Goal: Task Accomplishment & Management: Use online tool/utility

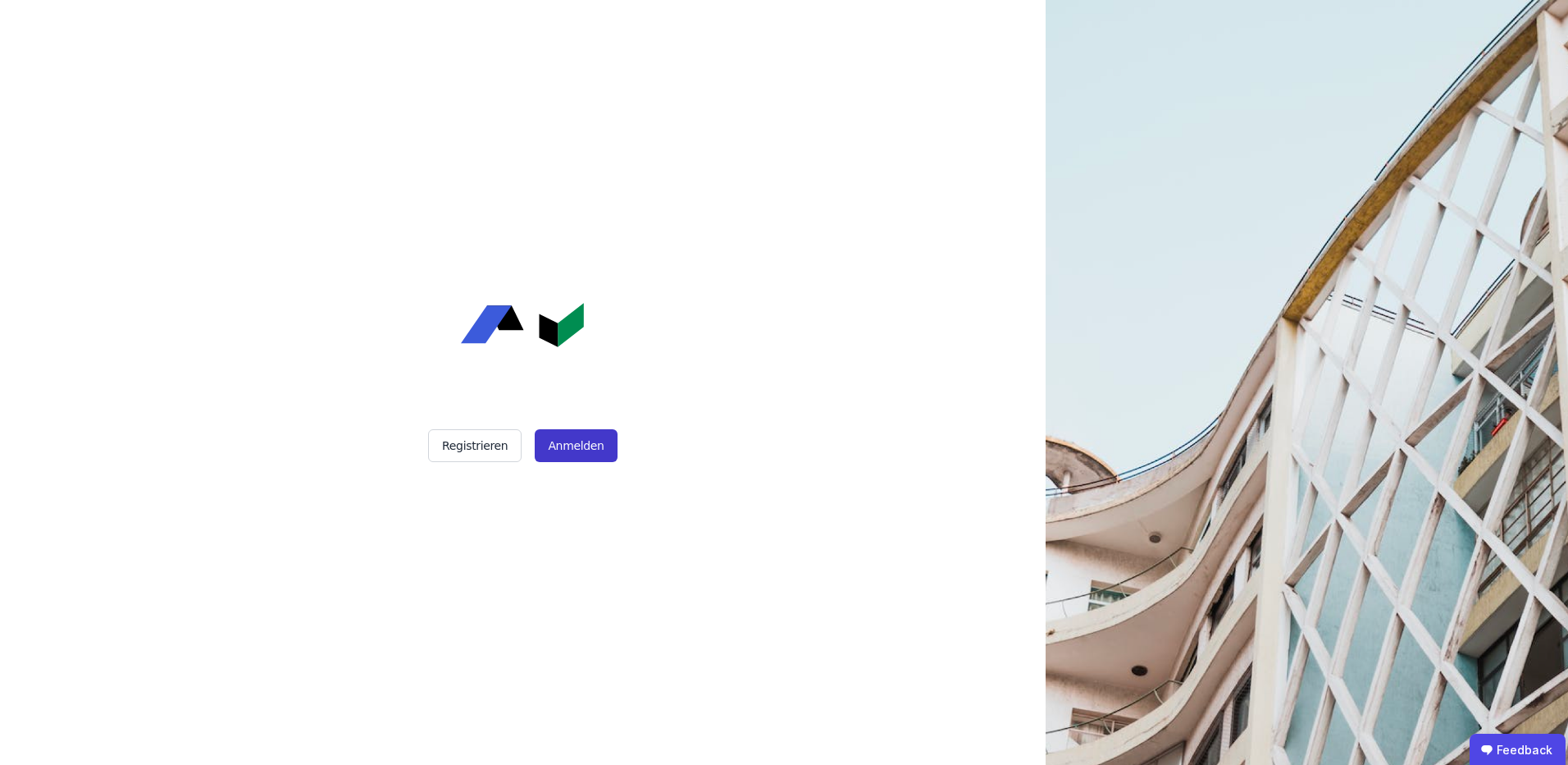
click at [601, 460] on button "Anmelden" at bounding box center [576, 446] width 82 height 33
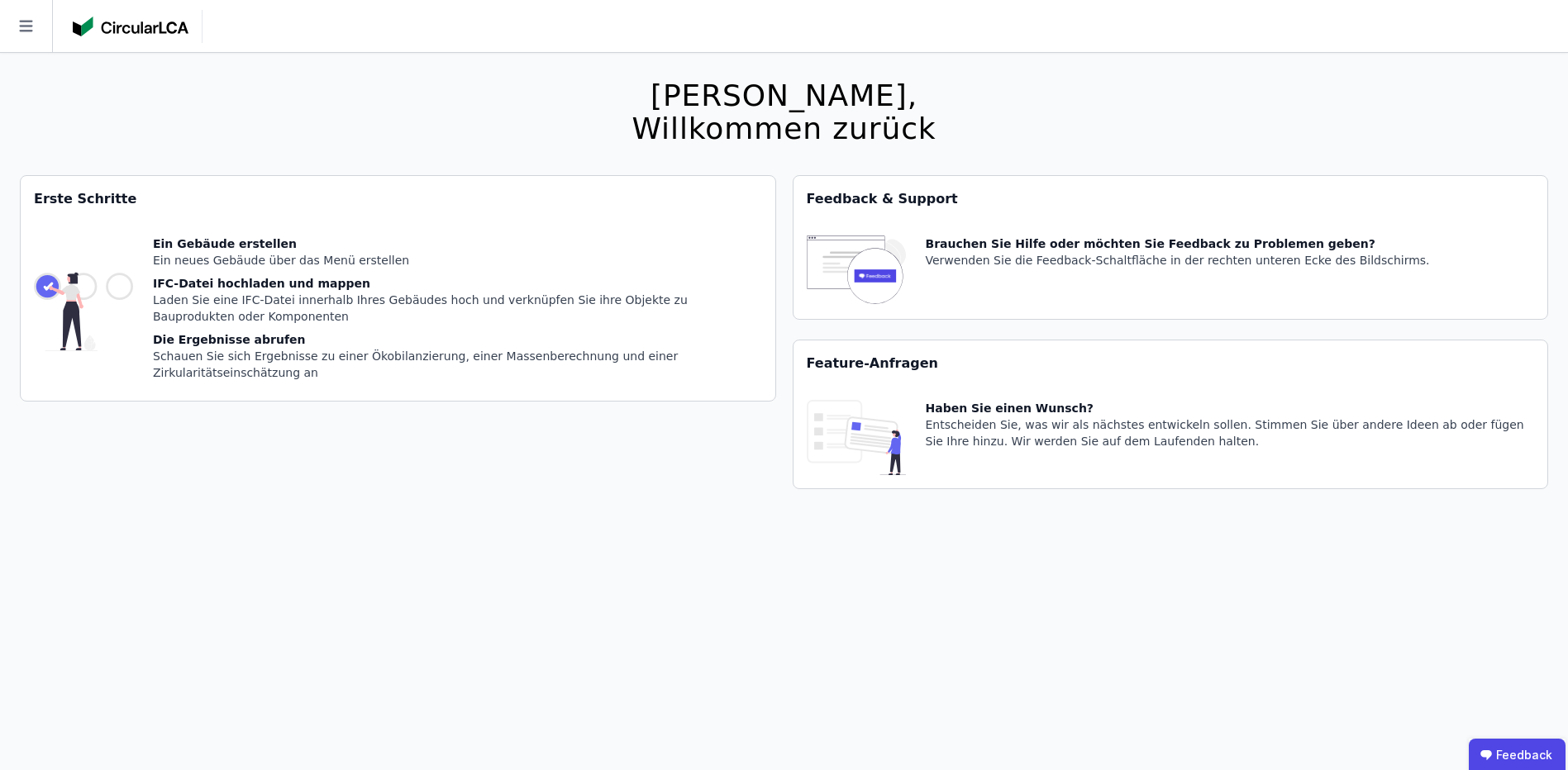
click at [124, 18] on img at bounding box center [130, 26] width 116 height 19
click at [39, 31] on icon at bounding box center [25, 25] width 52 height 52
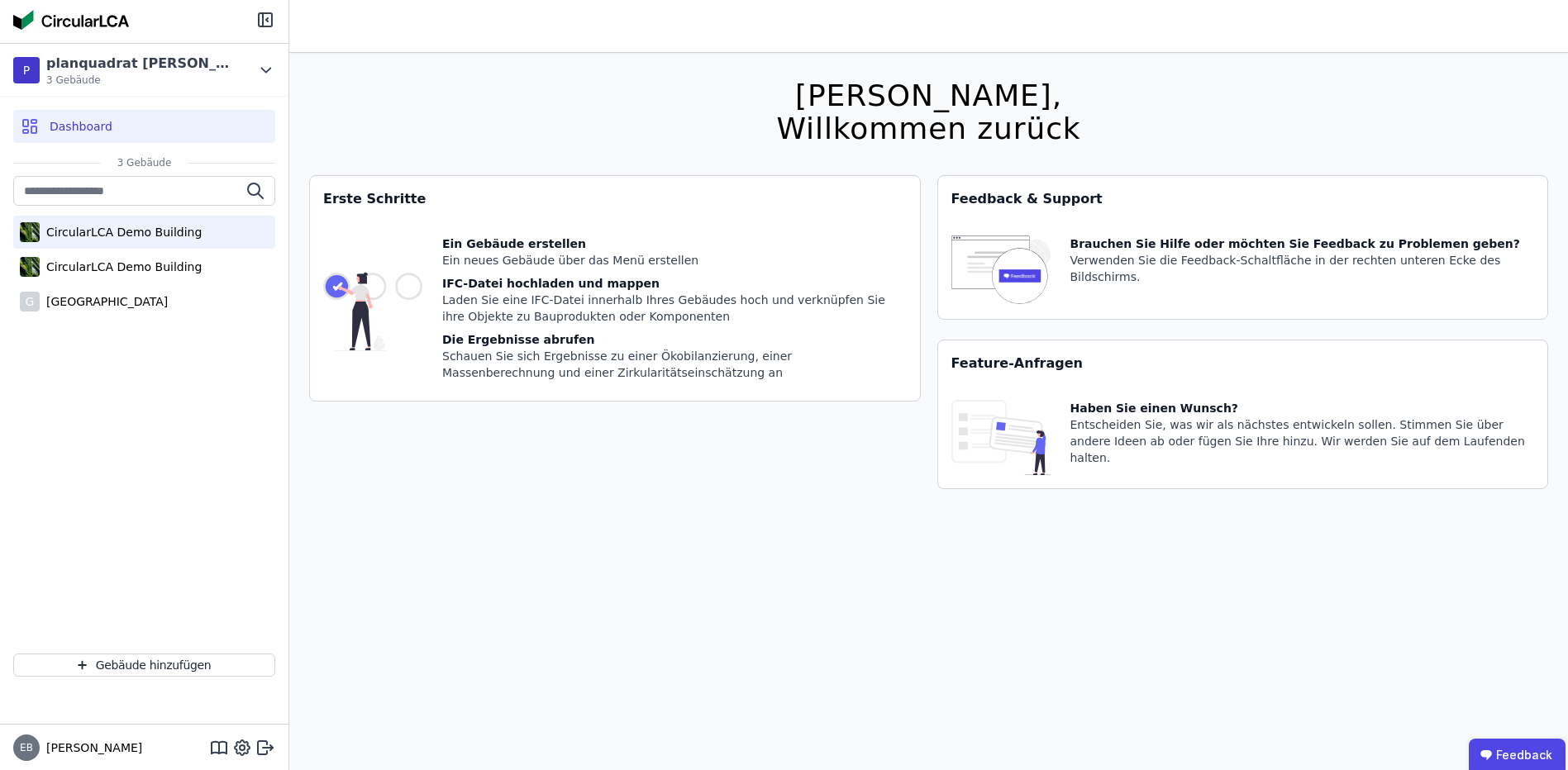
click at [145, 230] on div "CircularLCA Demo Building" at bounding box center [120, 233] width 162 height 17
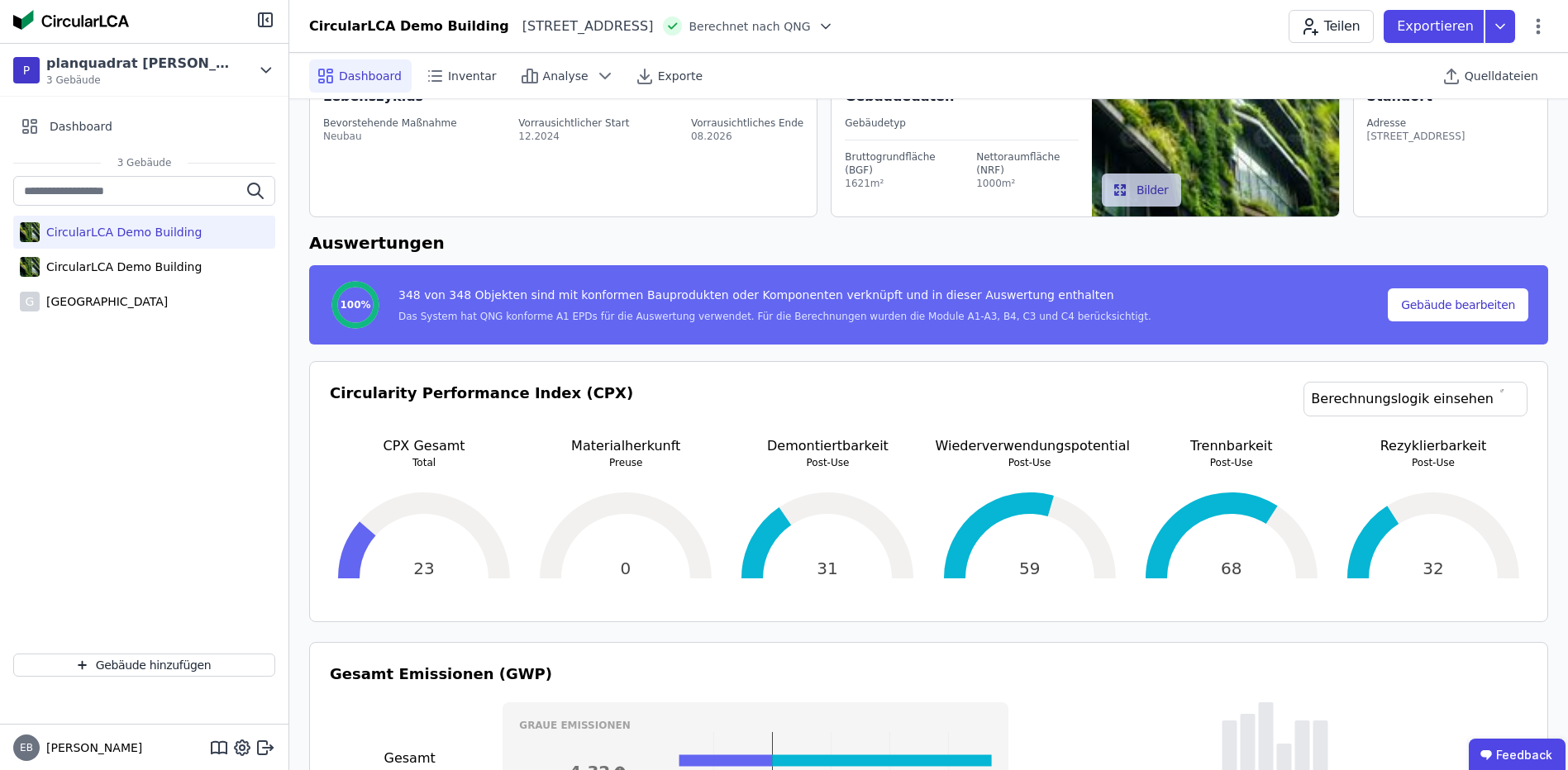
scroll to position [221, 0]
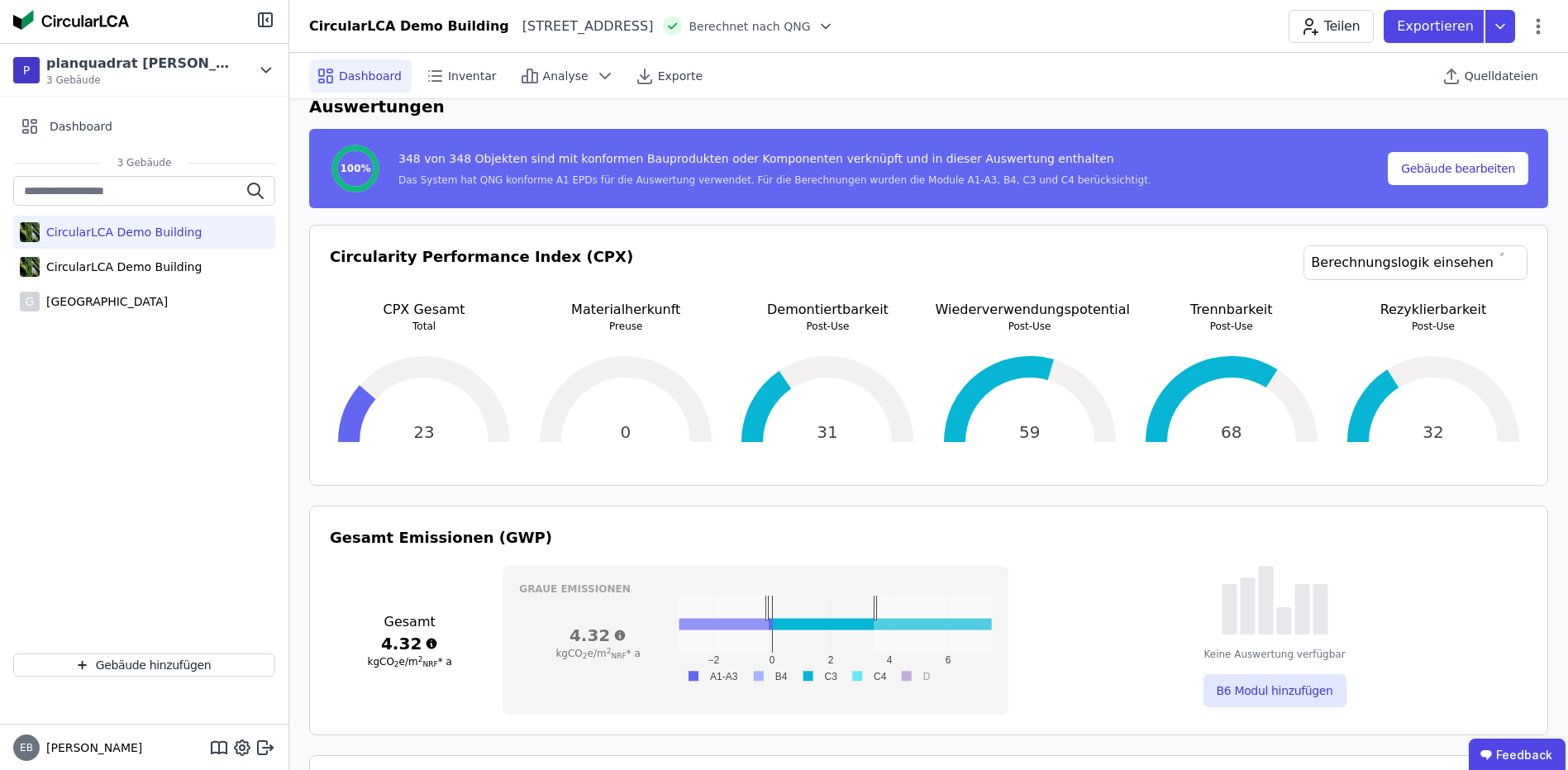
drag, startPoint x: 769, startPoint y: 603, endPoint x: 876, endPoint y: 605, distance: 107.0
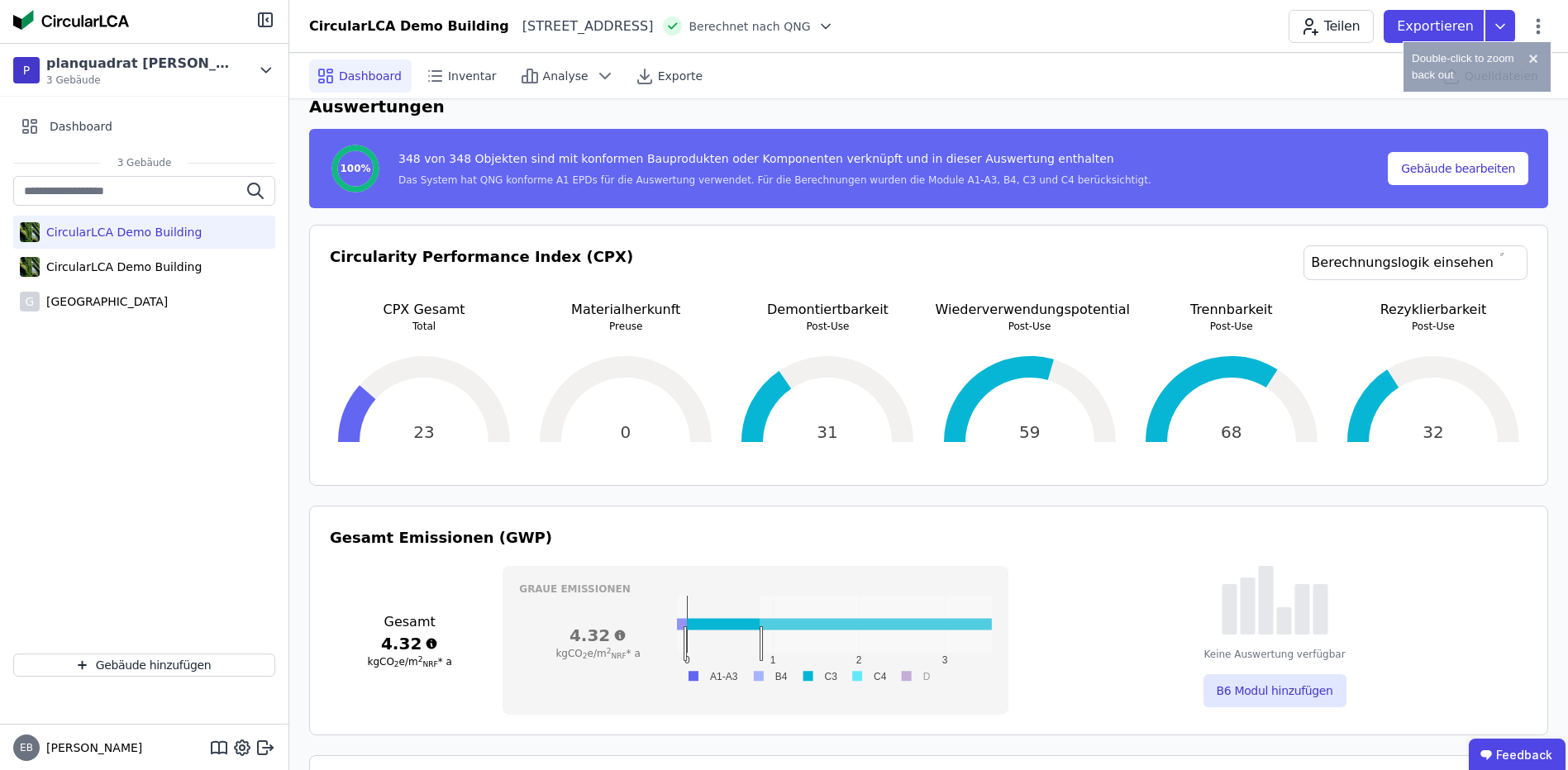
drag, startPoint x: 687, startPoint y: 643, endPoint x: 761, endPoint y: 643, distance: 74.0
drag, startPoint x: 759, startPoint y: 635, endPoint x: 643, endPoint y: 629, distance: 116.2
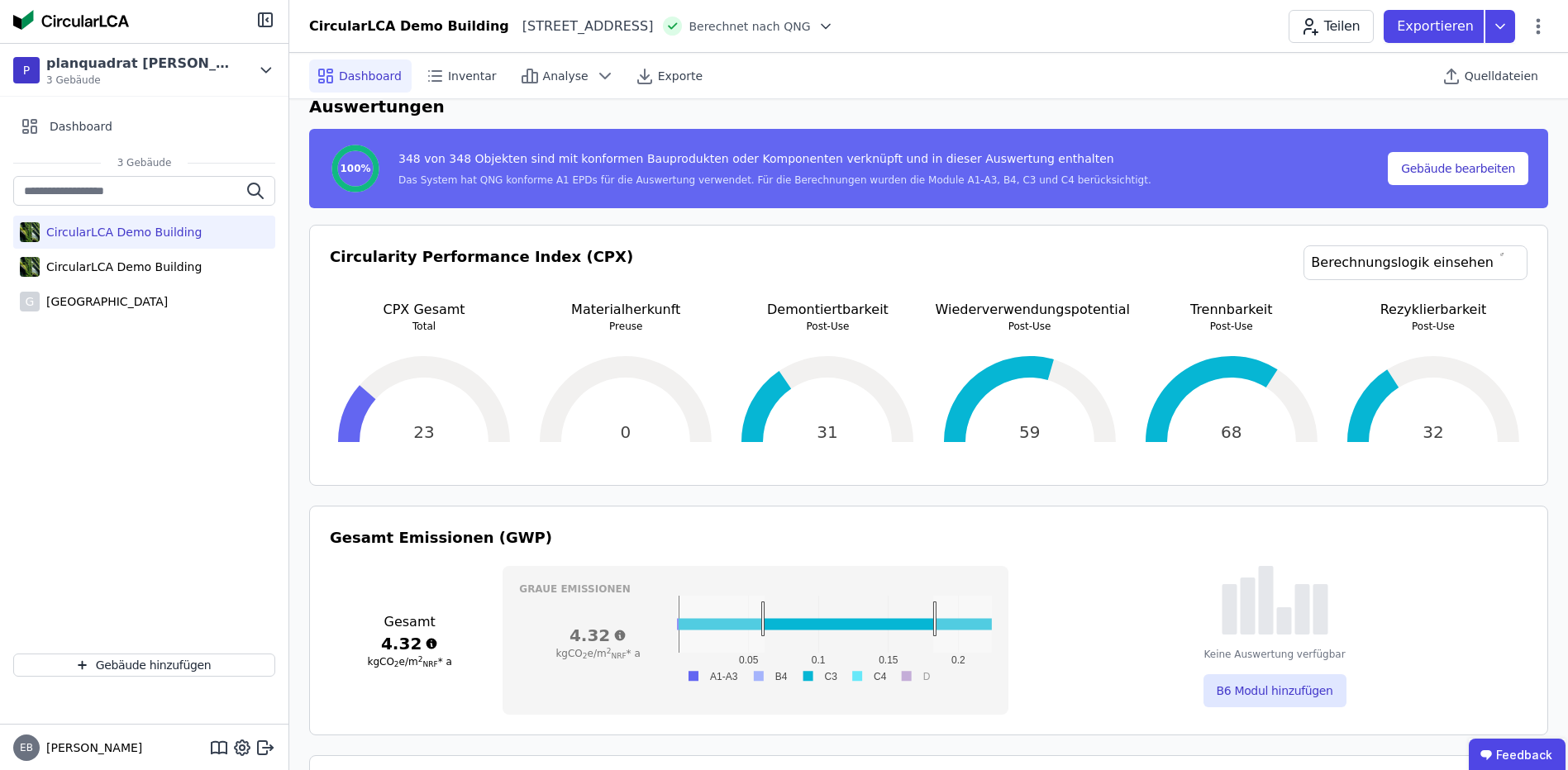
drag, startPoint x: 933, startPoint y: 619, endPoint x: 765, endPoint y: 622, distance: 168.0
drag, startPoint x: 714, startPoint y: 620, endPoint x: 1047, endPoint y: 634, distance: 333.3
drag, startPoint x: 825, startPoint y: 631, endPoint x: 930, endPoint y: 631, distance: 105.0
drag, startPoint x: 810, startPoint y: 628, endPoint x: 945, endPoint y: 629, distance: 135.0
drag, startPoint x: 795, startPoint y: 626, endPoint x: 980, endPoint y: 629, distance: 185.0
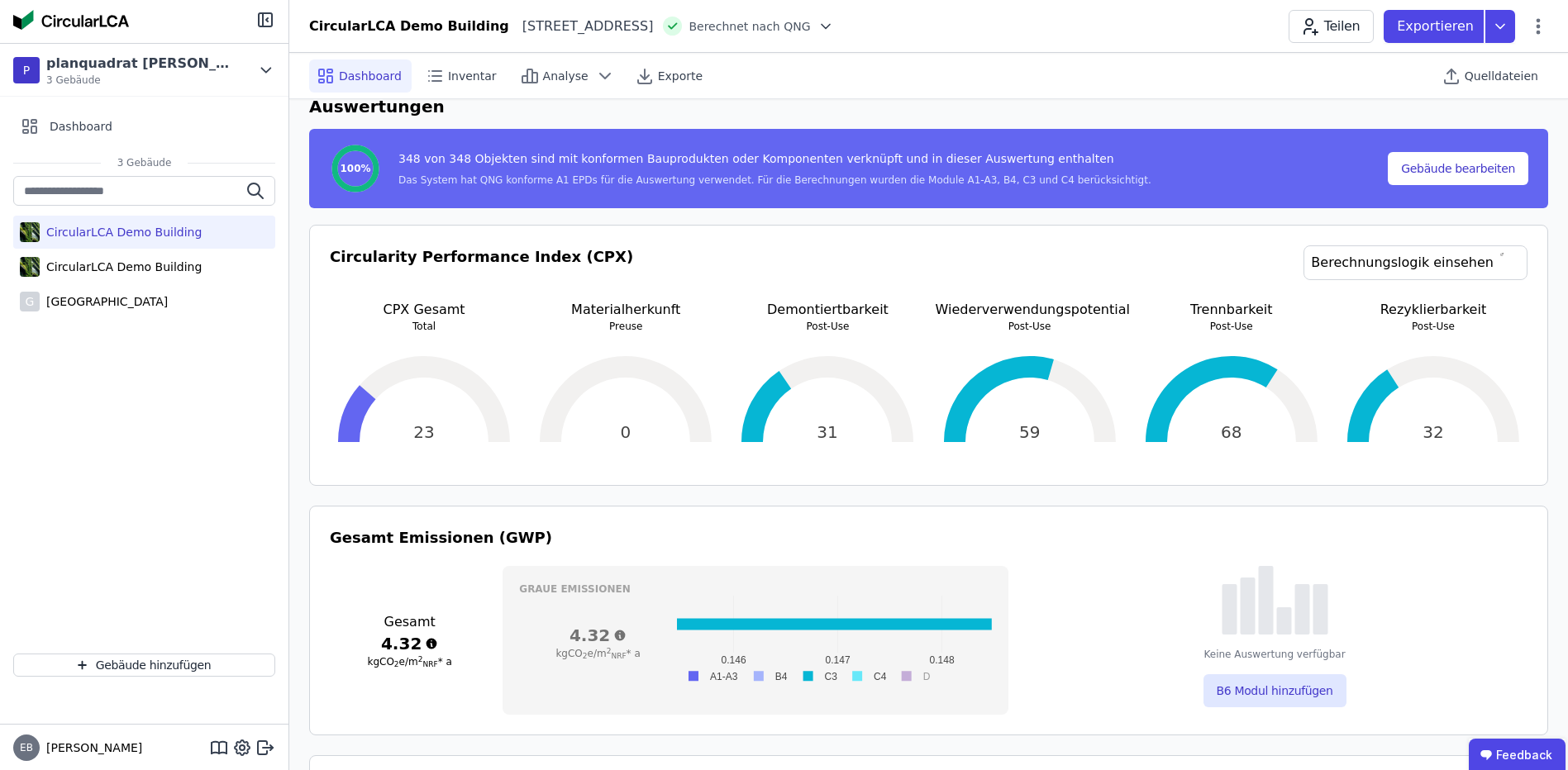
click at [1050, 617] on div "Keine Auswertung verfügbar B6 Modul hinzufügen" at bounding box center [1273, 636] width 505 height 141
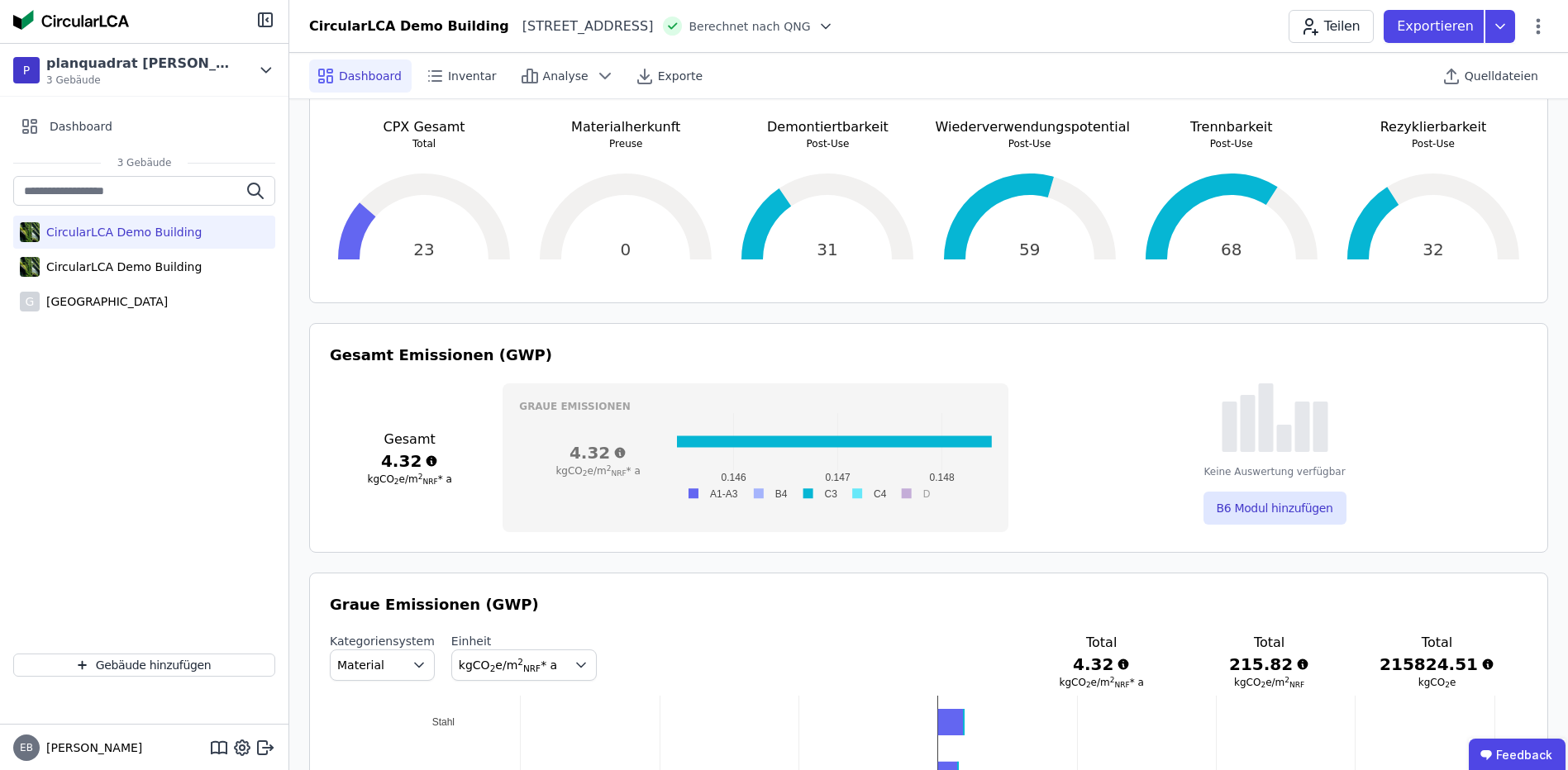
scroll to position [440, 0]
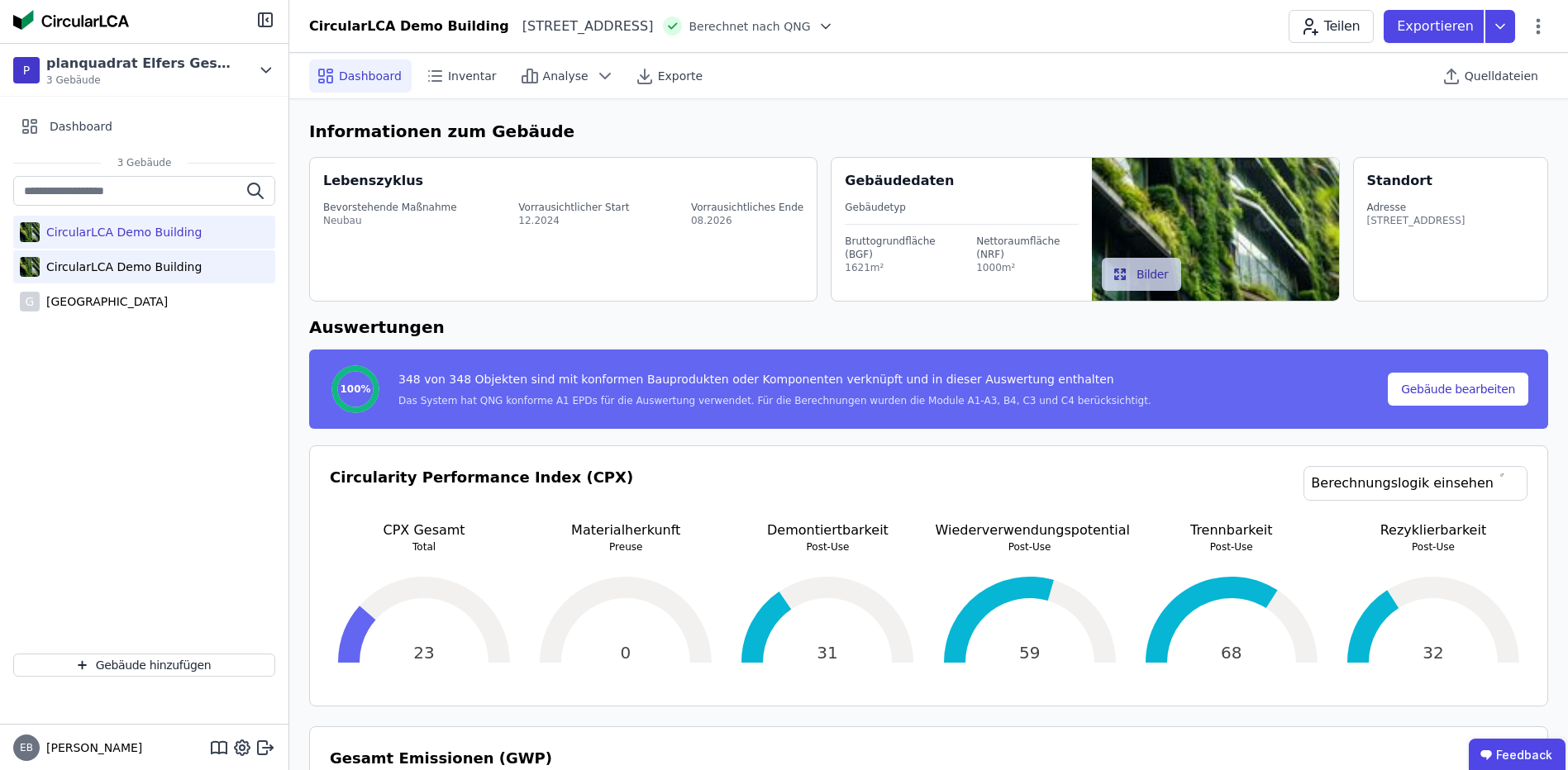
click at [136, 279] on div "CircularLCA Demo Building" at bounding box center [144, 267] width 262 height 33
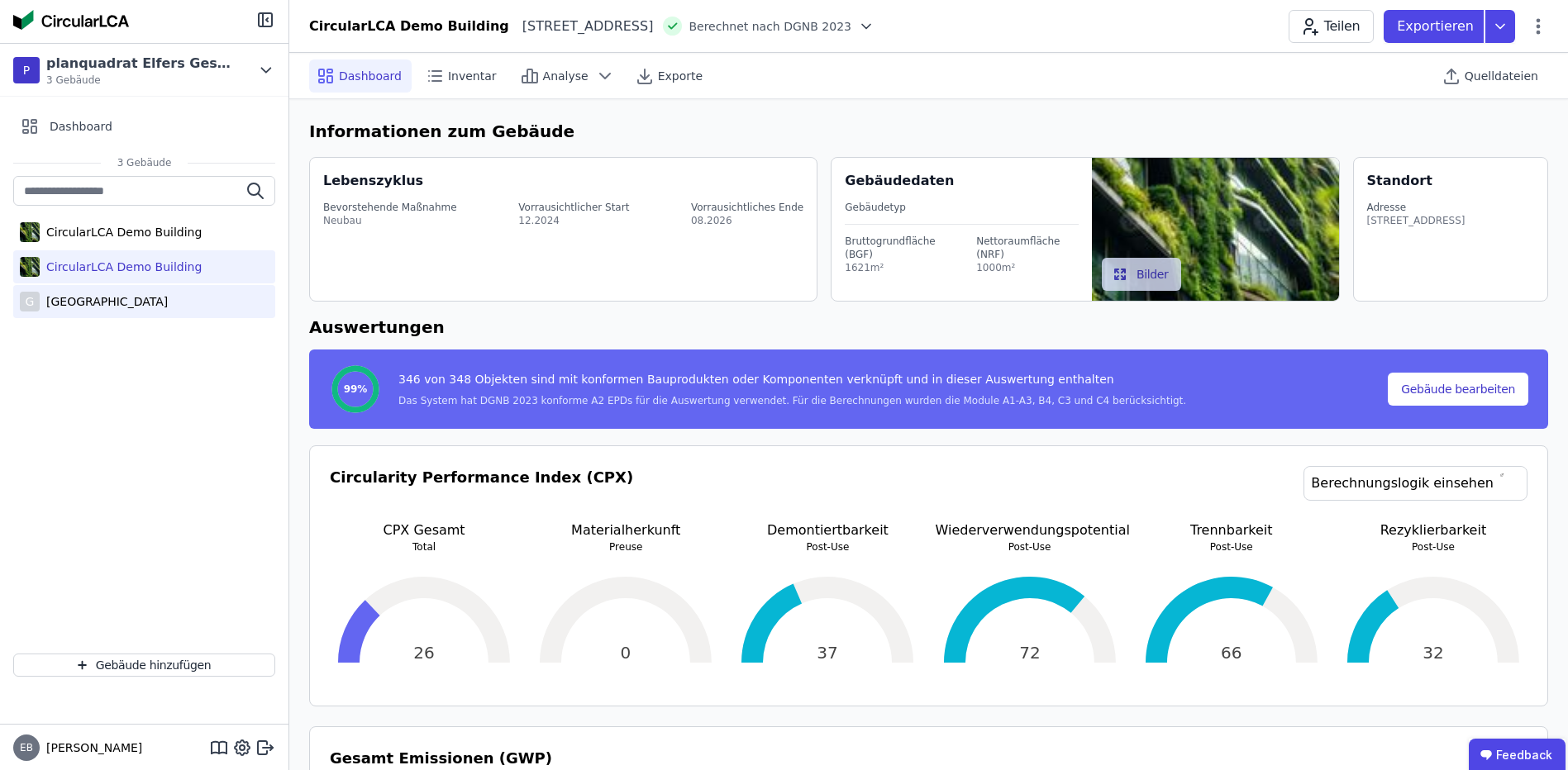
click at [148, 304] on div "[GEOGRAPHIC_DATA]" at bounding box center [103, 302] width 128 height 17
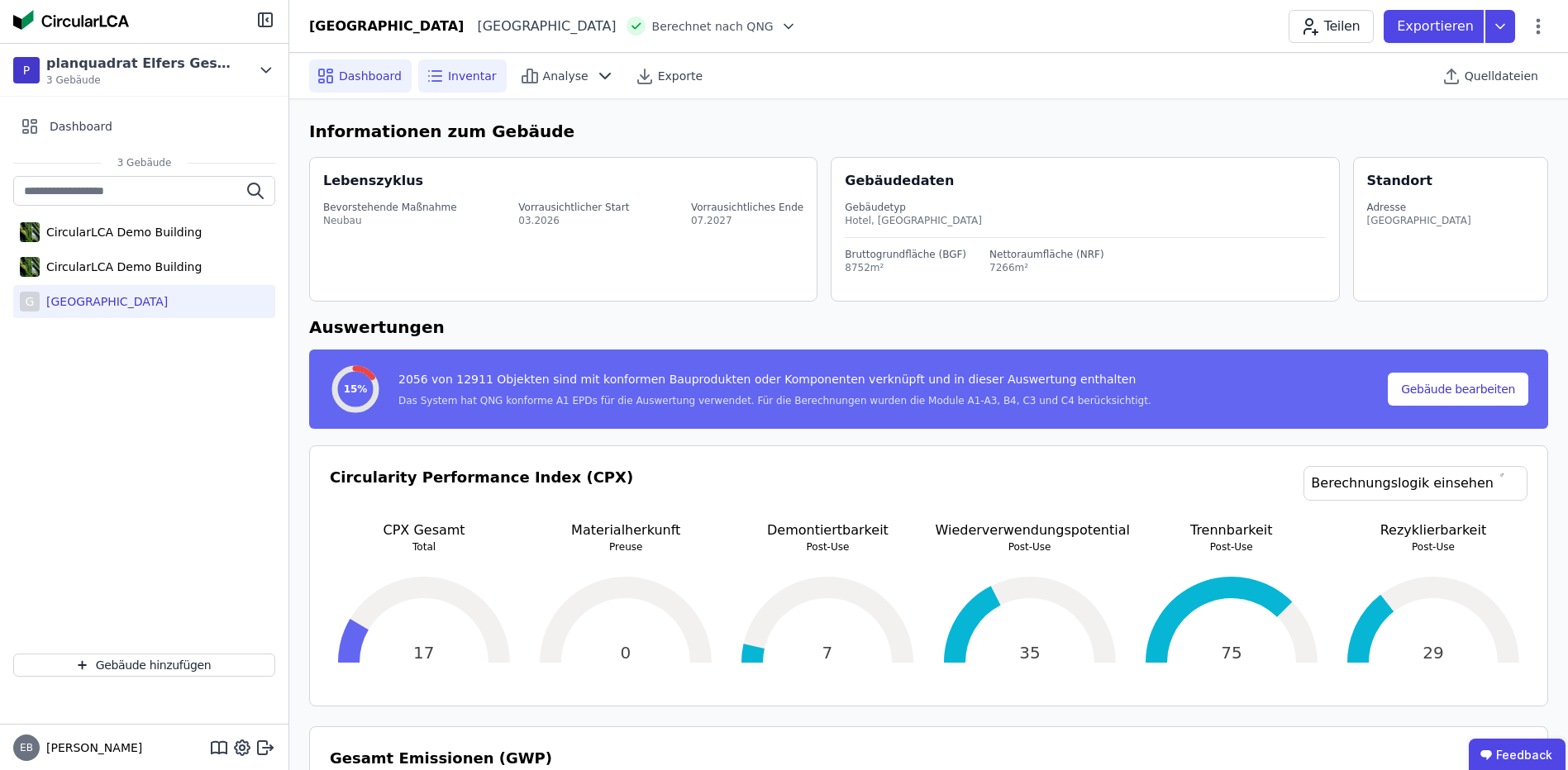
click at [456, 81] on span "Inventar" at bounding box center [472, 76] width 49 height 17
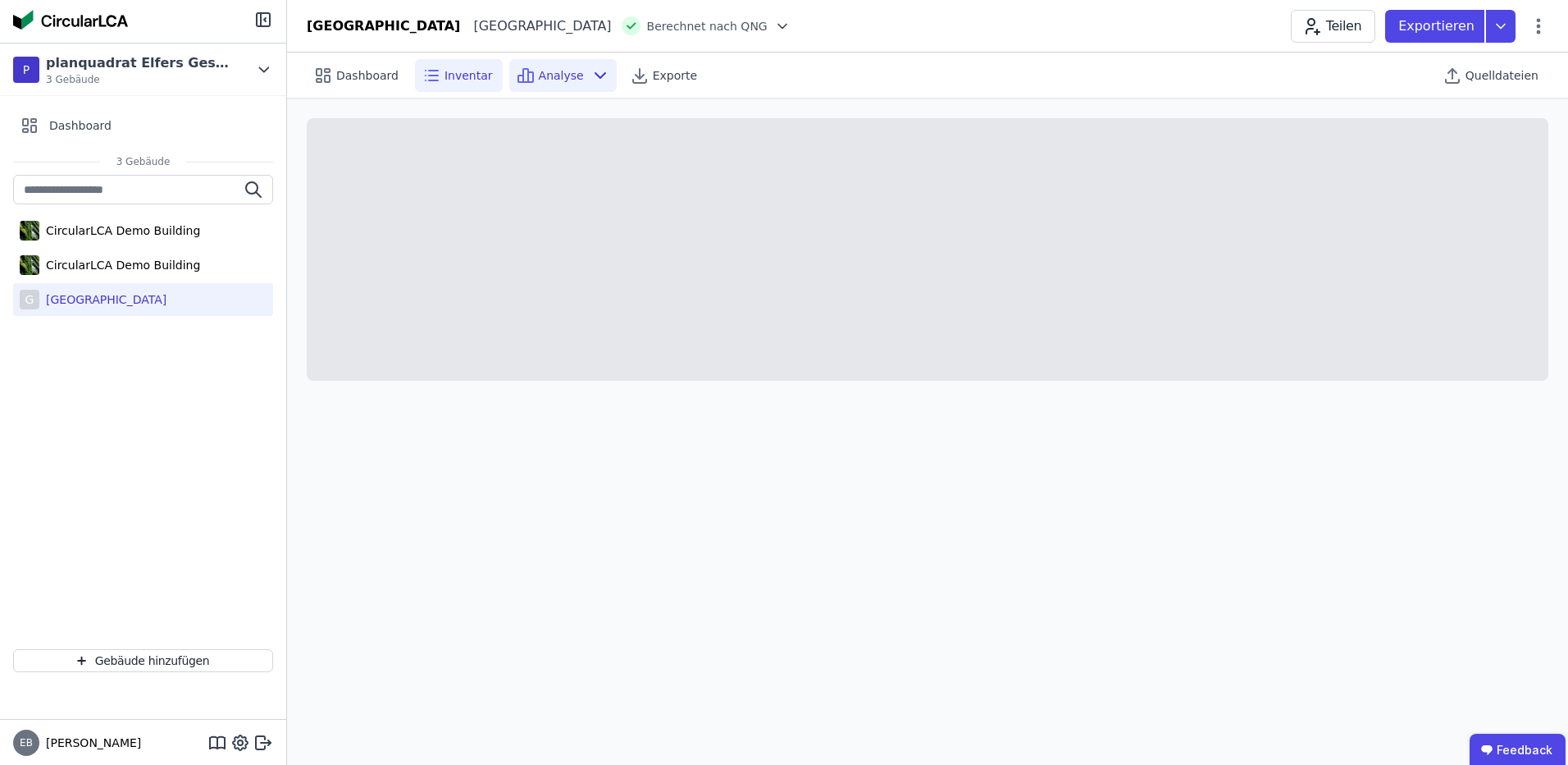
click at [541, 73] on span "Analyse" at bounding box center [561, 76] width 45 height 17
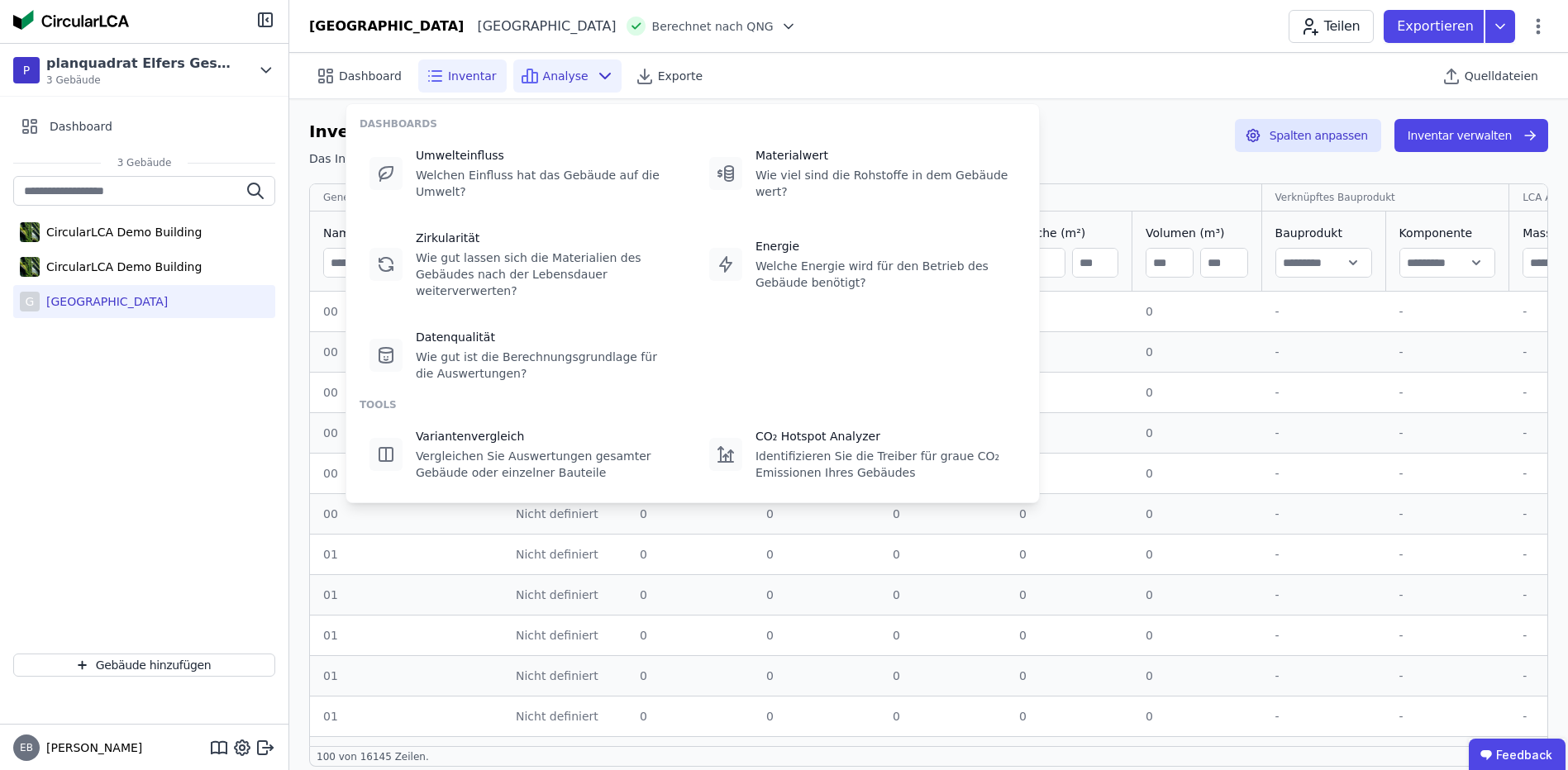
click at [429, 80] on icon at bounding box center [434, 75] width 19 height 19
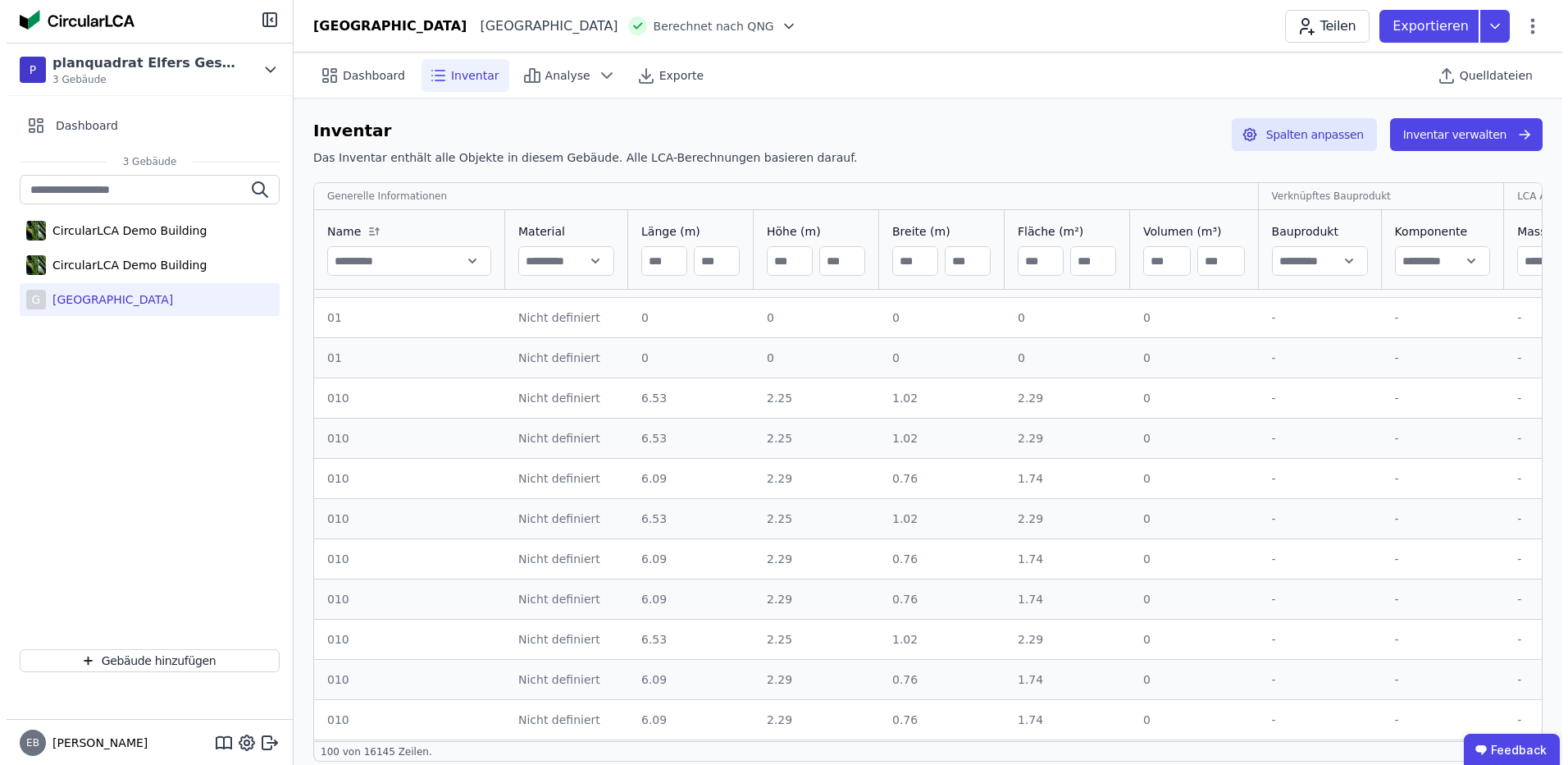
scroll to position [657, 0]
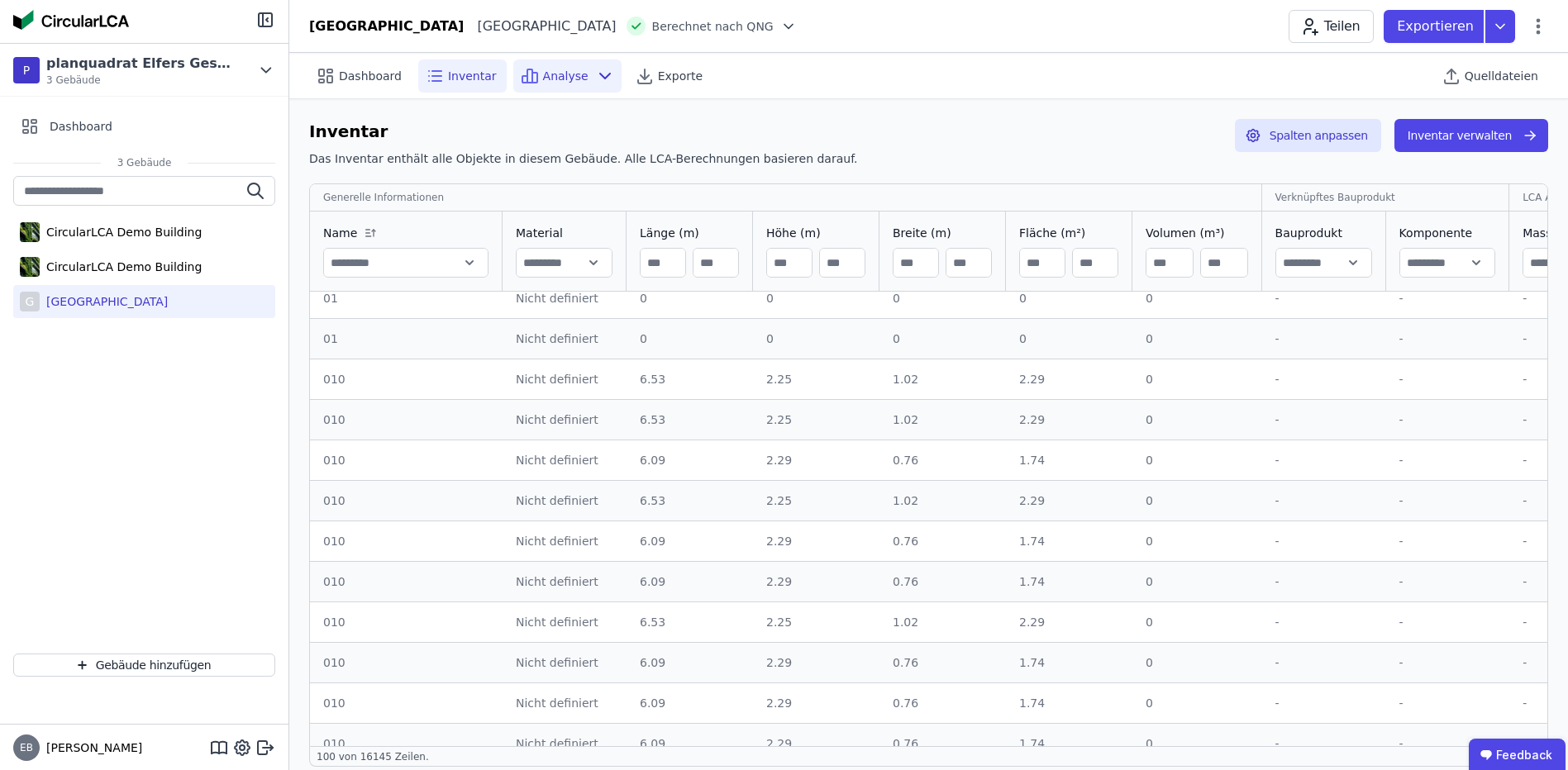
click at [543, 72] on span "Analyse" at bounding box center [566, 76] width 46 height 17
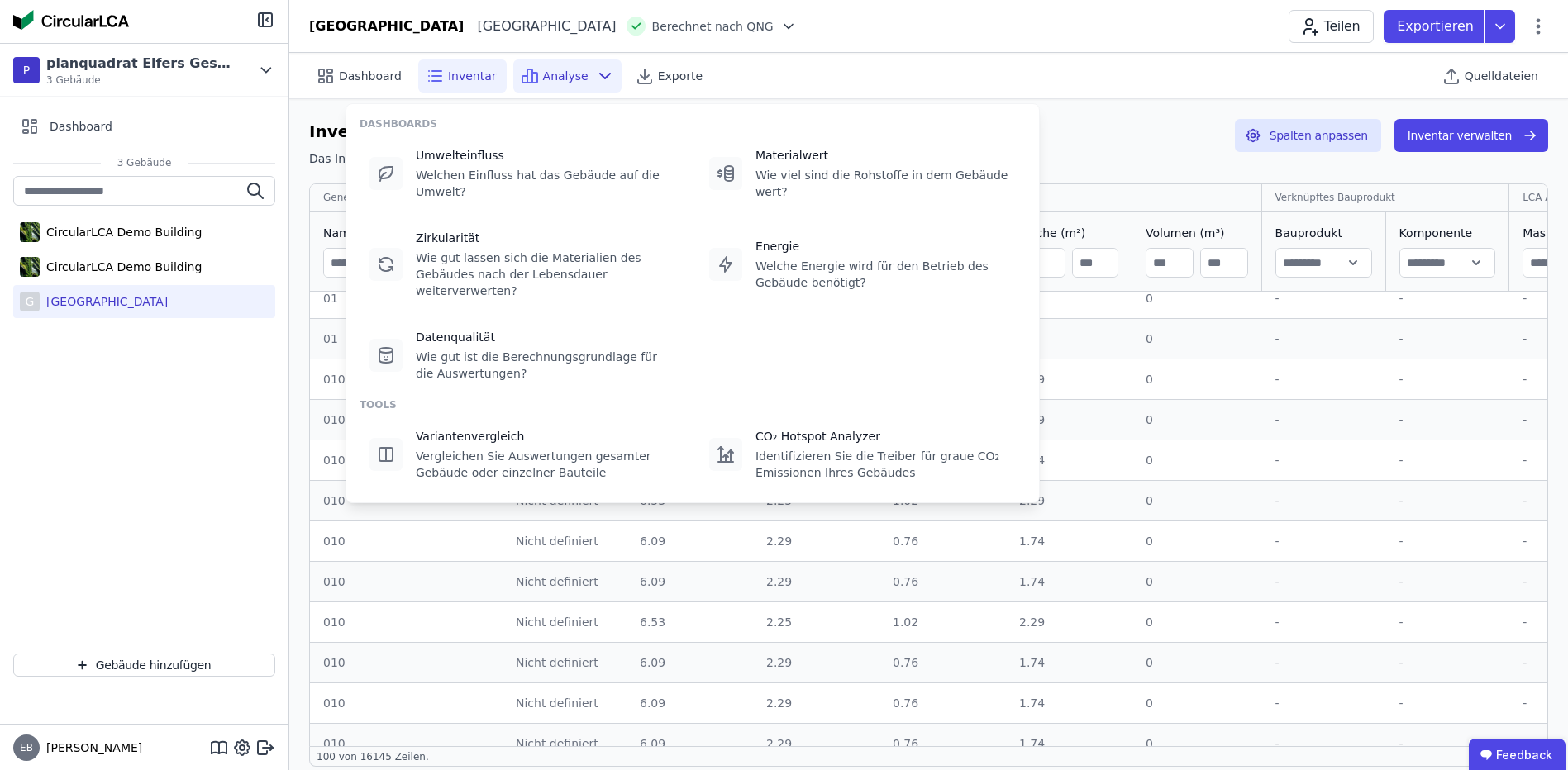
click at [543, 72] on span "Analyse" at bounding box center [566, 76] width 46 height 17
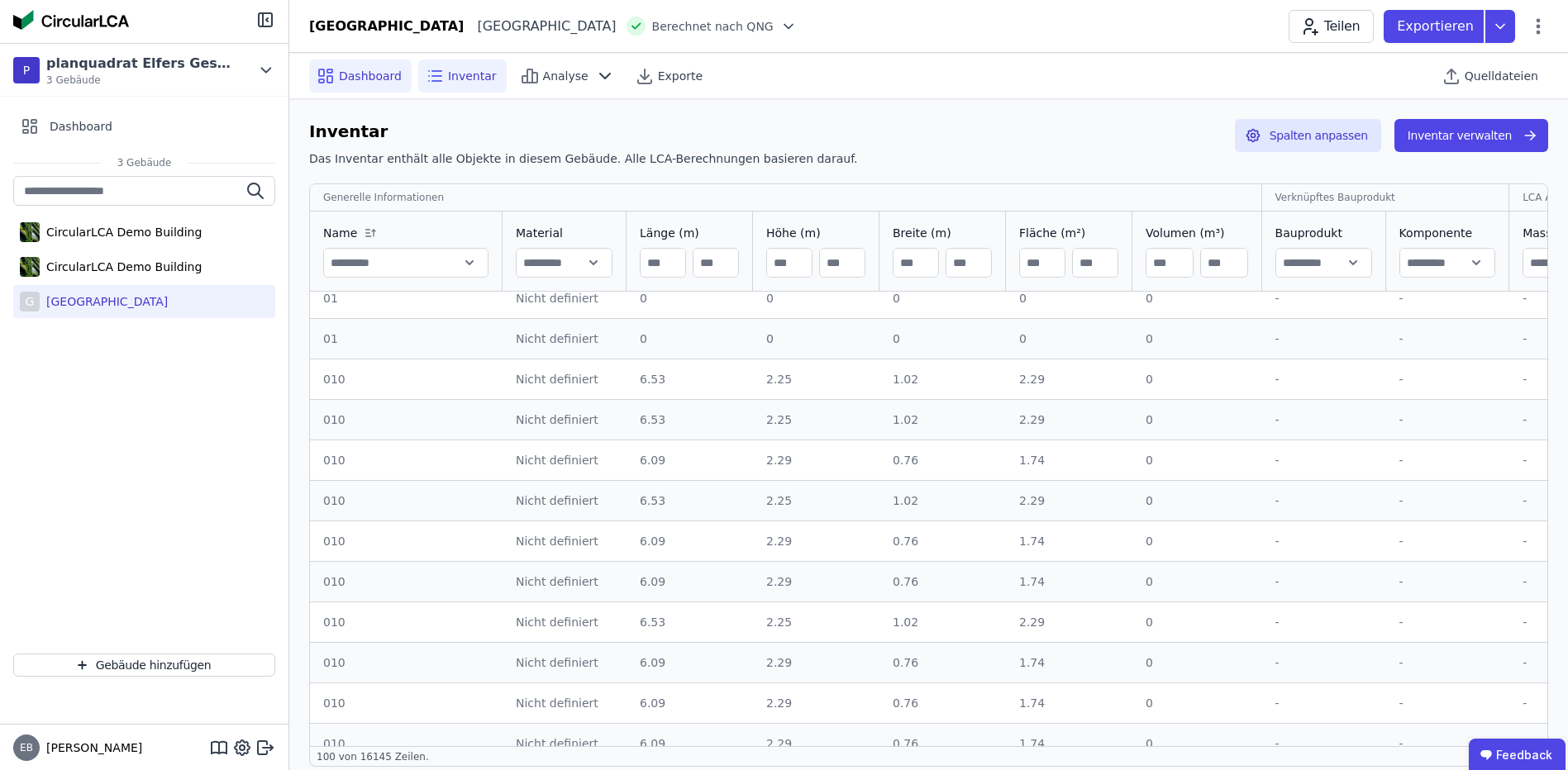
click at [384, 75] on span "Dashboard" at bounding box center [370, 76] width 63 height 17
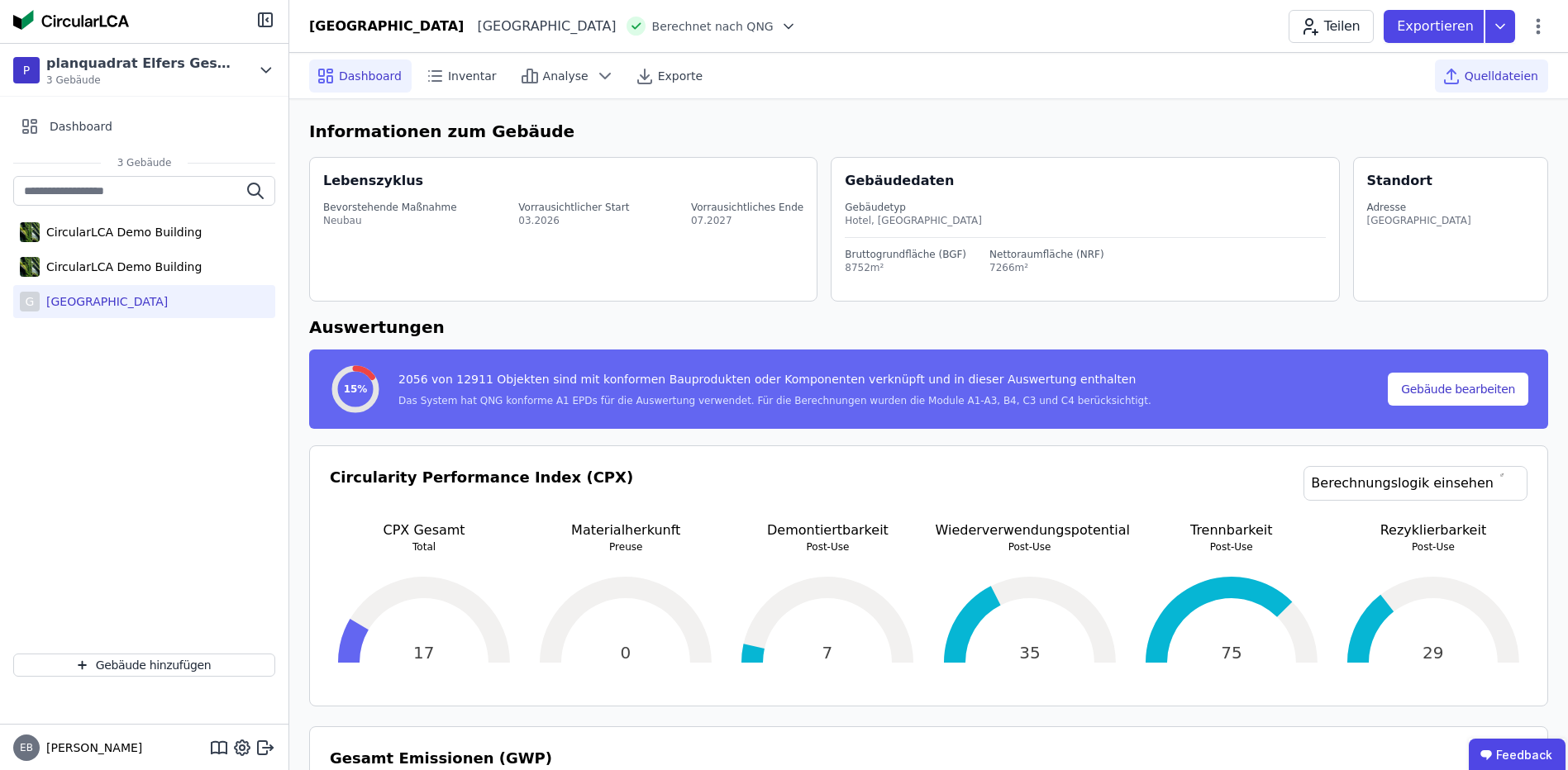
click at [1484, 68] on span "Quelldateien" at bounding box center [1501, 76] width 74 height 17
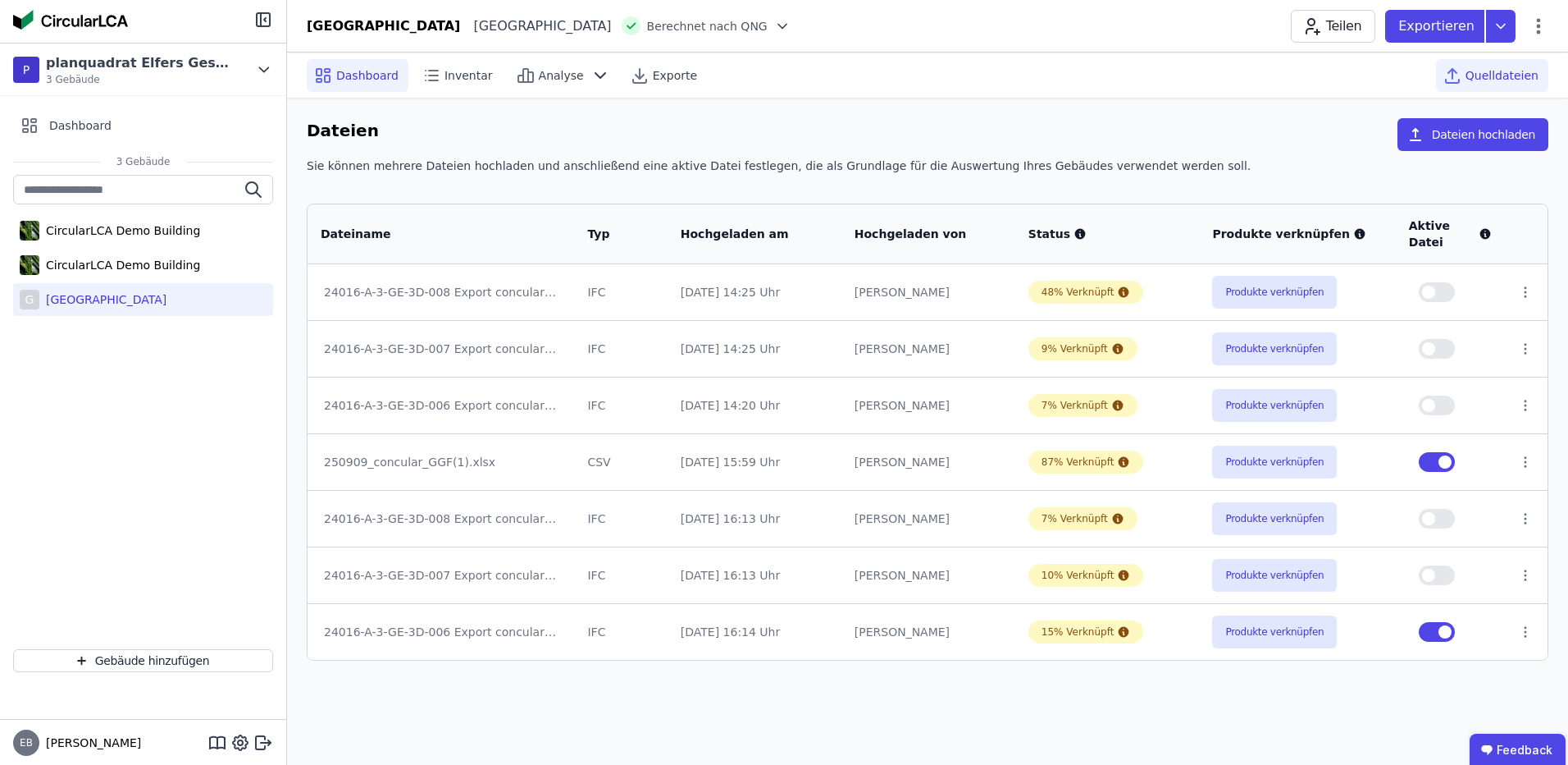
click at [370, 79] on span "Dashboard" at bounding box center [367, 76] width 62 height 17
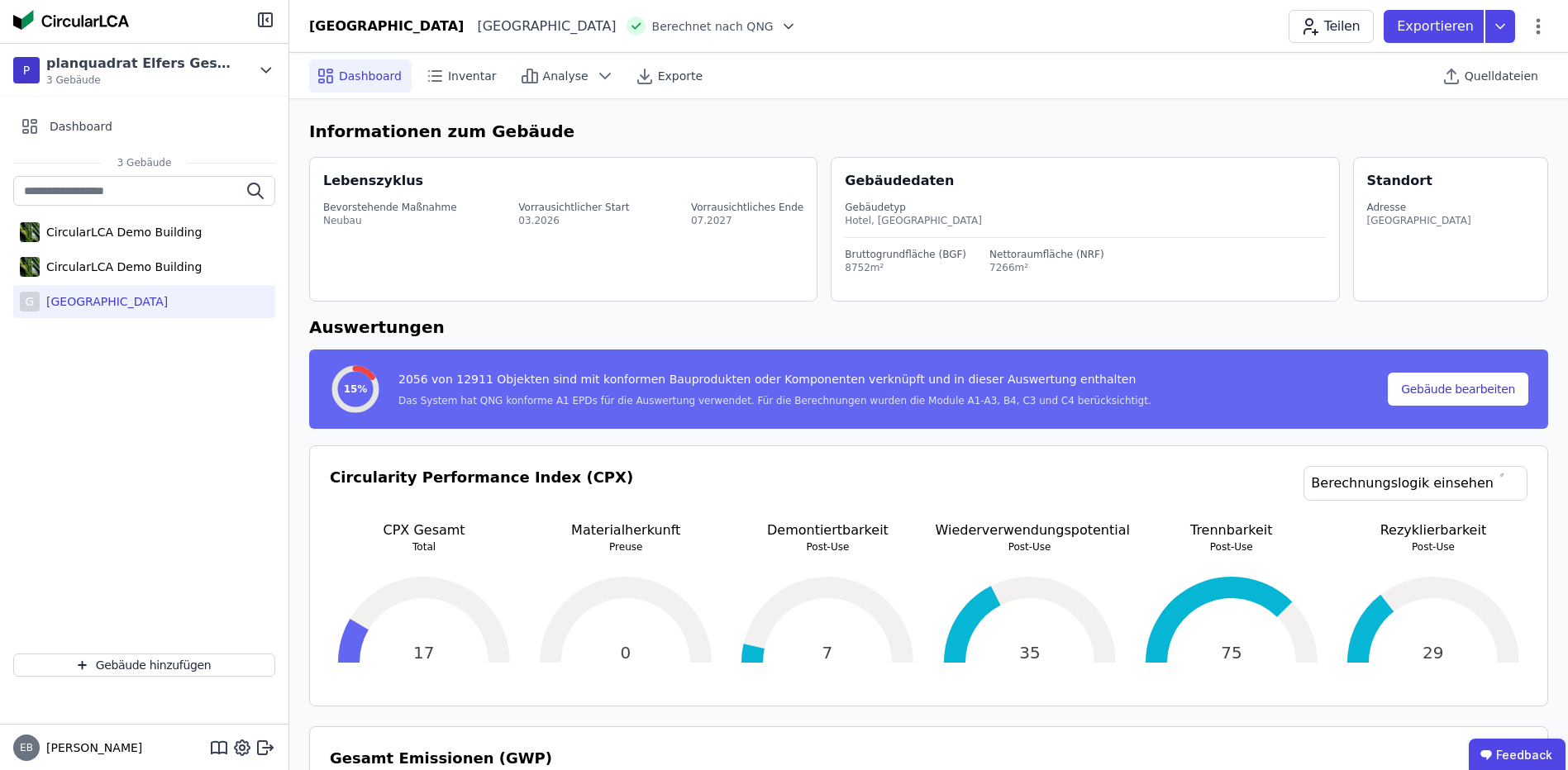
click at [189, 289] on div "G [GEOGRAPHIC_DATA]" at bounding box center [144, 301] width 262 height 33
click at [1499, 72] on span "Quelldateien" at bounding box center [1501, 76] width 74 height 17
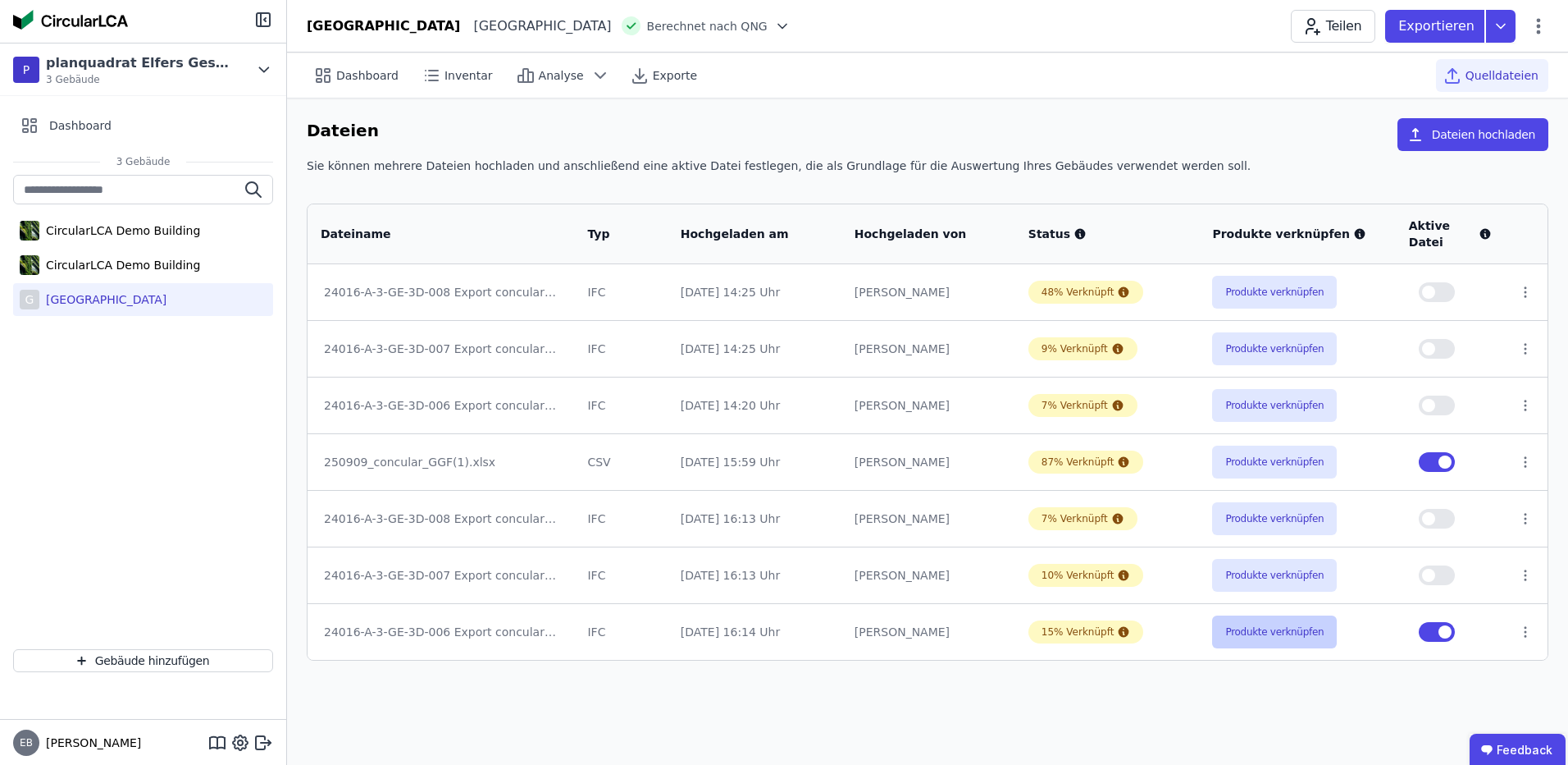
click at [1308, 635] on button "Produkte verknüpfen" at bounding box center [1275, 631] width 124 height 33
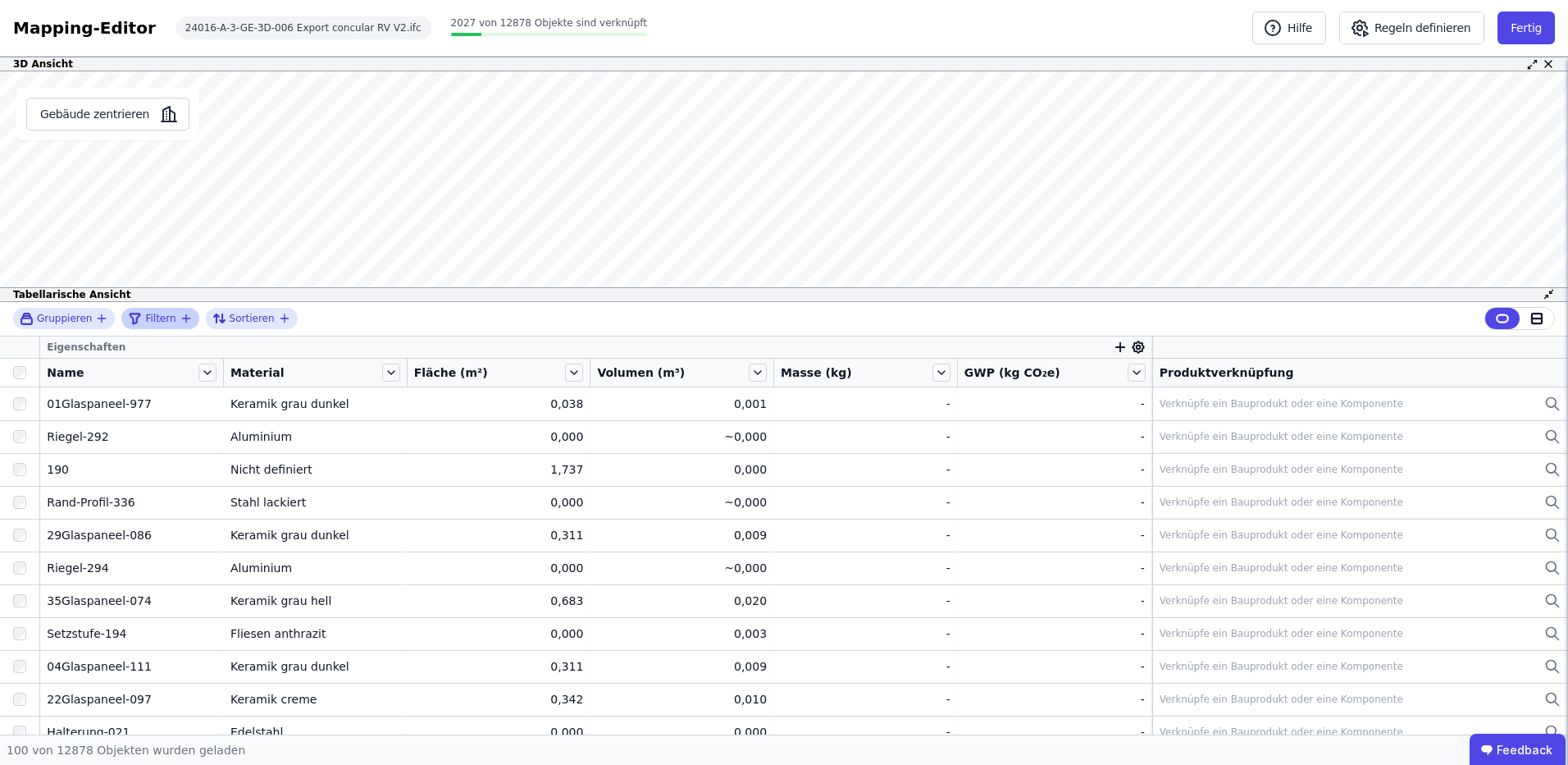
click at [160, 316] on span "Filtern" at bounding box center [160, 319] width 30 height 13
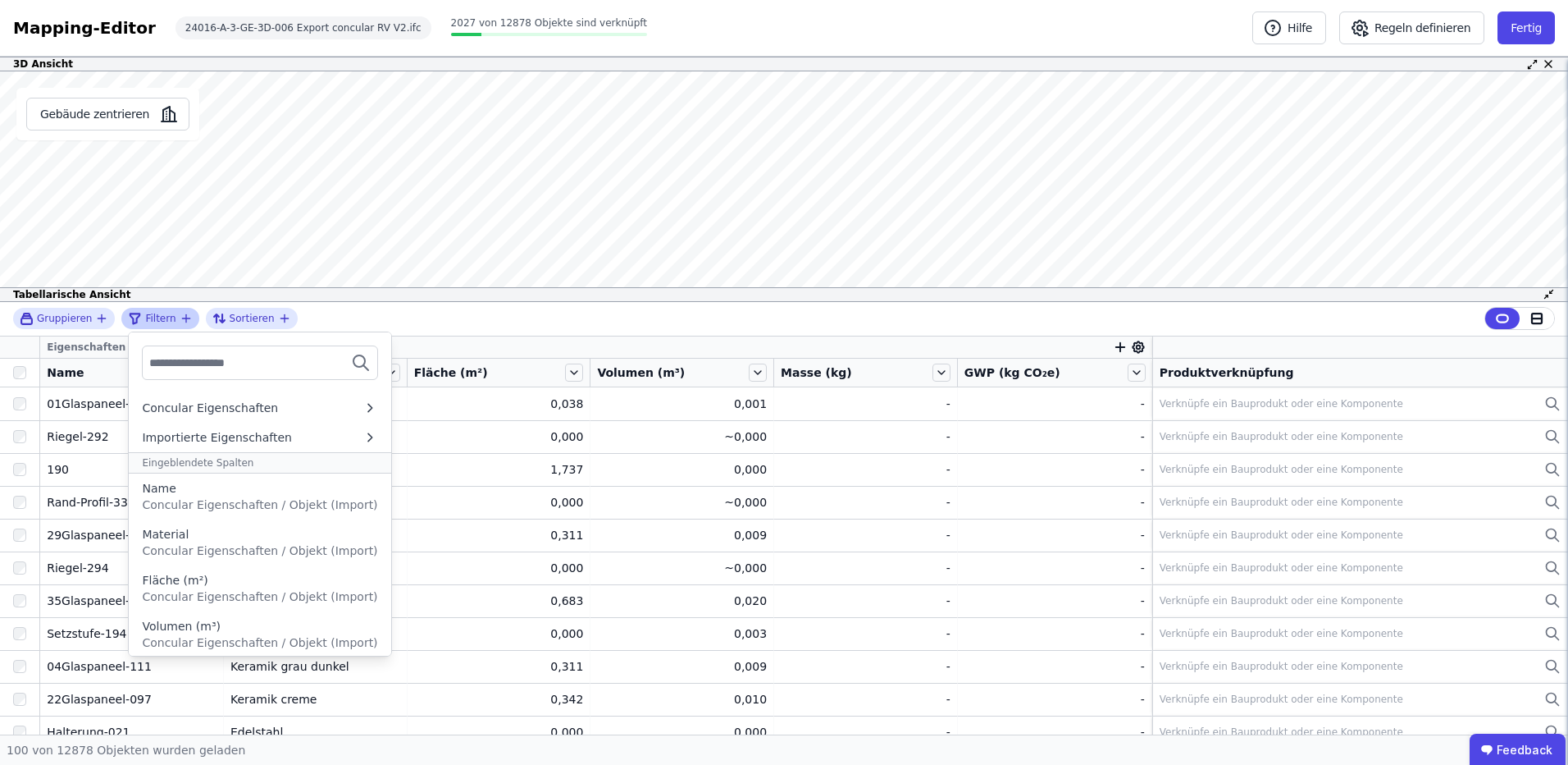
click at [189, 352] on input "text" at bounding box center [210, 362] width 121 height 29
click at [351, 355] on icon at bounding box center [360, 362] width 19 height 19
click at [243, 357] on input "text" at bounding box center [210, 362] width 121 height 29
click at [252, 444] on div "Importierte Eigenschaften" at bounding box center [217, 438] width 150 height 17
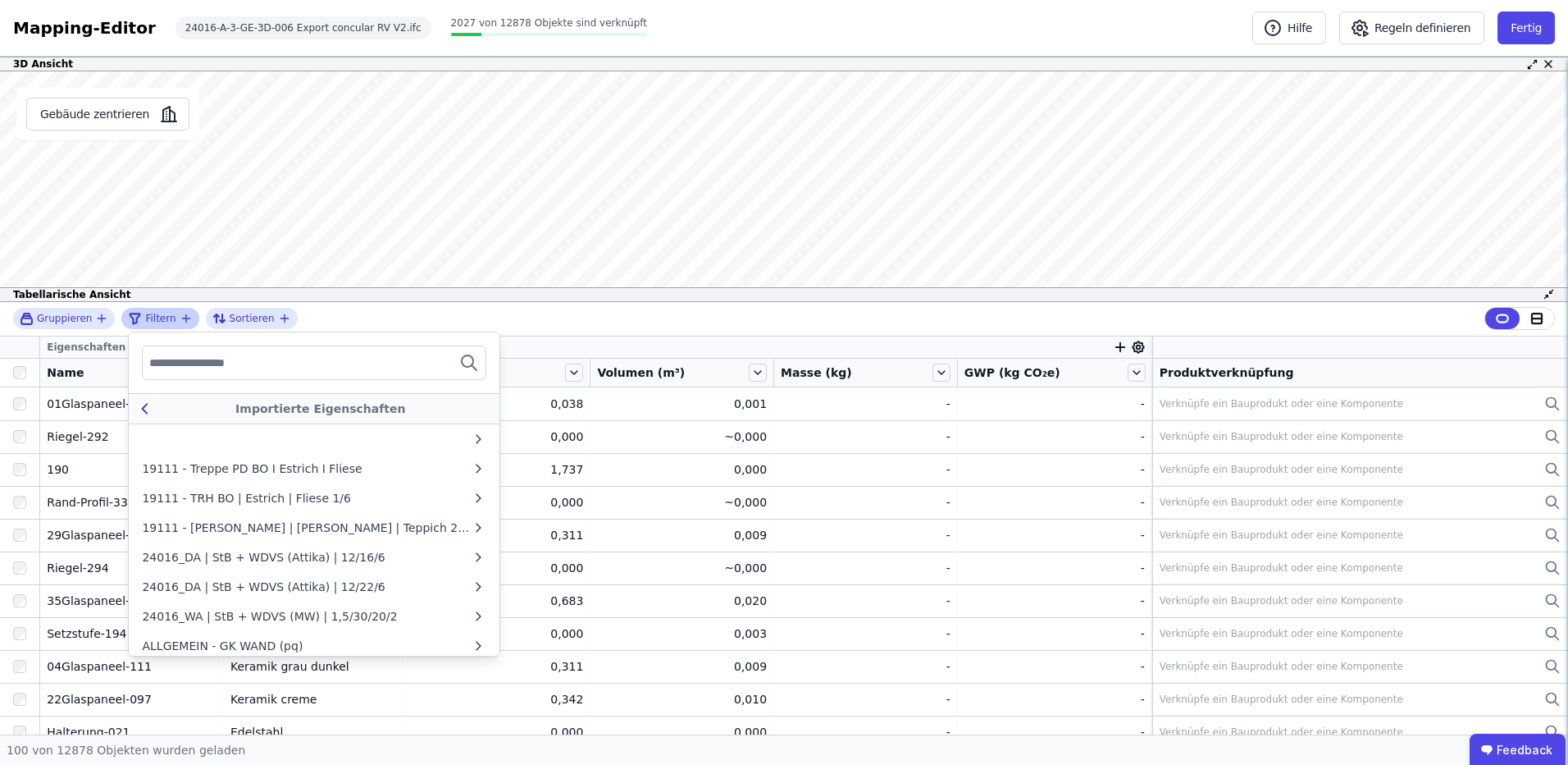
click at [145, 409] on icon at bounding box center [145, 408] width 18 height 19
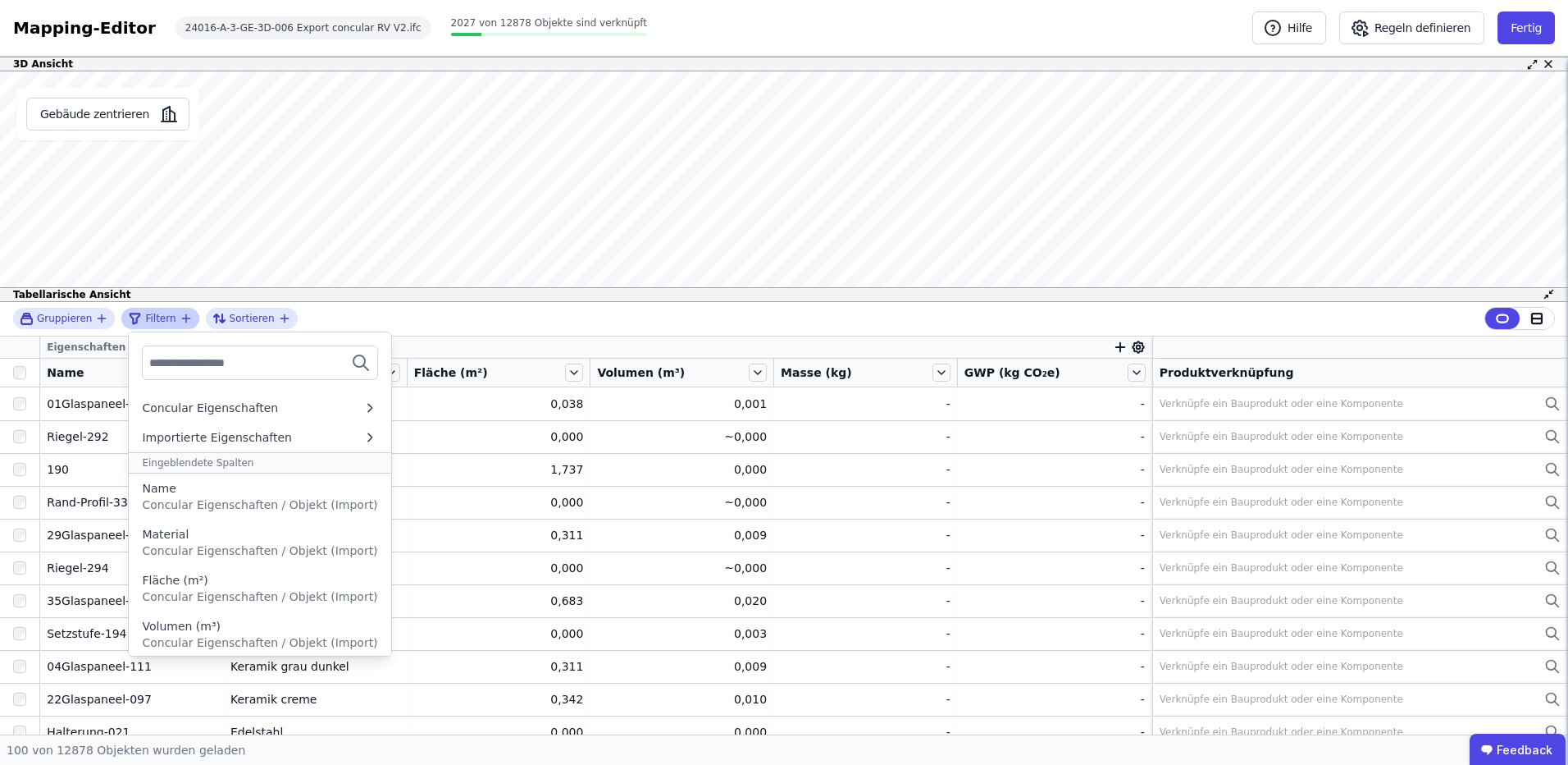
click at [227, 361] on input "text" at bounding box center [210, 362] width 121 height 29
click at [247, 317] on span "Sortieren" at bounding box center [252, 319] width 45 height 13
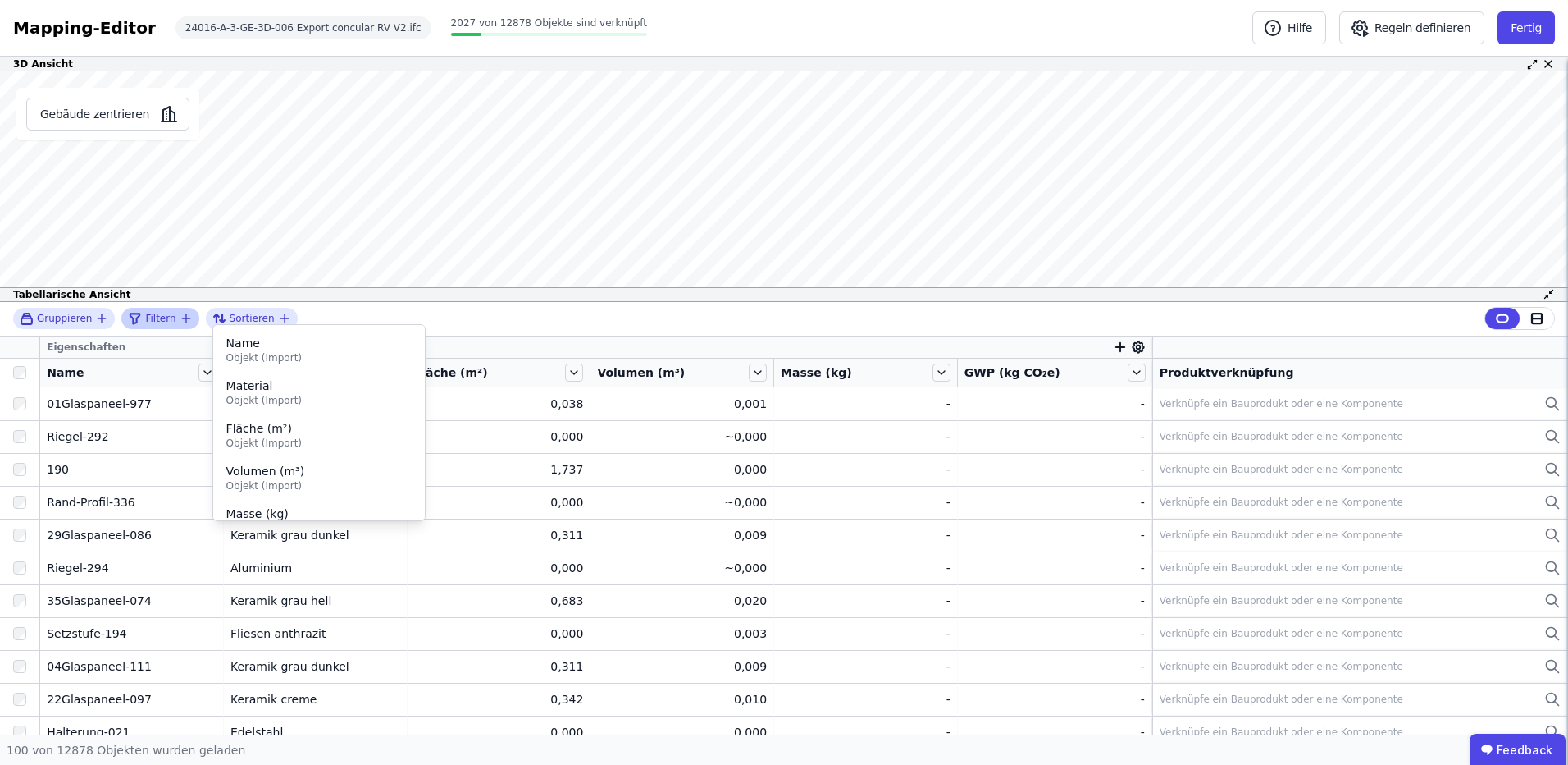
click at [154, 314] on span "Filtern" at bounding box center [160, 319] width 30 height 13
click at [166, 324] on span "Filtern" at bounding box center [160, 319] width 30 height 13
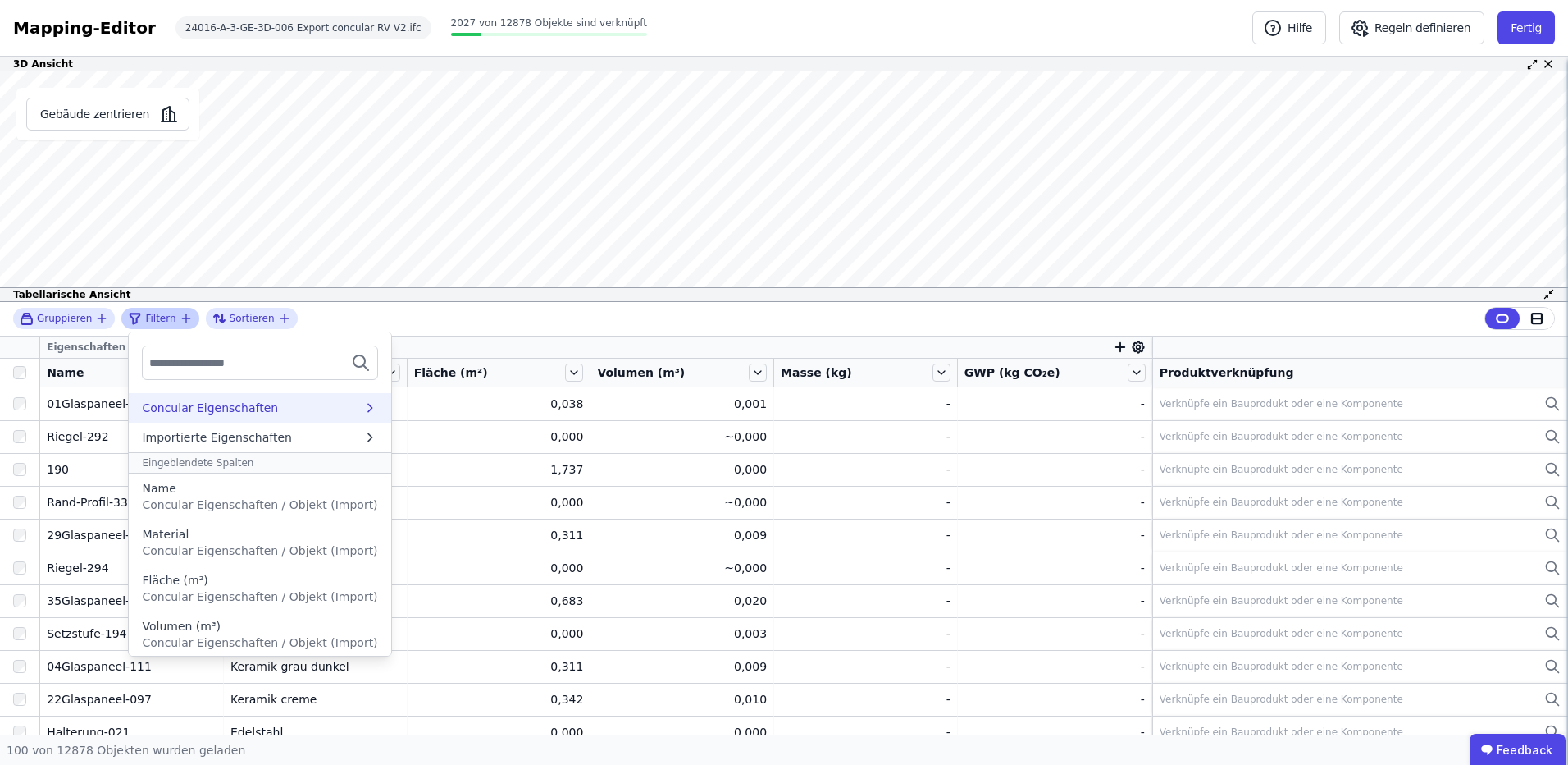
click at [224, 398] on div "Concular Eigenschaften" at bounding box center [259, 408] width 261 height 29
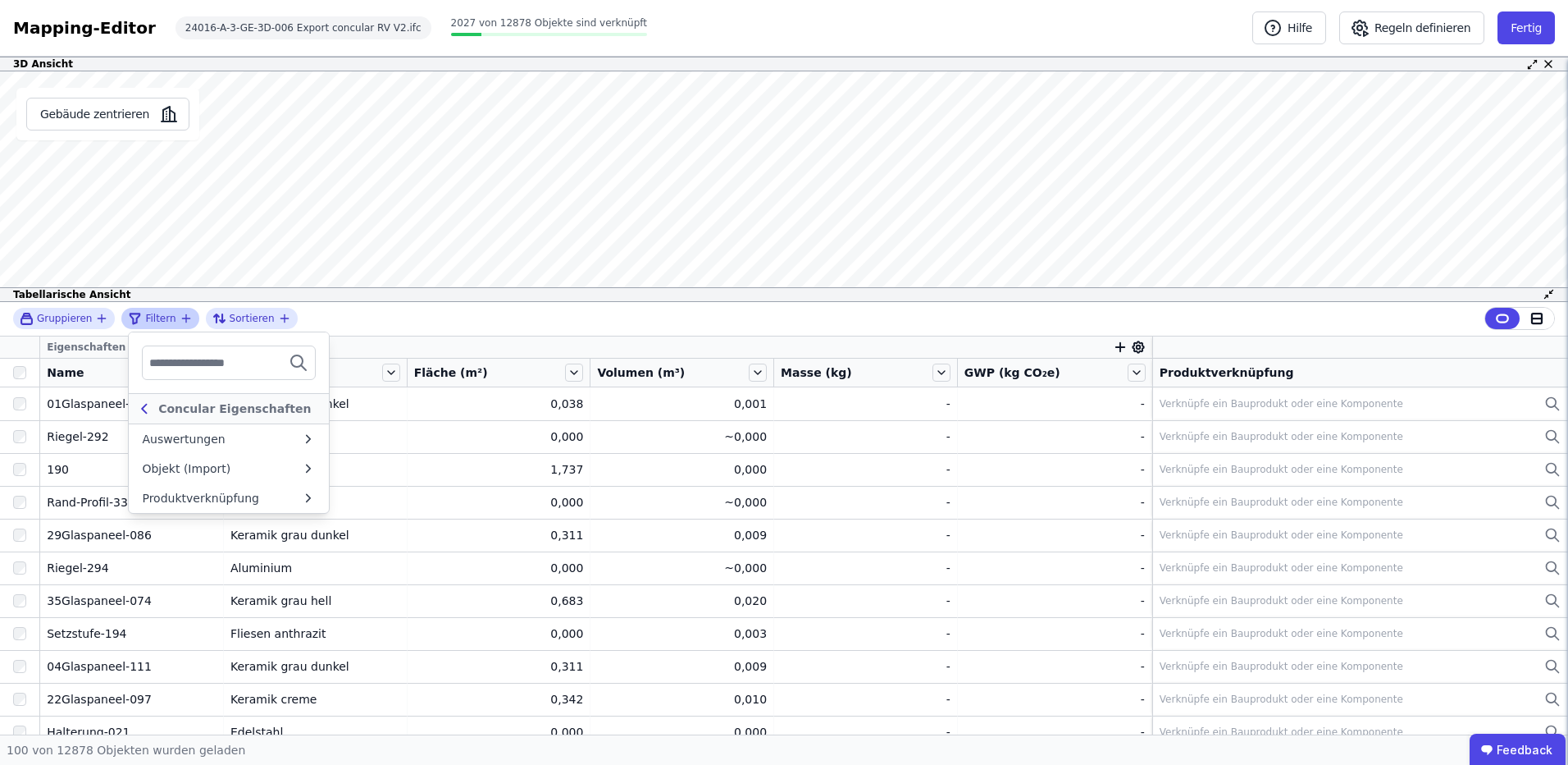
click at [143, 404] on icon at bounding box center [144, 408] width 18 height 19
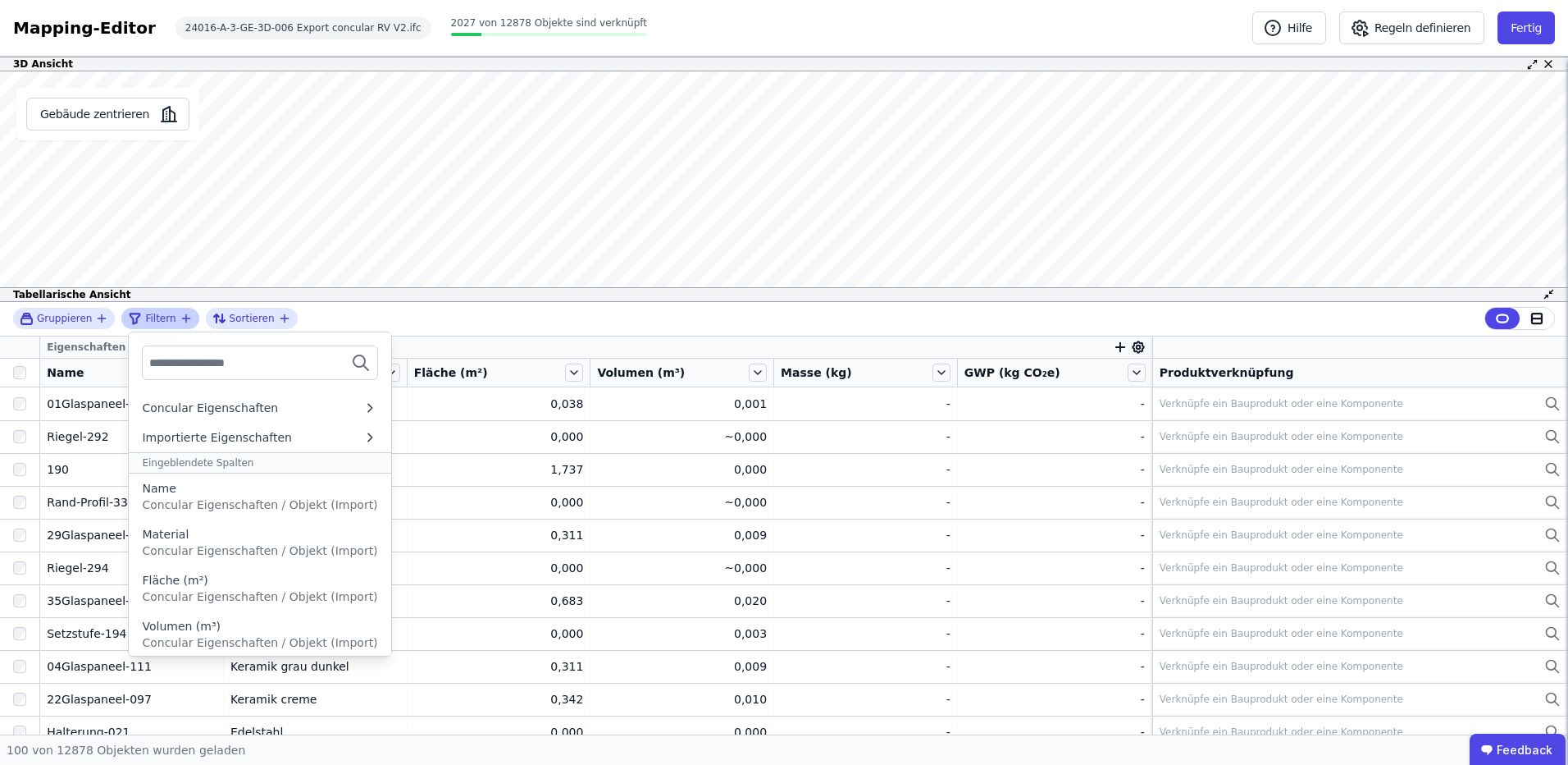
click at [203, 365] on input "text" at bounding box center [210, 362] width 121 height 29
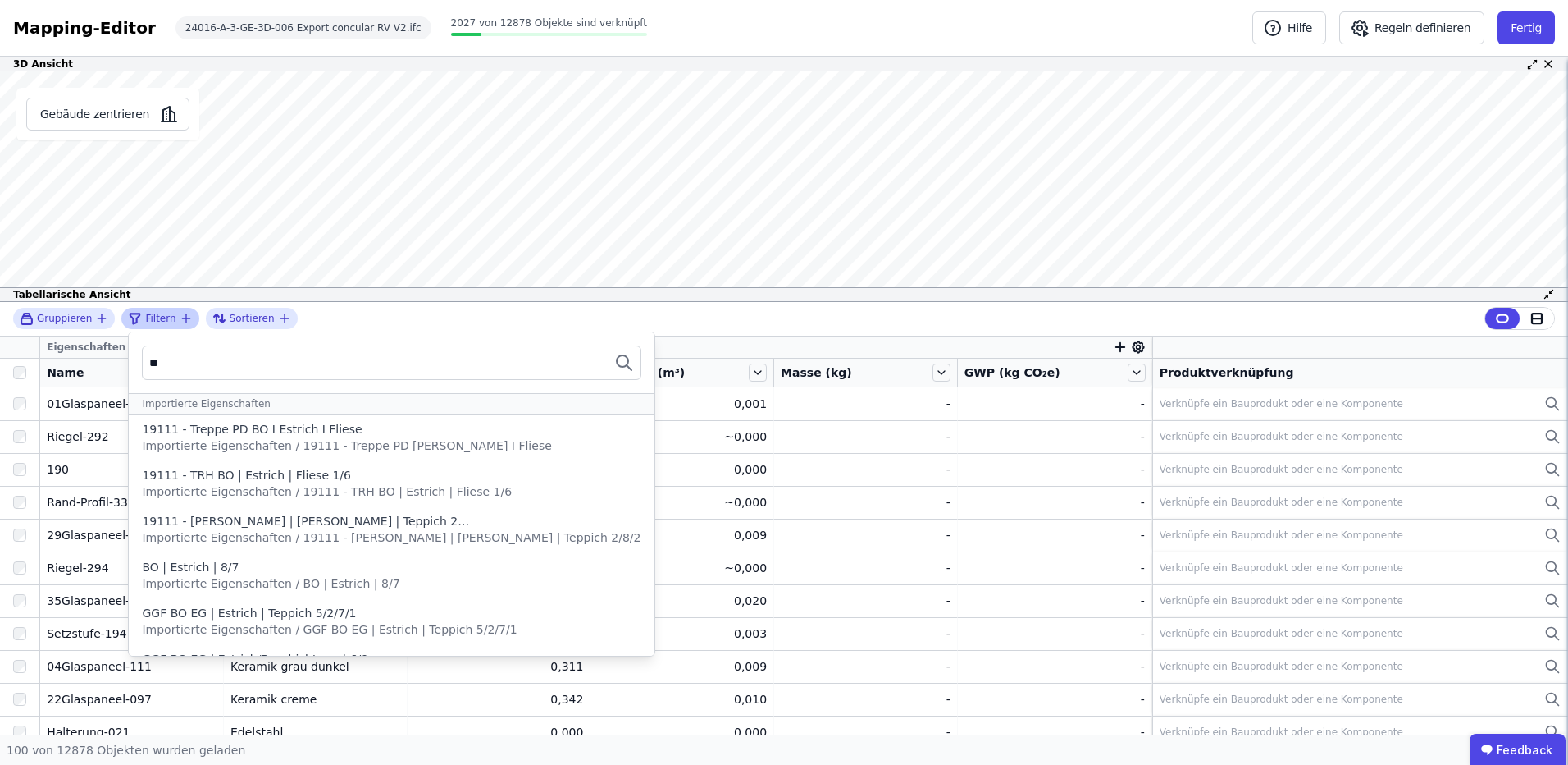
click at [203, 365] on input "**" at bounding box center [210, 362] width 121 height 29
type input "**"
click at [165, 319] on span "Filtern" at bounding box center [160, 319] width 30 height 13
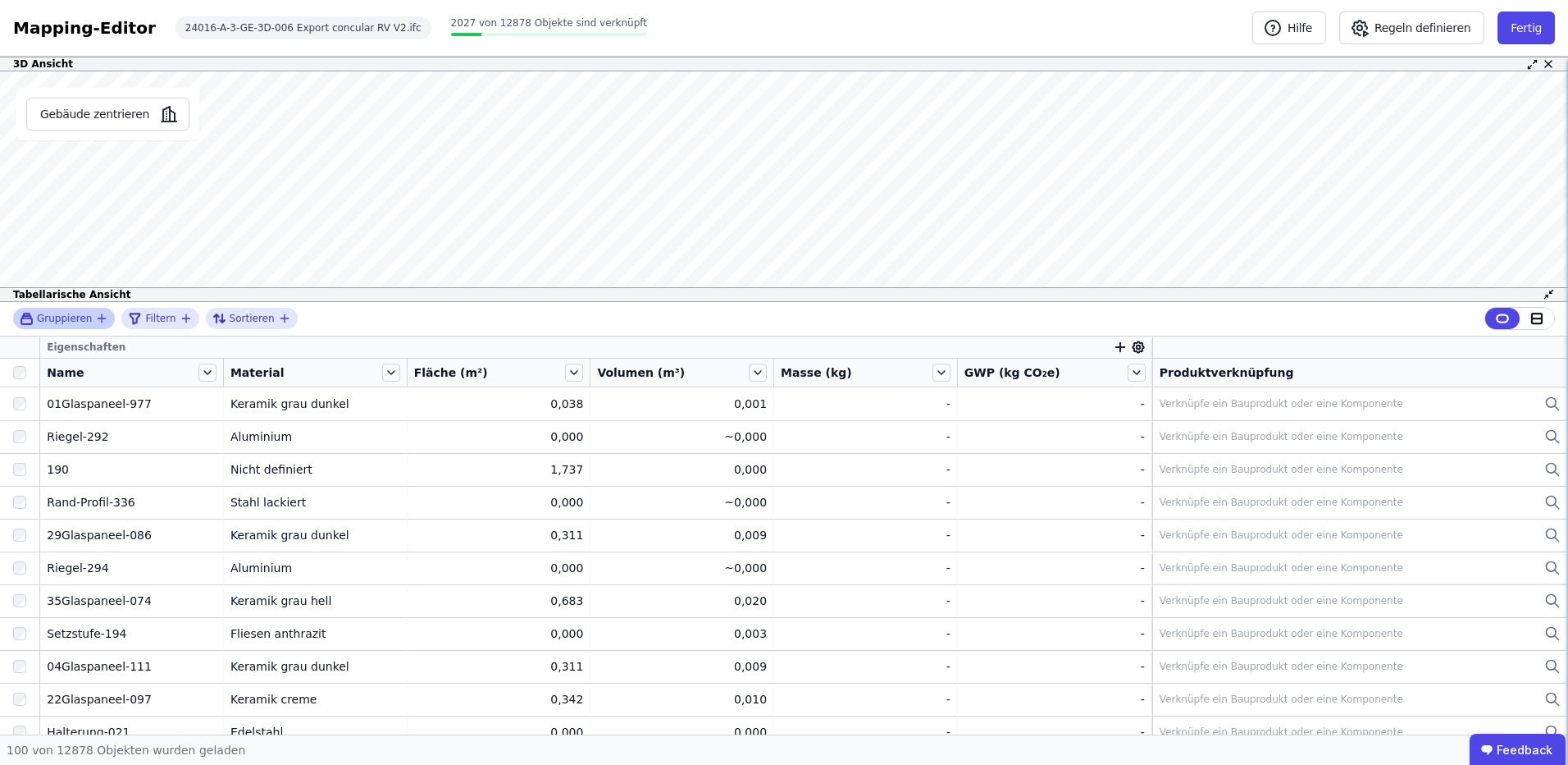
click at [84, 318] on span "Gruppieren" at bounding box center [64, 319] width 55 height 13
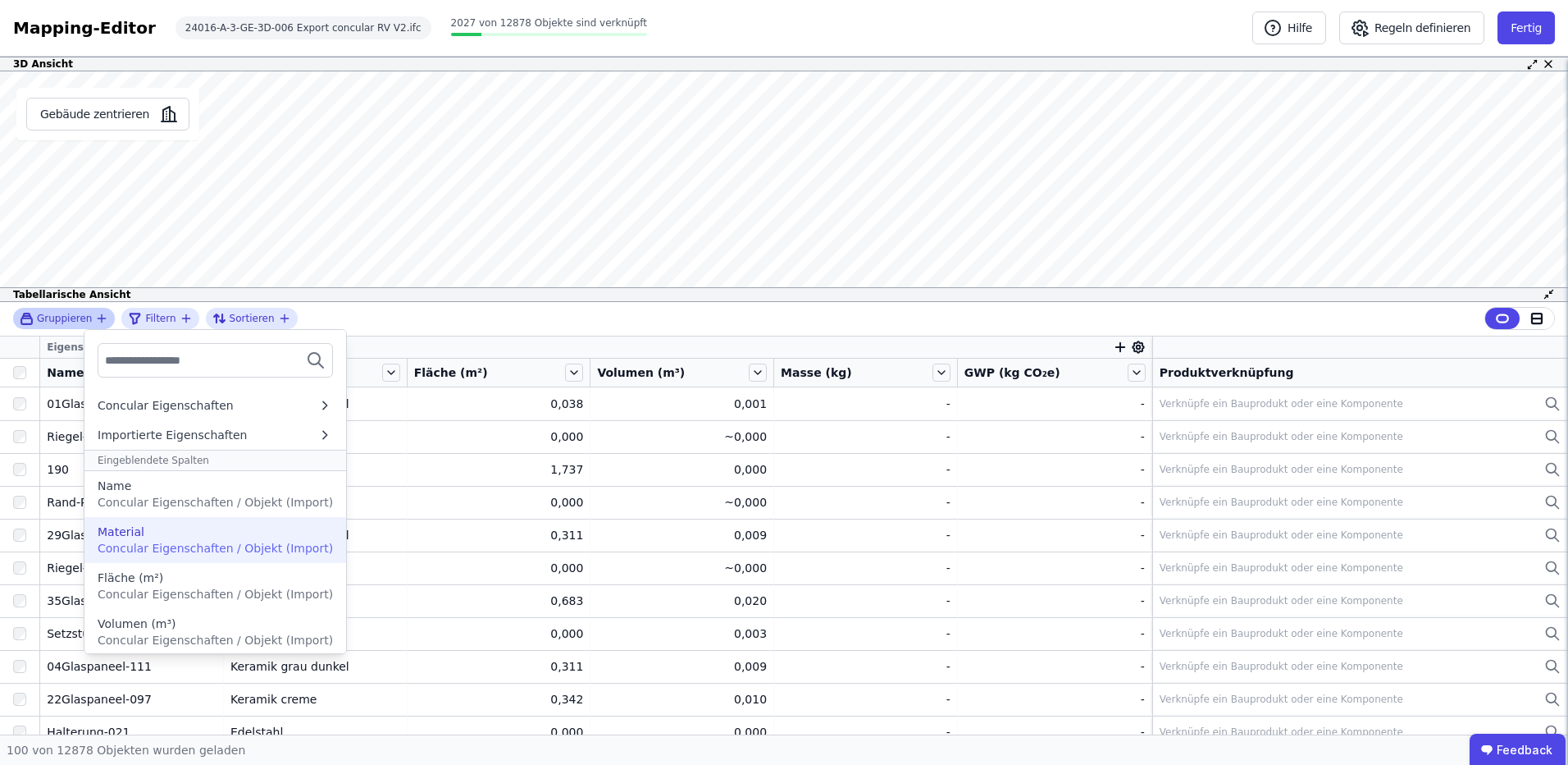
click at [183, 541] on span "Concular Eigenschaften / Objekt (Import)" at bounding box center [215, 548] width 235 height 13
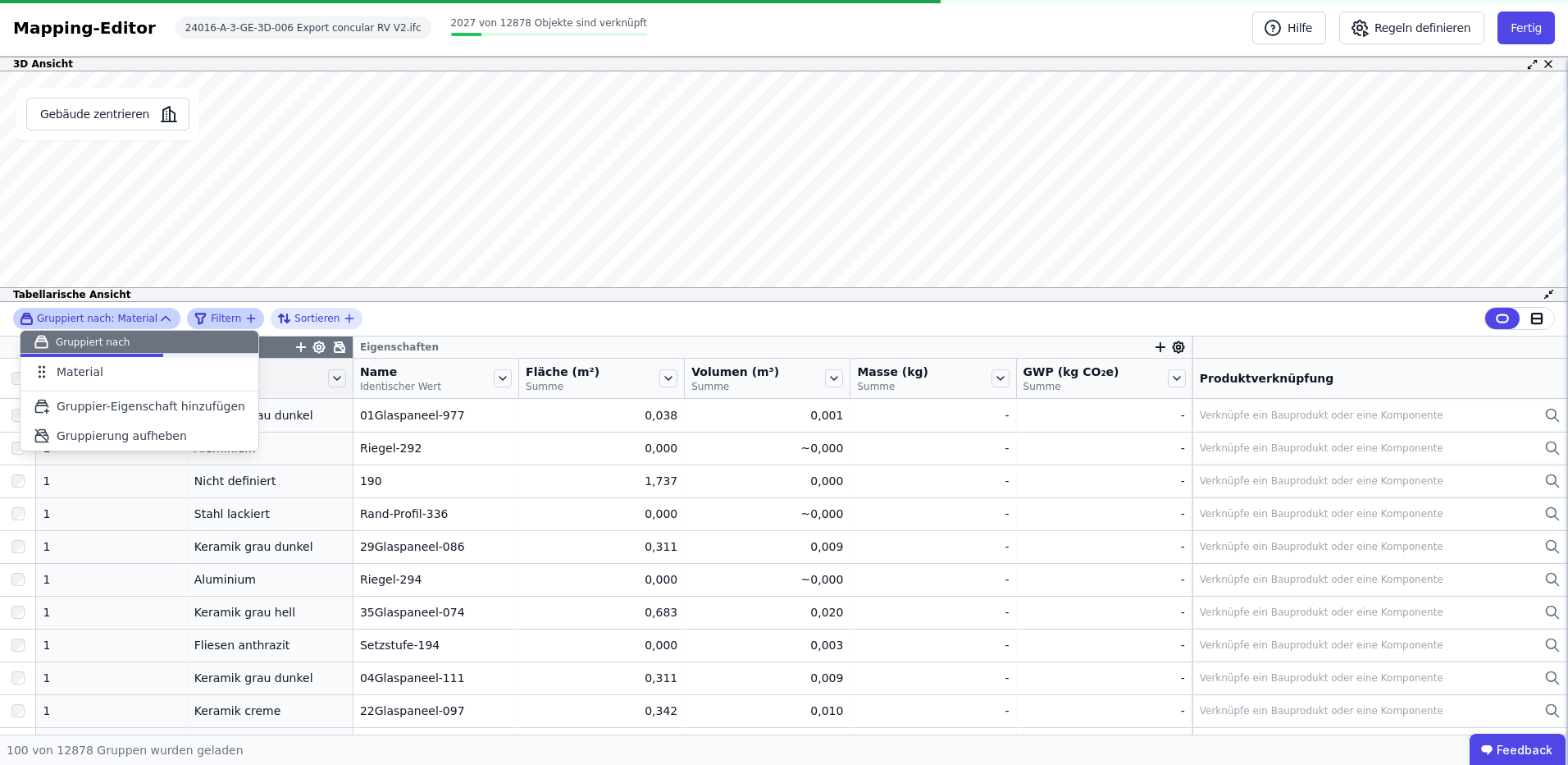
click at [223, 319] on span "Filtern" at bounding box center [226, 319] width 30 height 13
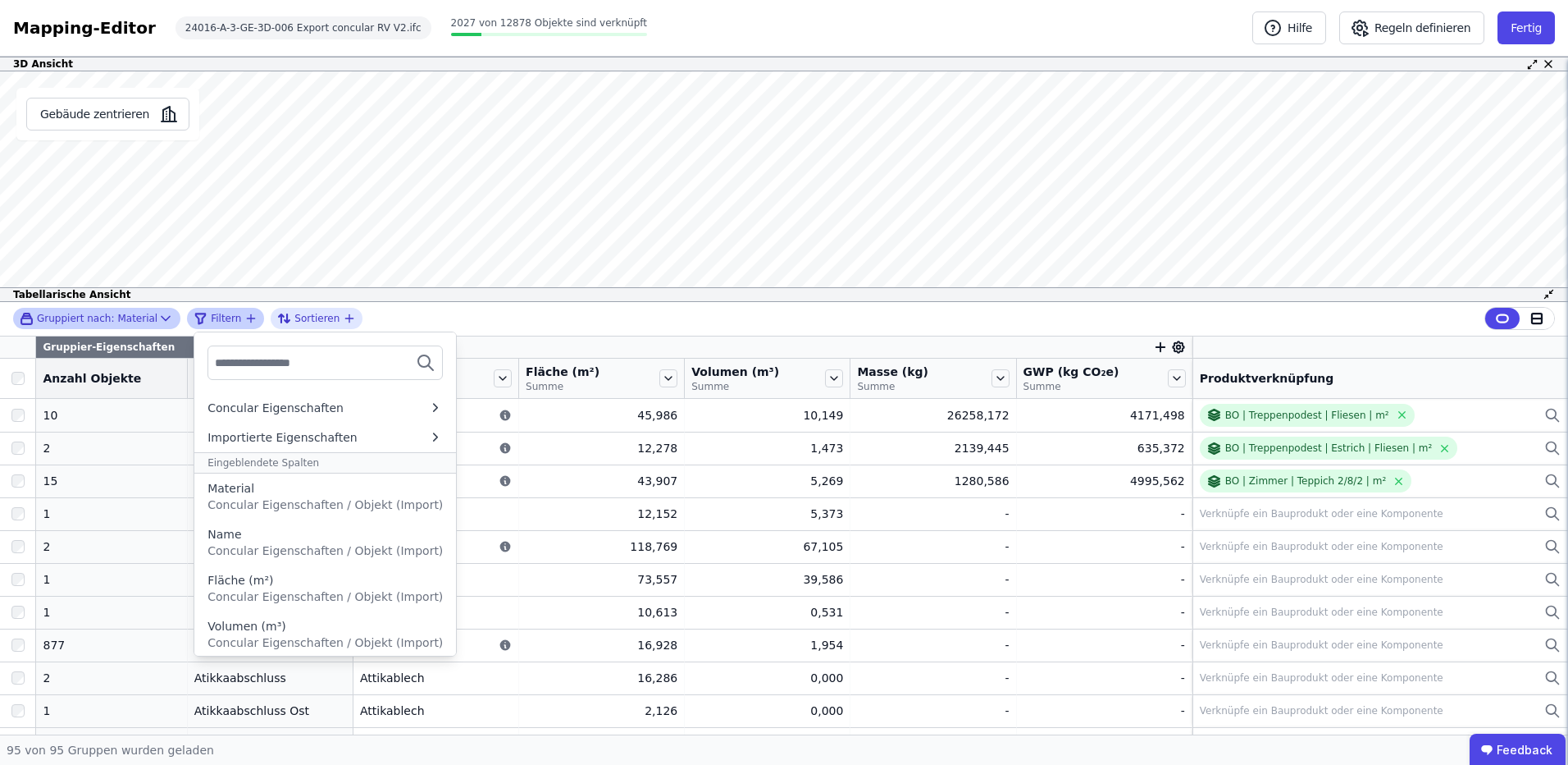
click at [248, 319] on icon "filter_by" at bounding box center [251, 319] width 8 height 0
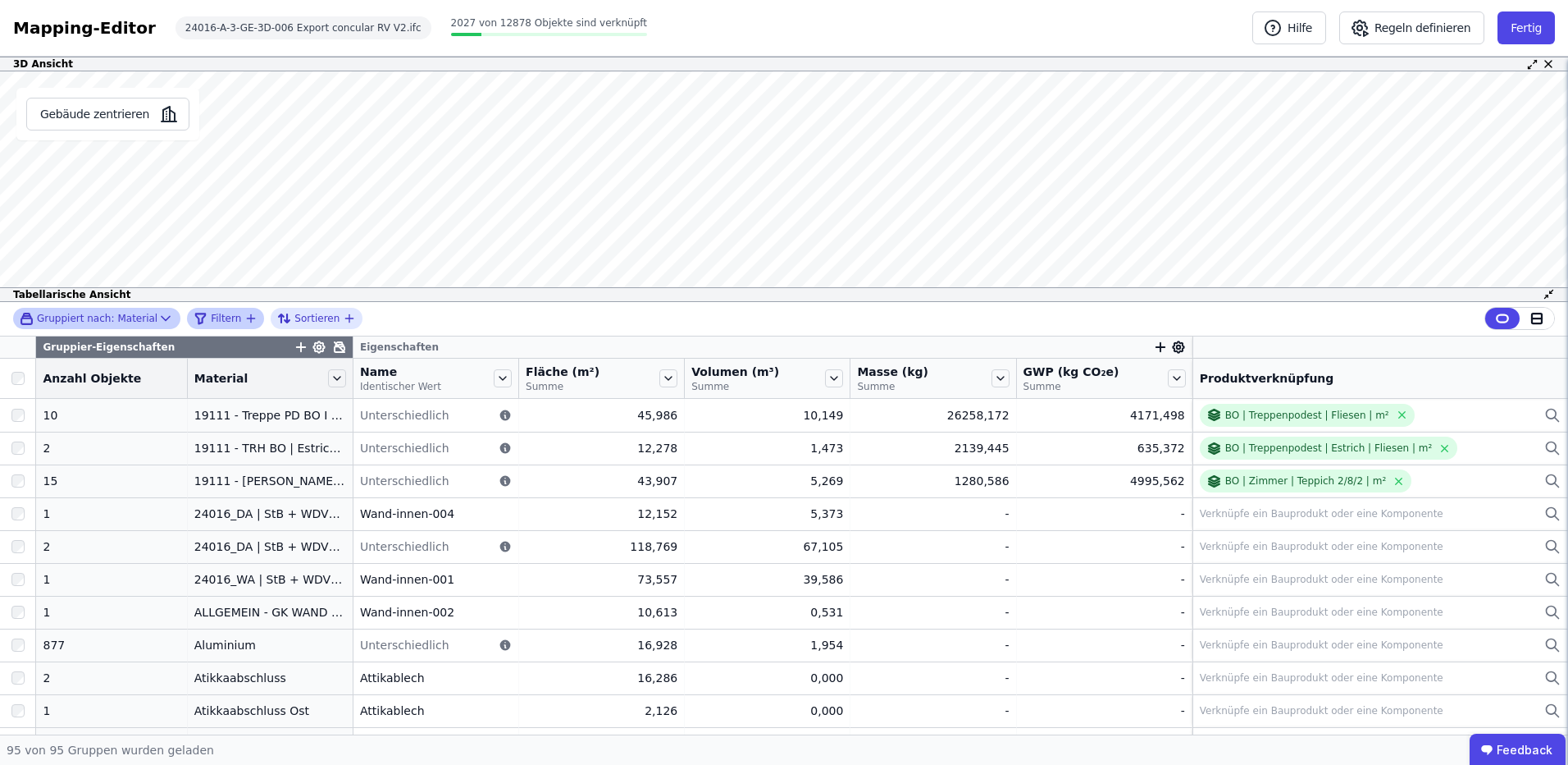
click at [245, 315] on icon "filter_by" at bounding box center [251, 319] width 13 height 13
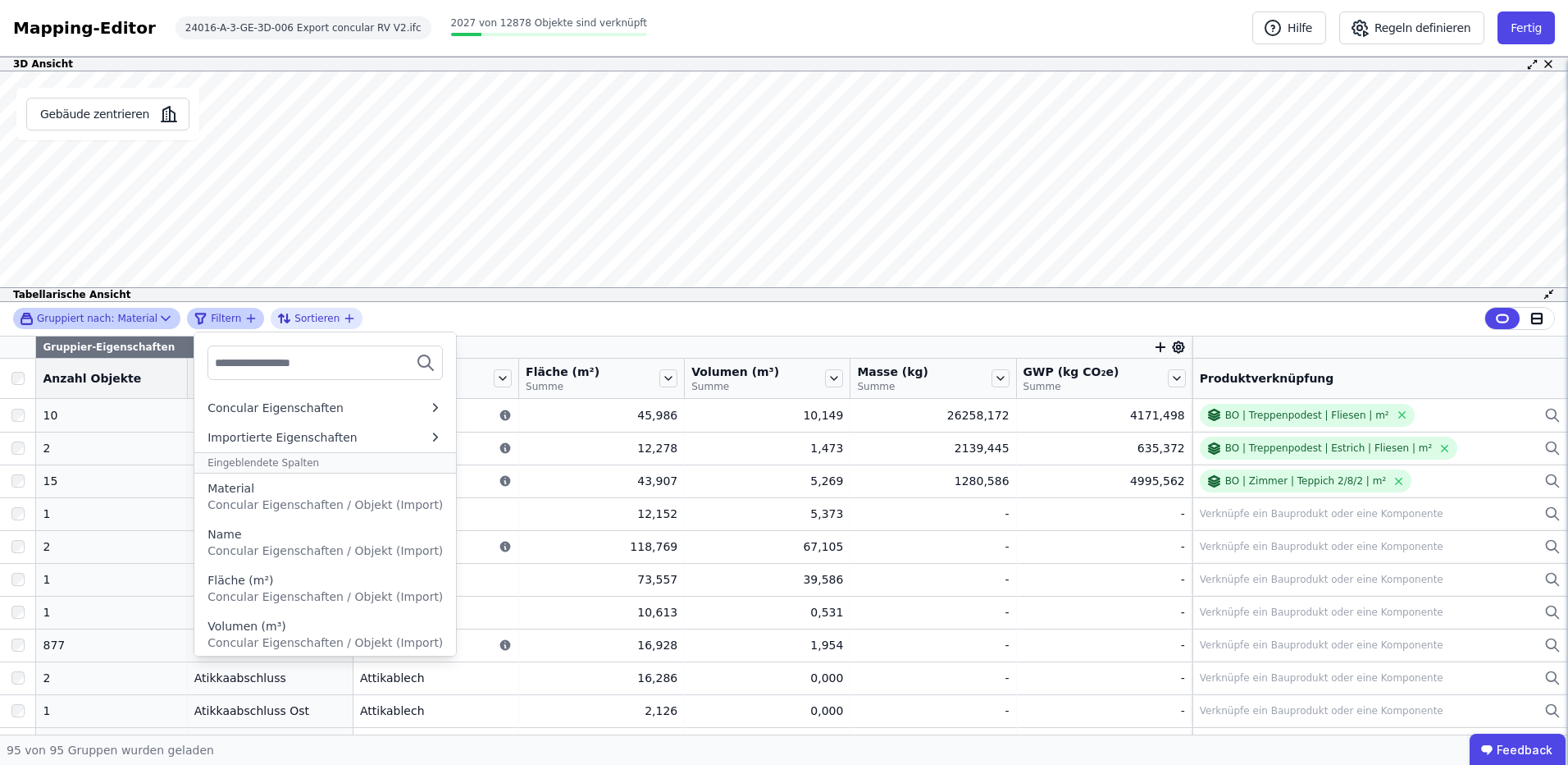
click at [416, 363] on icon at bounding box center [425, 362] width 19 height 19
click at [335, 441] on div "Importierte Eigenschaften" at bounding box center [318, 438] width 220 height 17
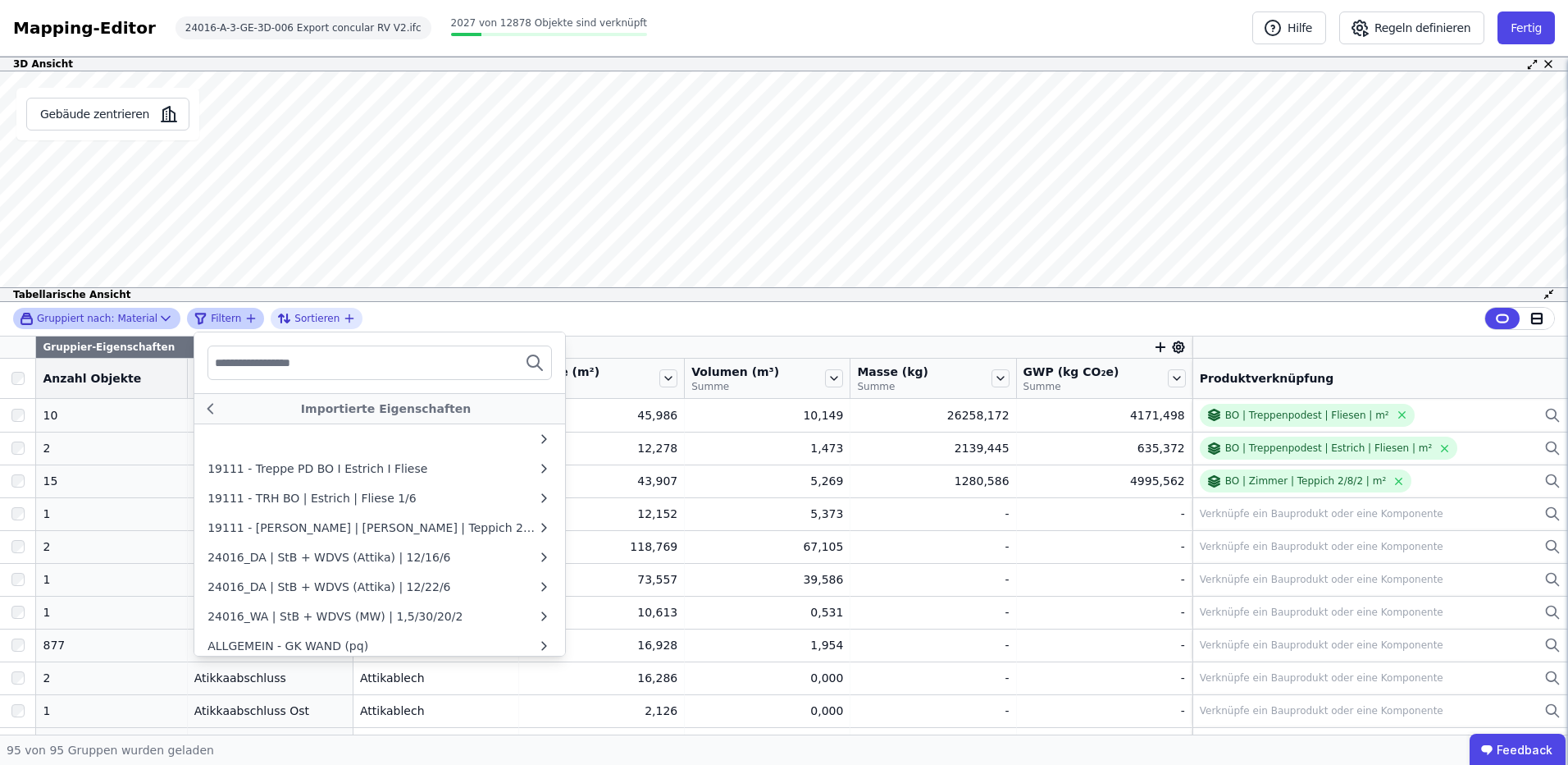
click at [439, 356] on div at bounding box center [380, 362] width 345 height 34
click at [248, 319] on icon "filter_by" at bounding box center [251, 319] width 8 height 0
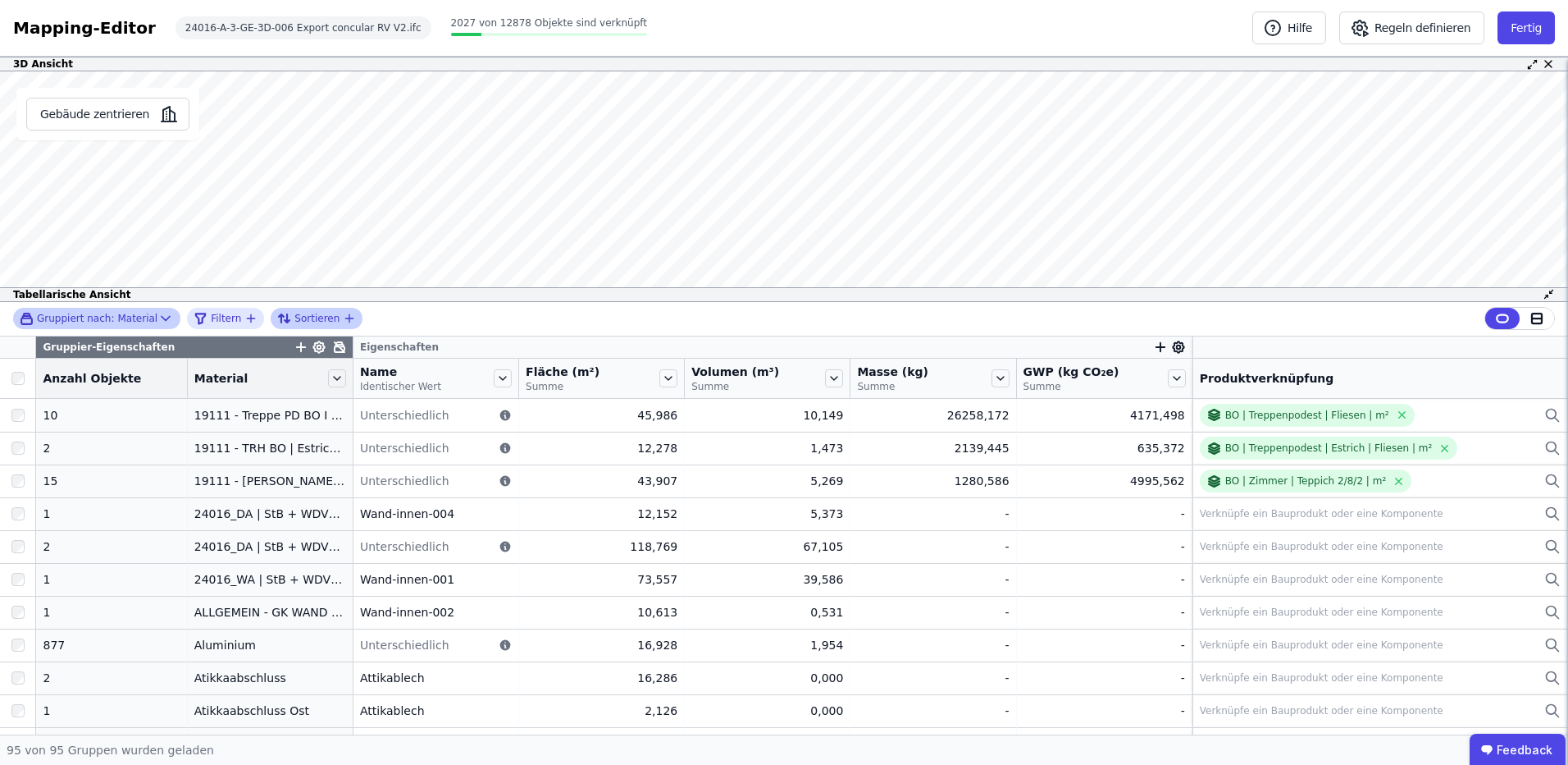
click at [346, 319] on icon "button" at bounding box center [350, 319] width 8 height 0
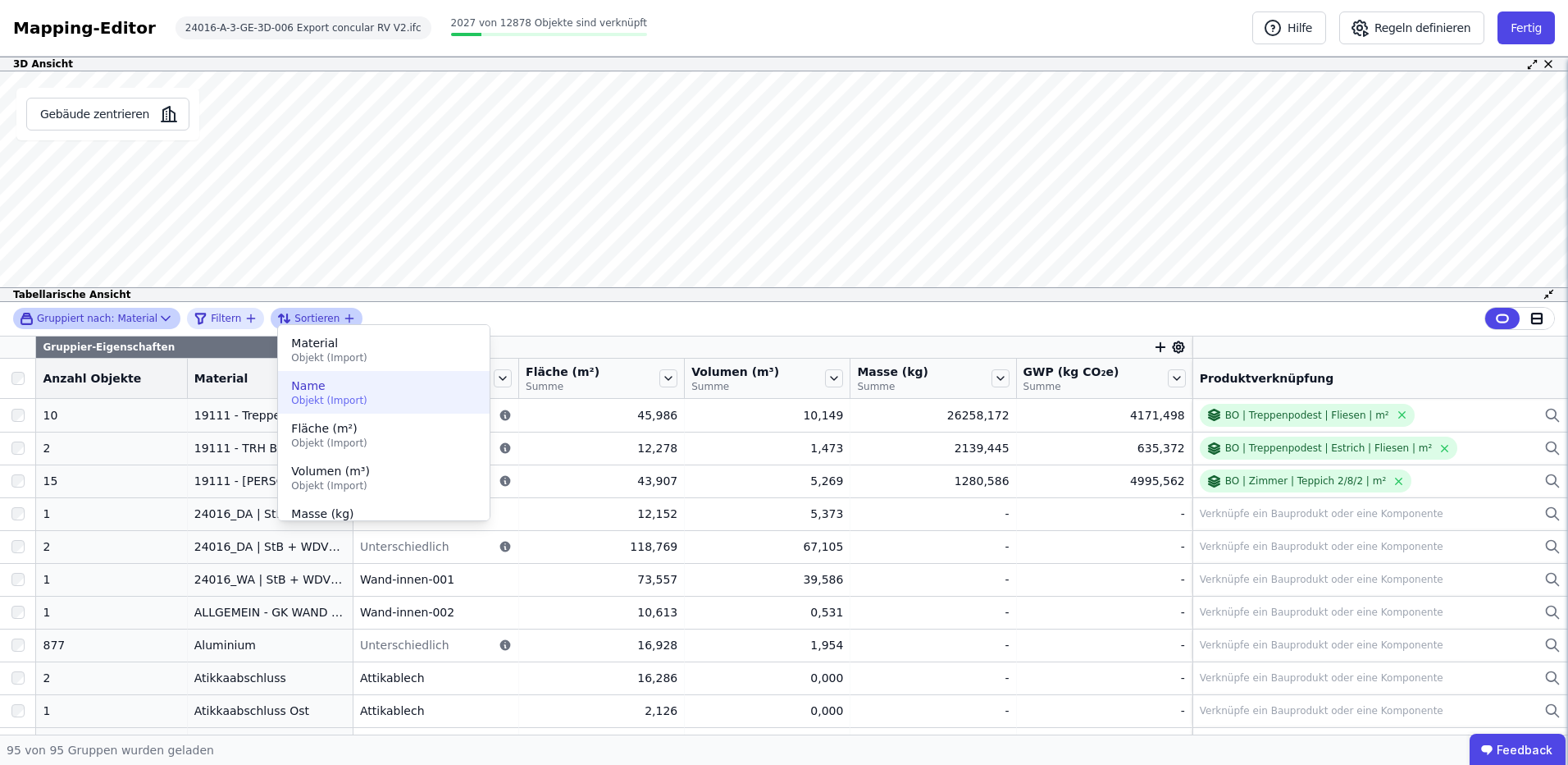
click at [330, 393] on span "Name" at bounding box center [384, 386] width 186 height 17
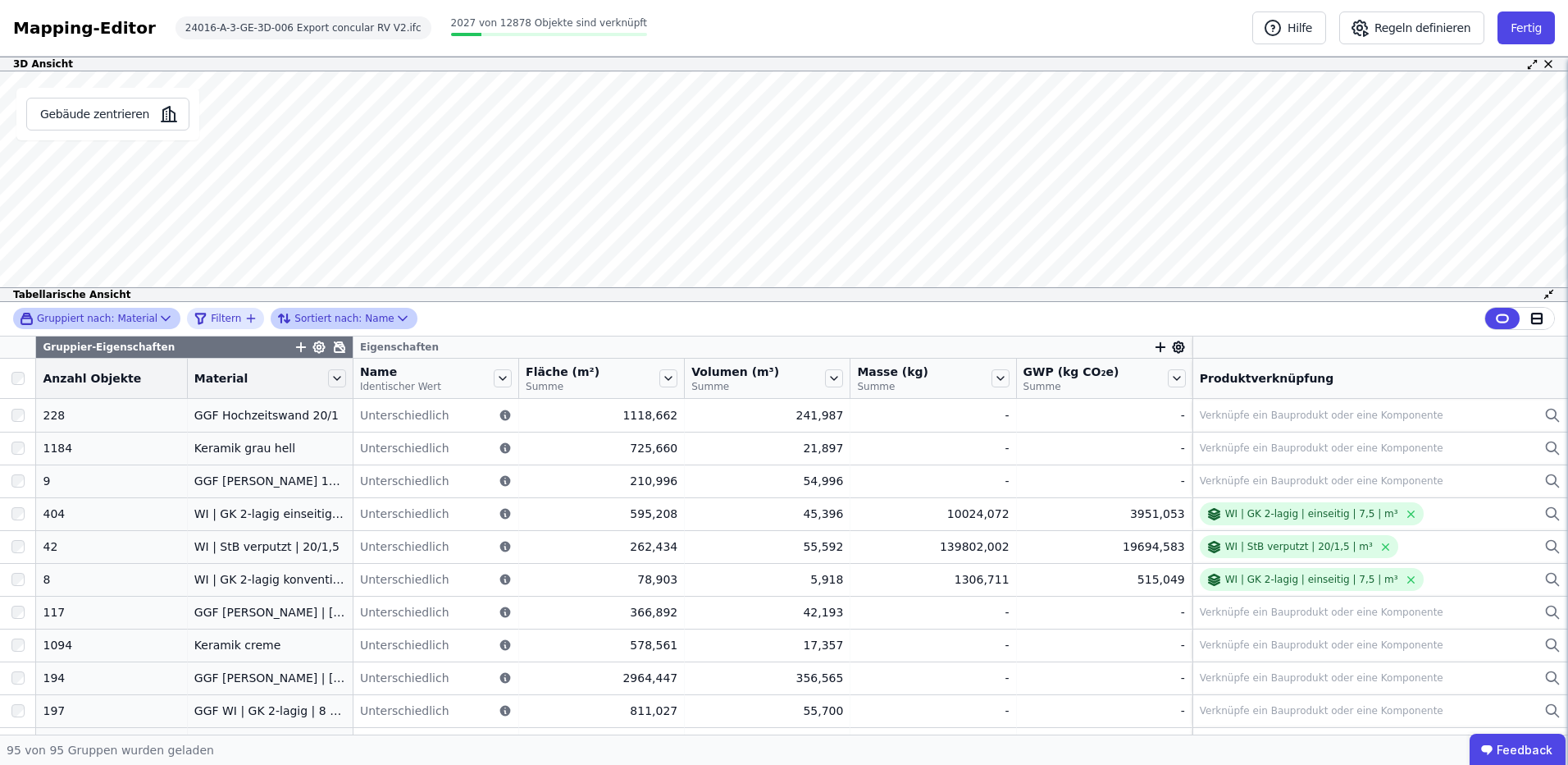
click at [342, 312] on div "Sortiert nach: Name" at bounding box center [335, 318] width 117 height 19
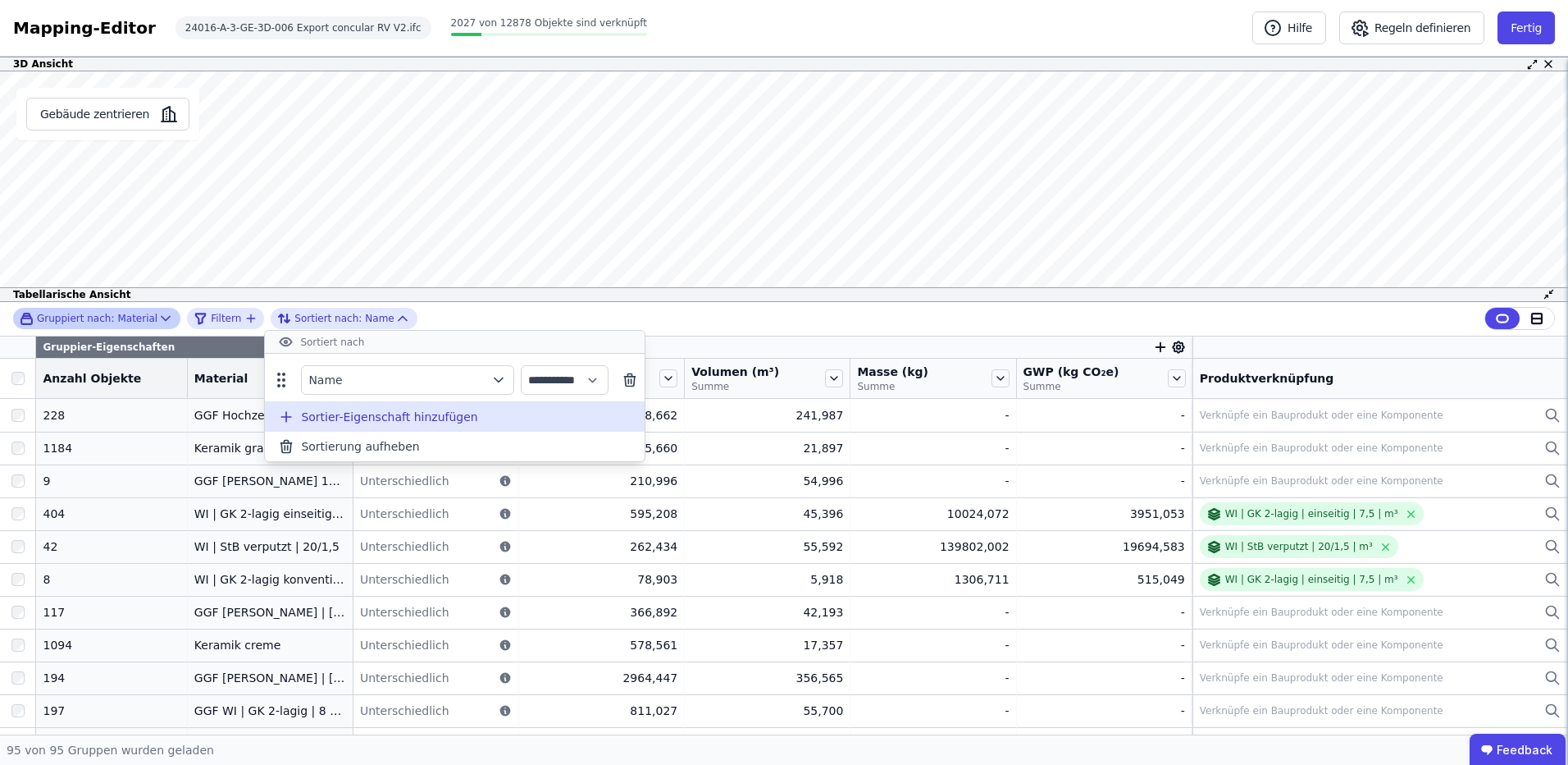
click at [422, 418] on span "Sortier-Eigenschaft hinzufügen" at bounding box center [389, 417] width 176 height 17
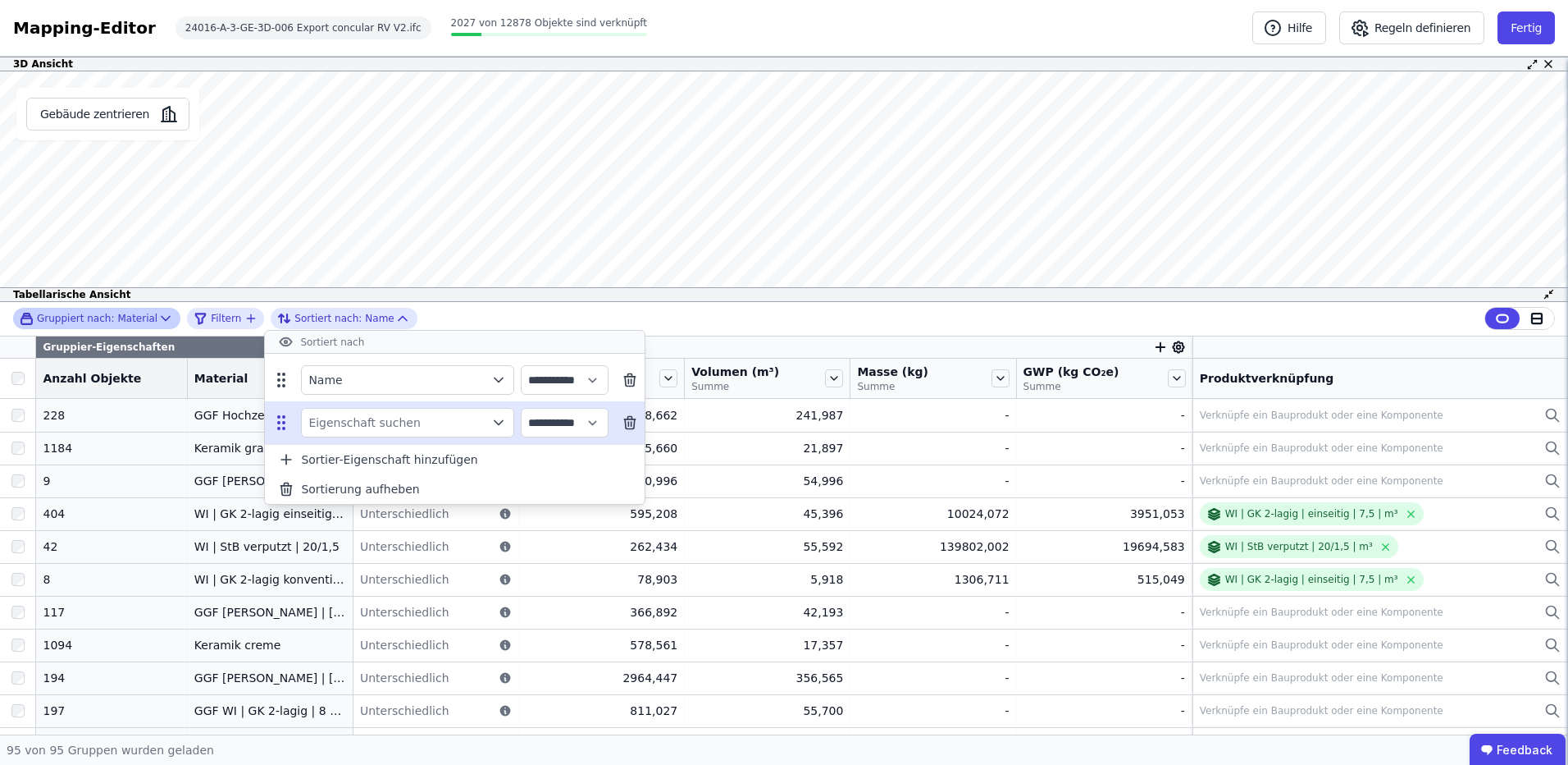
click at [421, 419] on div "Eigenschaft suchen" at bounding box center [408, 422] width 213 height 29
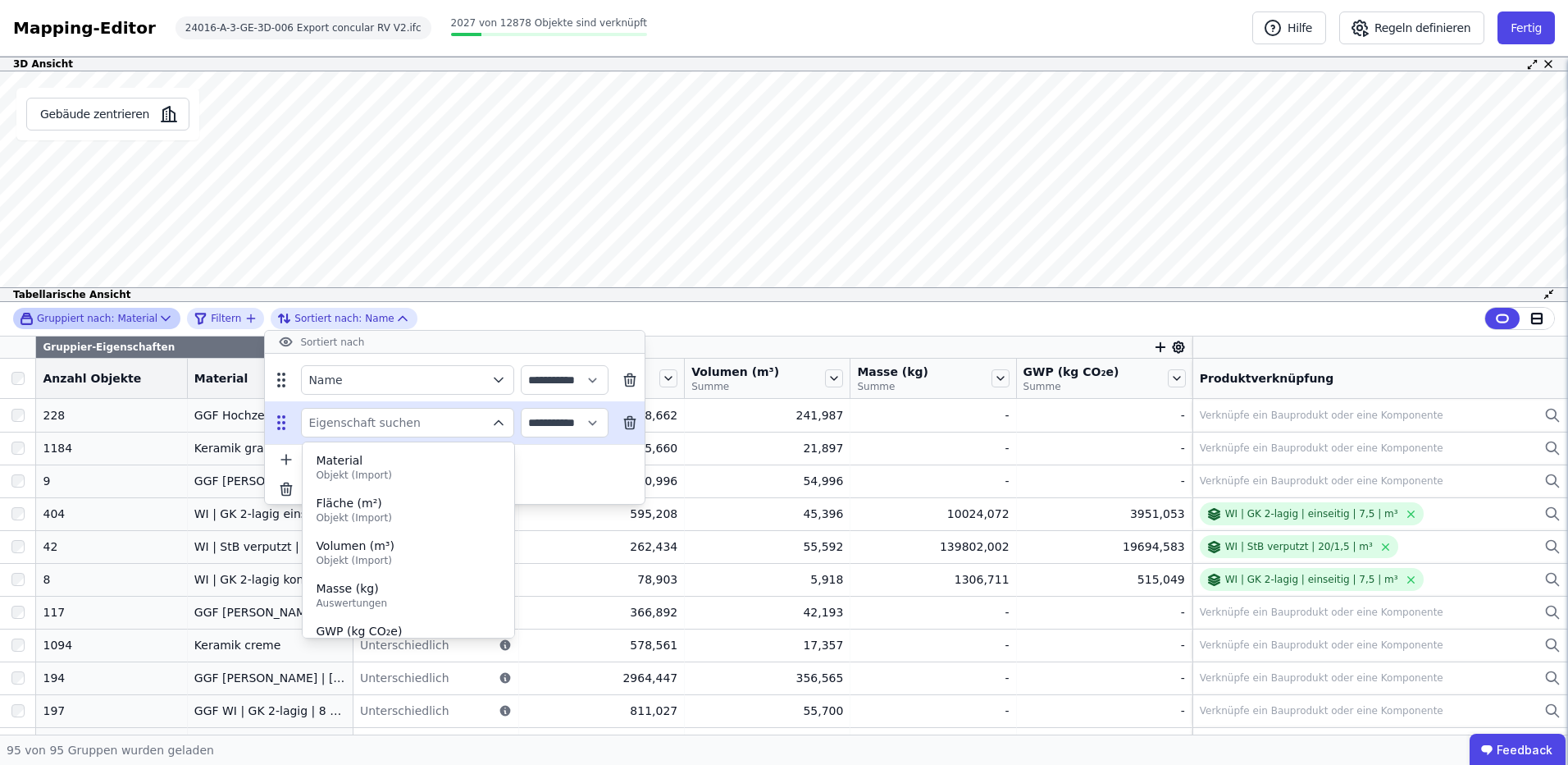
click at [421, 419] on div "Eigenschaft suchen" at bounding box center [408, 422] width 213 height 29
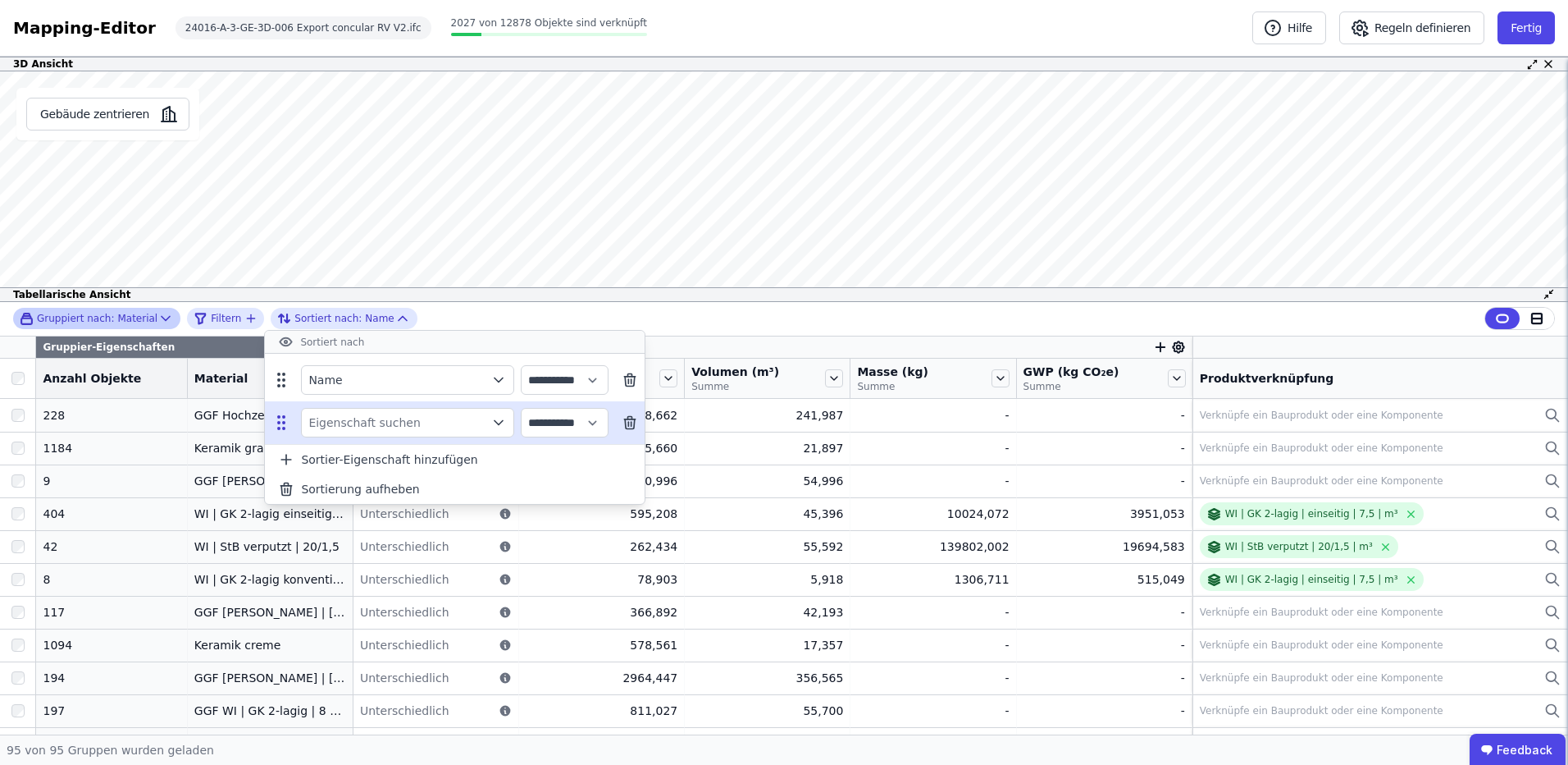
click at [638, 419] on icon at bounding box center [630, 423] width 17 height 17
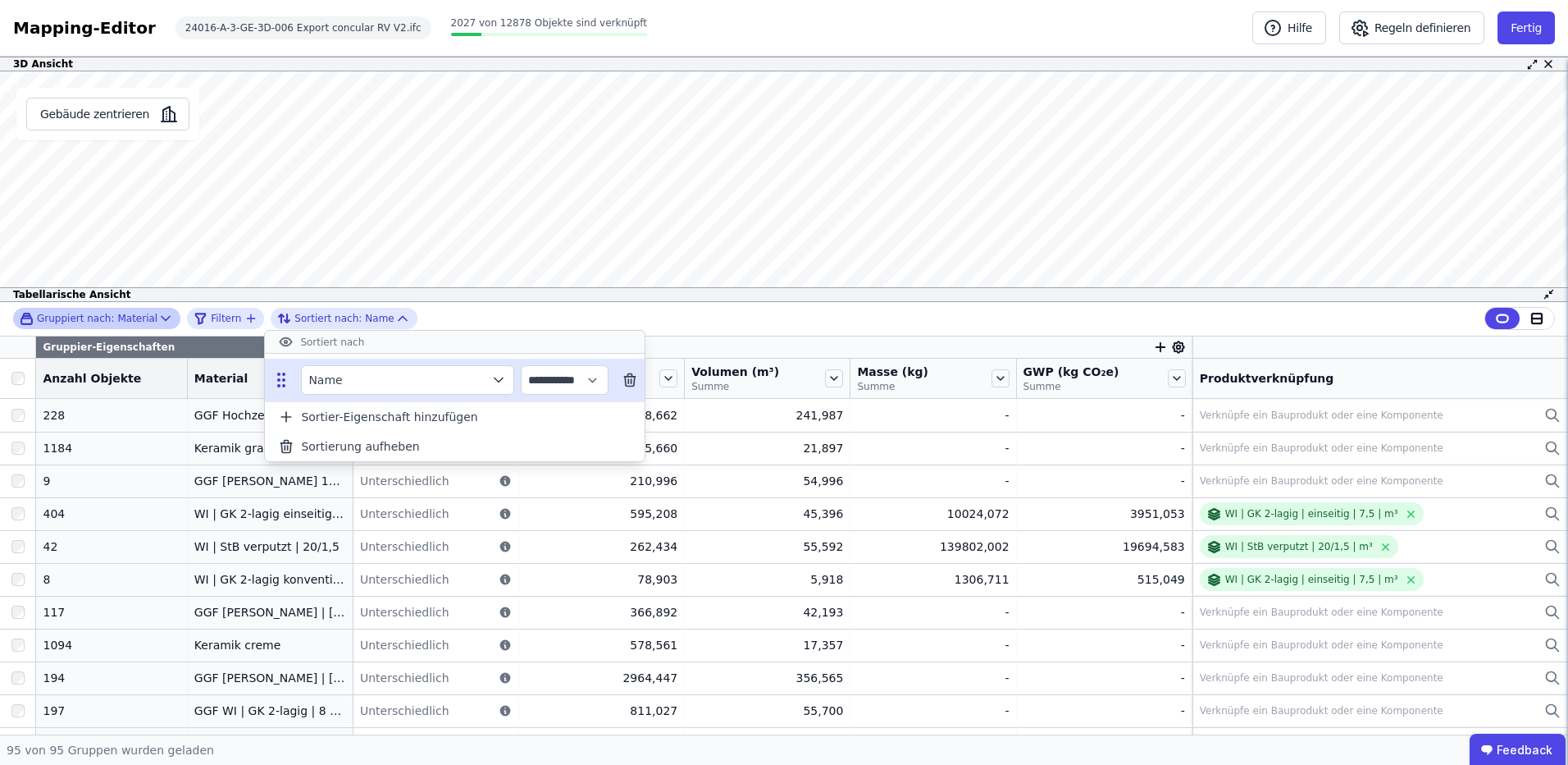
click at [462, 377] on div "Name" at bounding box center [408, 379] width 213 height 29
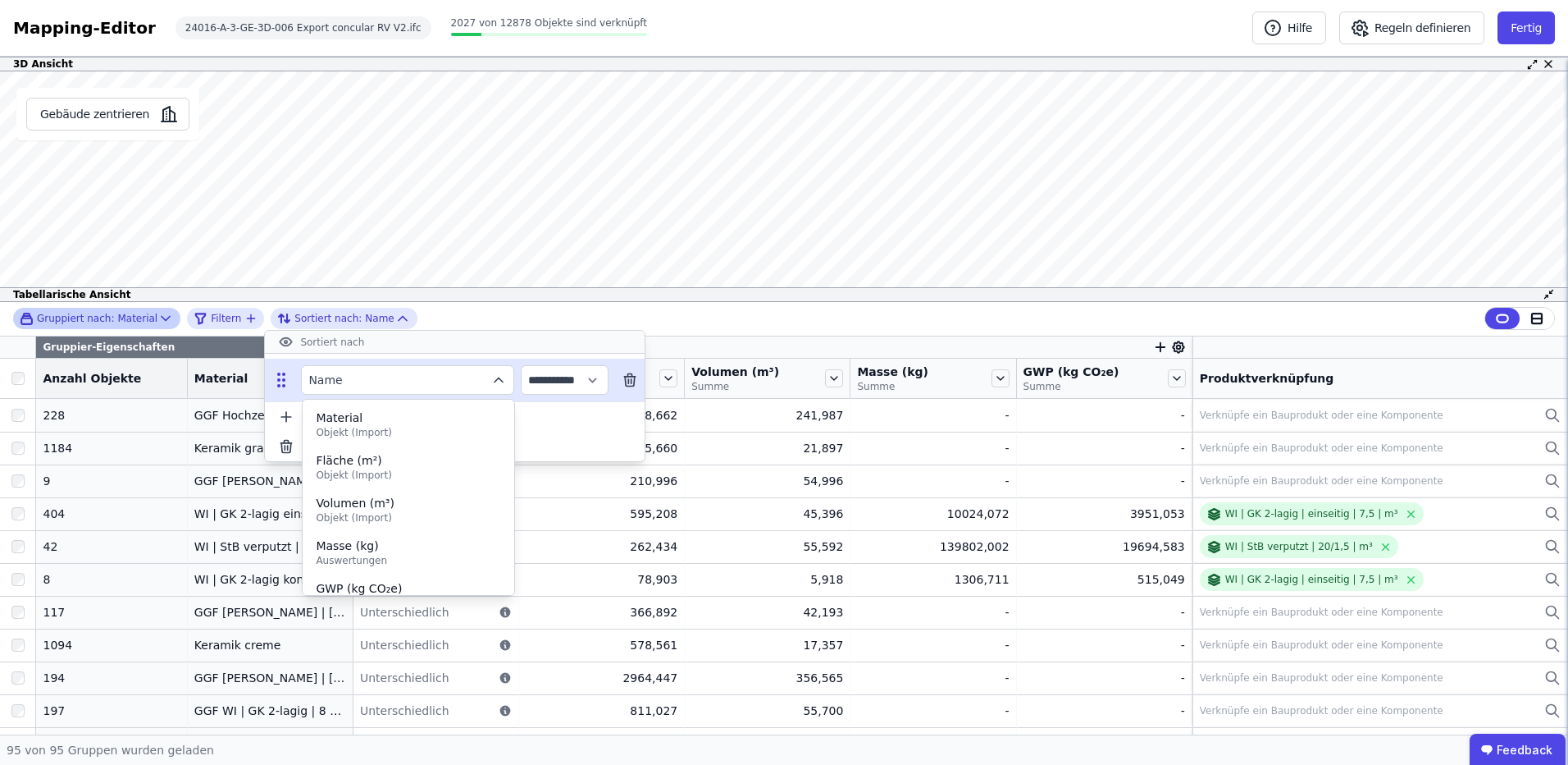
click at [463, 370] on div "Name" at bounding box center [408, 379] width 213 height 29
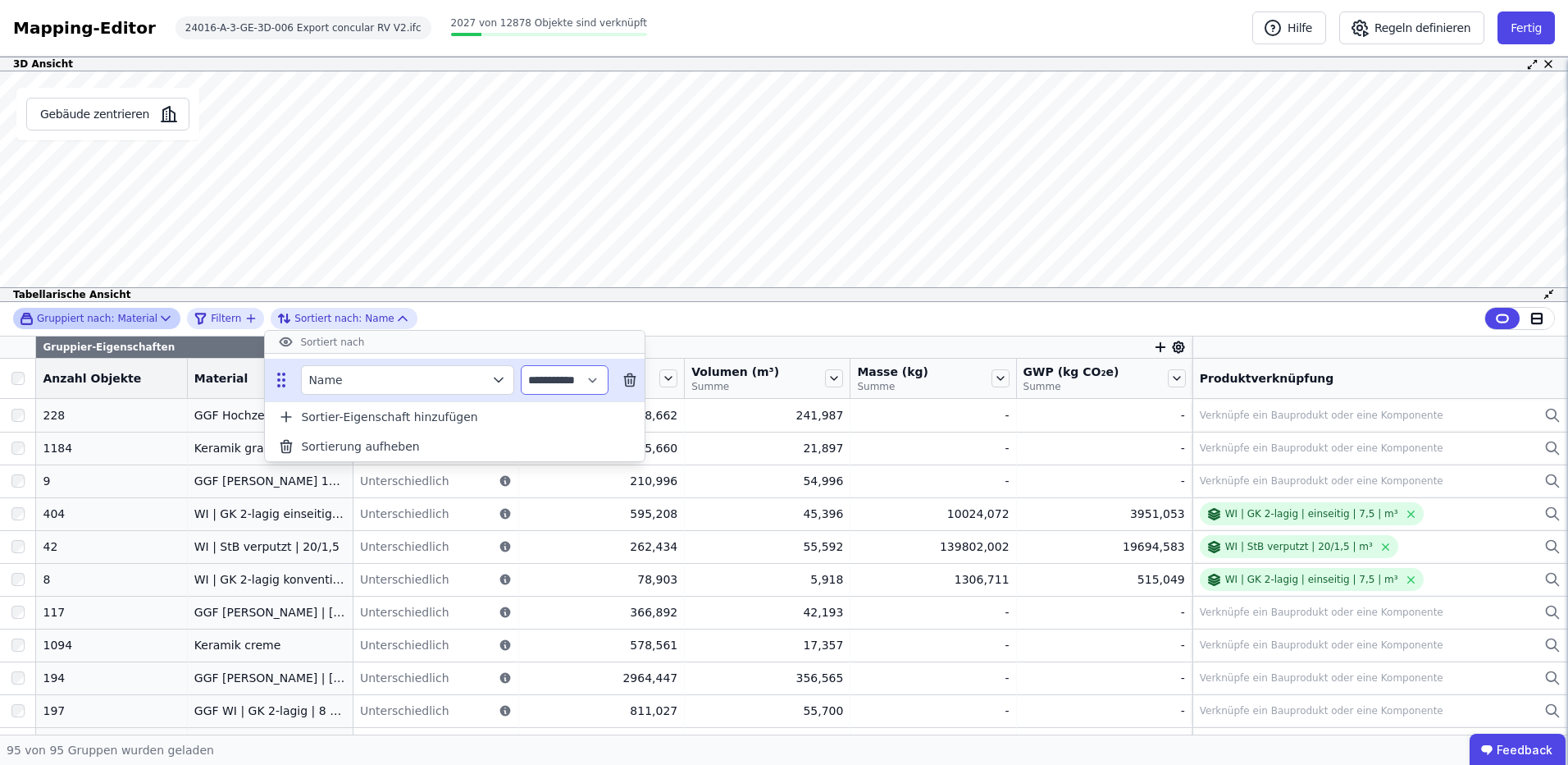
click at [588, 373] on select "**********" at bounding box center [565, 379] width 87 height 29
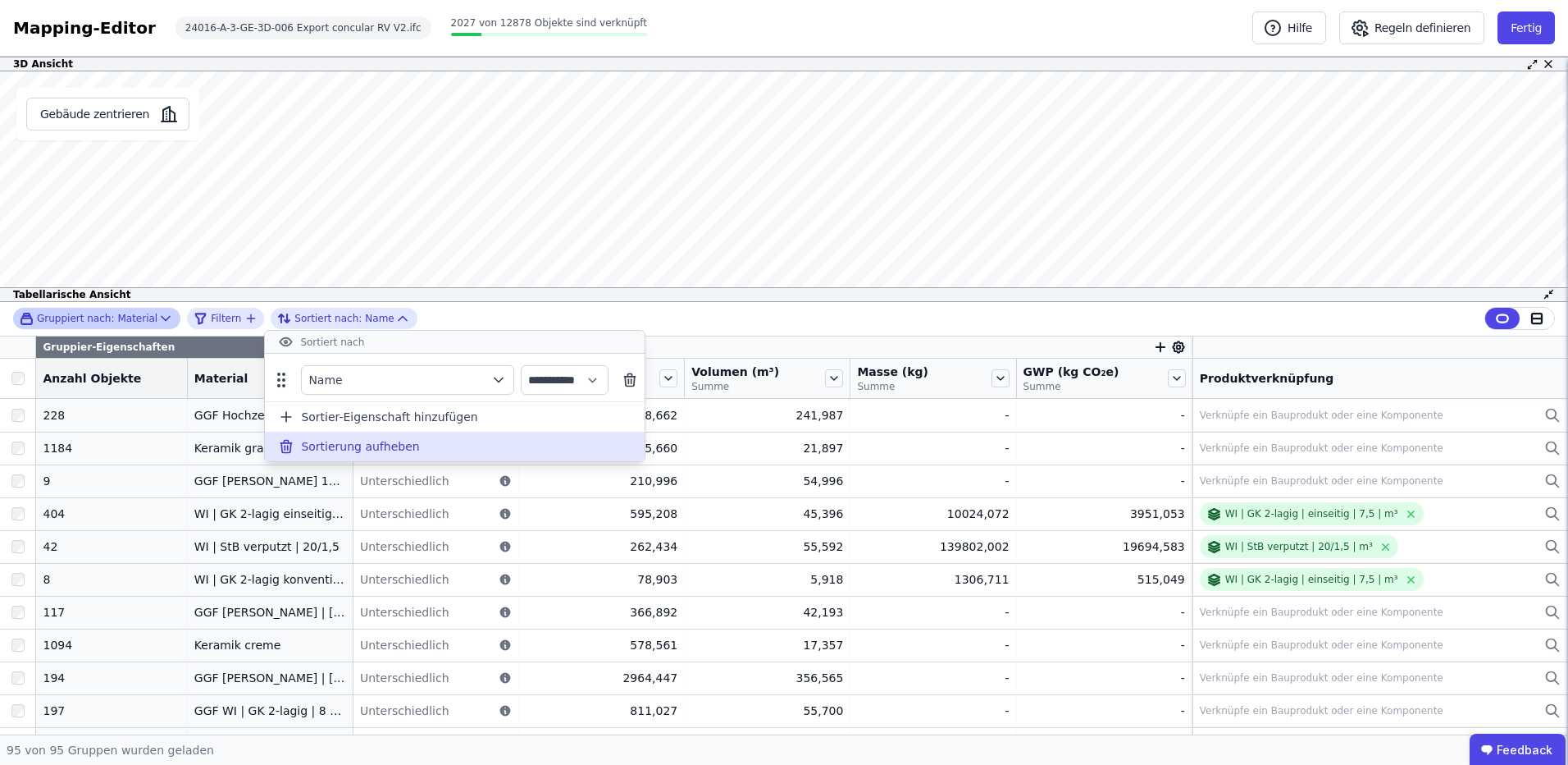
click at [391, 443] on span "Sortierung aufheben" at bounding box center [360, 446] width 118 height 17
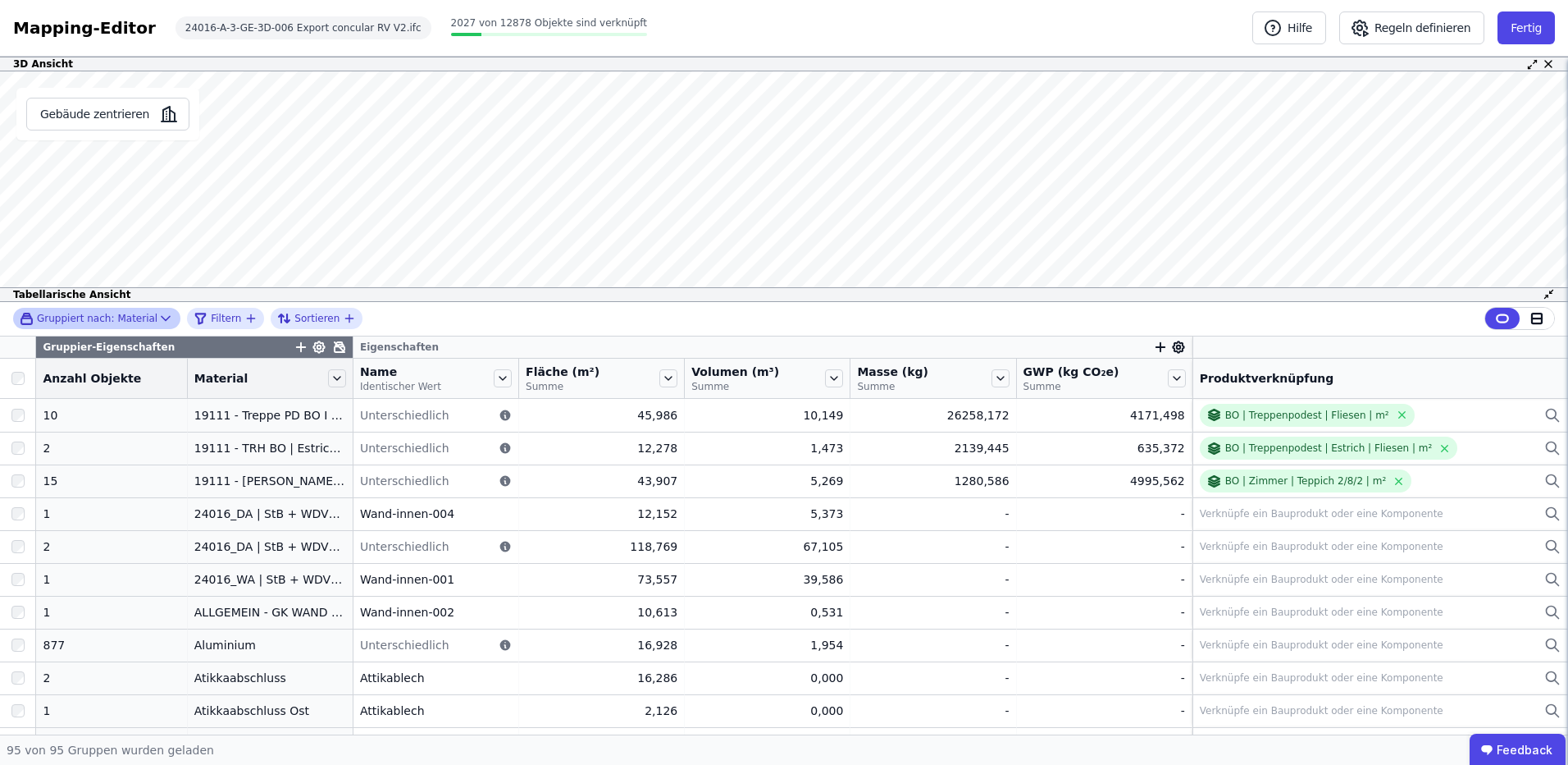
click at [343, 315] on icon "button" at bounding box center [350, 319] width 13 height 13
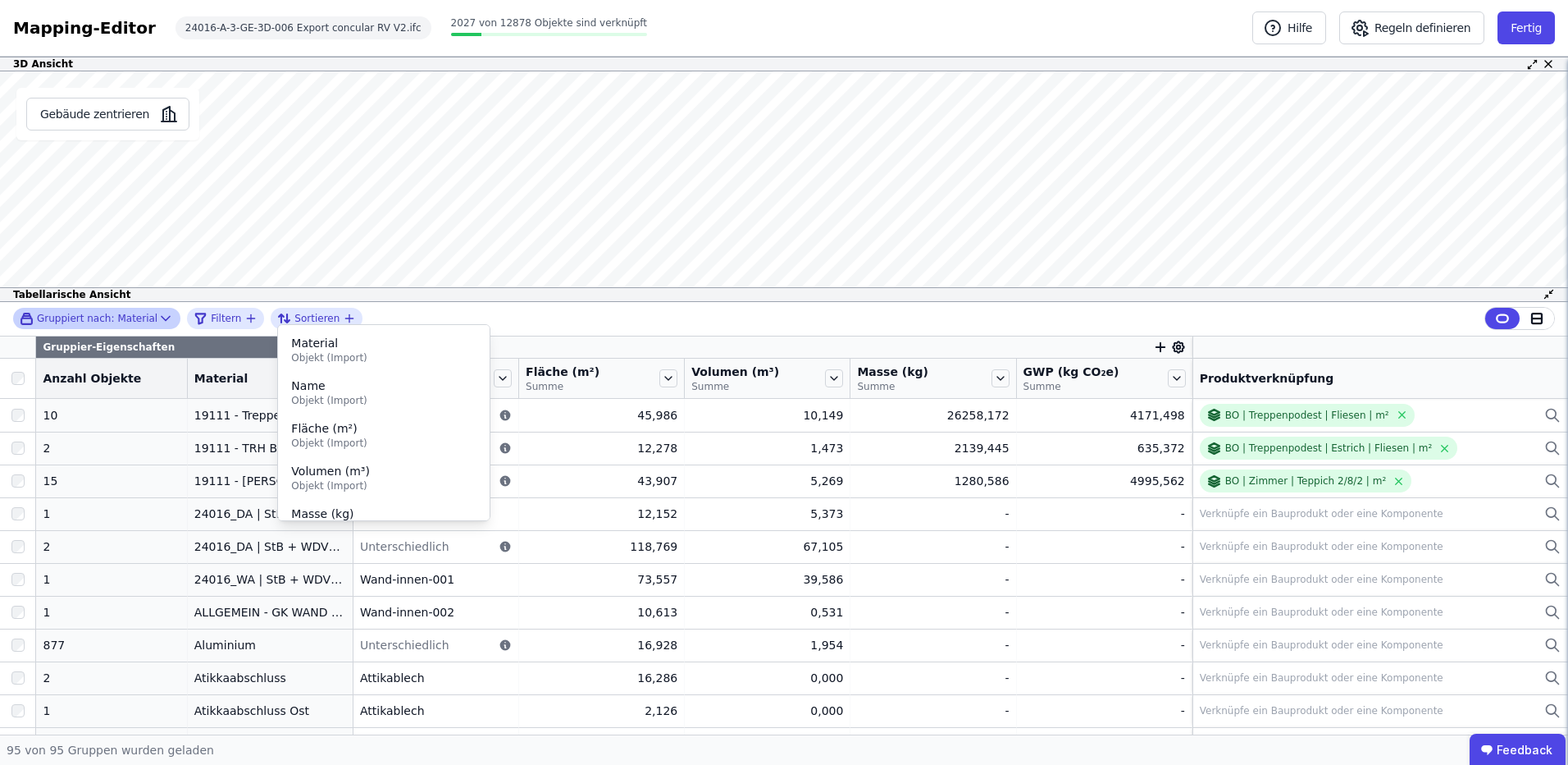
drag, startPoint x: 292, startPoint y: 309, endPoint x: 263, endPoint y: 314, distance: 29.4
click at [289, 311] on div "Sortieren" at bounding box center [310, 318] width 66 height 19
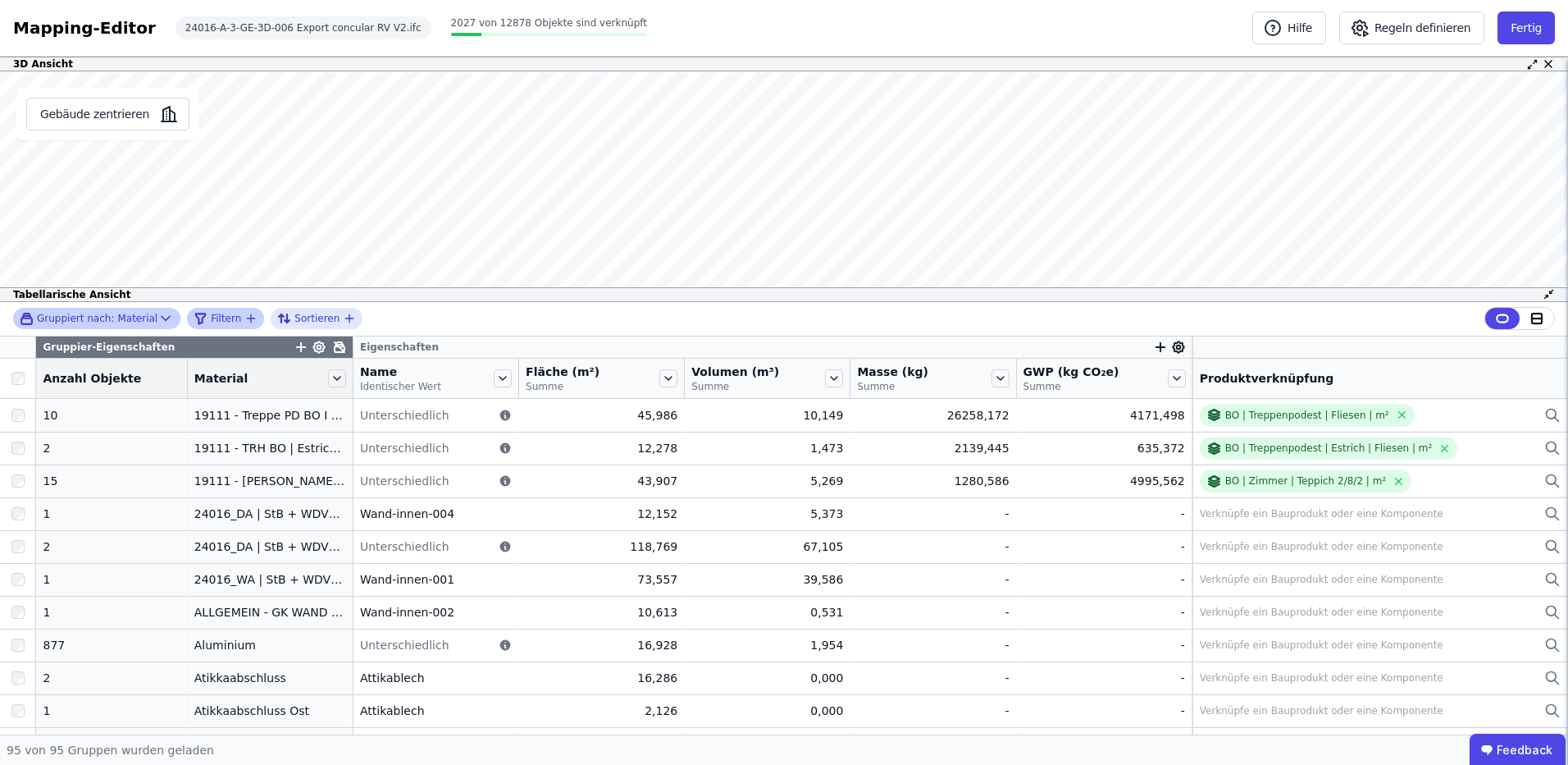
click at [251, 316] on icon "filter_by" at bounding box center [251, 319] width 0 height 8
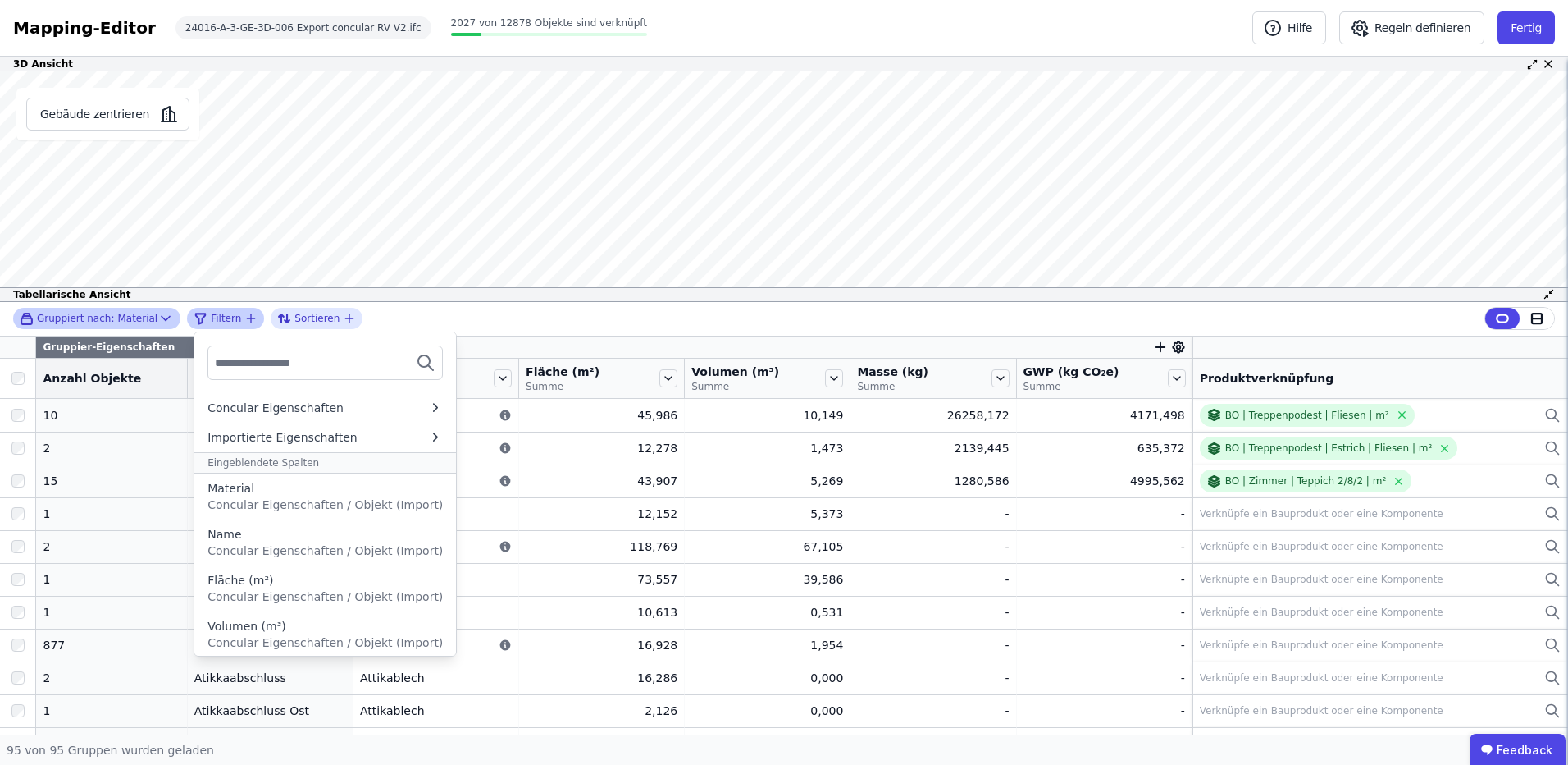
click at [301, 464] on div "Eingeblendete Spalten" at bounding box center [324, 462] width 261 height 21
click at [217, 319] on span "Filtern" at bounding box center [226, 319] width 30 height 13
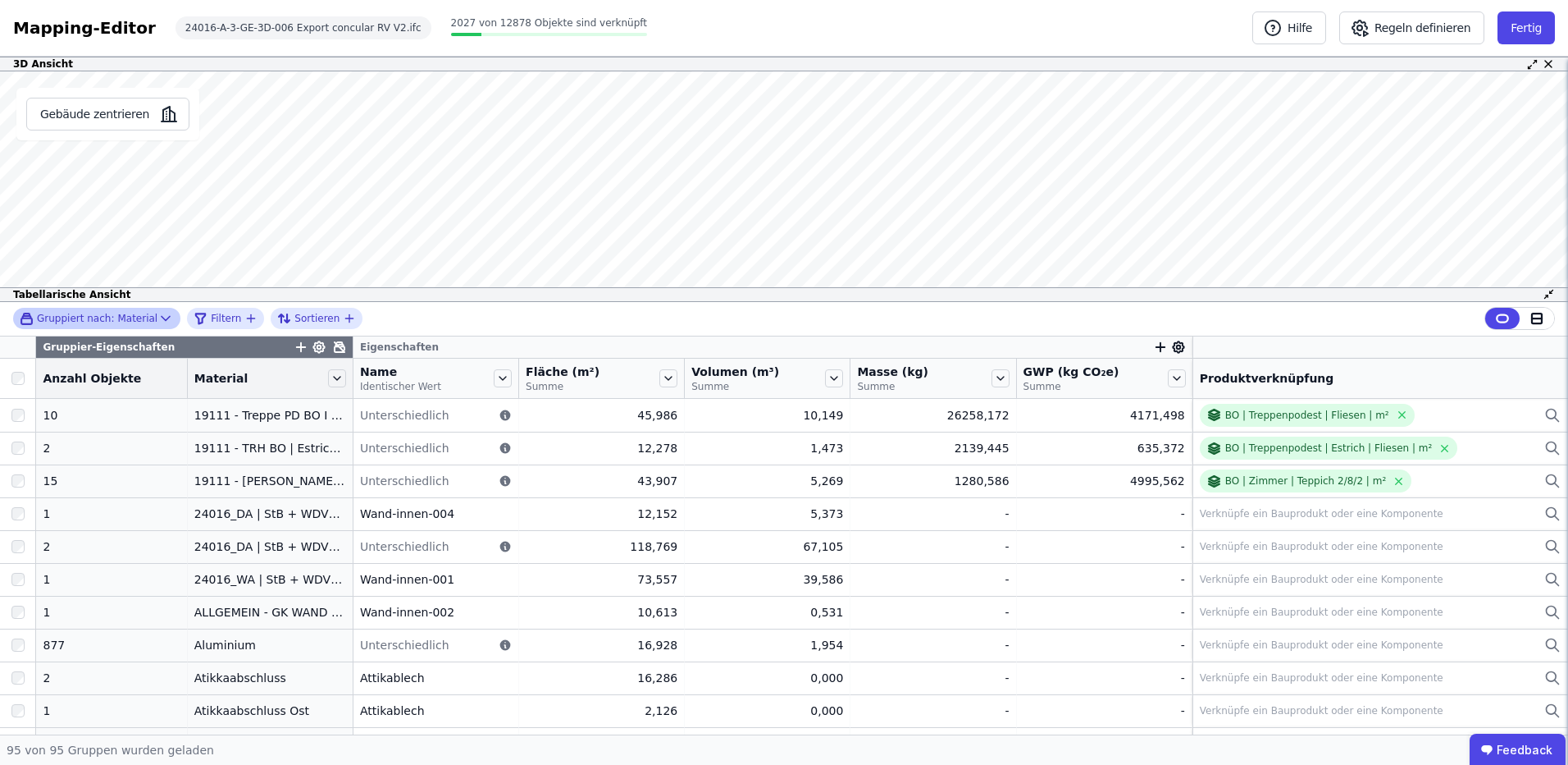
drag, startPoint x: 217, startPoint y: 319, endPoint x: 170, endPoint y: 337, distance: 50.3
click at [169, 336] on div "Gruppier-Eigenschaften" at bounding box center [194, 346] width 316 height 21
click at [334, 377] on icon at bounding box center [337, 378] width 7 height 3
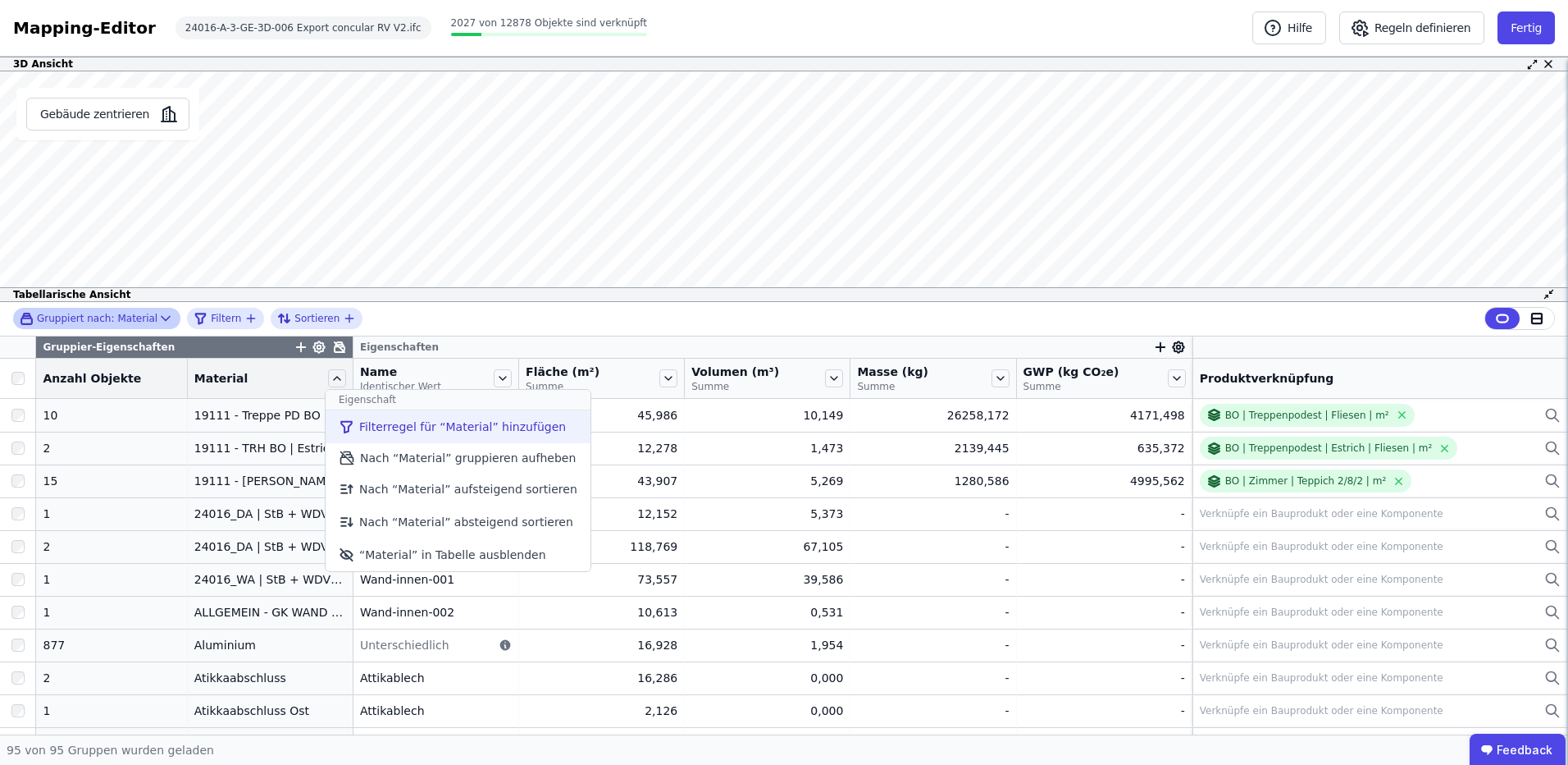
click at [376, 435] on li "Filterregel für “Material” hinzufügen" at bounding box center [458, 426] width 265 height 33
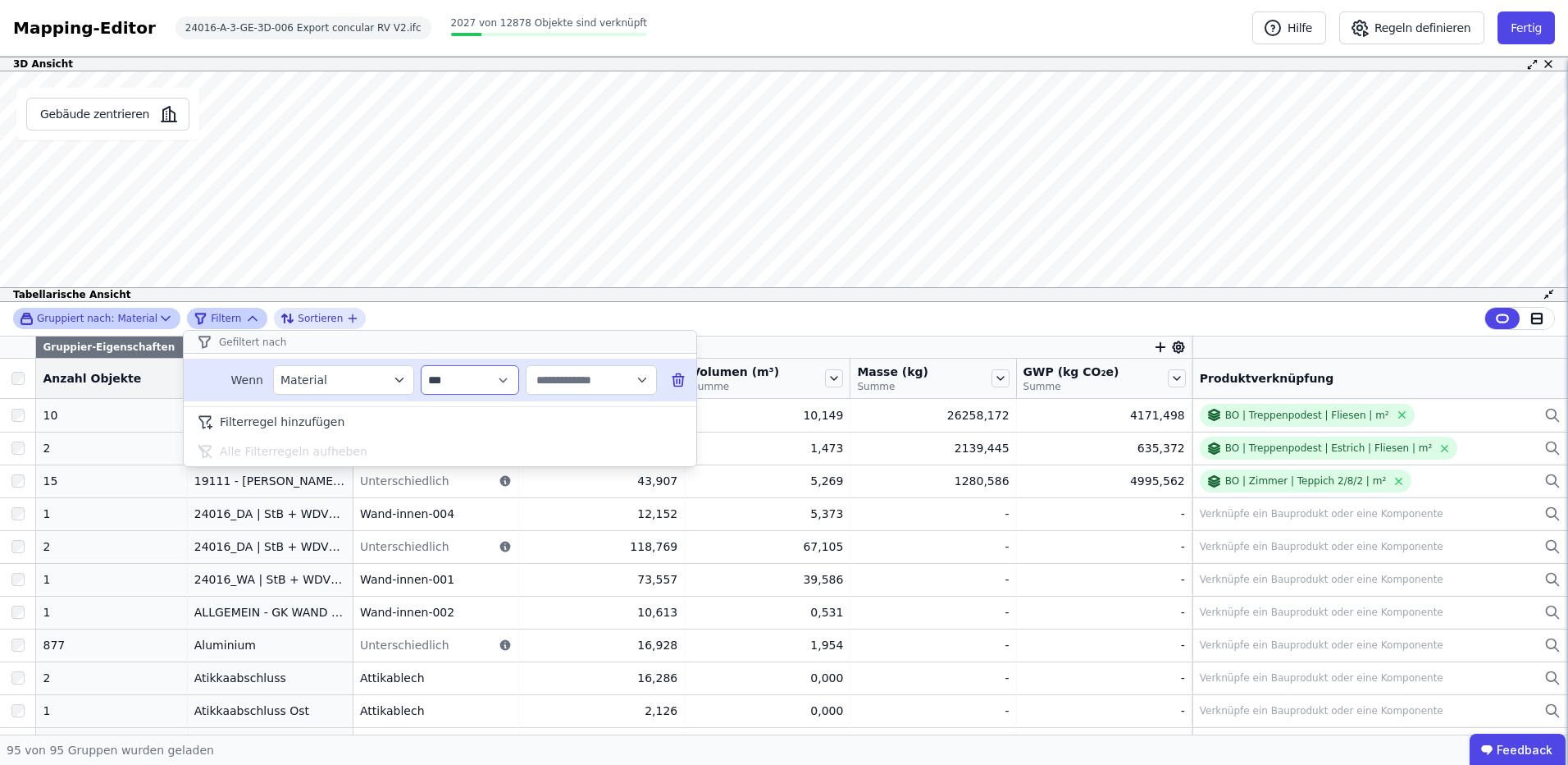
click at [470, 382] on select "**********" at bounding box center [470, 379] width 98 height 29
select select "********"
click at [421, 365] on select "**********" at bounding box center [470, 379] width 98 height 29
click at [567, 384] on input "text" at bounding box center [583, 379] width 102 height 29
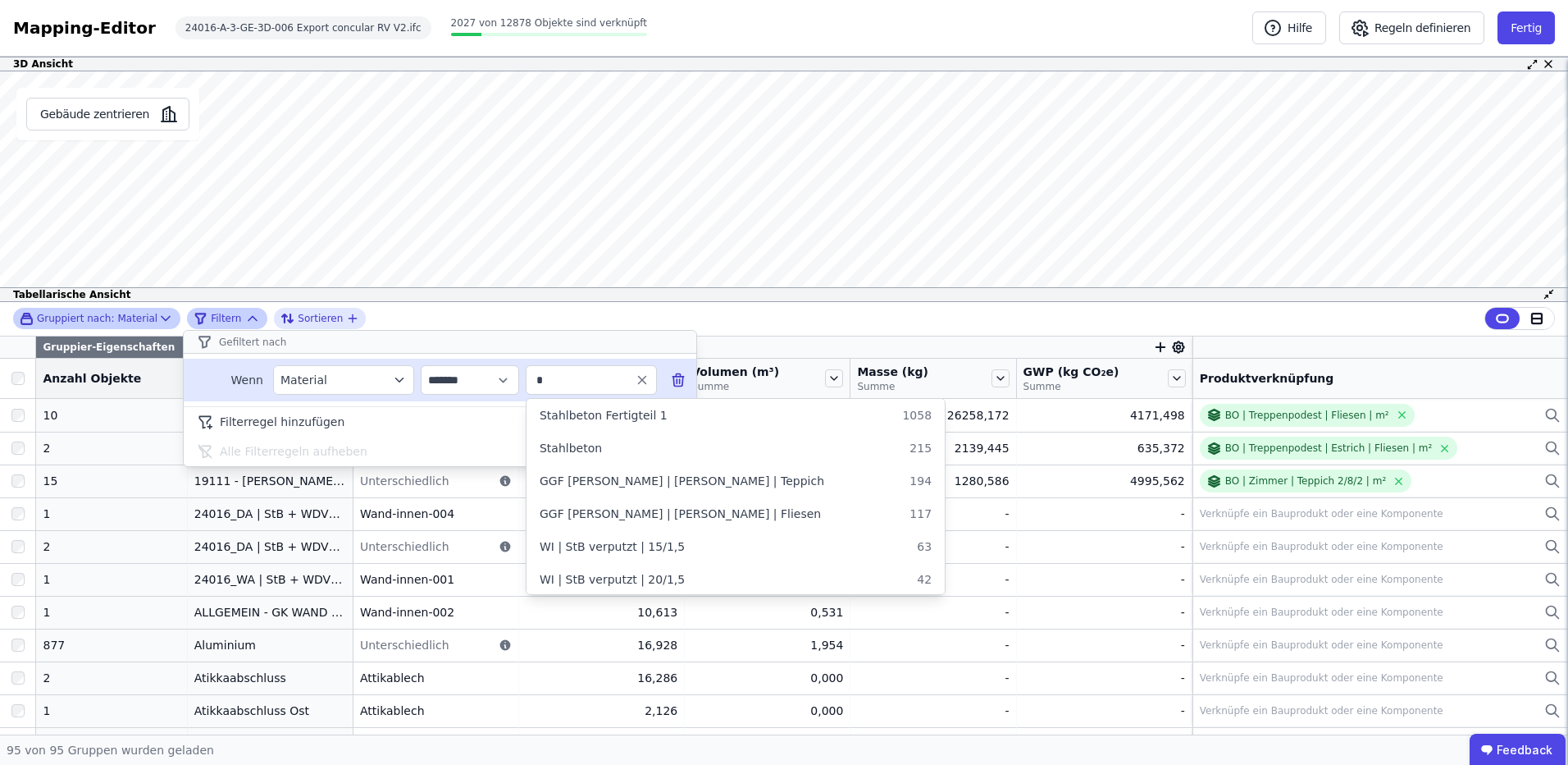
type input "**"
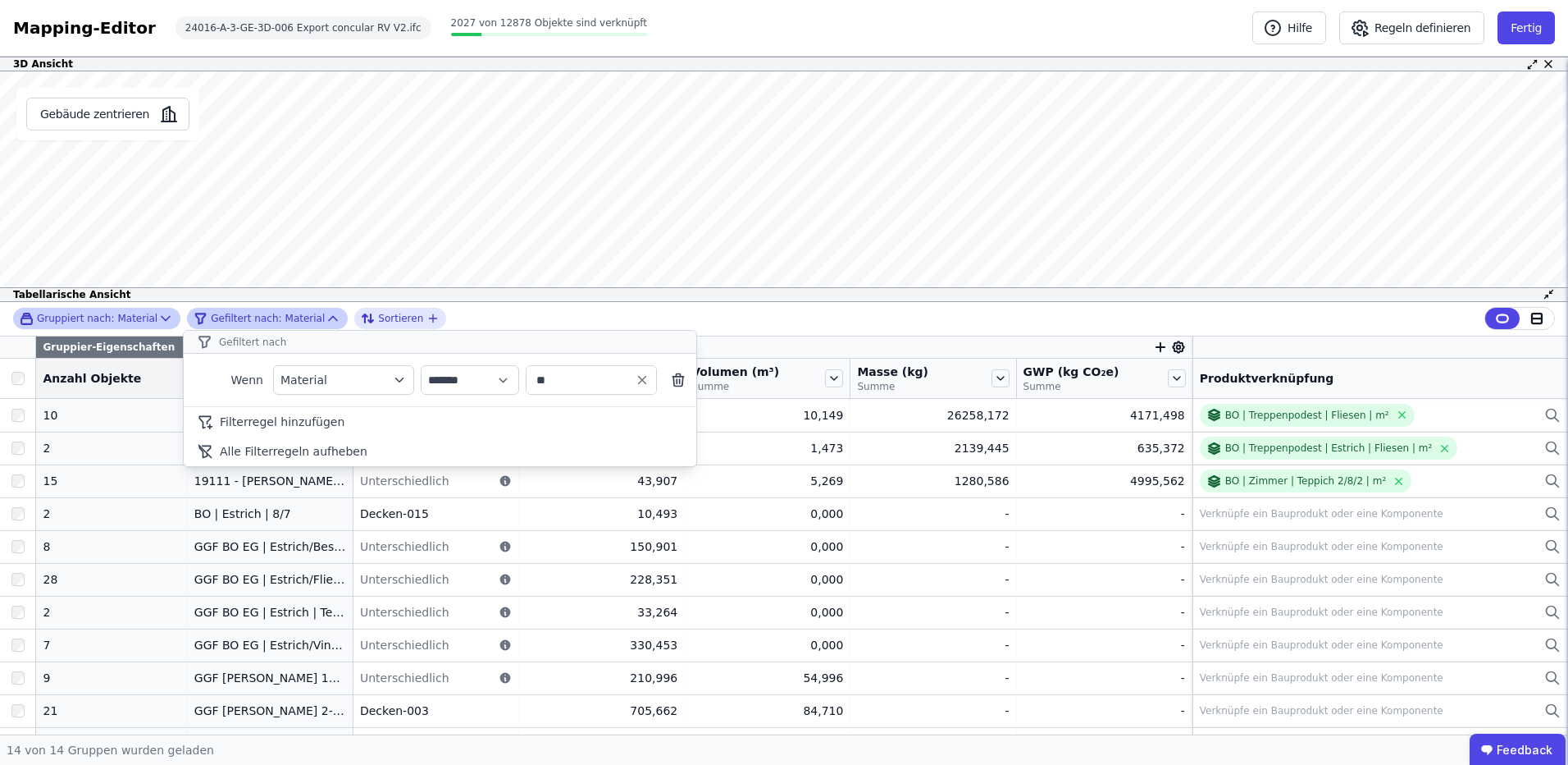
type input "**"
click at [313, 309] on div "**********" at bounding box center [267, 318] width 148 height 19
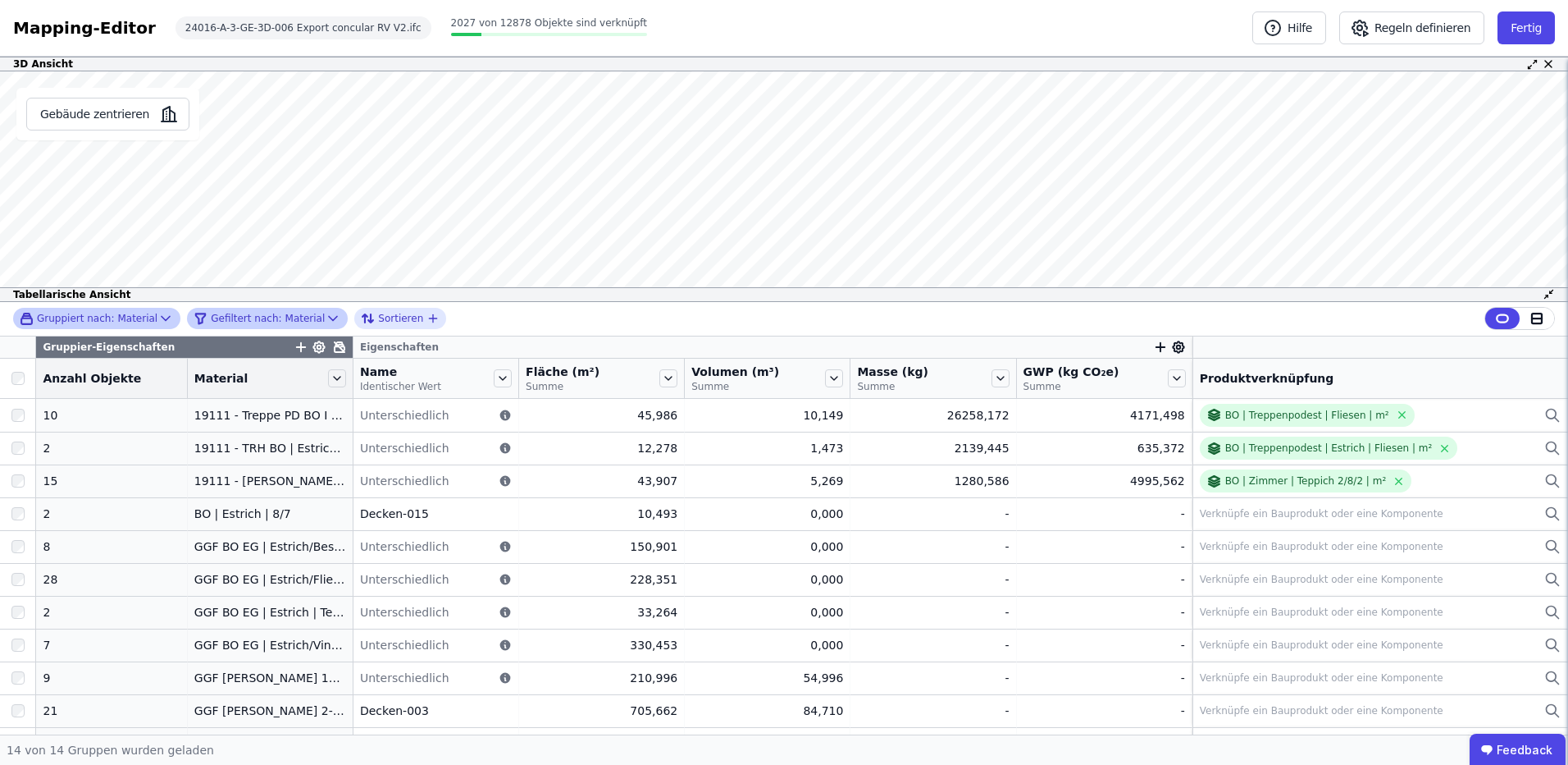
click at [325, 314] on icon at bounding box center [334, 319] width 17 height 17
select select "********"
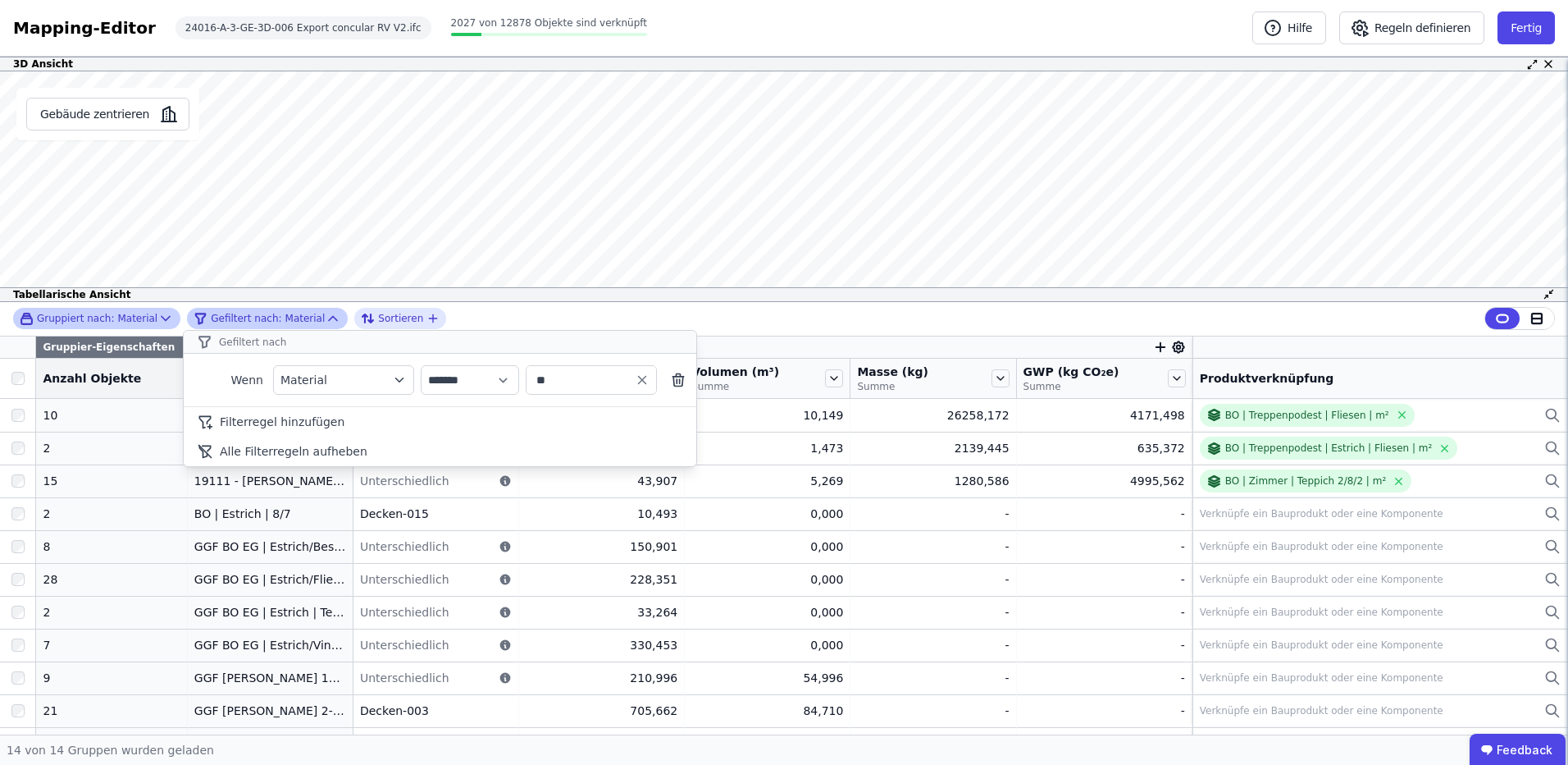
click at [325, 314] on icon at bounding box center [334, 319] width 17 height 17
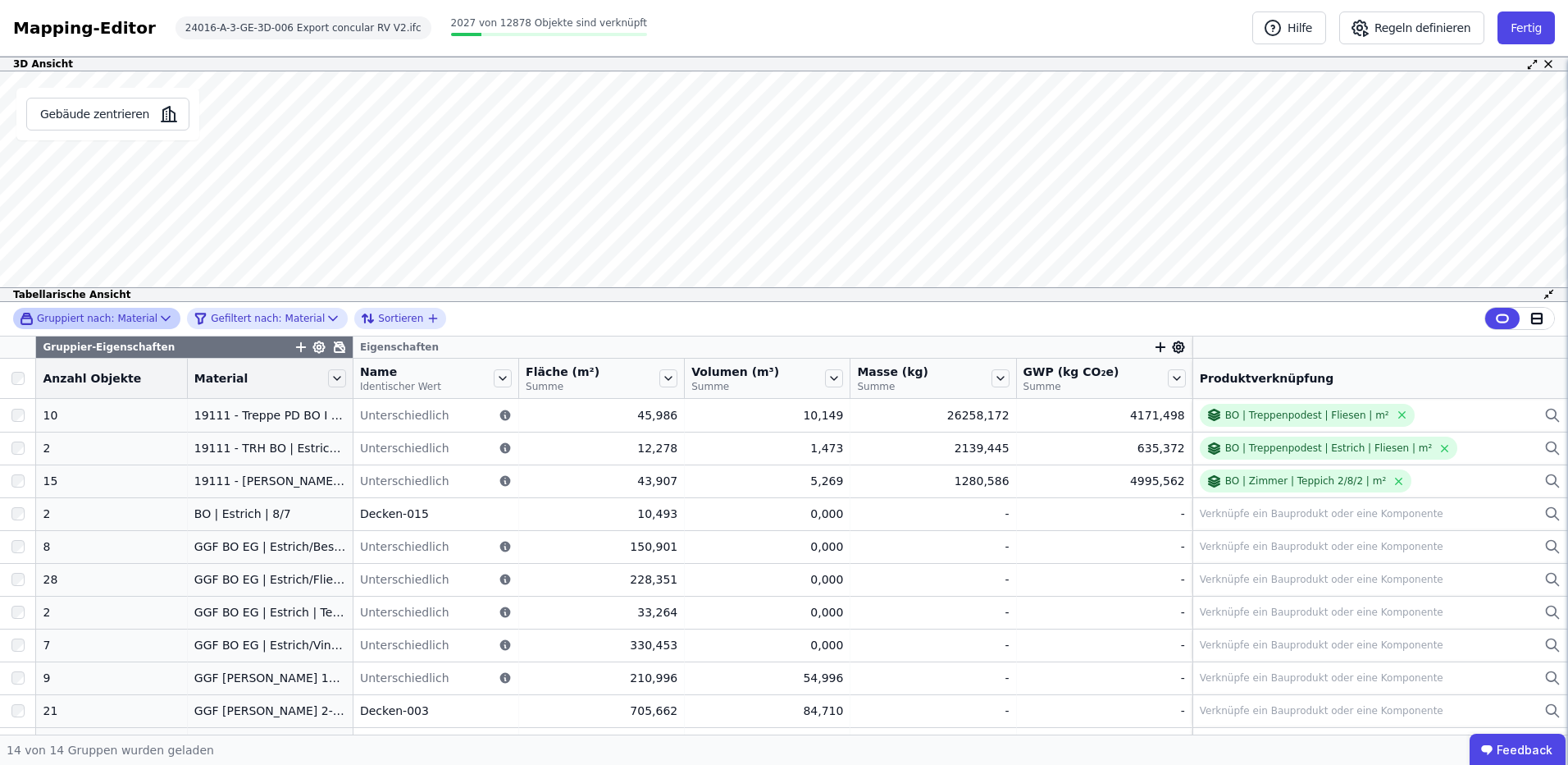
click at [145, 320] on div "Gruppiert nach: Material" at bounding box center [88, 319] width 138 height 14
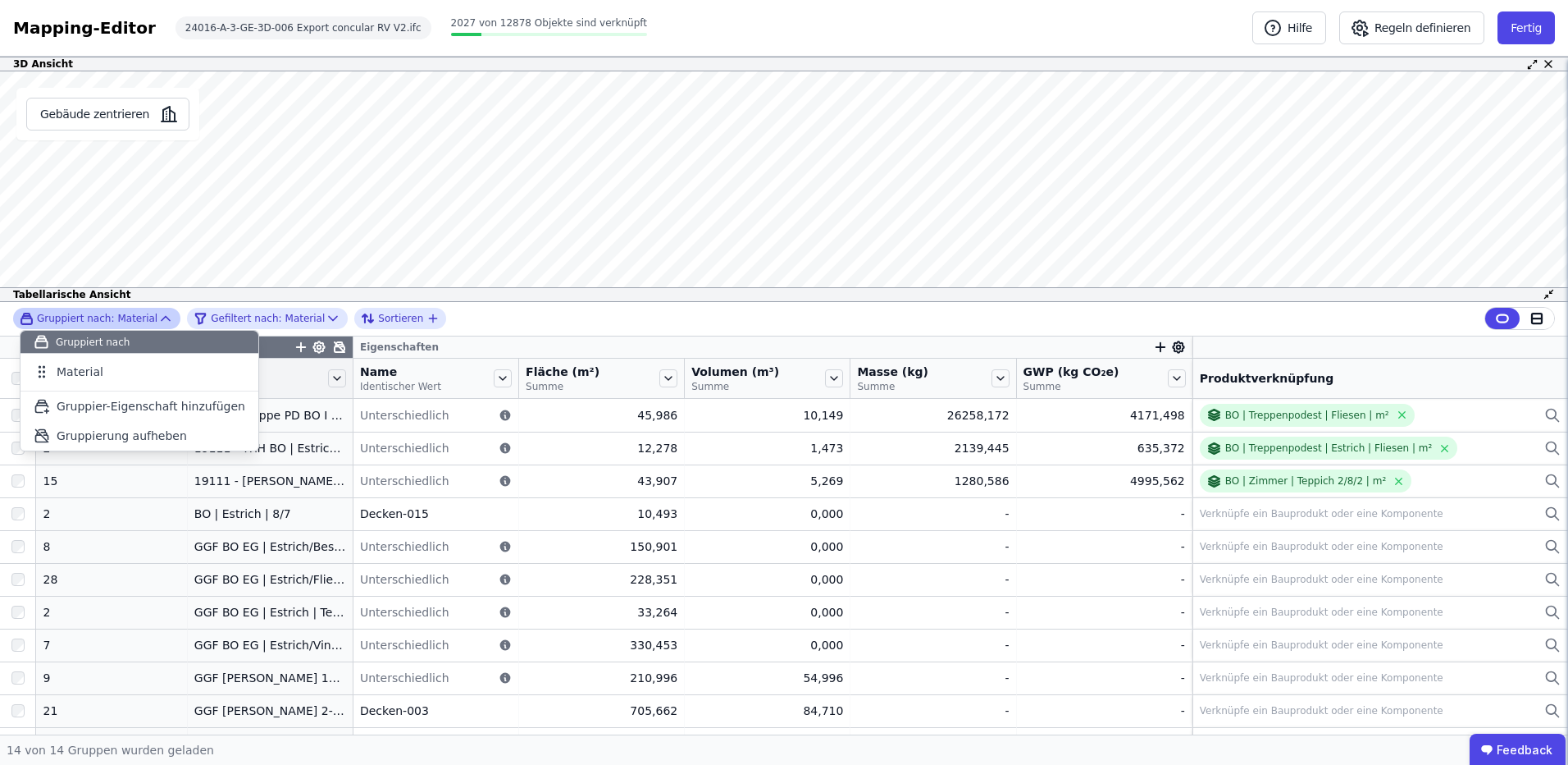
click at [145, 320] on div "Gruppiert nach: Material" at bounding box center [88, 319] width 138 height 14
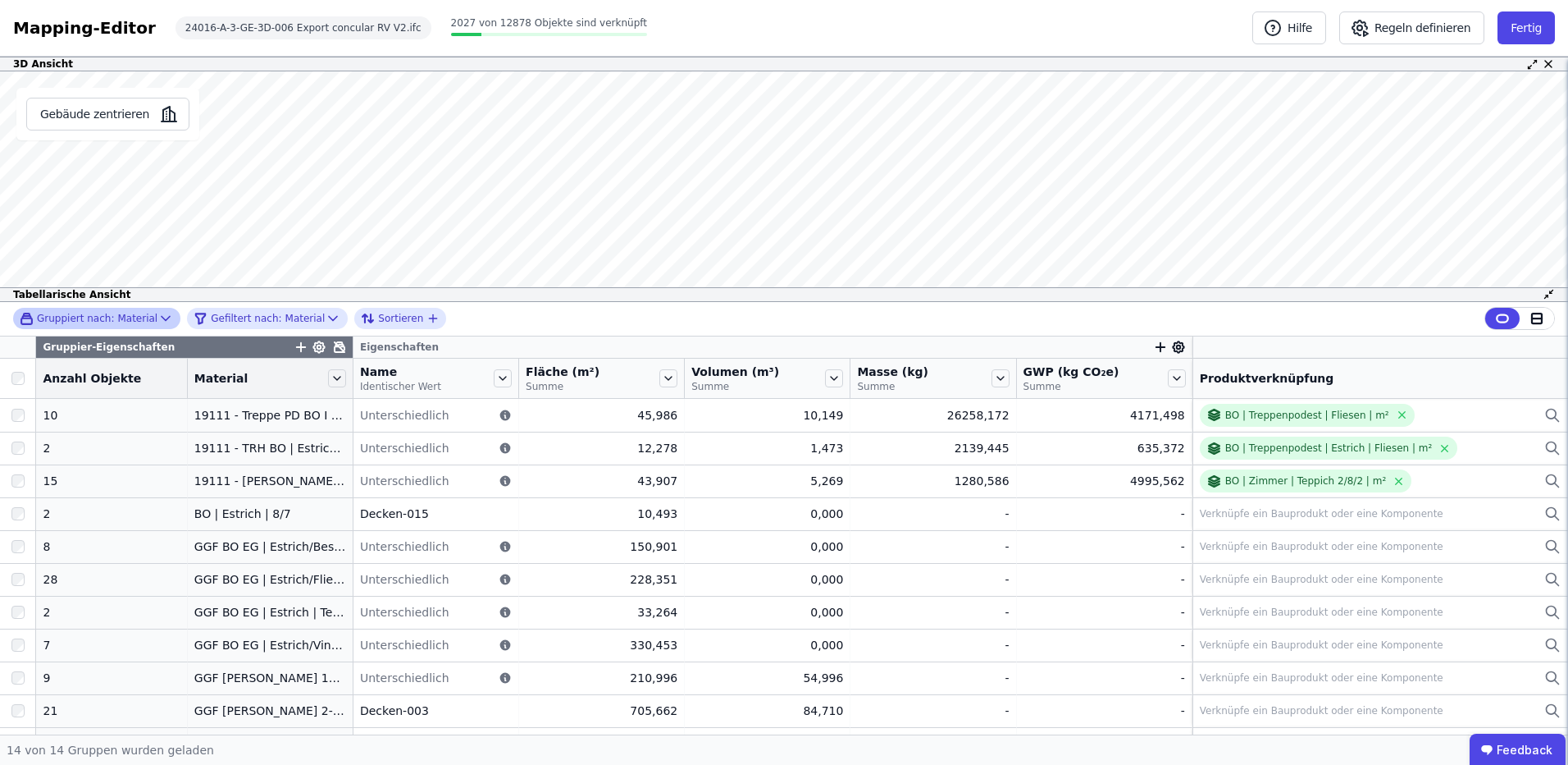
click at [145, 320] on div "Gruppiert nach: Material" at bounding box center [88, 319] width 138 height 14
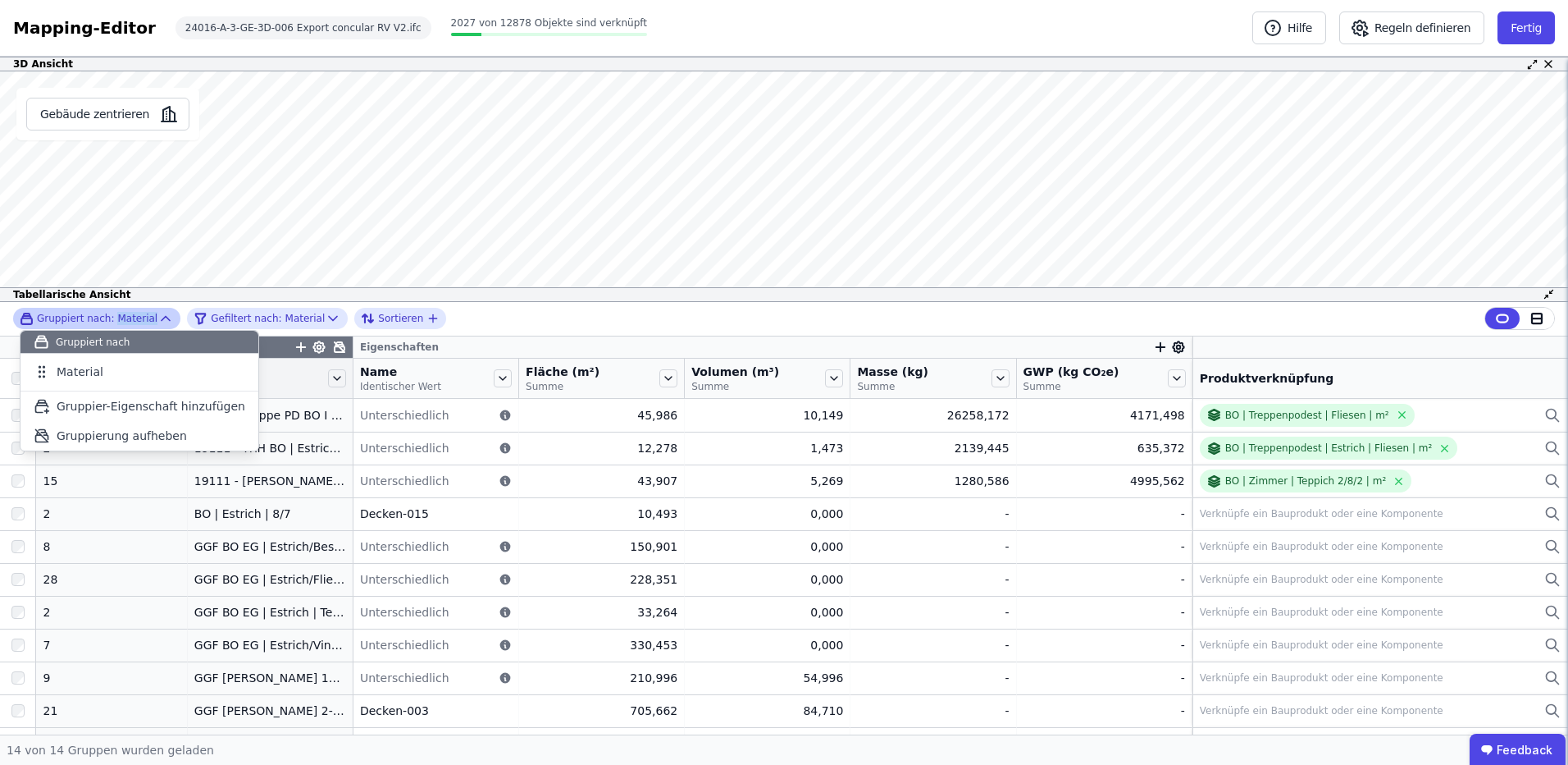
click at [145, 320] on div "Gruppiert nach: Material" at bounding box center [88, 319] width 138 height 14
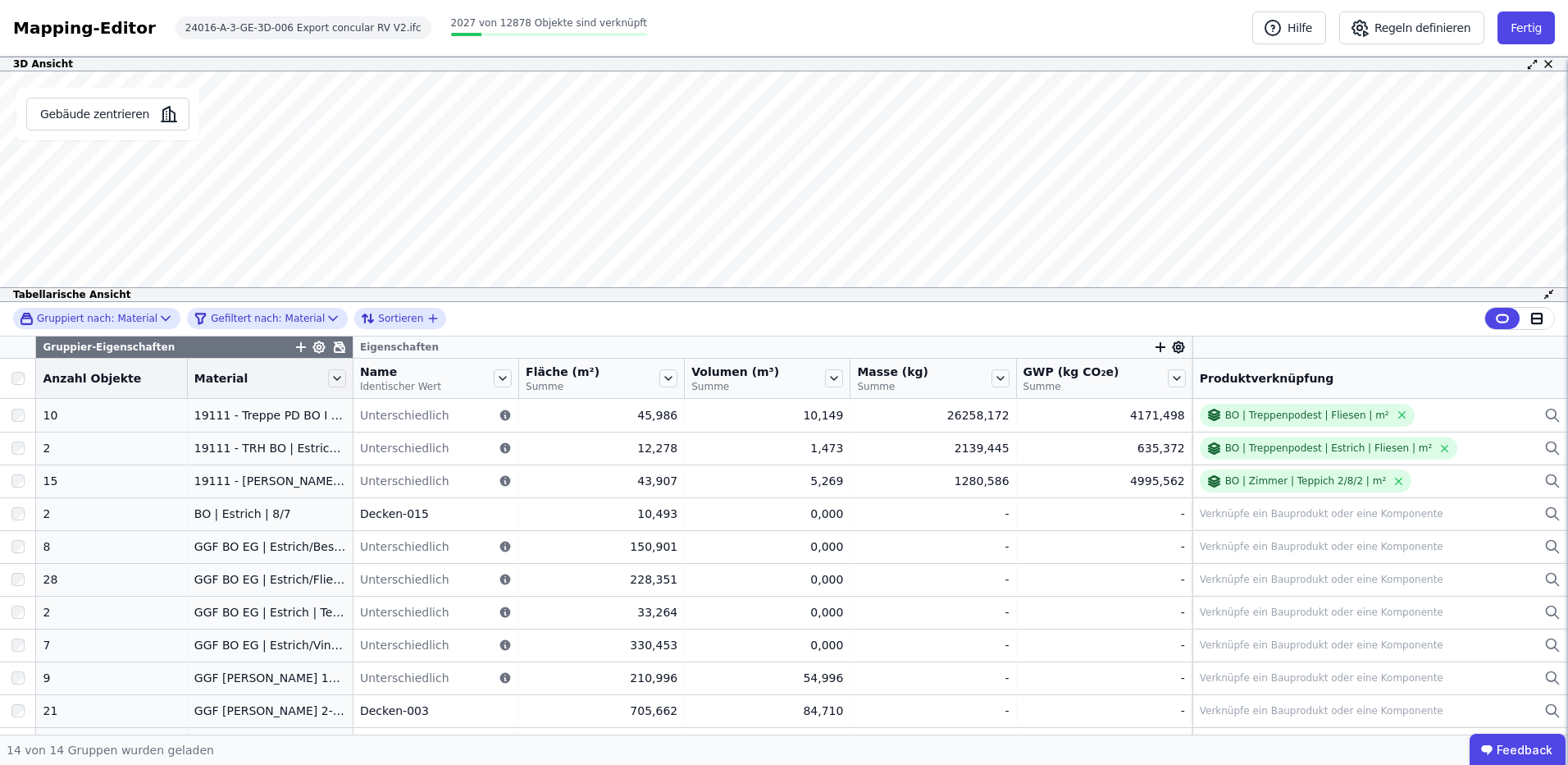
click at [460, 319] on div "Gruppiert nach: Material Gefiltert nach: Material Sortieren" at bounding box center [784, 319] width 1568 height 34
click at [325, 316] on icon at bounding box center [334, 319] width 17 height 17
select select "********"
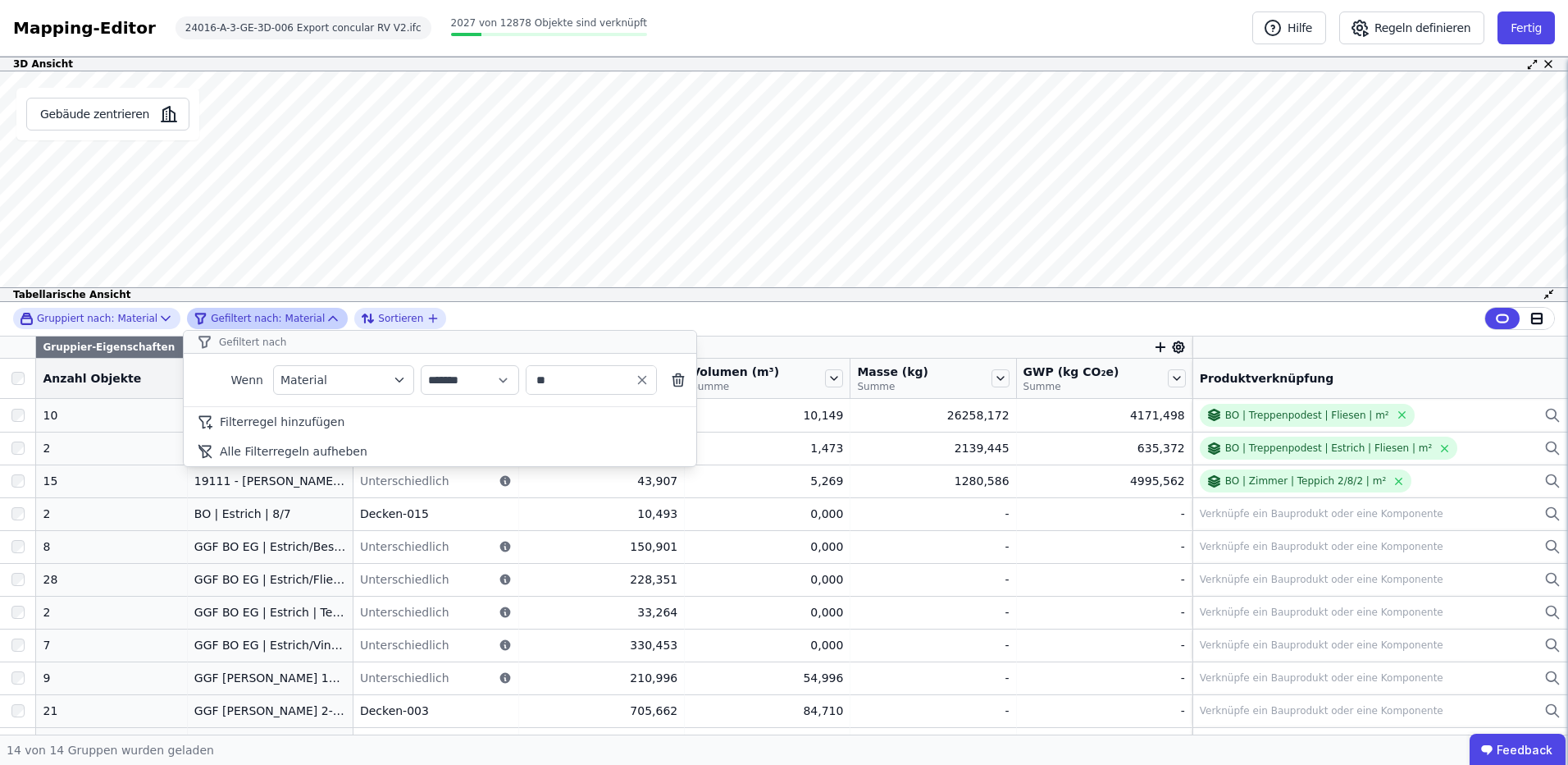
click at [325, 316] on icon at bounding box center [334, 319] width 17 height 17
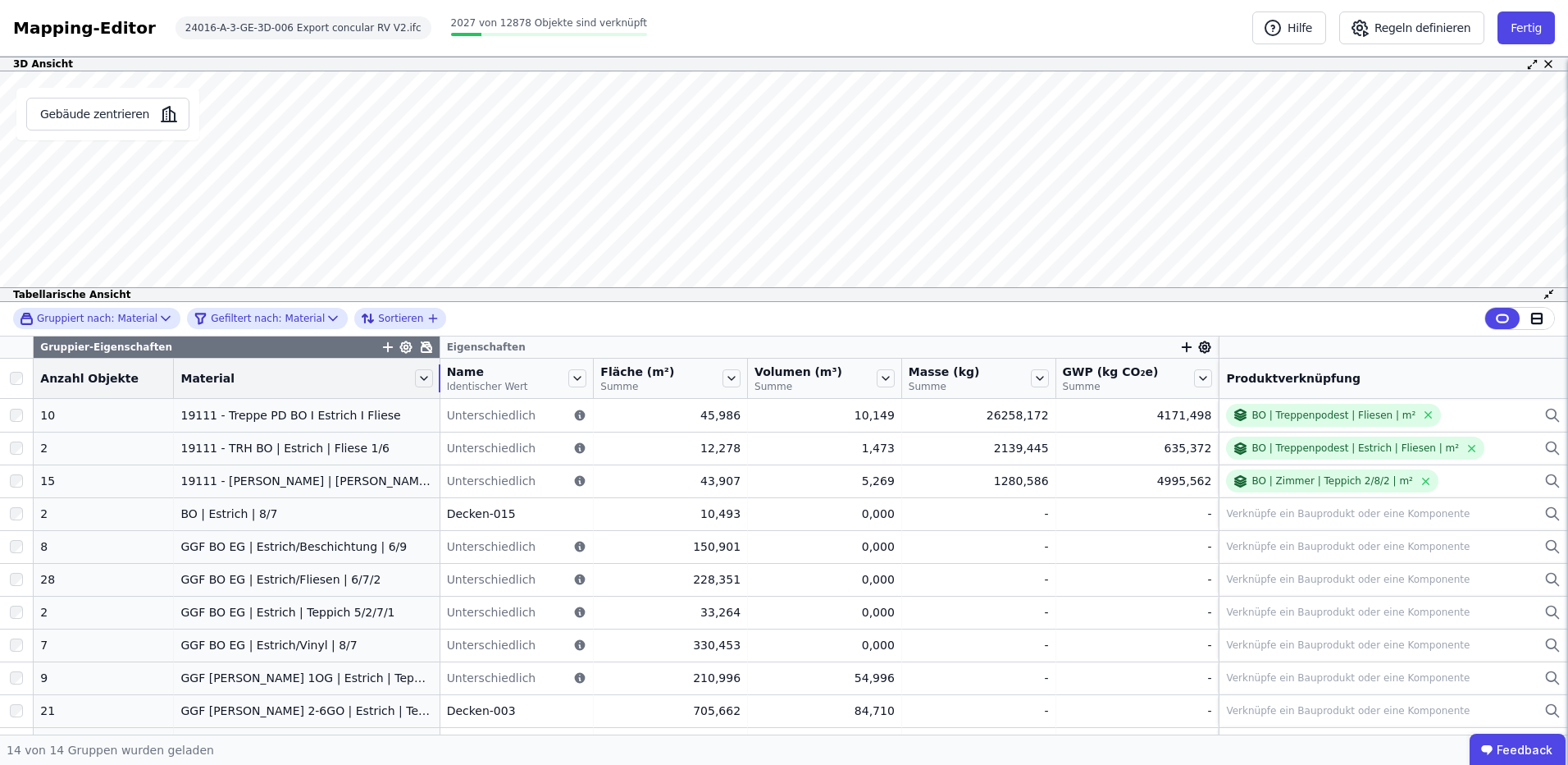
drag, startPoint x: 330, startPoint y: 377, endPoint x: 421, endPoint y: 377, distance: 91.0
click at [439, 377] on div at bounding box center [439, 377] width 2 height 28
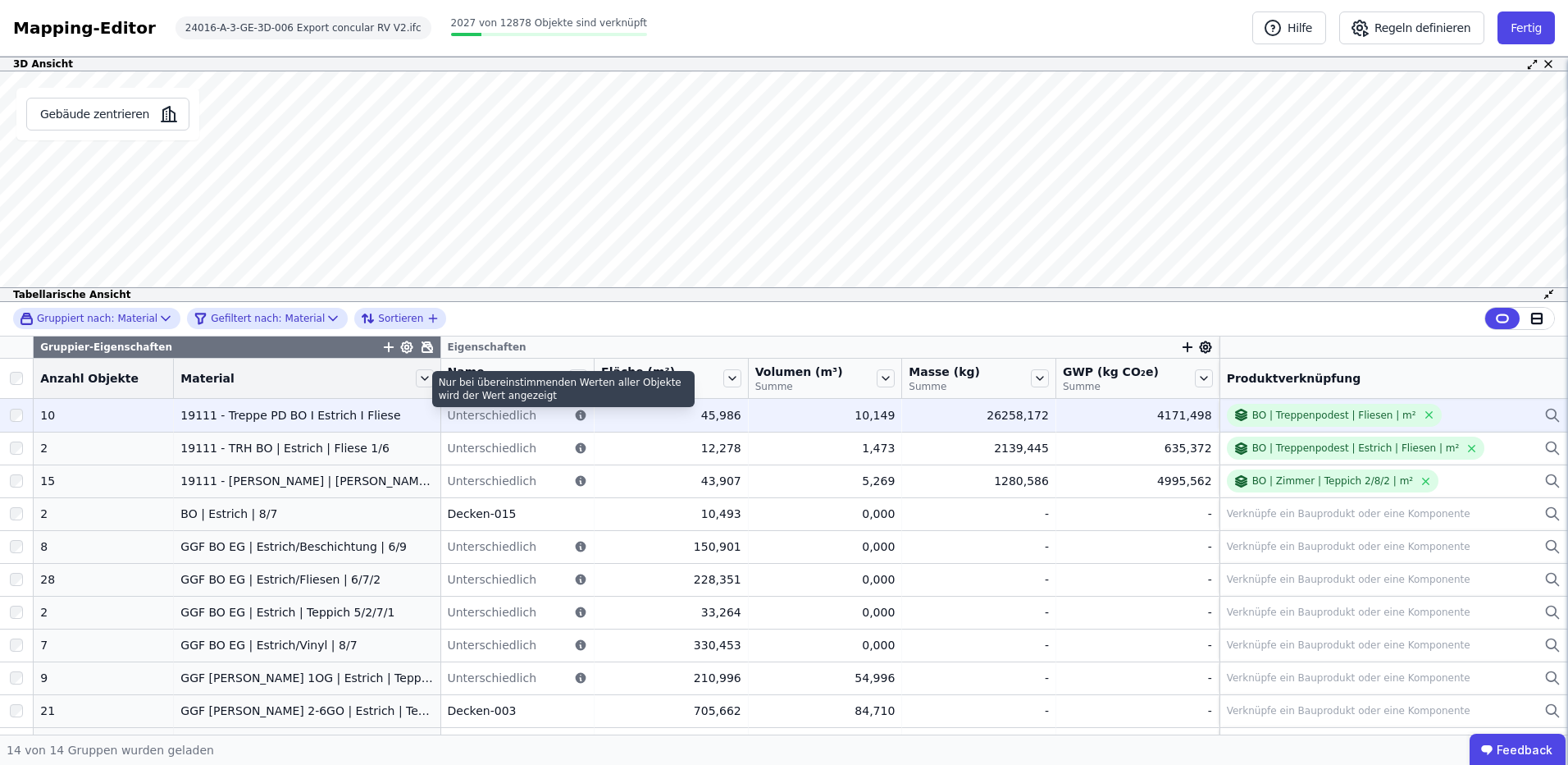
click at [576, 415] on icon at bounding box center [581, 414] width 11 height 11
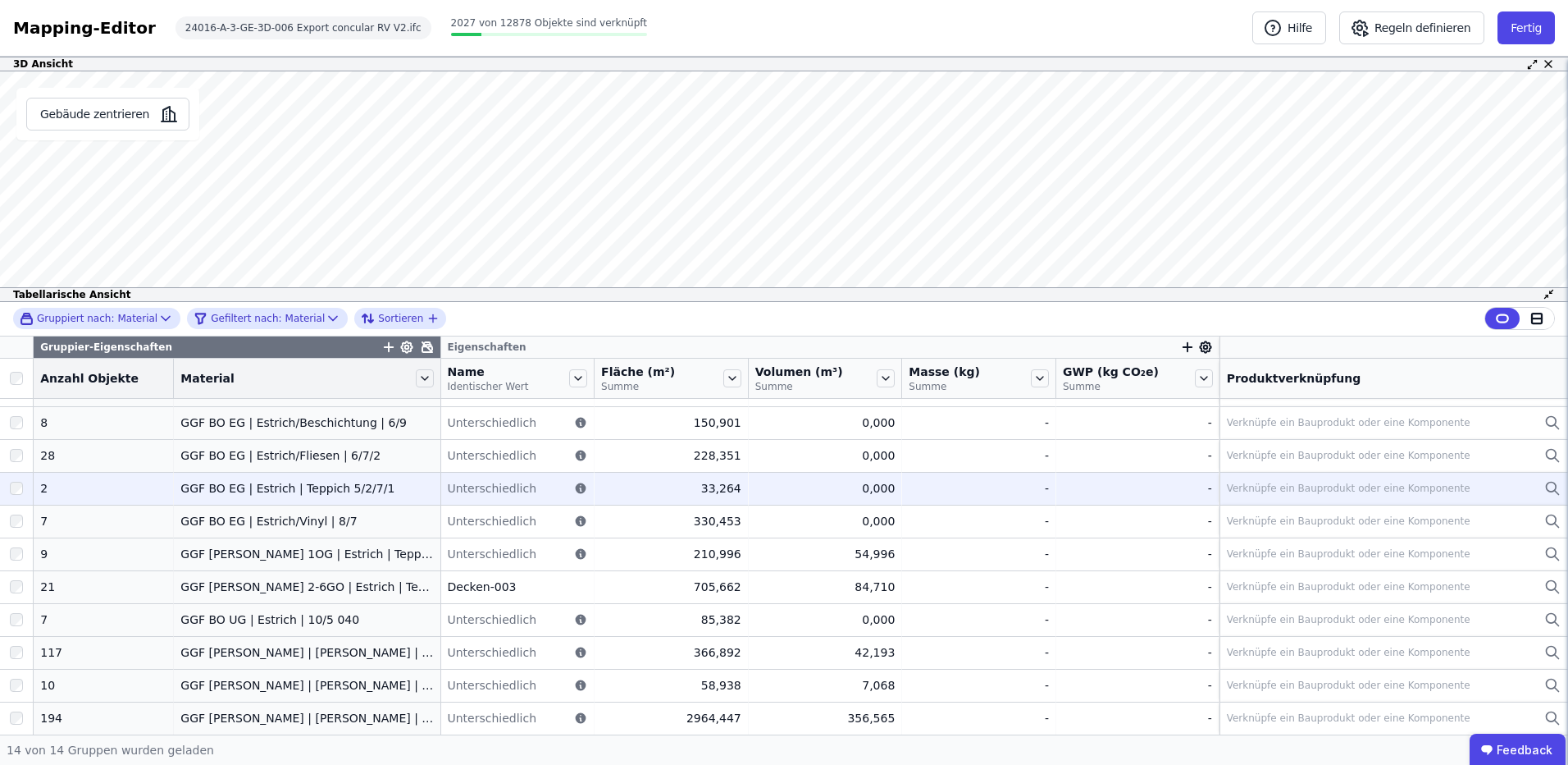
scroll to position [124, 0]
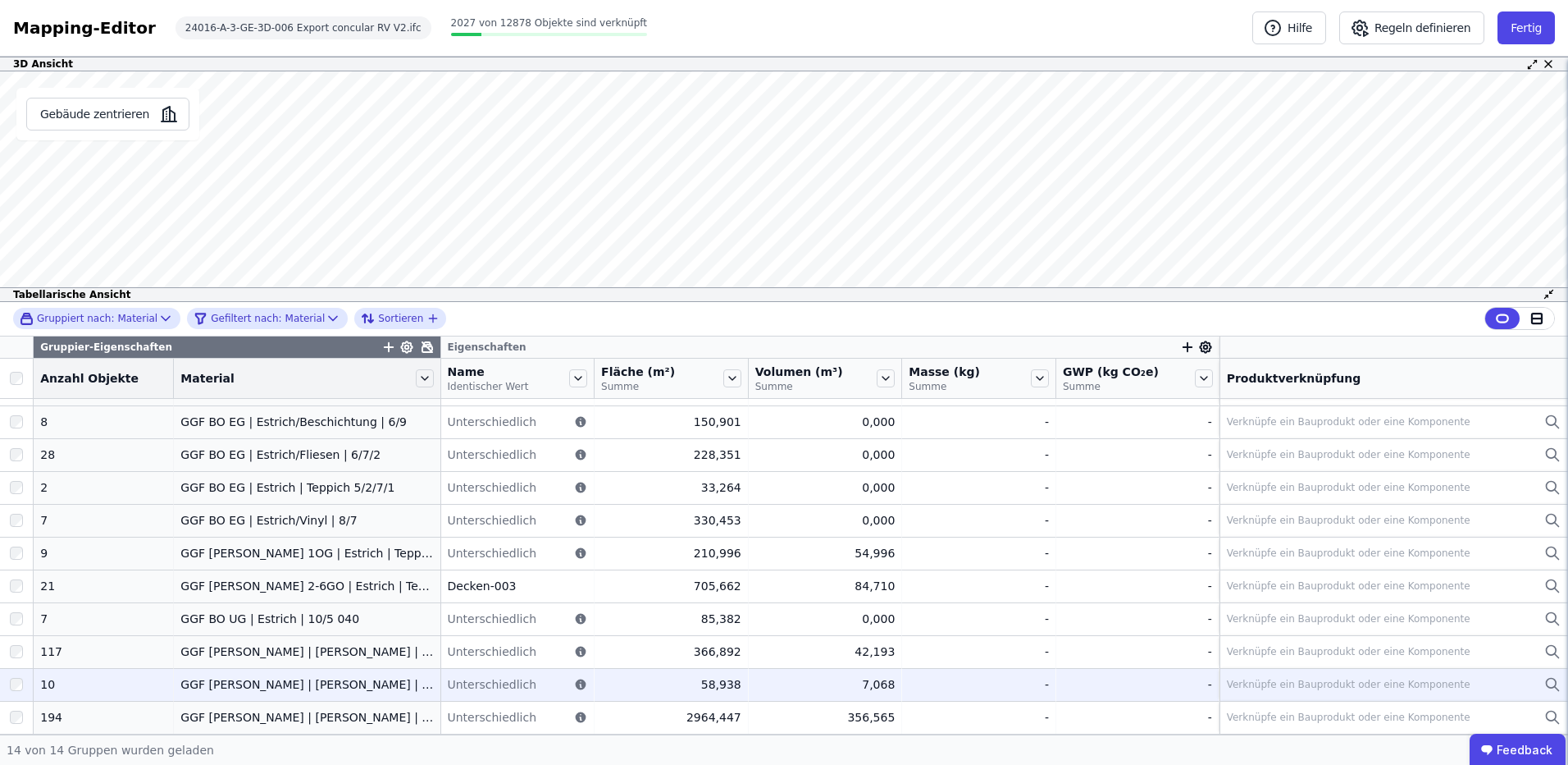
click at [330, 693] on div "GGF [PERSON_NAME] | [PERSON_NAME] | Fliesen 1/3/7" at bounding box center [307, 684] width 253 height 17
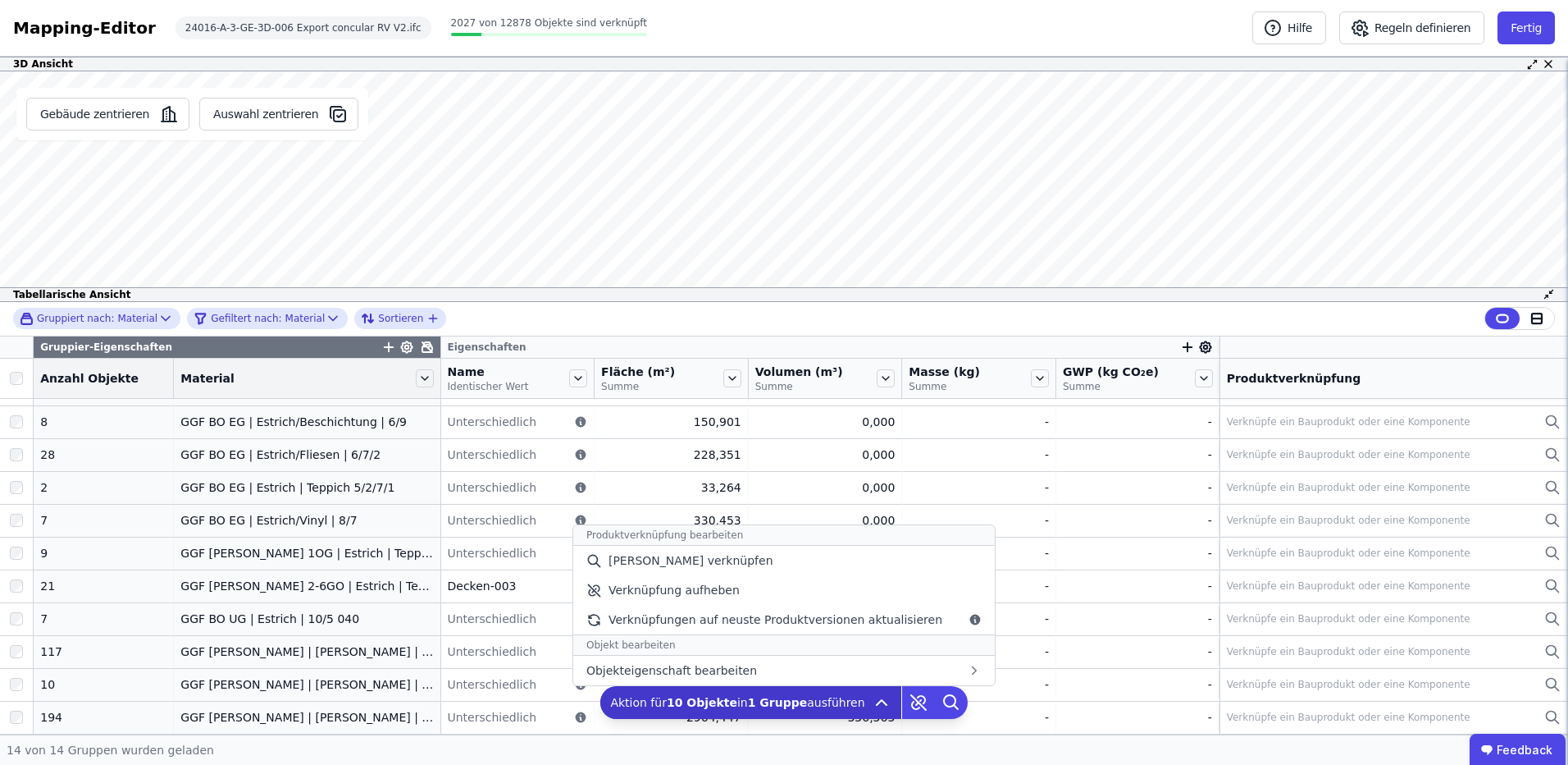
click at [801, 702] on span "Aktion für 10 Objekte in 1 Gruppe ausführen" at bounding box center [737, 703] width 255 height 17
click at [752, 699] on b "1 Gruppe" at bounding box center [777, 703] width 60 height 13
click at [767, 561] on div "[PERSON_NAME] verknüpfen" at bounding box center [784, 560] width 422 height 29
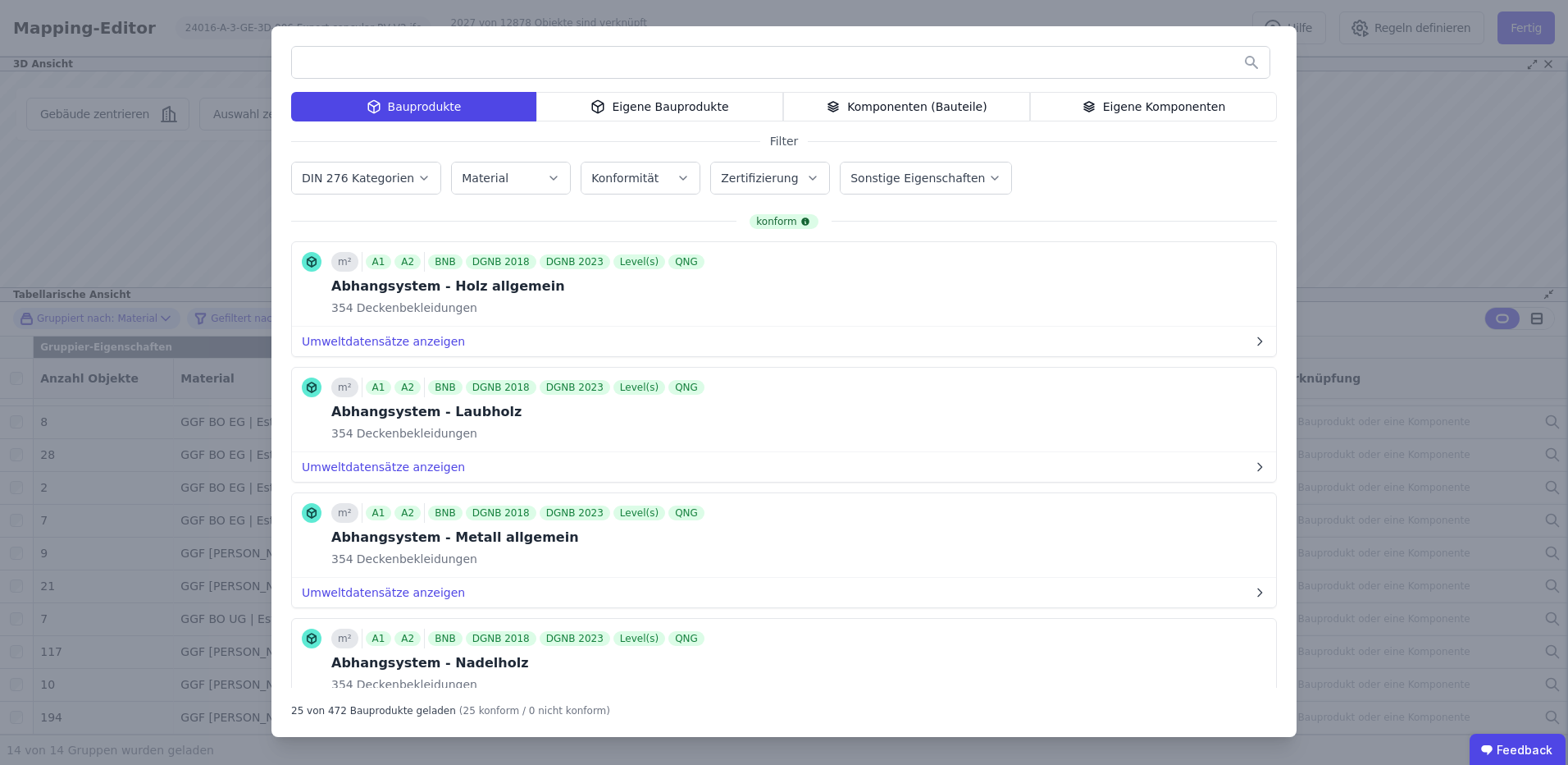
click at [928, 103] on div "Komponenten (Bauteile)" at bounding box center [907, 106] width 247 height 29
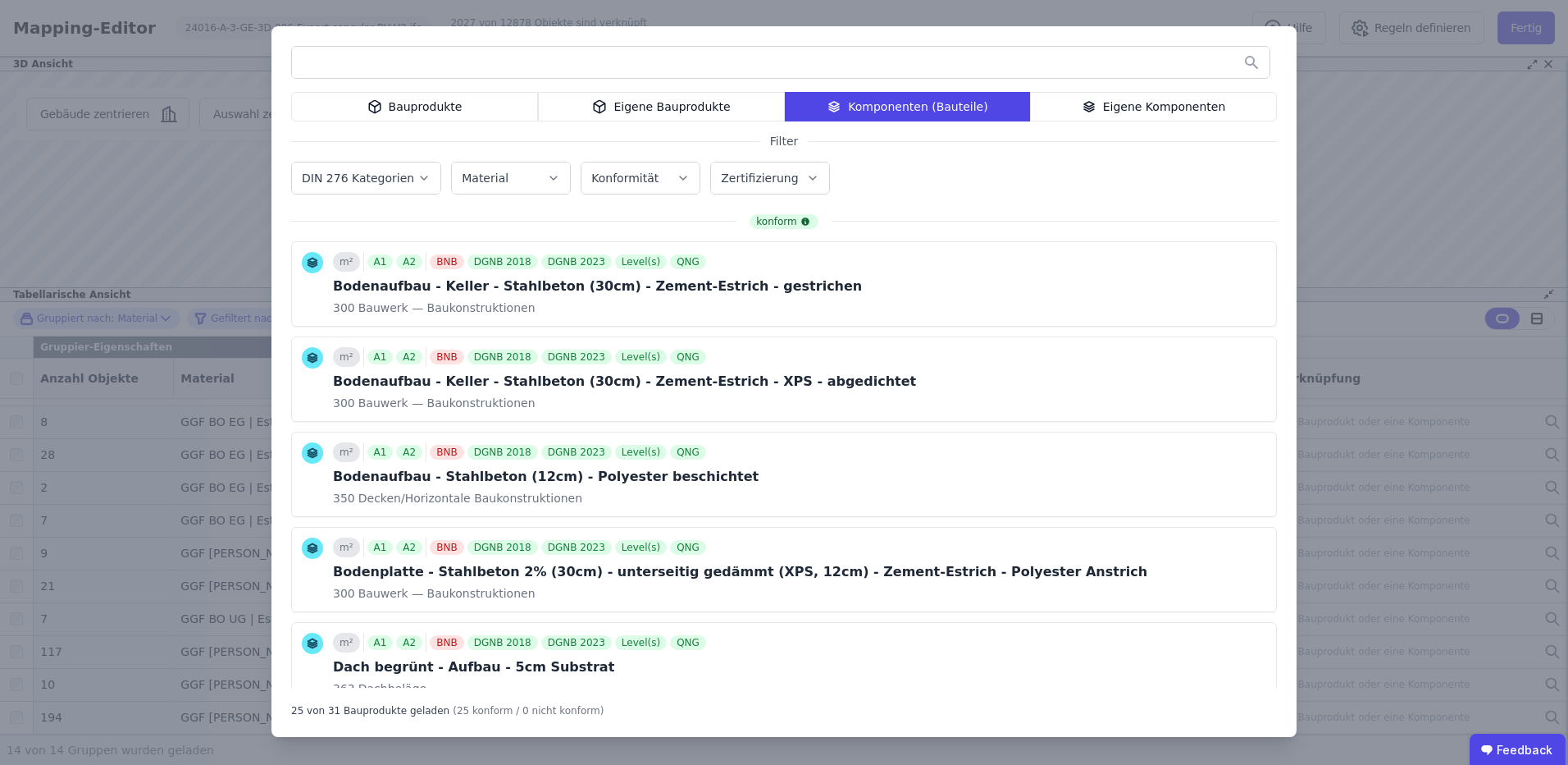
click at [1124, 113] on div "Eigene Komponenten" at bounding box center [1154, 106] width 247 height 29
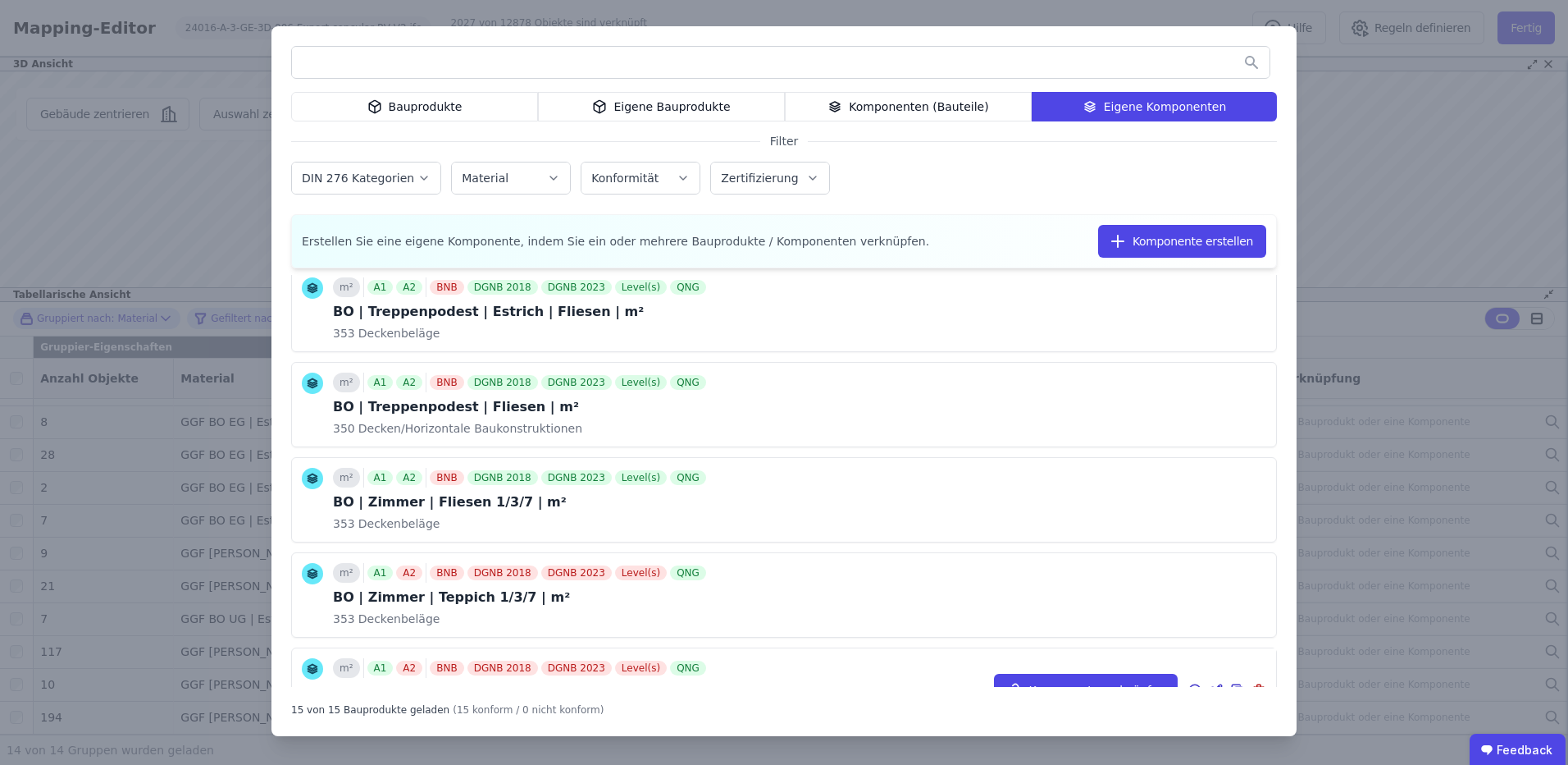
scroll to position [190, 0]
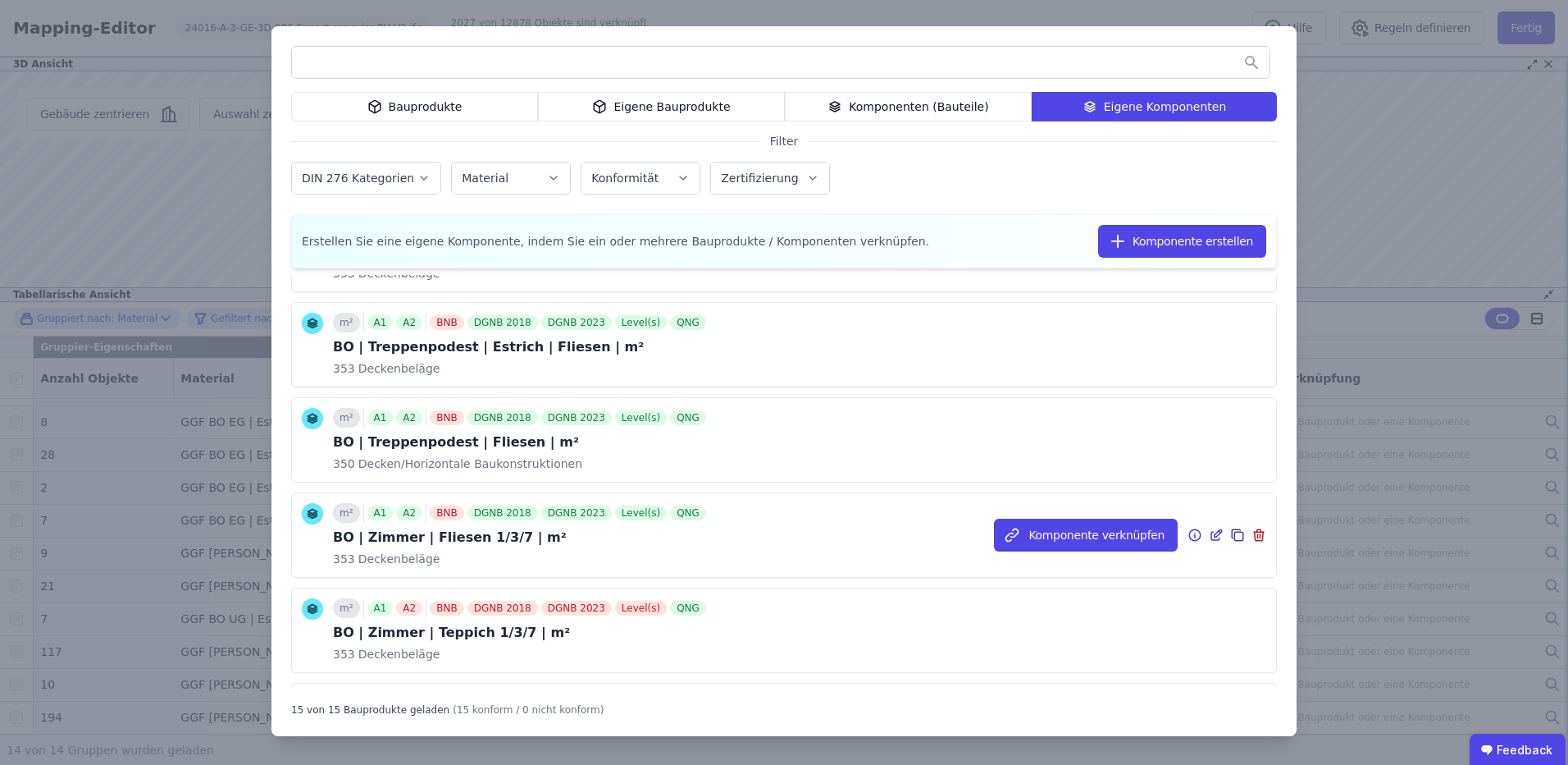
click at [550, 558] on div "353 Deckenbeläge" at bounding box center [521, 559] width 376 height 17
click at [1234, 533] on icon at bounding box center [1239, 536] width 9 height 9
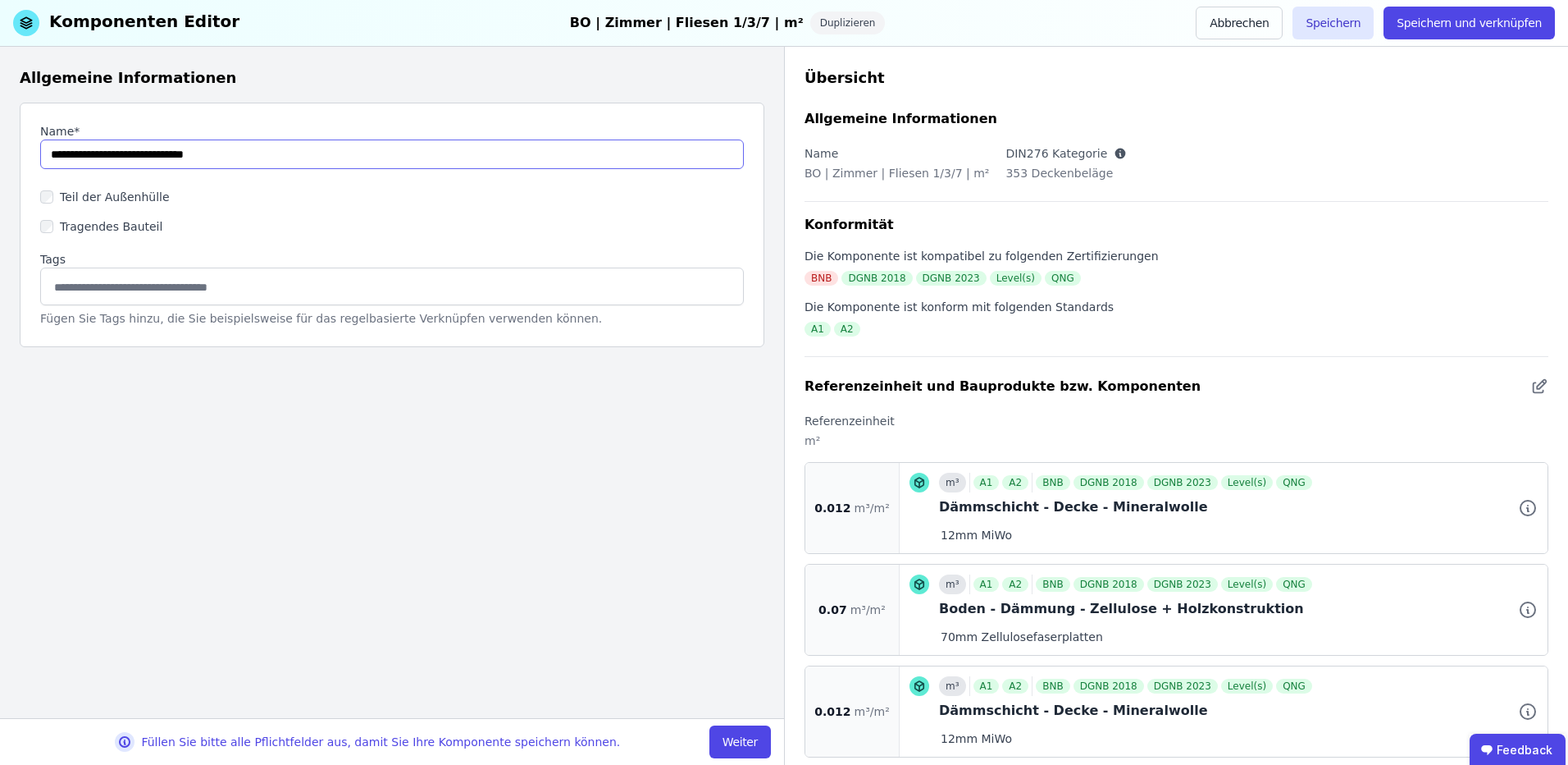
click at [51, 157] on input "string" at bounding box center [392, 154] width 704 height 29
click at [287, 296] on input at bounding box center [392, 286] width 682 height 26
click at [141, 155] on input "string" at bounding box center [392, 154] width 704 height 29
click at [144, 154] on input "string" at bounding box center [392, 154] width 704 height 29
click at [141, 156] on input "string" at bounding box center [392, 154] width 704 height 29
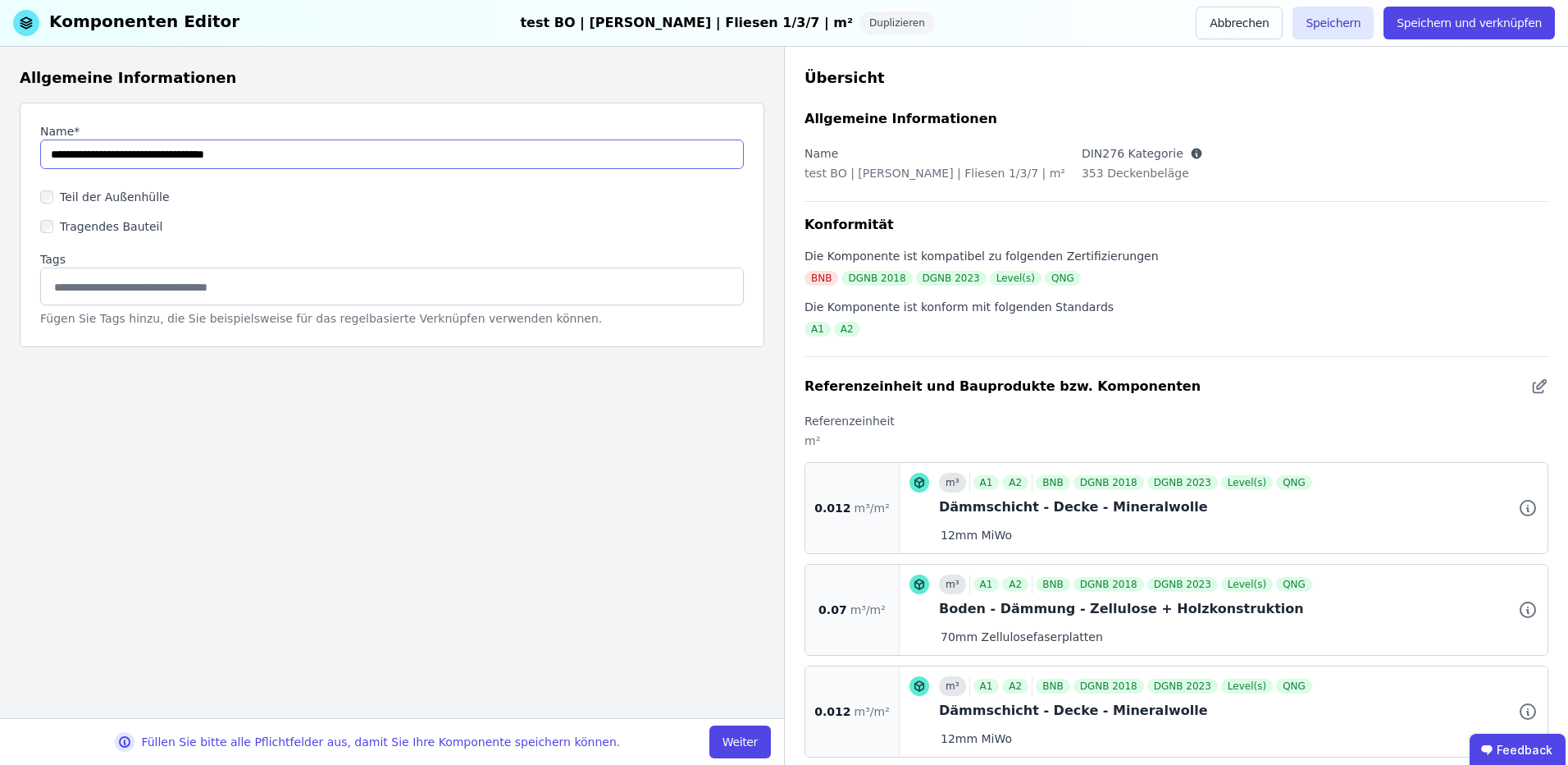
click at [143, 161] on input "string" at bounding box center [392, 154] width 704 height 29
click at [147, 156] on input "string" at bounding box center [392, 154] width 704 height 29
paste input "*"
click at [387, 155] on input "string" at bounding box center [392, 154] width 704 height 29
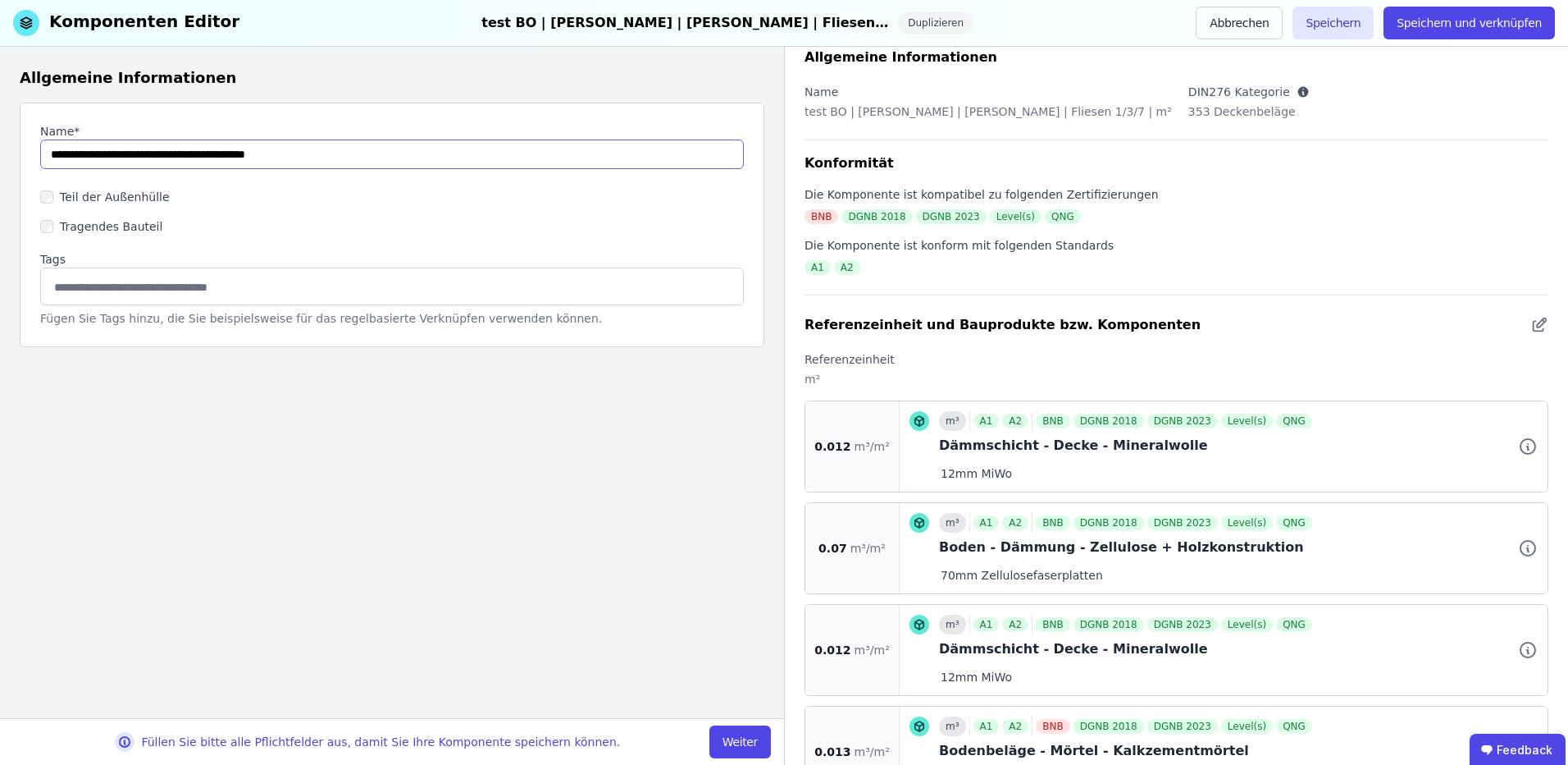
scroll to position [109, 0]
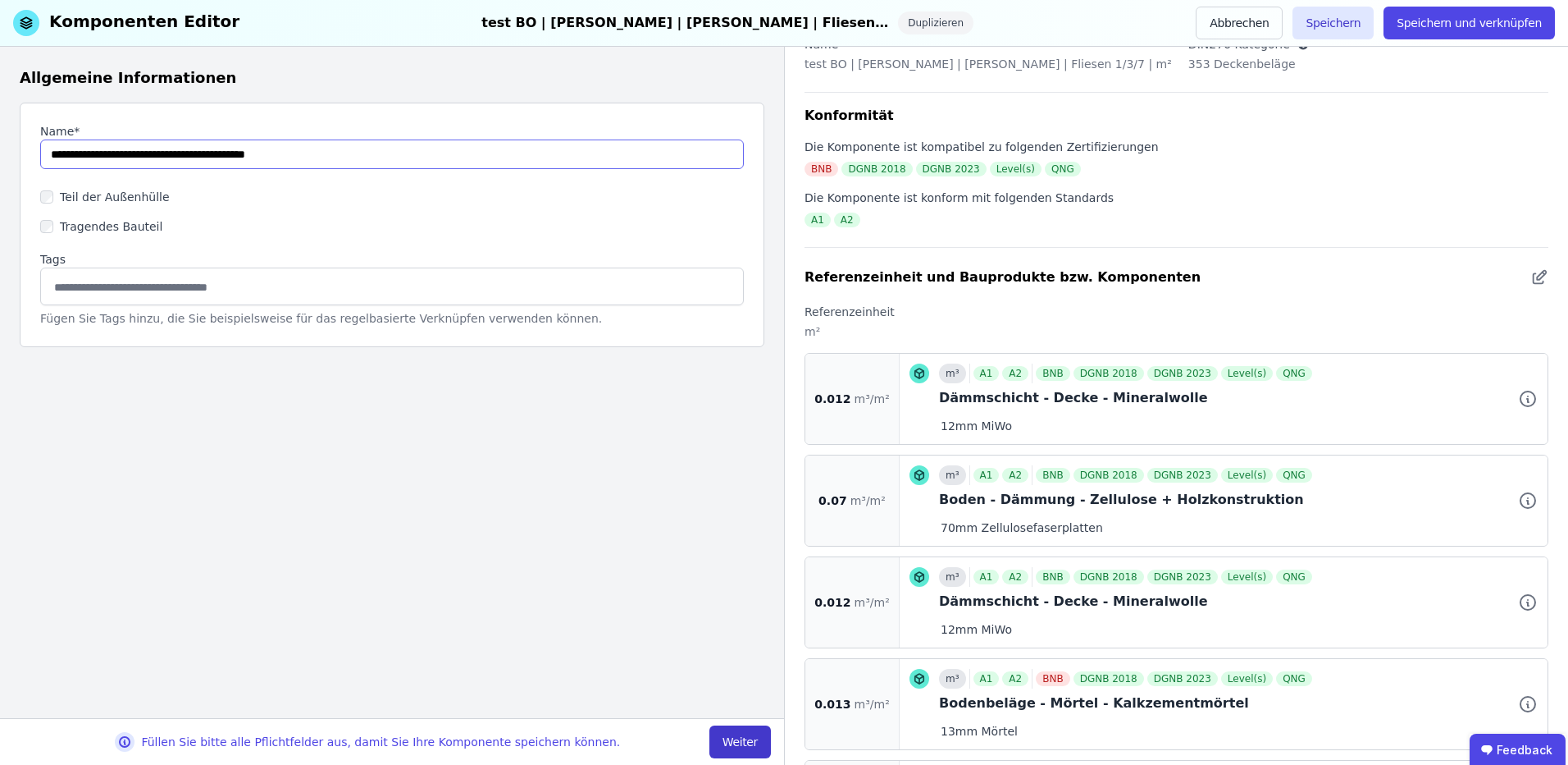
type input "**********"
click at [741, 739] on button "Weiter" at bounding box center [739, 741] width 61 height 33
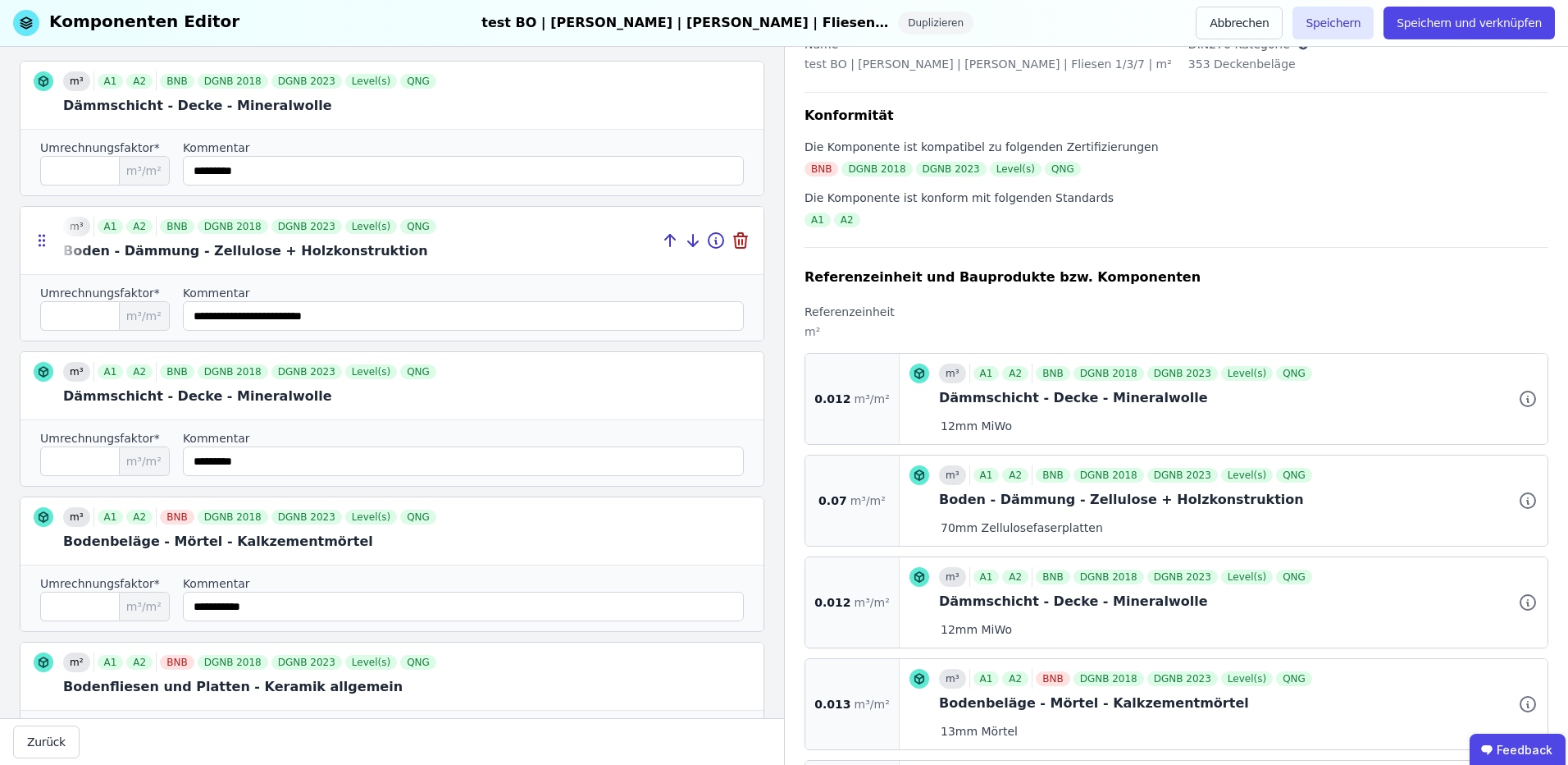
scroll to position [0, 0]
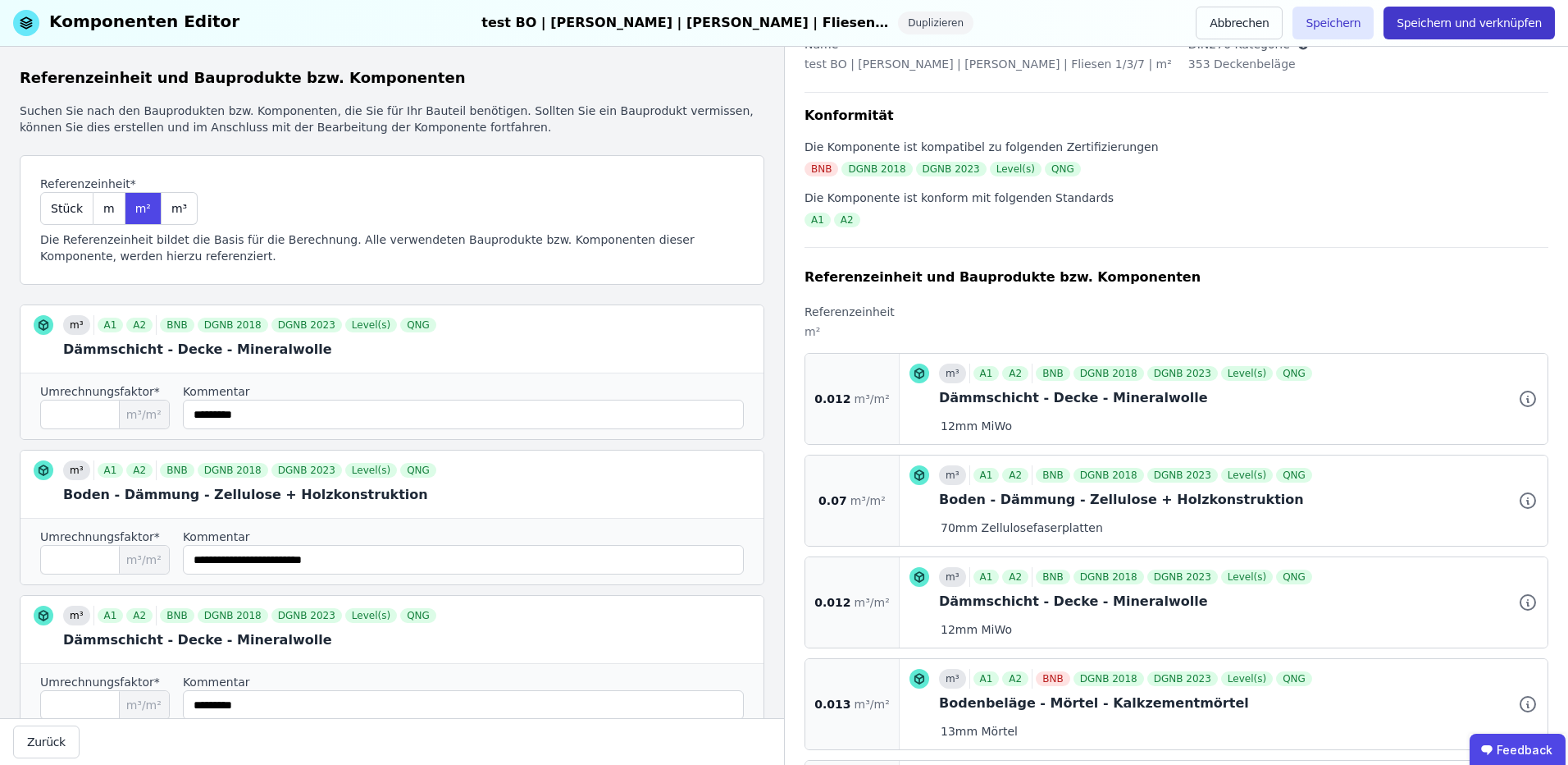
click at [1487, 22] on button "Speichern und verknüpfen" at bounding box center [1470, 23] width 171 height 33
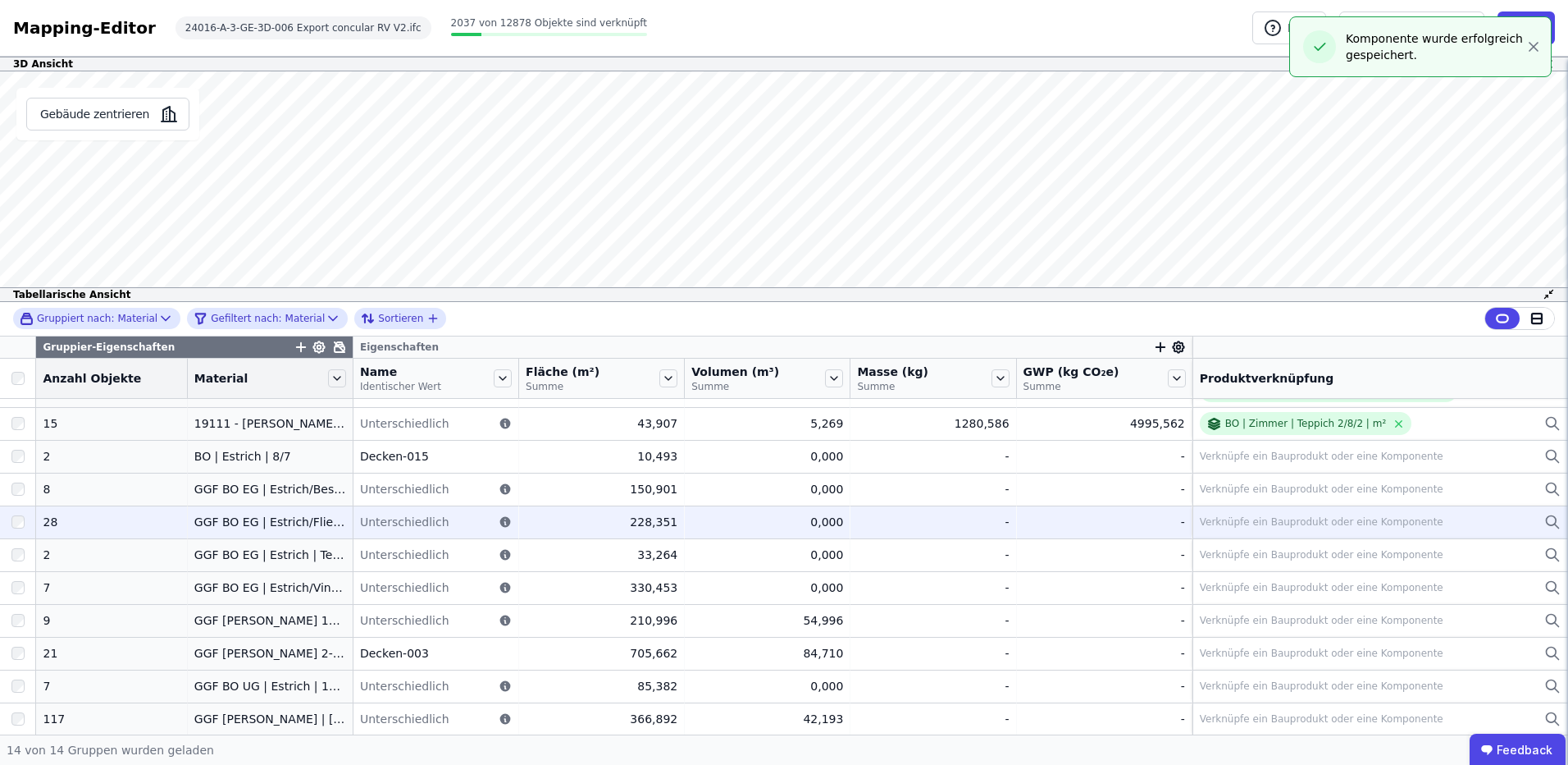
scroll to position [124, 0]
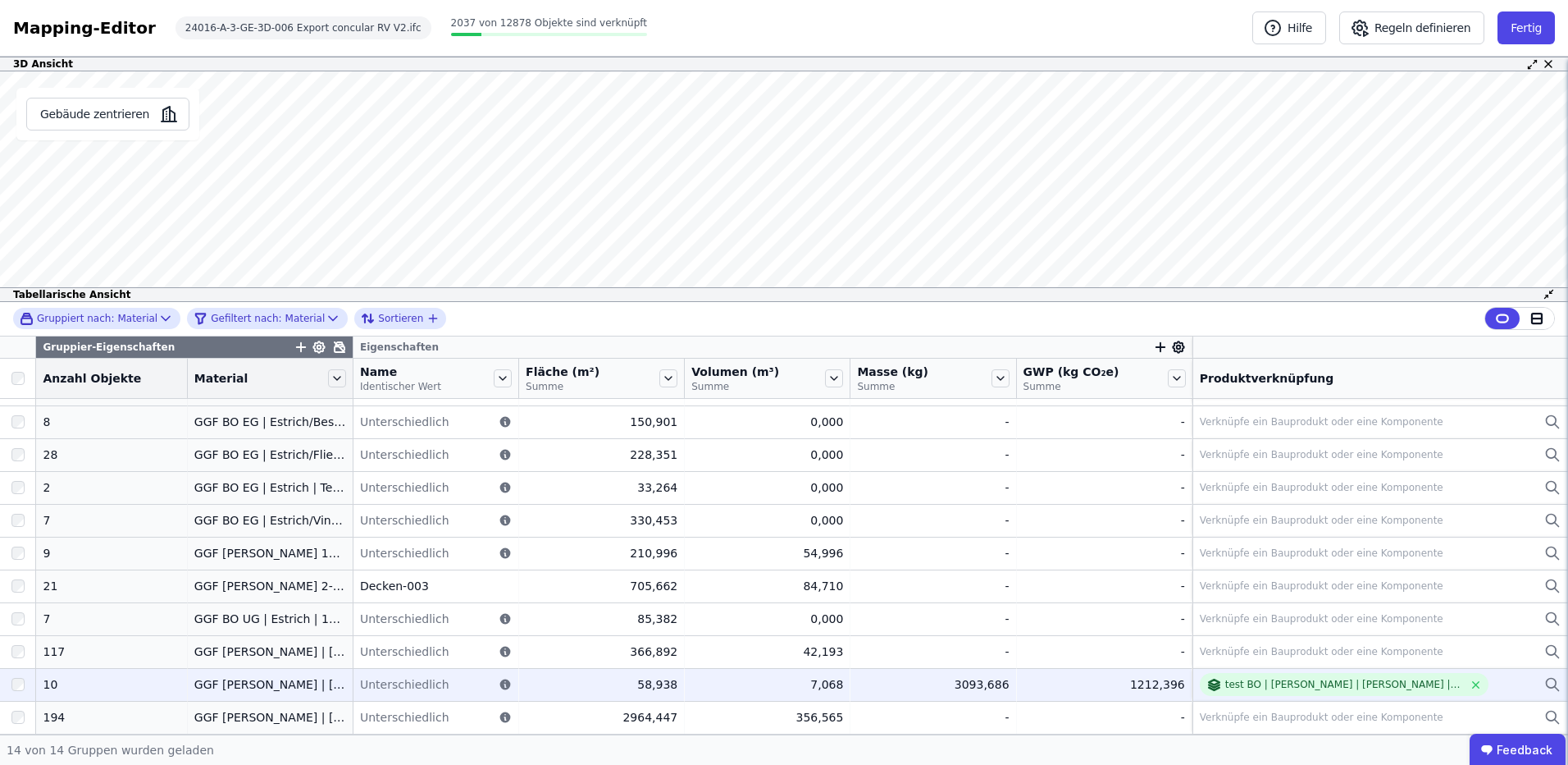
click at [1460, 687] on div "test BO | [PERSON_NAME] | [PERSON_NAME] | Fliesen 1/3/7 | m²" at bounding box center [1380, 683] width 360 height 23
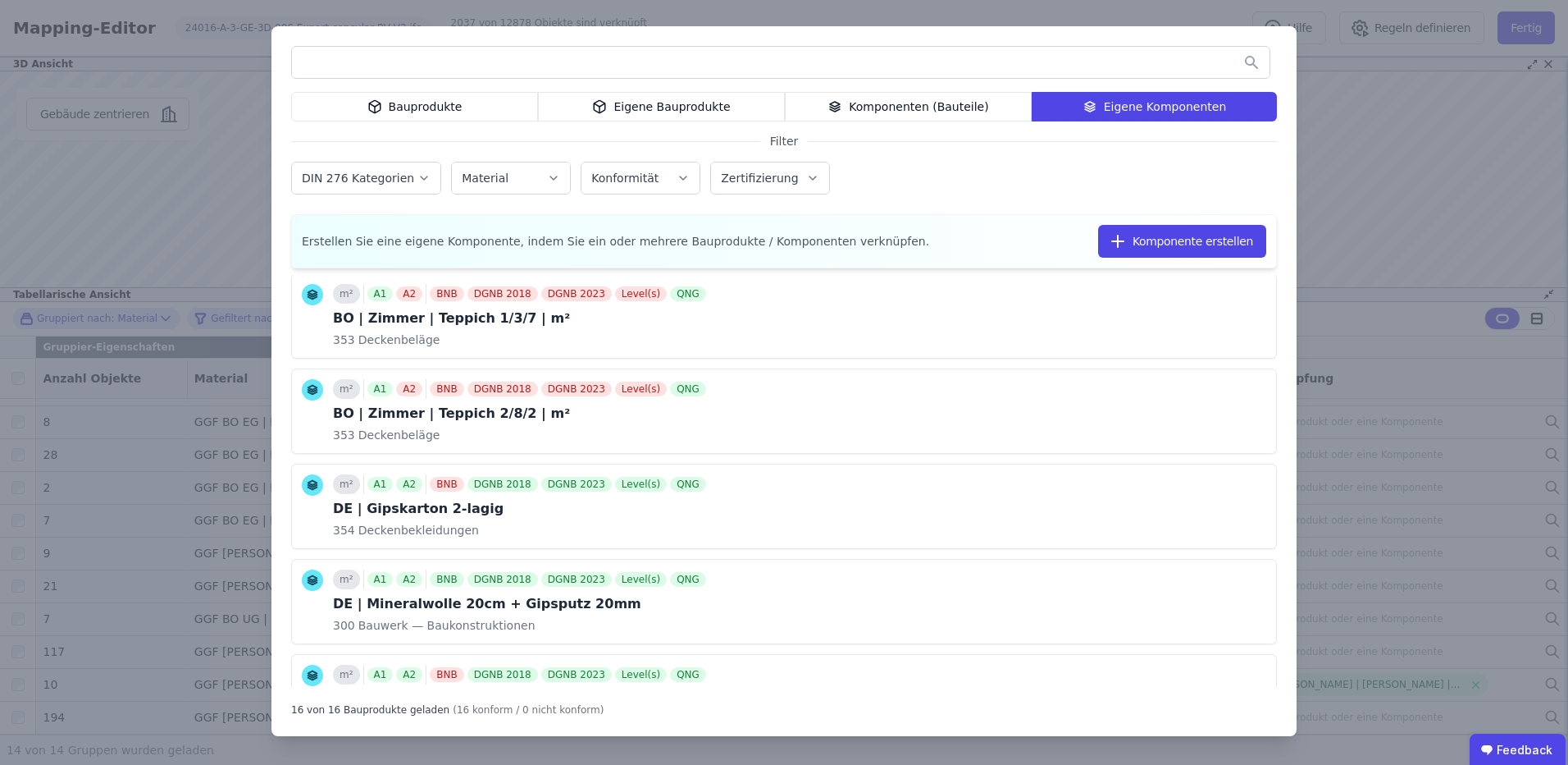
scroll to position [395, 0]
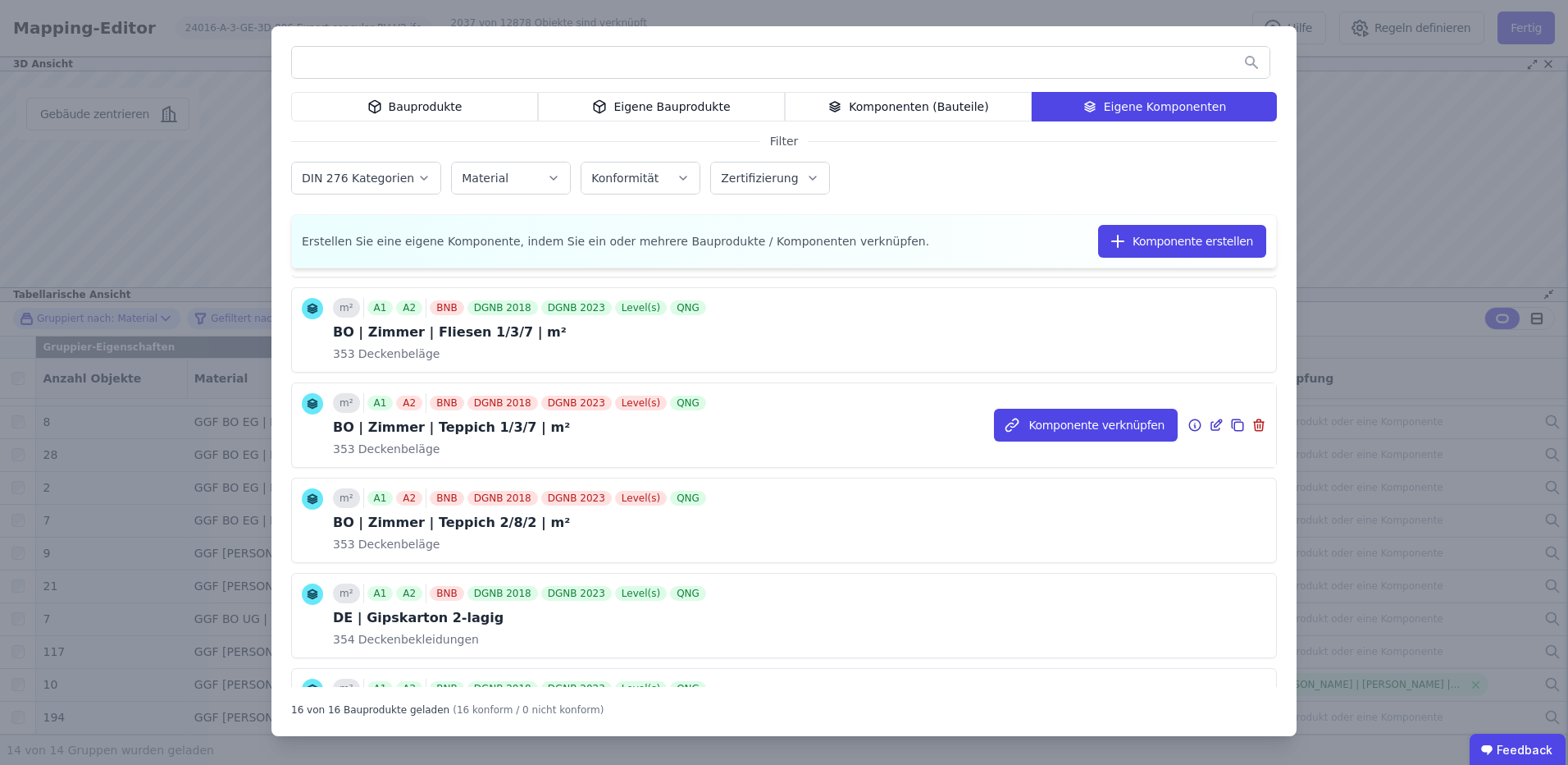
click at [494, 433] on div "BO | Zimmer | Teppich 1/3/7 | m²" at bounding box center [521, 427] width 376 height 19
click at [1209, 423] on icon at bounding box center [1217, 425] width 15 height 19
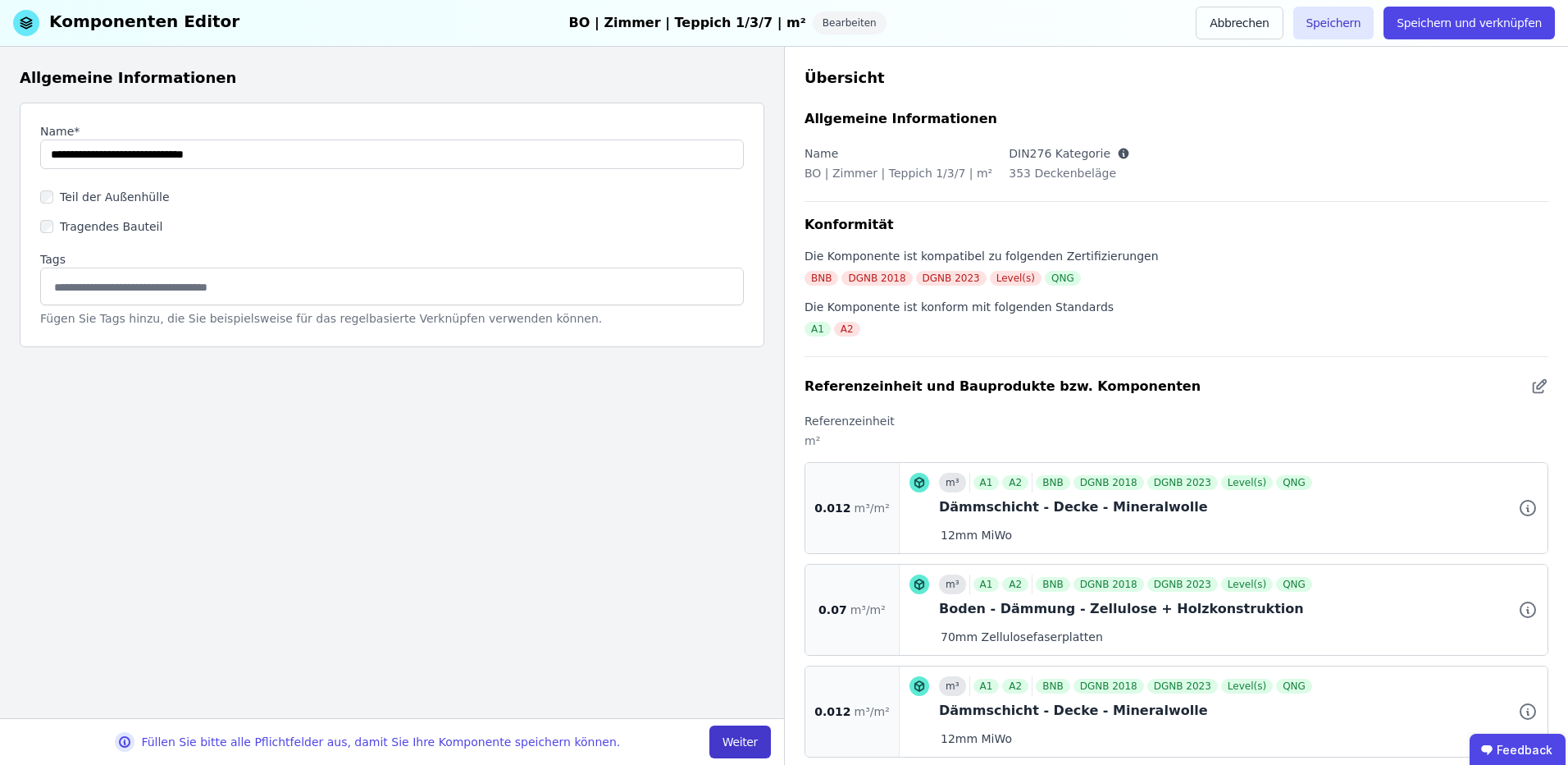
click at [723, 735] on button "Weiter" at bounding box center [739, 741] width 61 height 33
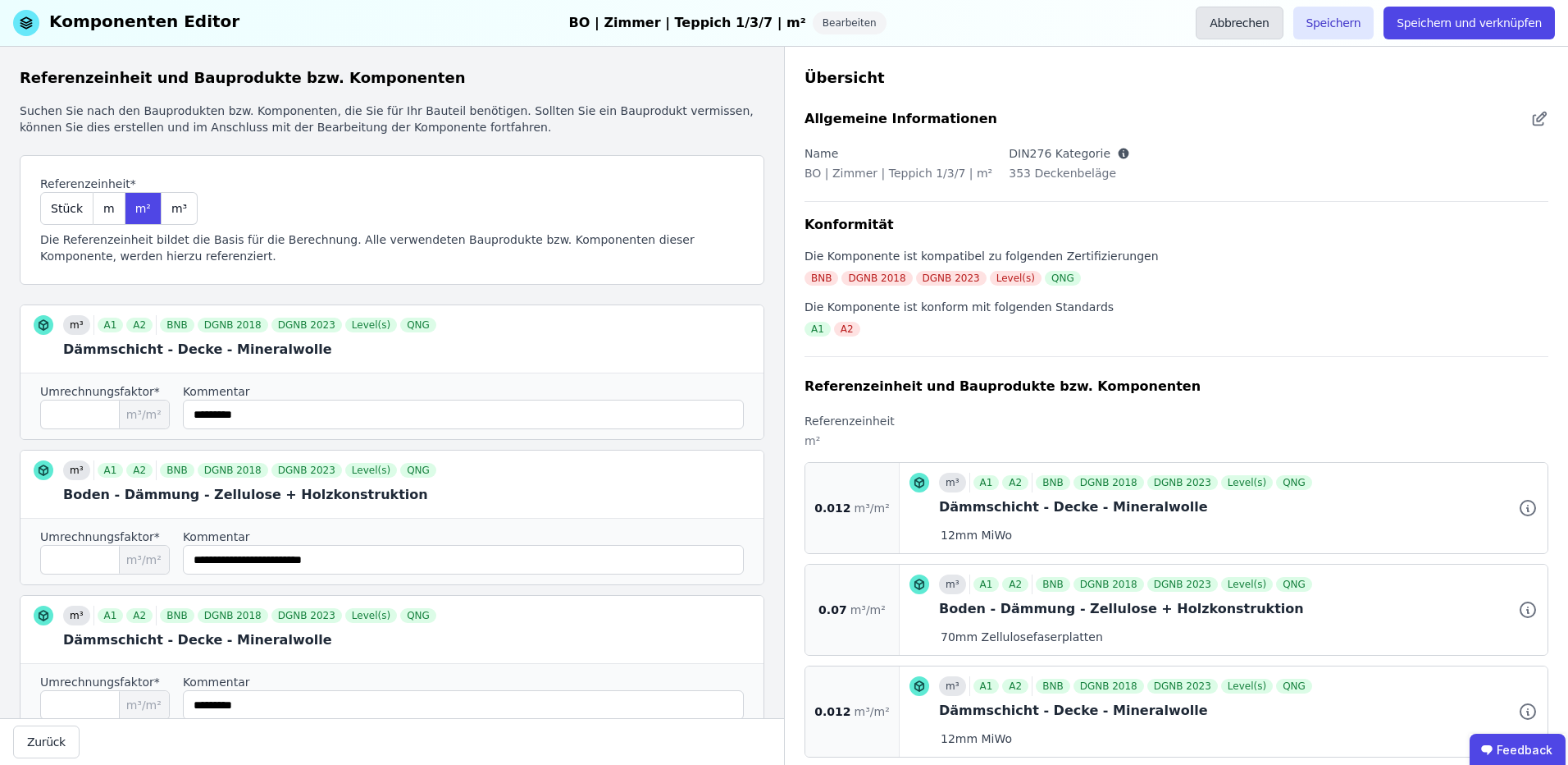
click at [1265, 16] on button "Abbrechen" at bounding box center [1239, 23] width 87 height 33
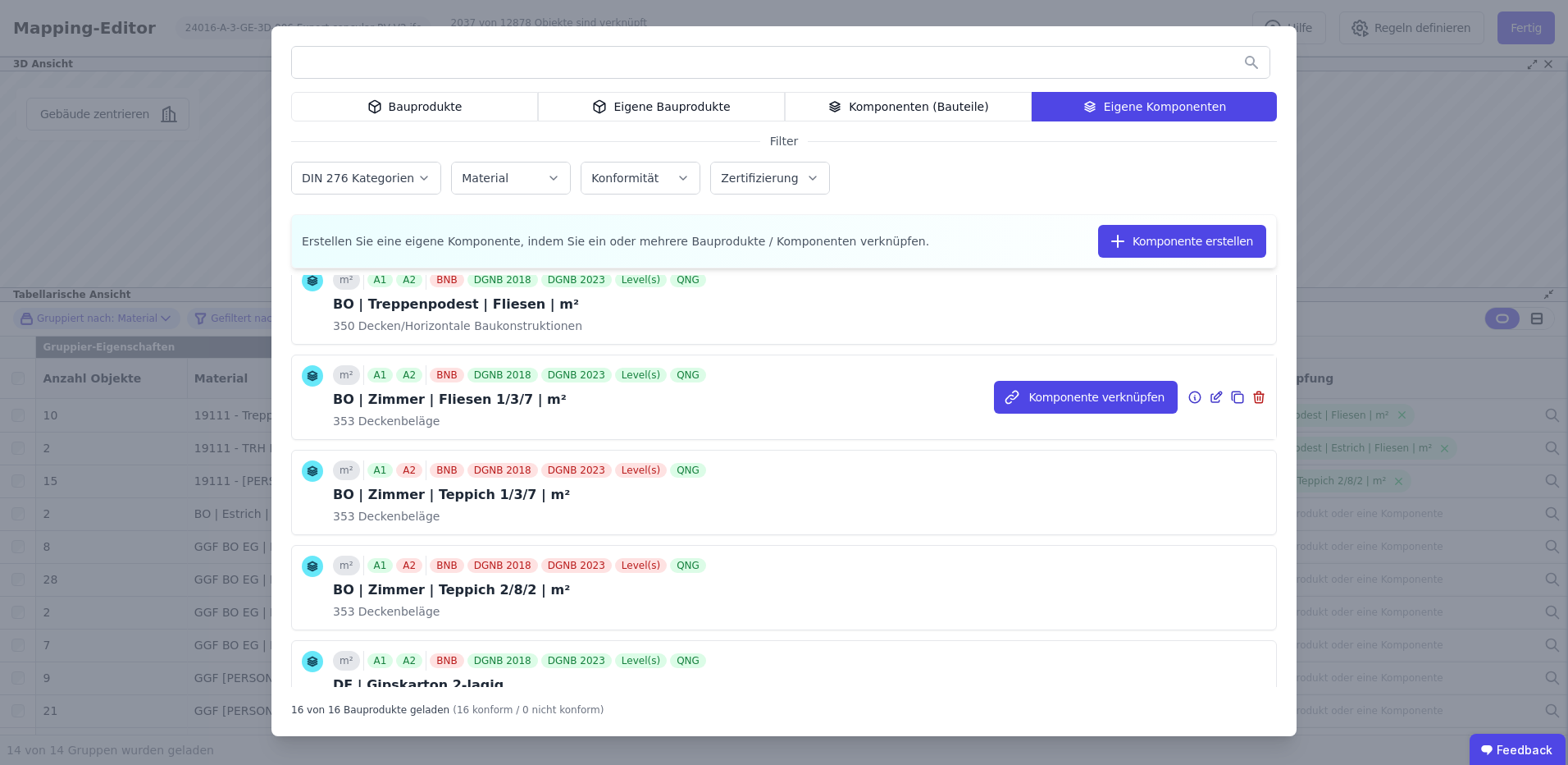
scroll to position [219, 0]
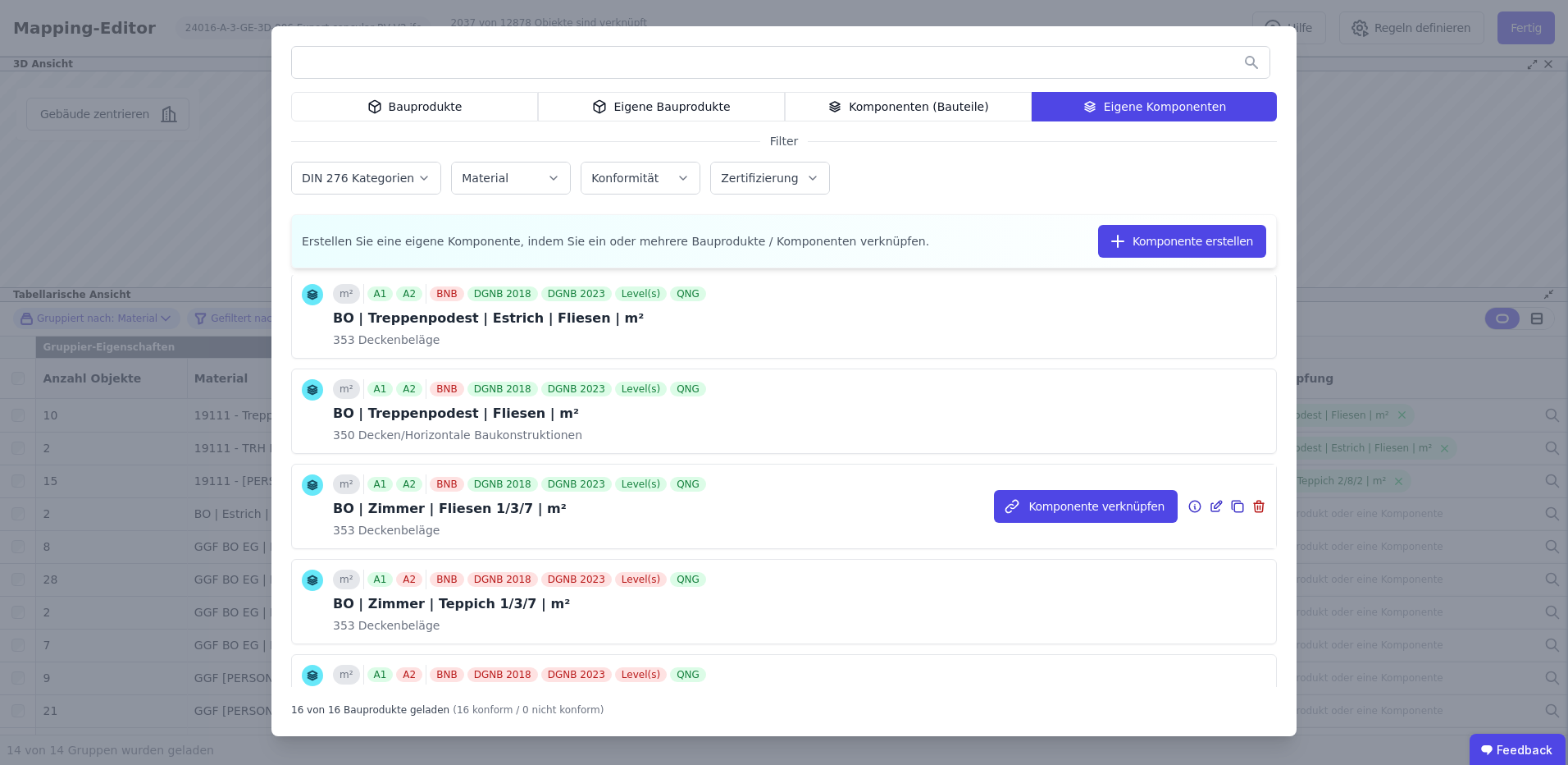
click at [1209, 503] on icon at bounding box center [1217, 506] width 15 height 19
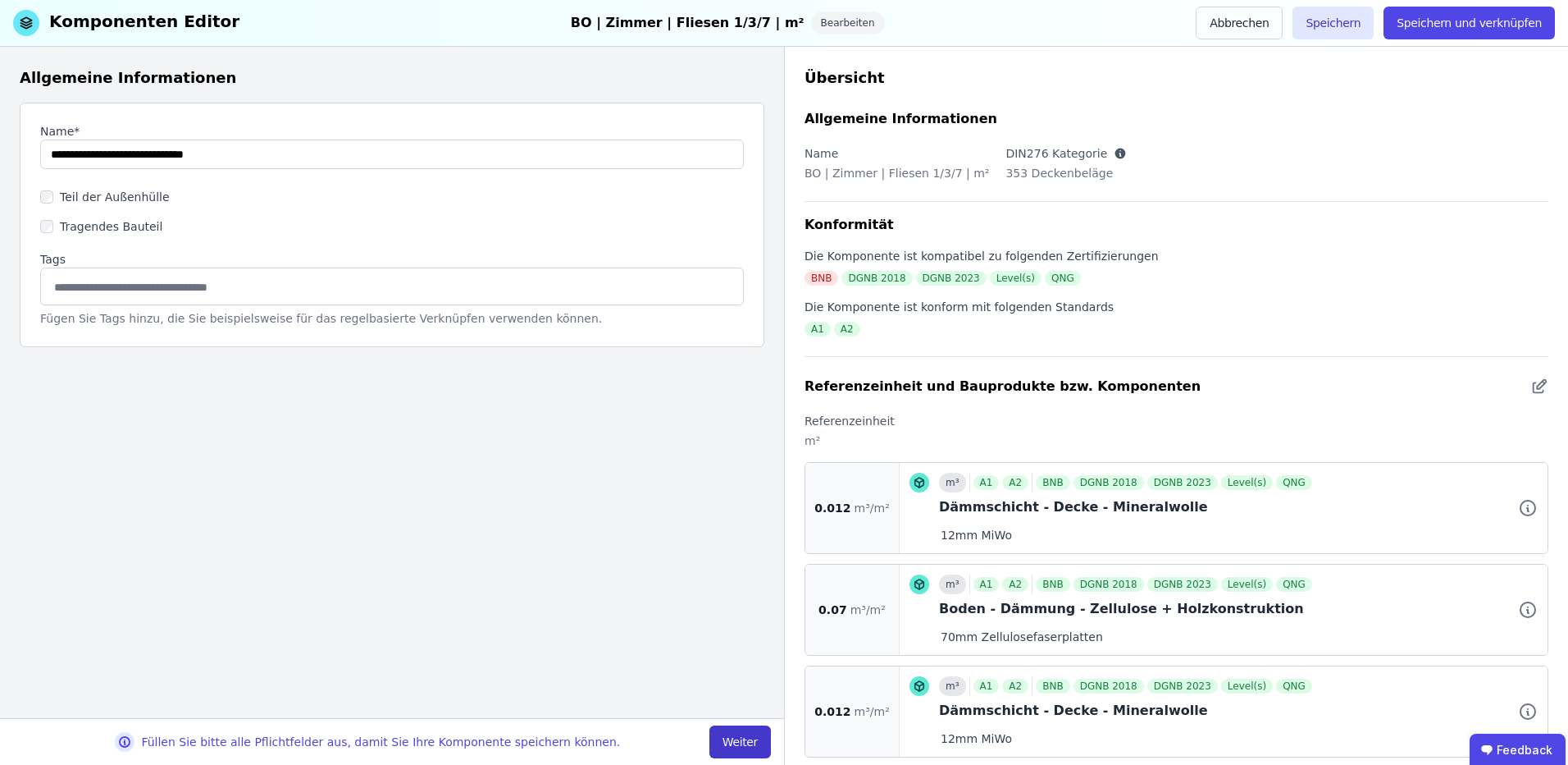
click at [744, 741] on button "Weiter" at bounding box center [739, 741] width 61 height 33
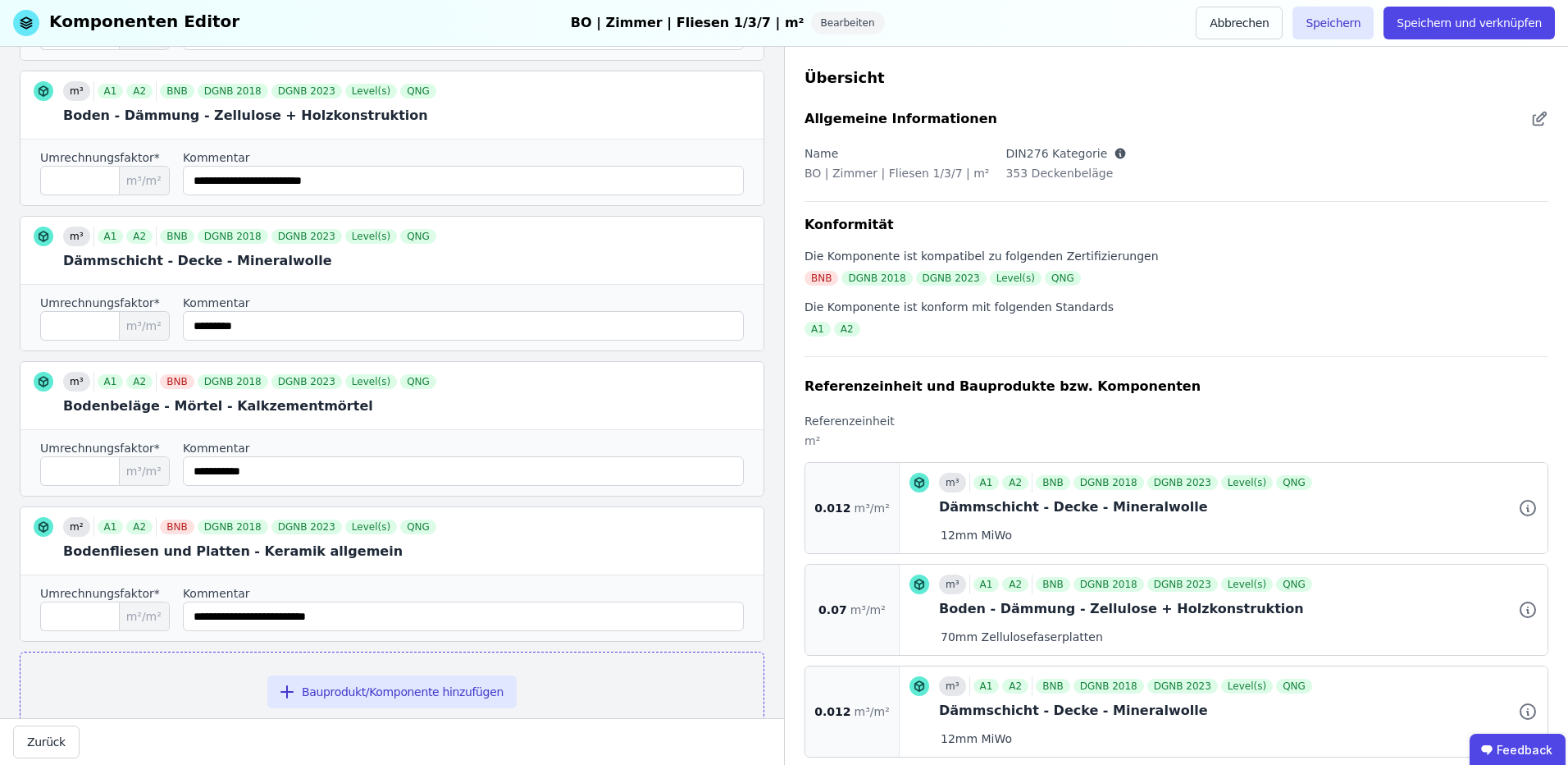
scroll to position [426, 0]
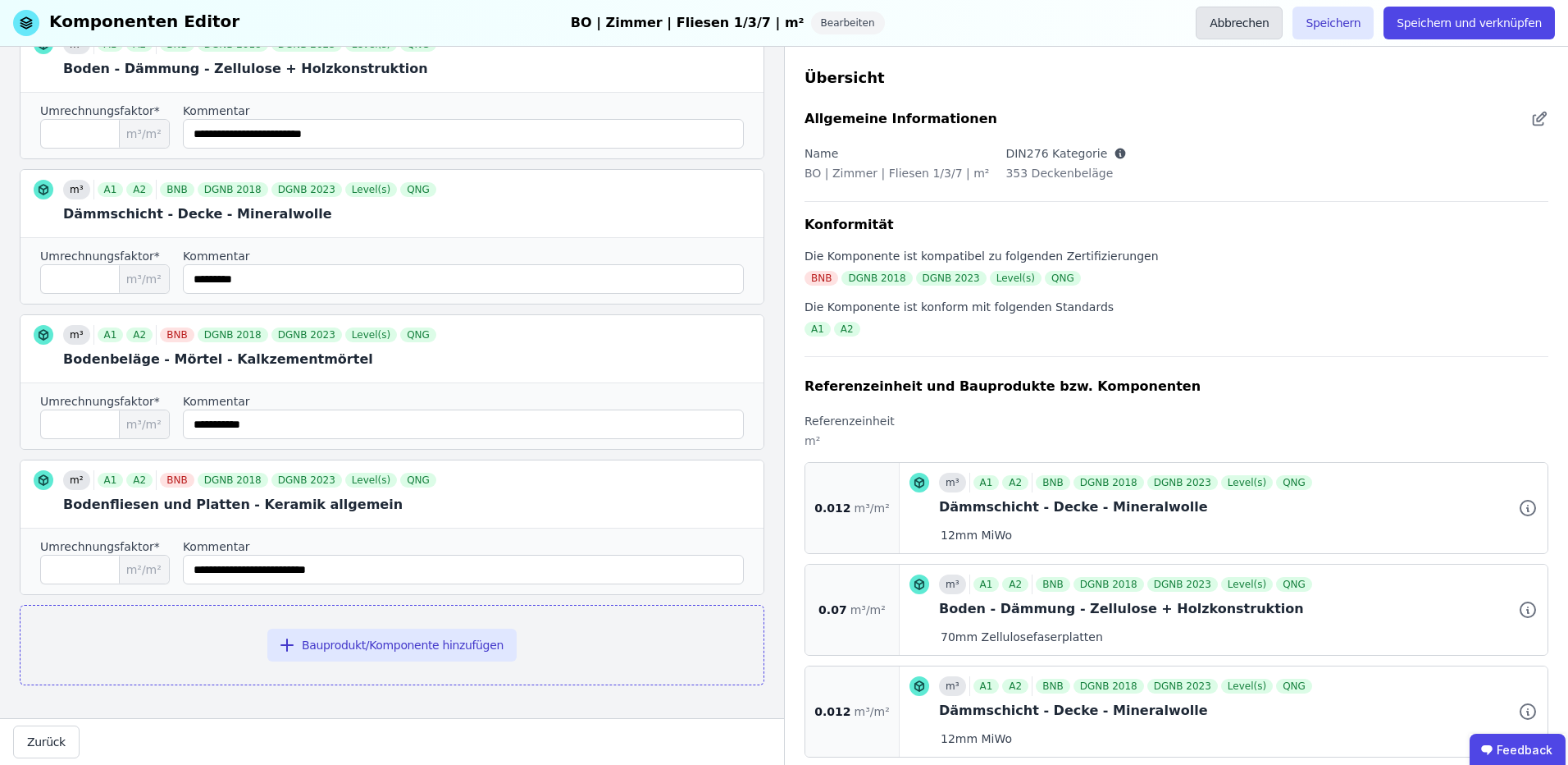
click at [1265, 22] on button "Abbrechen" at bounding box center [1239, 23] width 87 height 33
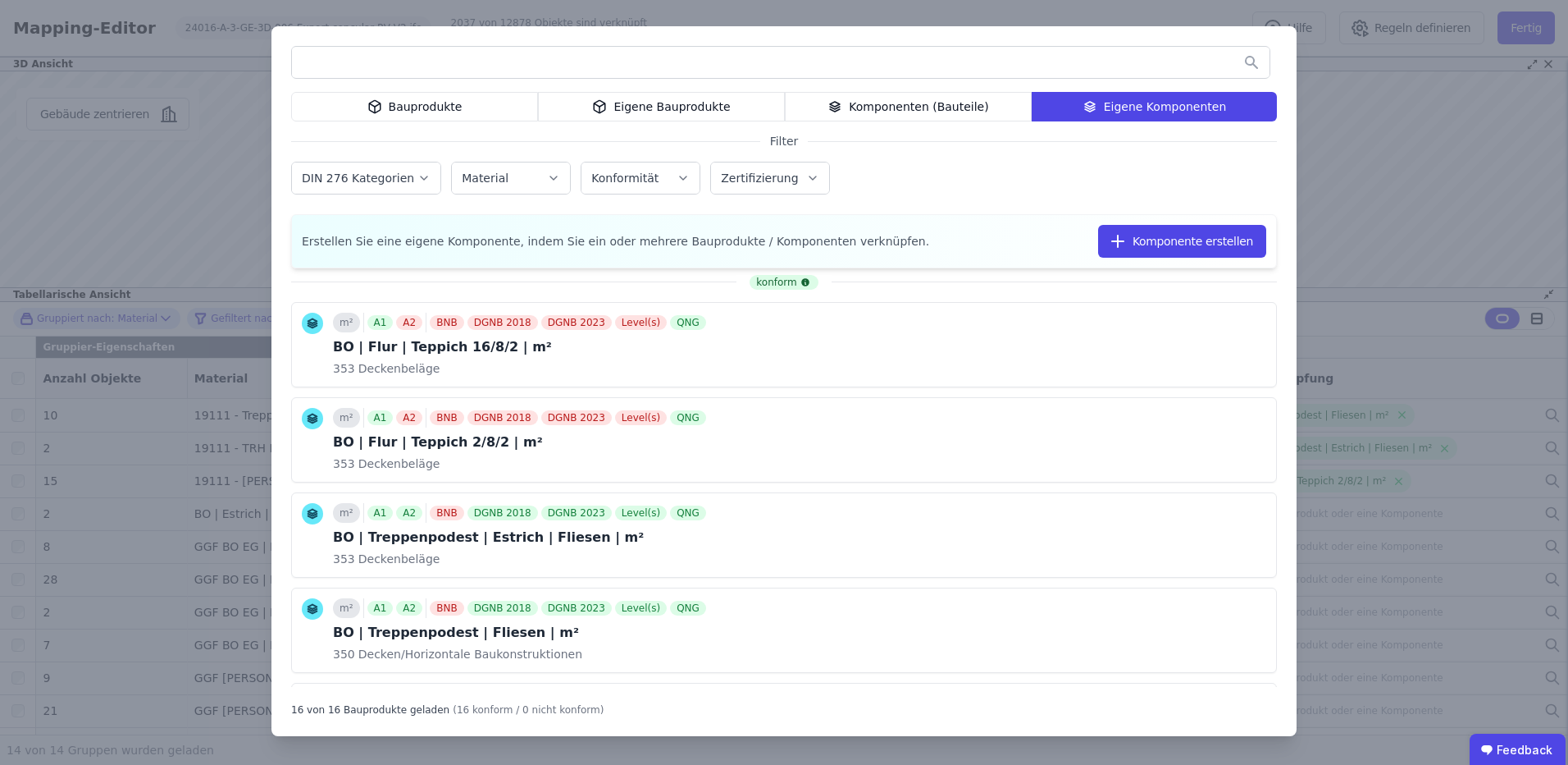
click at [1411, 193] on div "Bauprodukte Eigene Bauprodukte Komponenten (Bauteile) Eigene Komponenten Filter…" at bounding box center [784, 382] width 1568 height 765
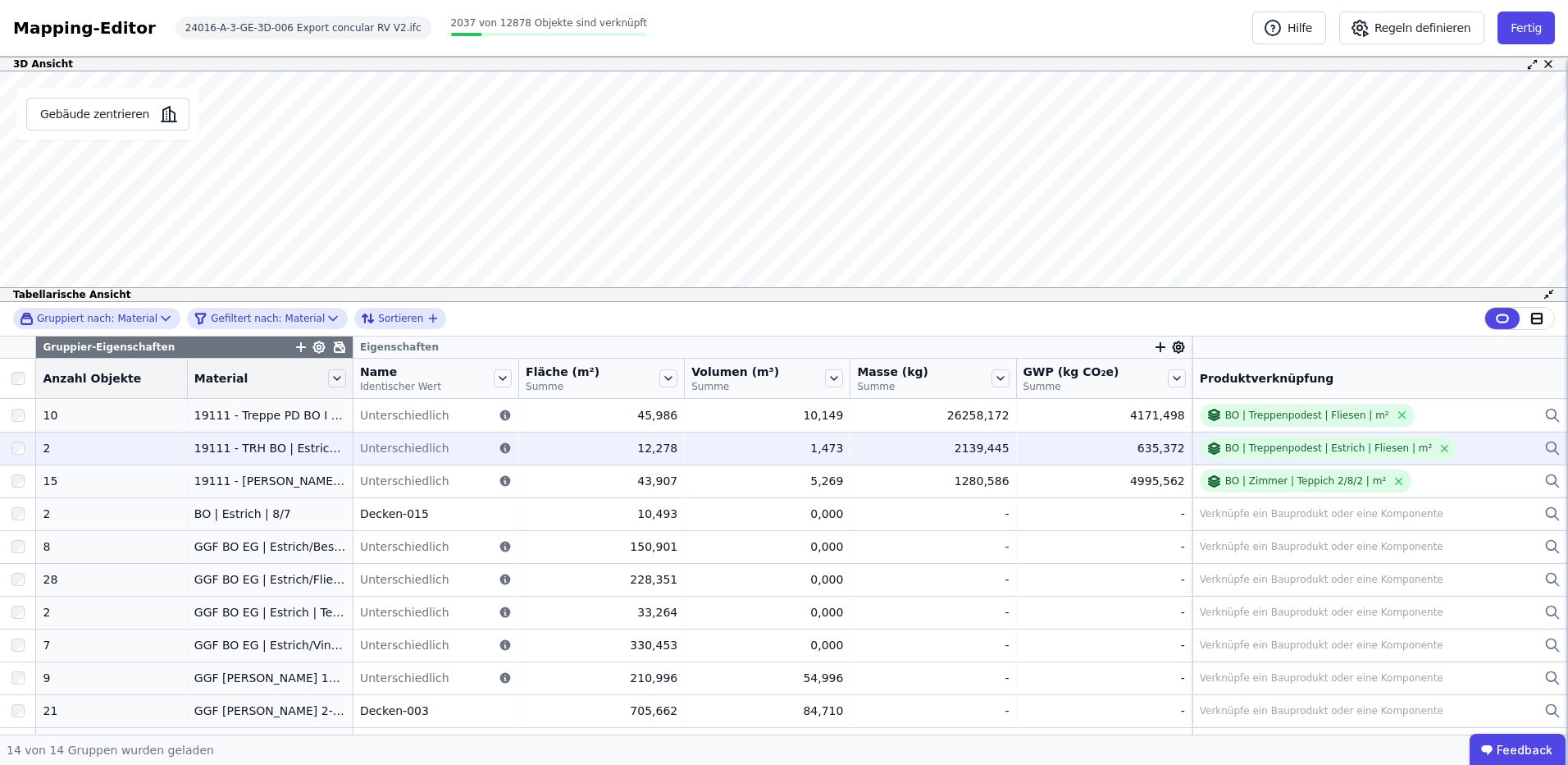
scroll to position [124, 0]
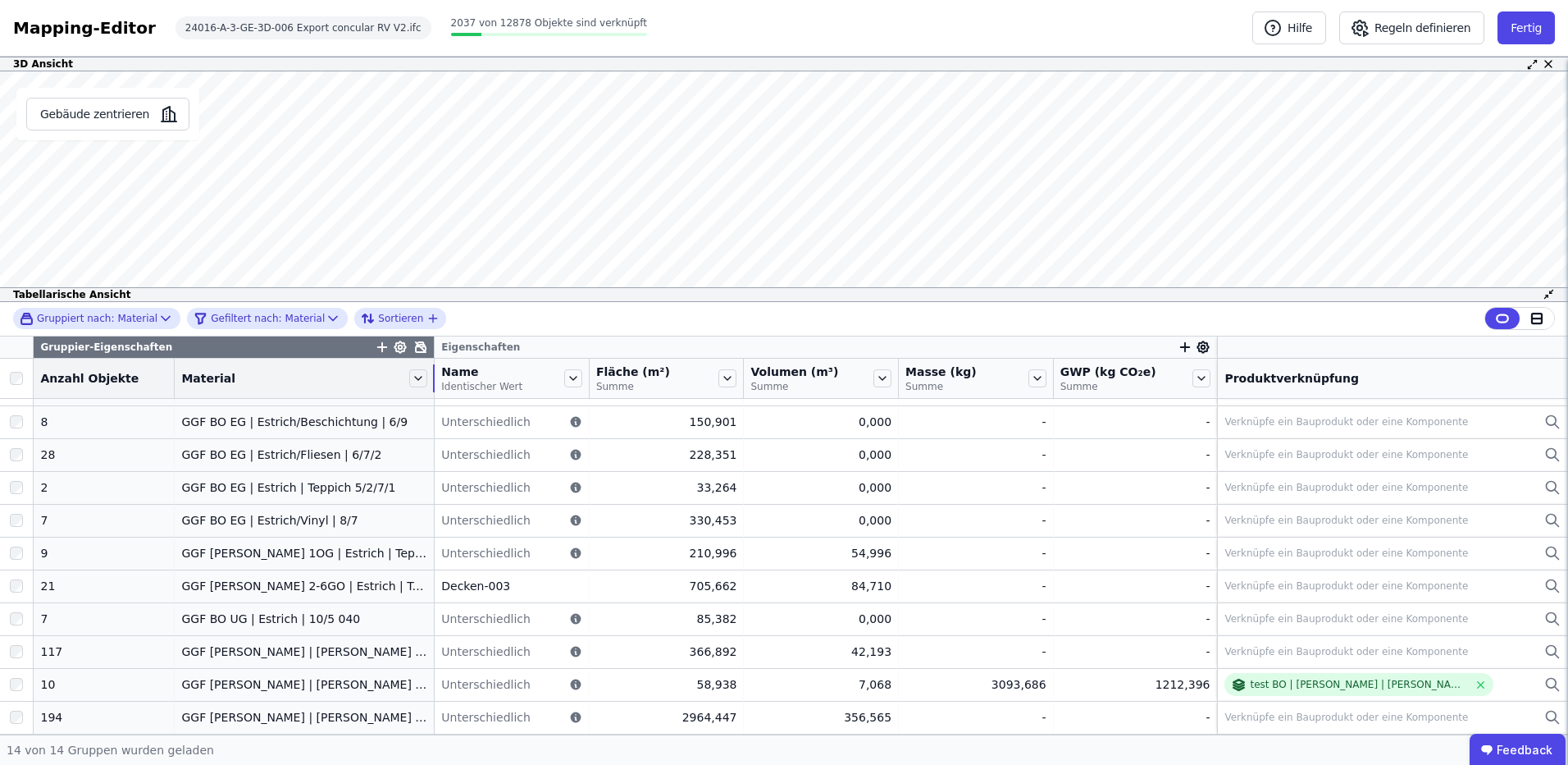
drag, startPoint x: 331, startPoint y: 369, endPoint x: 416, endPoint y: 382, distance: 86.0
click at [433, 382] on div at bounding box center [434, 377] width 2 height 28
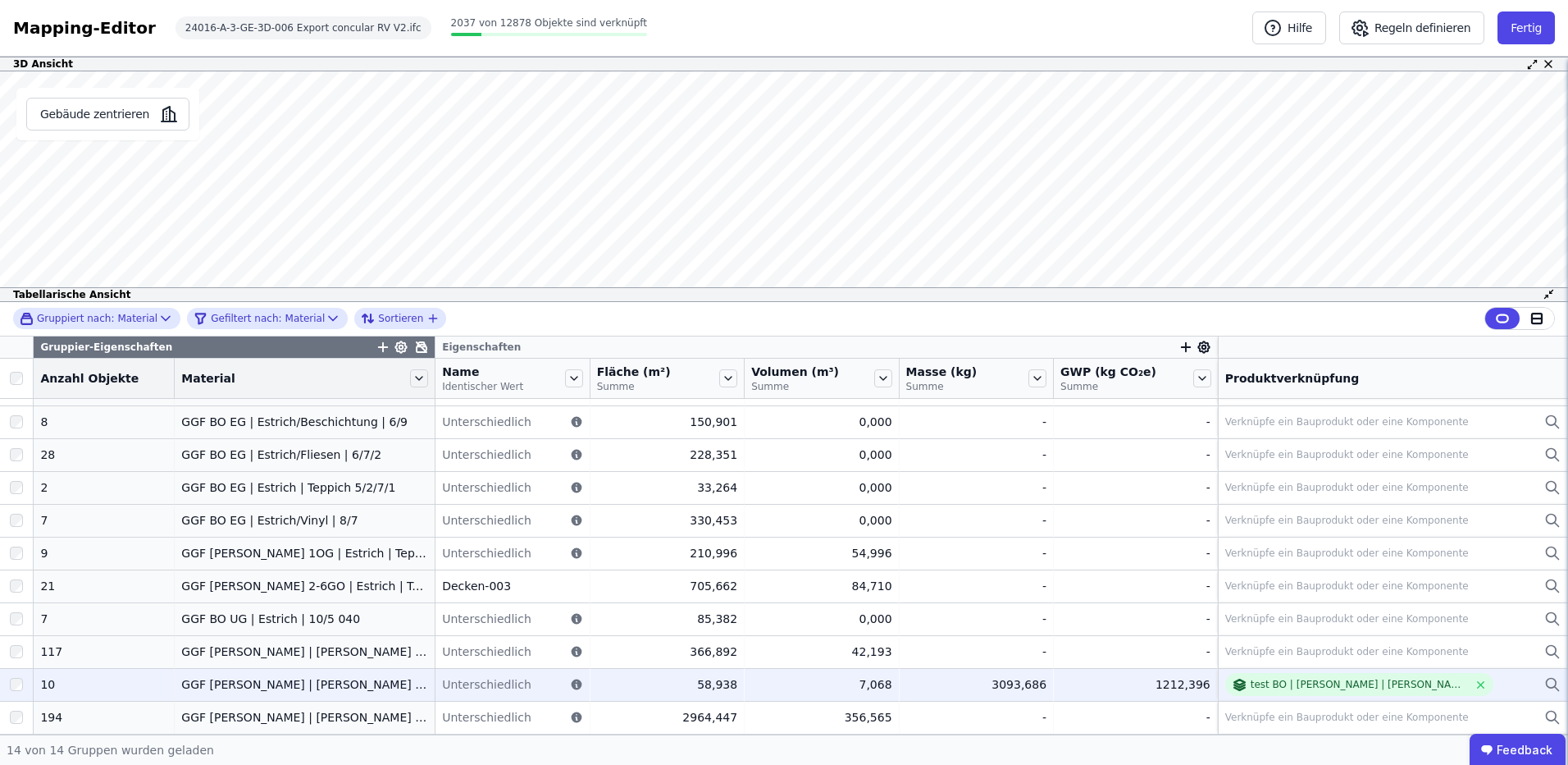
click at [284, 683] on div "GGF [PERSON_NAME] | [PERSON_NAME] | Fliesen 1/3/7" at bounding box center [305, 684] width 247 height 17
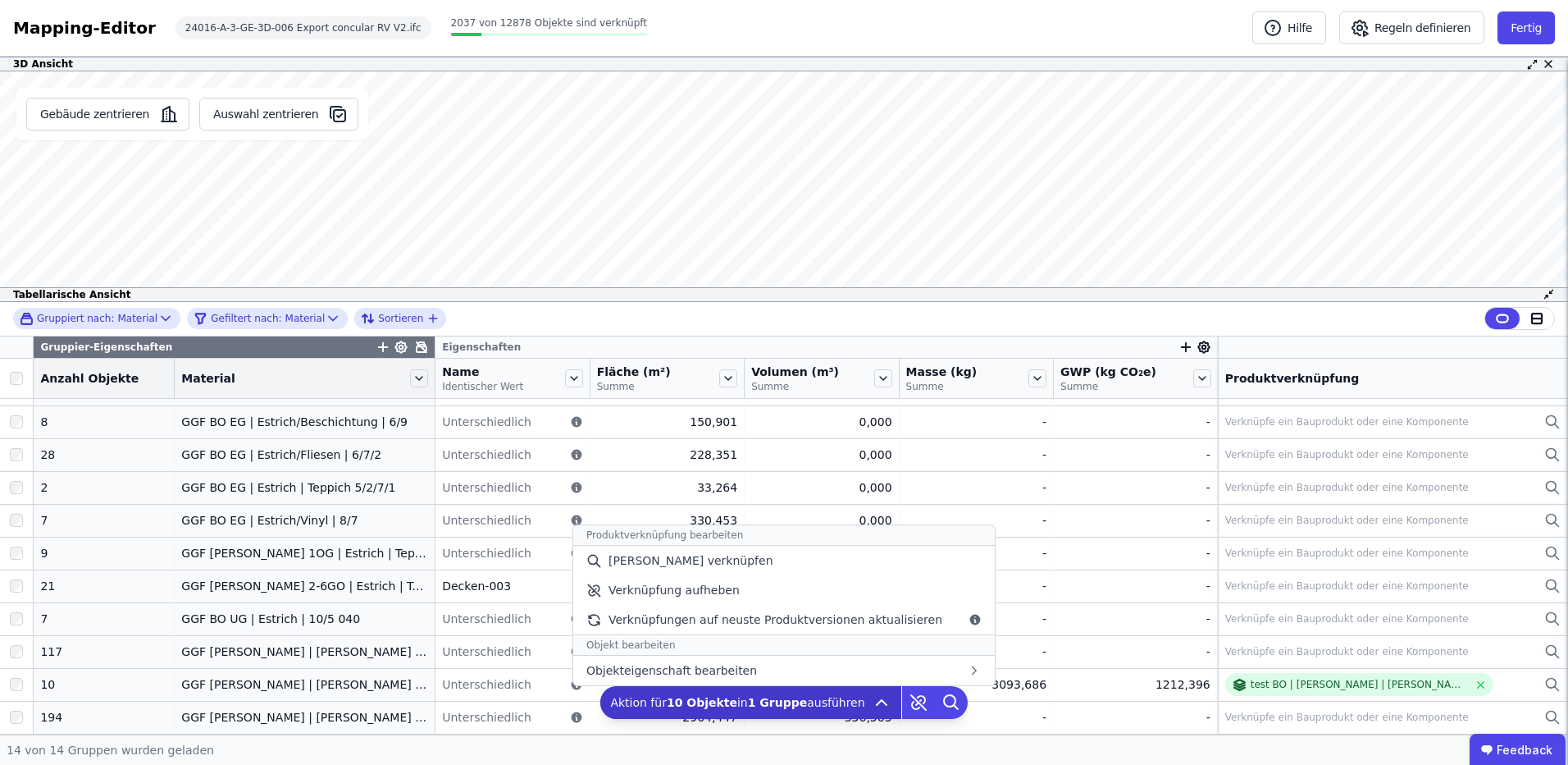
click at [740, 700] on span "Aktion für 10 Objekte in 1 Gruppe ausführen" at bounding box center [737, 703] width 255 height 17
click at [752, 565] on div "[PERSON_NAME] verknüpfen" at bounding box center [784, 560] width 422 height 29
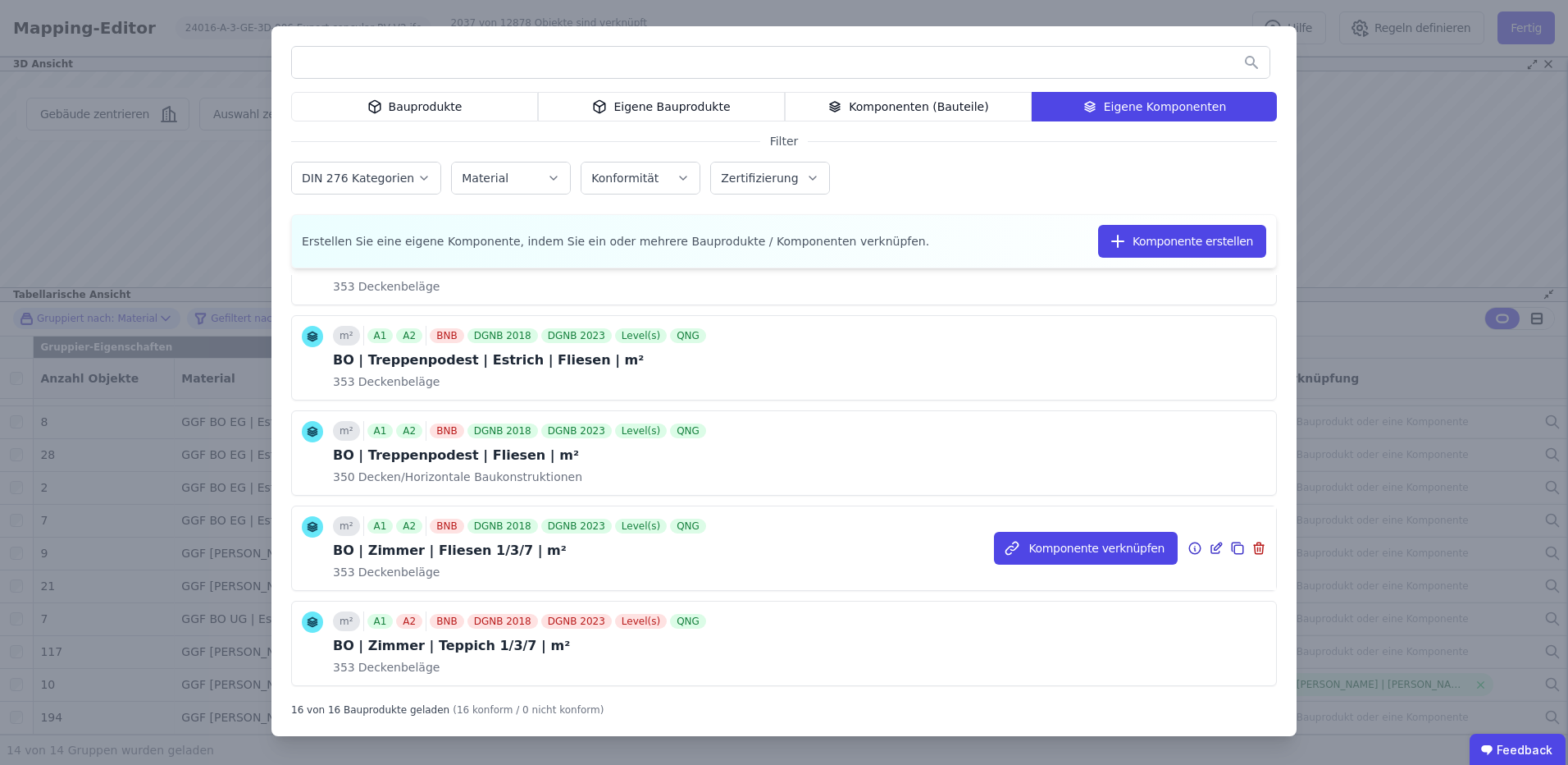
scroll to position [177, 0]
click at [1209, 543] on icon at bounding box center [1217, 548] width 15 height 19
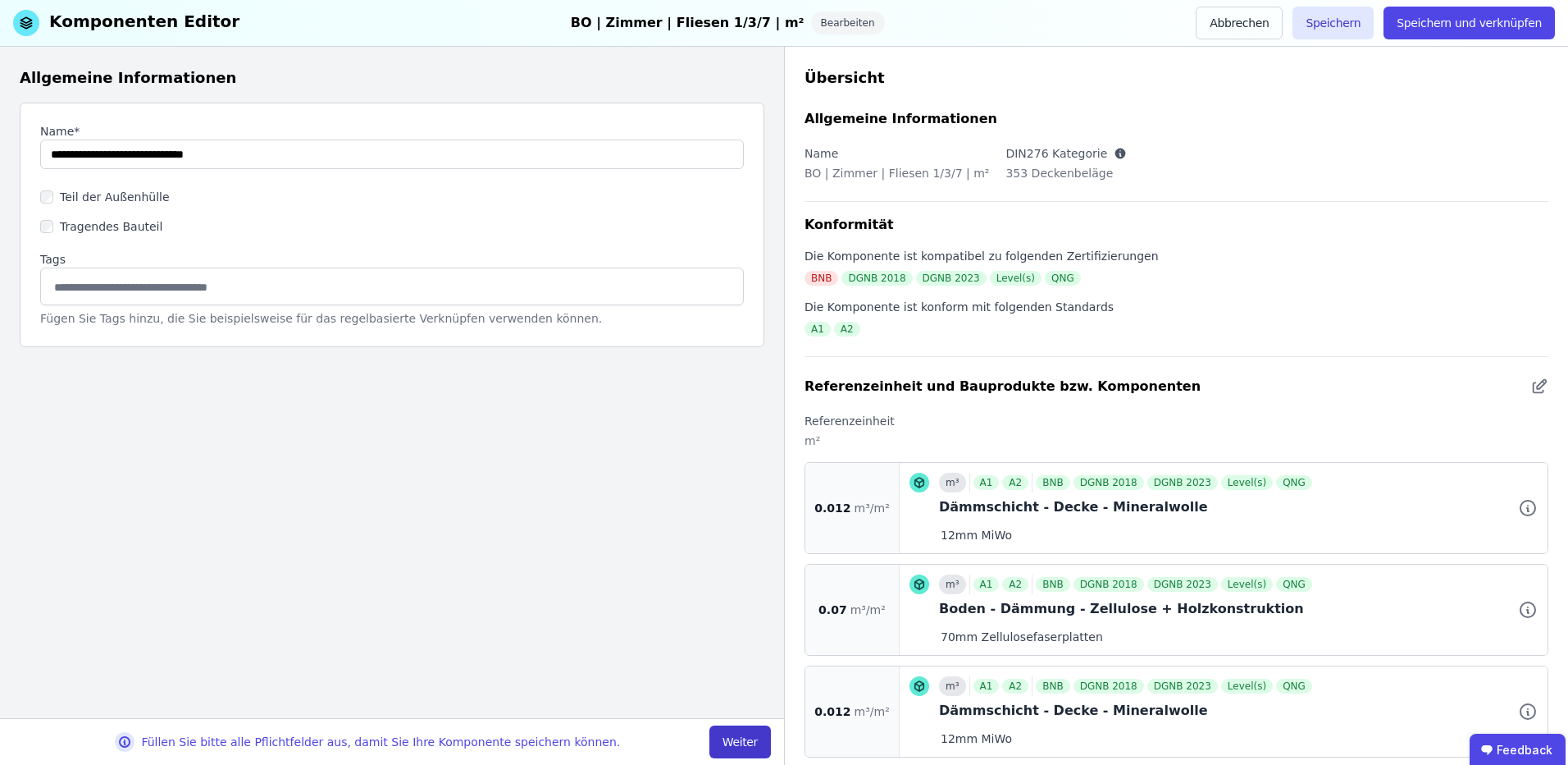
click at [745, 747] on button "Weiter" at bounding box center [739, 741] width 61 height 33
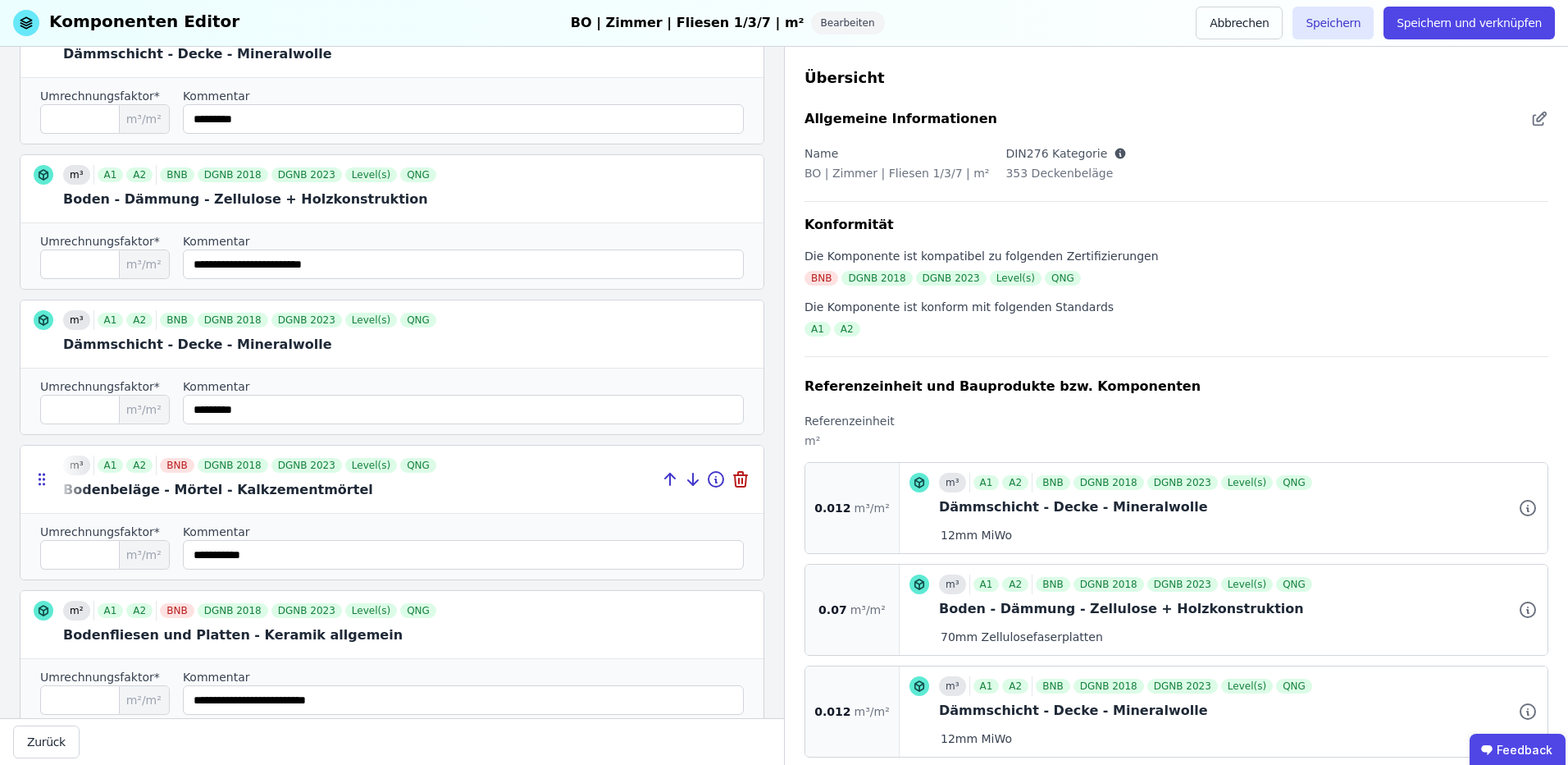
scroll to position [328, 0]
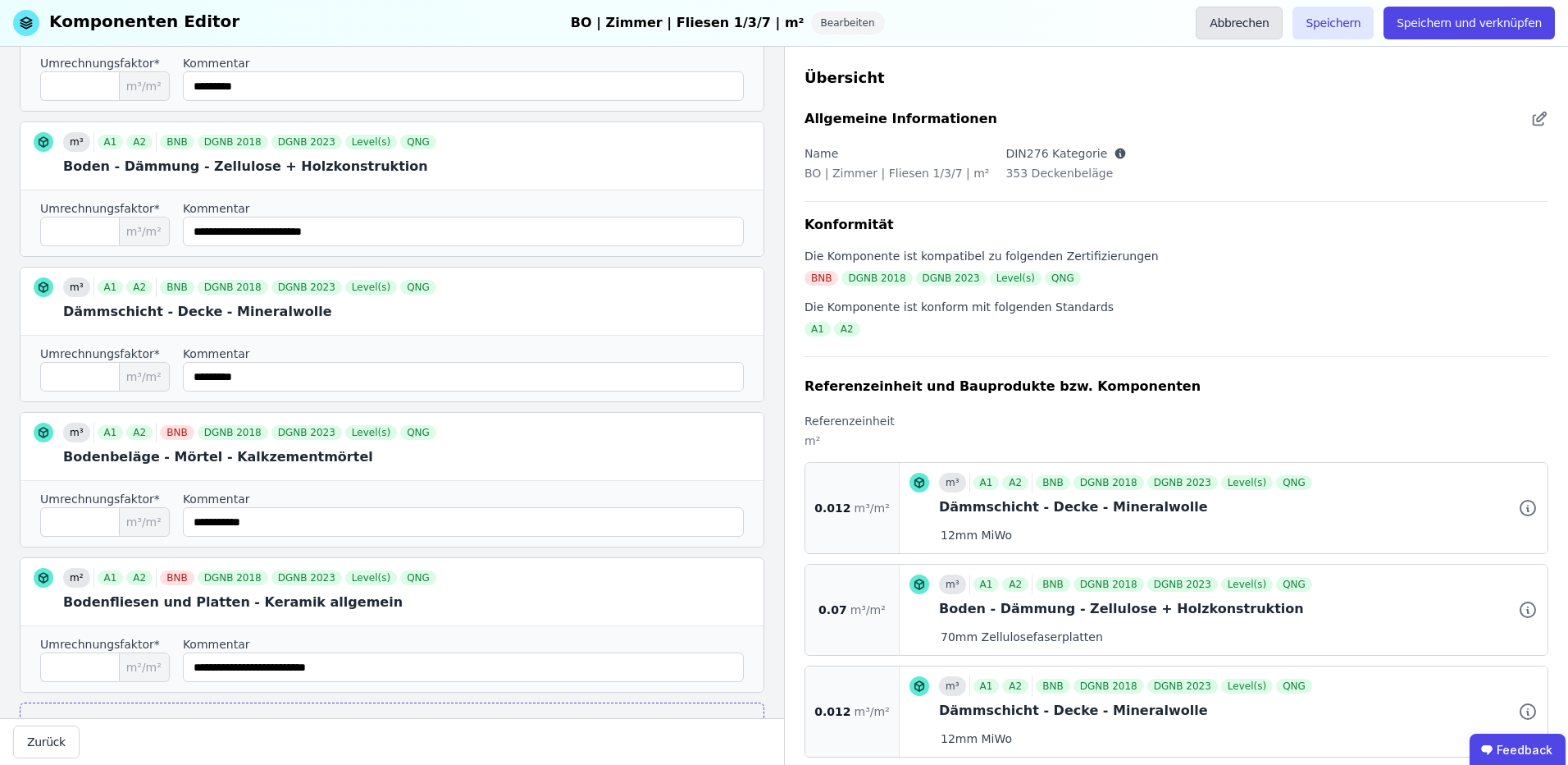
click at [1283, 18] on button "Abbrechen" at bounding box center [1239, 23] width 87 height 33
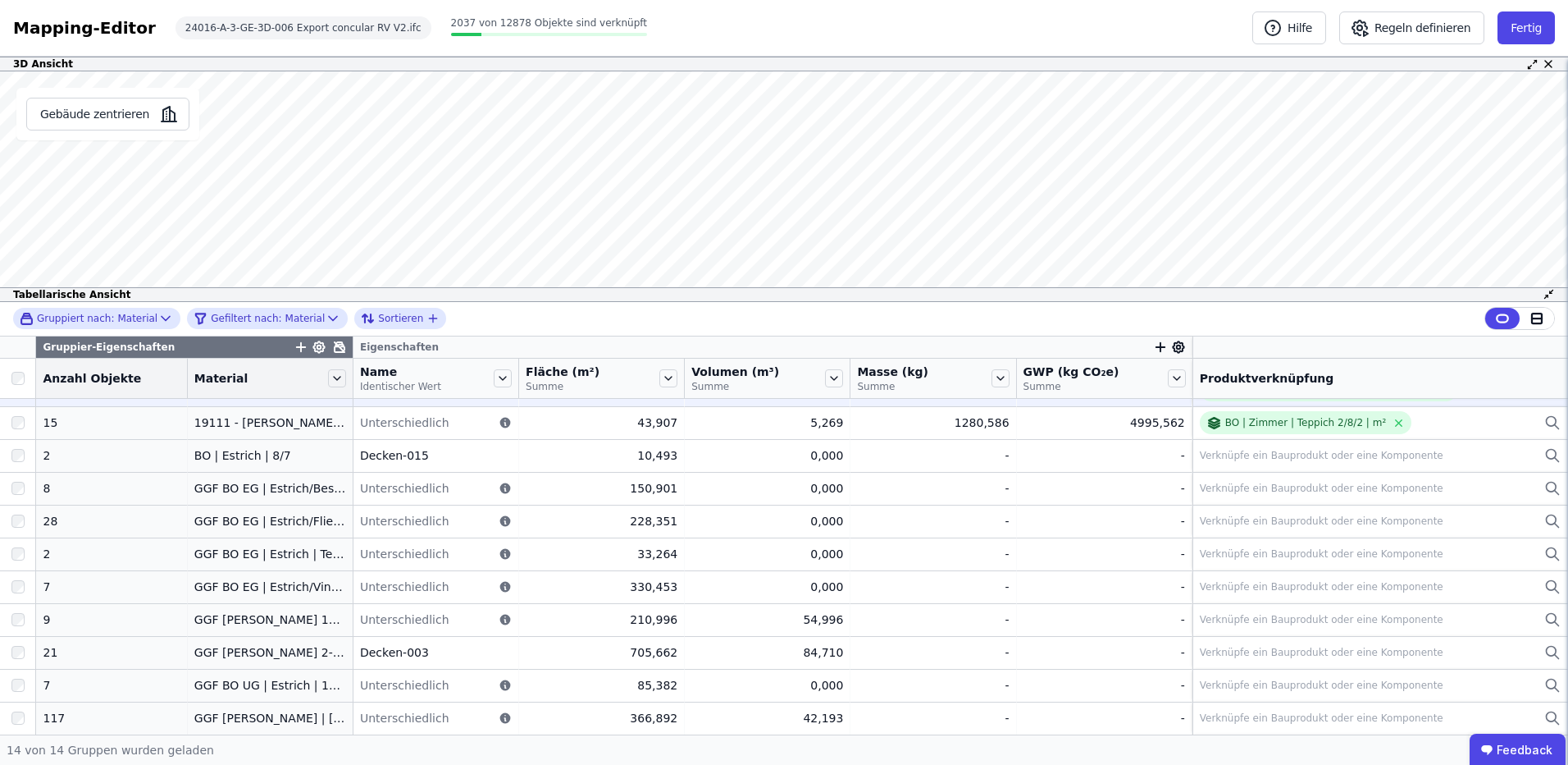
scroll to position [109, 0]
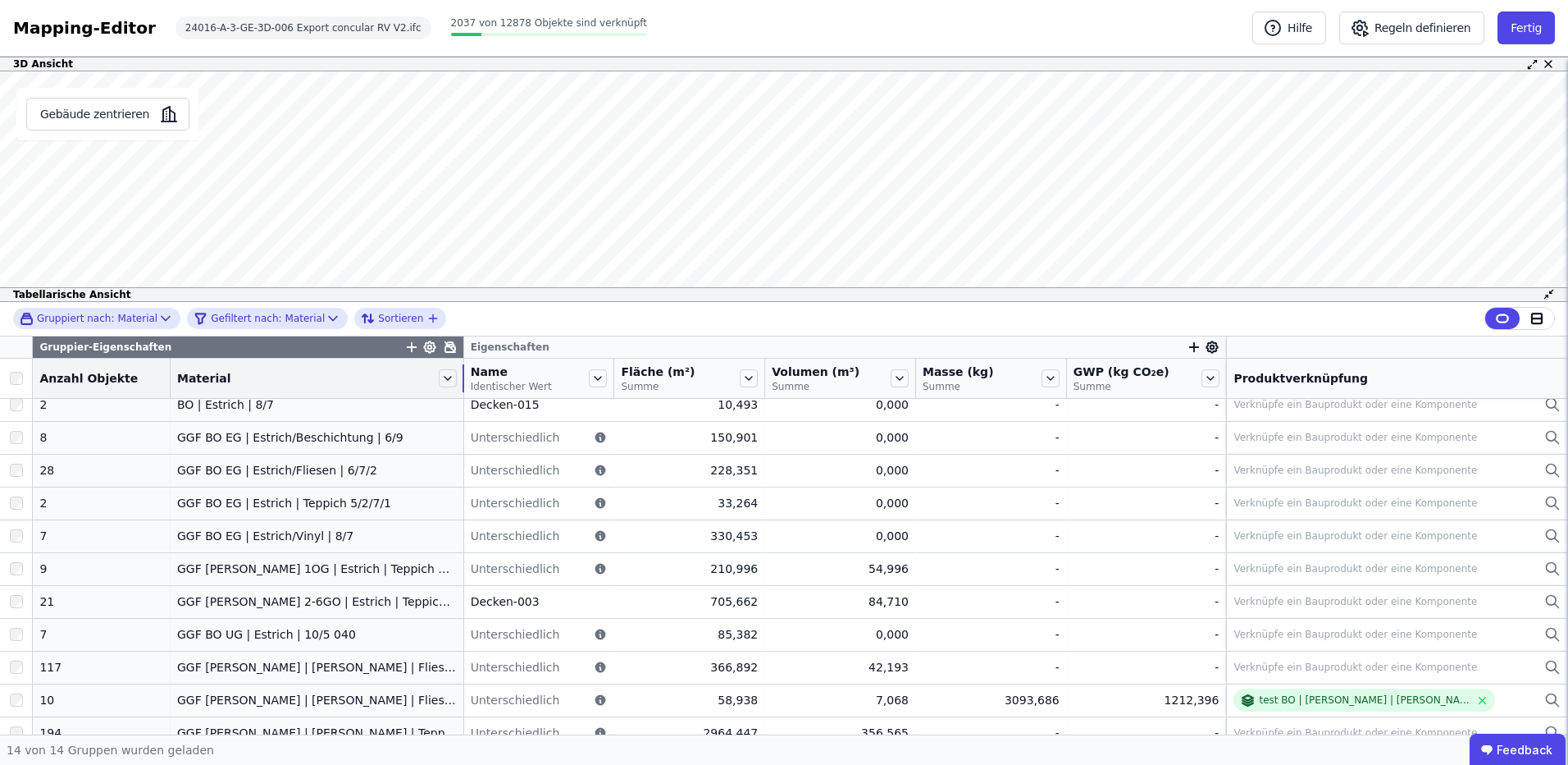
drag, startPoint x: 331, startPoint y: 387, endPoint x: 450, endPoint y: 390, distance: 119.0
click at [450, 390] on tr "Anzahl Objekte Material Name Identischer Wert Fläche (m²) Summe Volumen (m³) Su…" at bounding box center [784, 379] width 1568 height 40
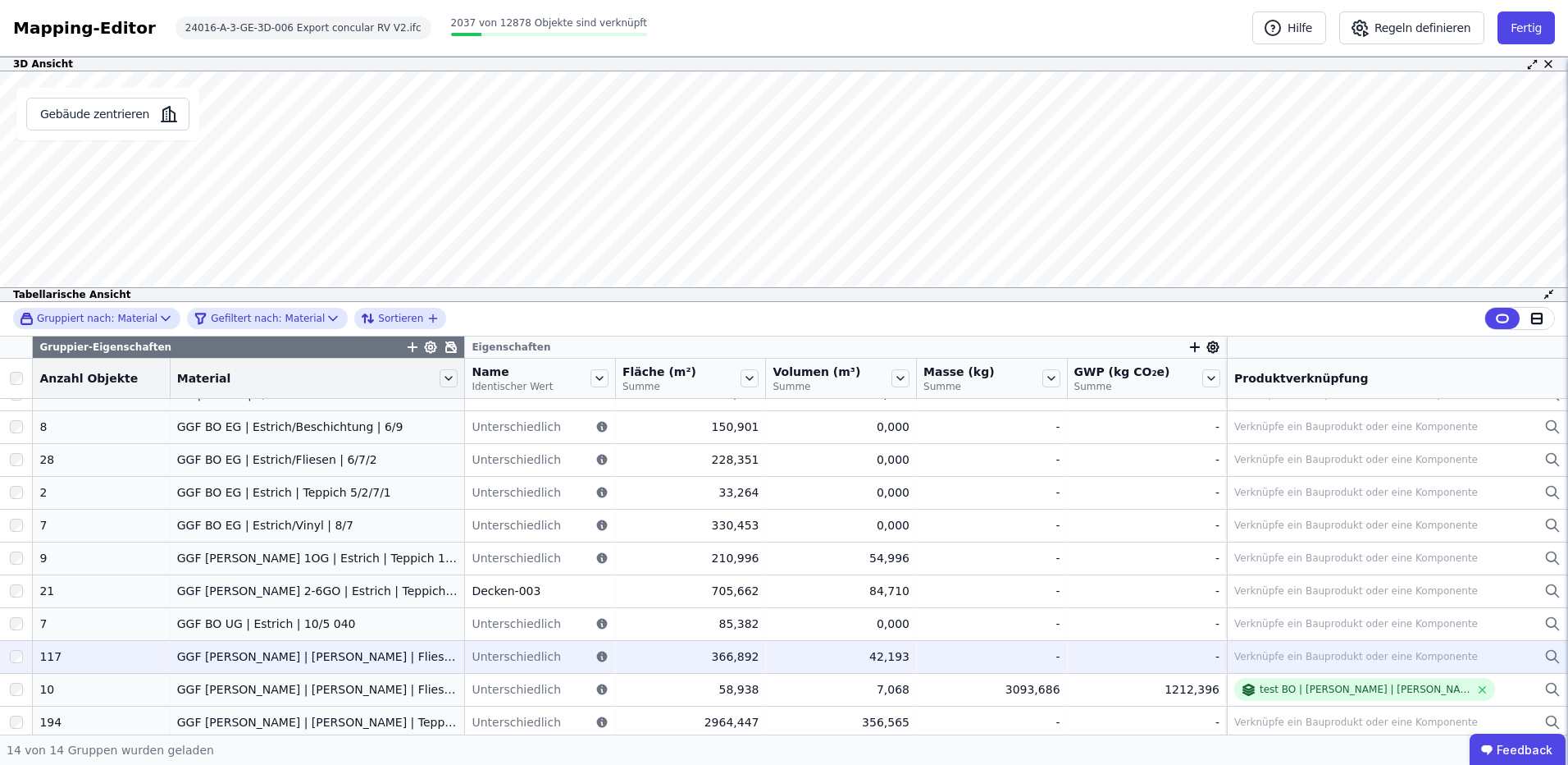
scroll to position [124, 0]
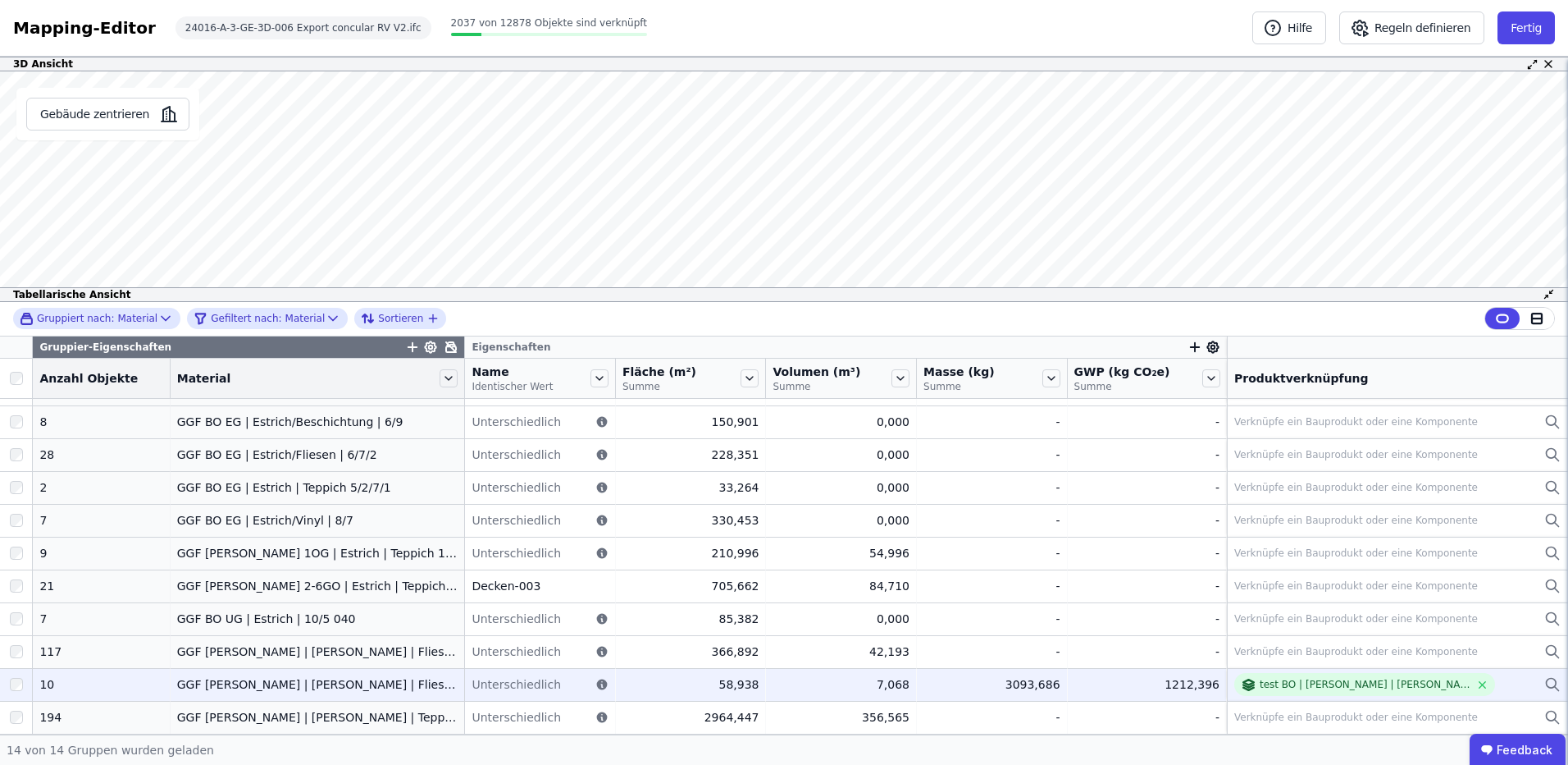
click at [249, 691] on div "GGF [PERSON_NAME] | [PERSON_NAME] | Fliesen 1/3/7" at bounding box center [318, 684] width 282 height 17
click at [256, 685] on div "GGF [PERSON_NAME] | [PERSON_NAME] | Fliesen 1/3/7" at bounding box center [318, 684] width 282 height 17
click at [4, 682] on div at bounding box center [16, 684] width 32 height 29
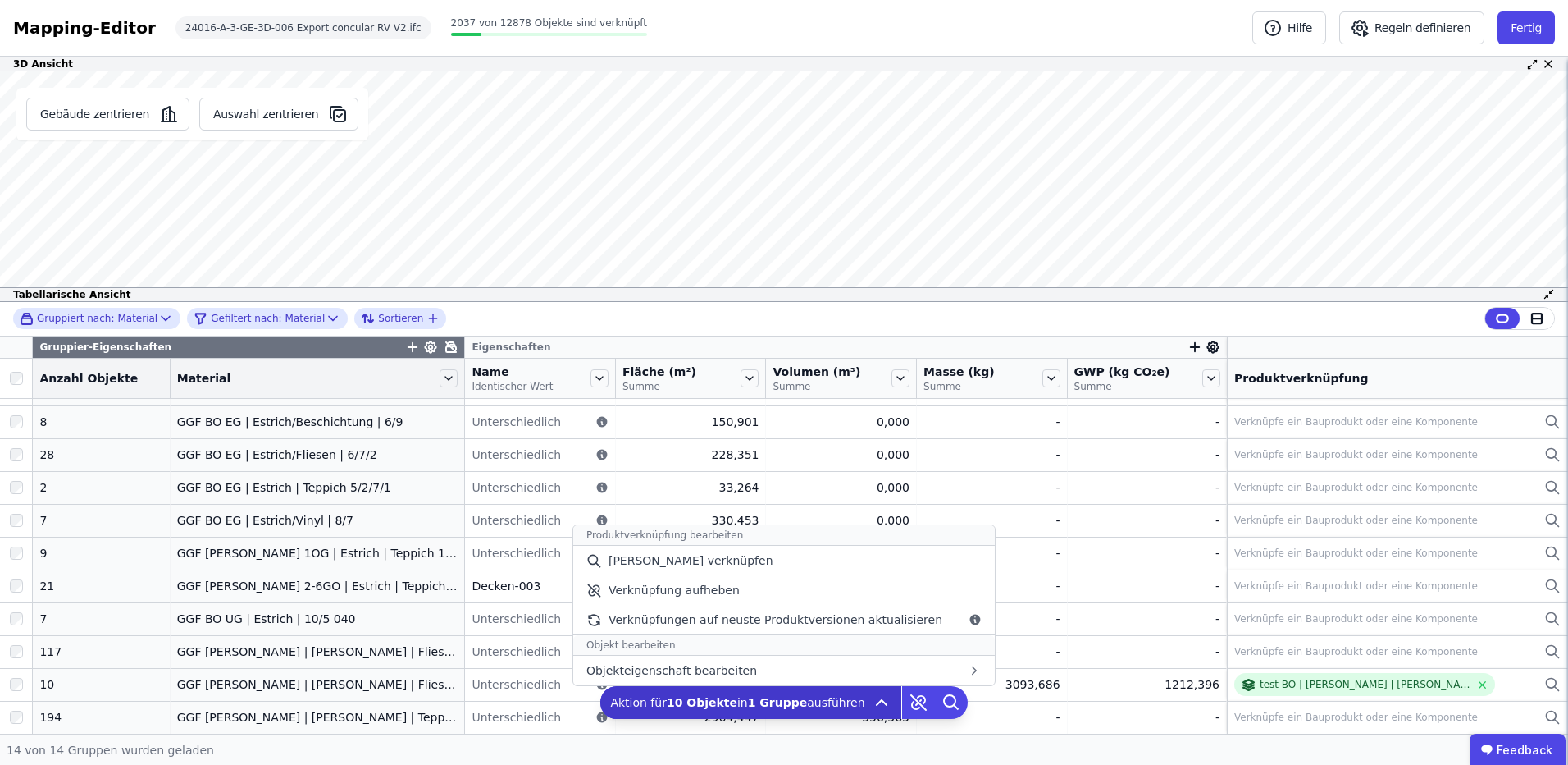
click at [712, 692] on div "Aktion für 10 Objekte in 1 Gruppe ausführen Produktverknüpfung bearbeiten Manue…" at bounding box center [750, 702] width 300 height 33
click at [736, 567] on div "[PERSON_NAME] verknüpfen" at bounding box center [784, 560] width 422 height 29
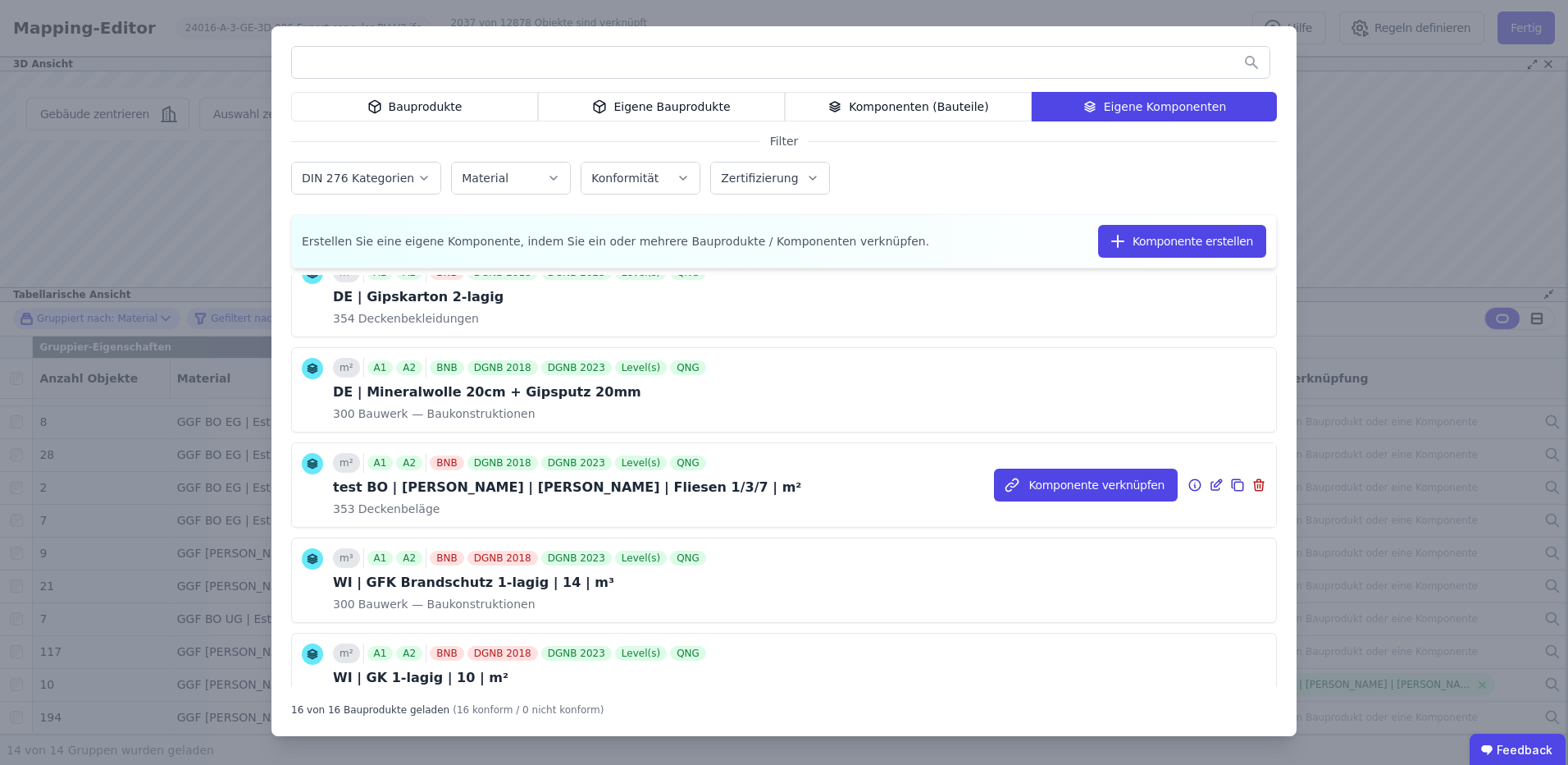
scroll to position [766, 0]
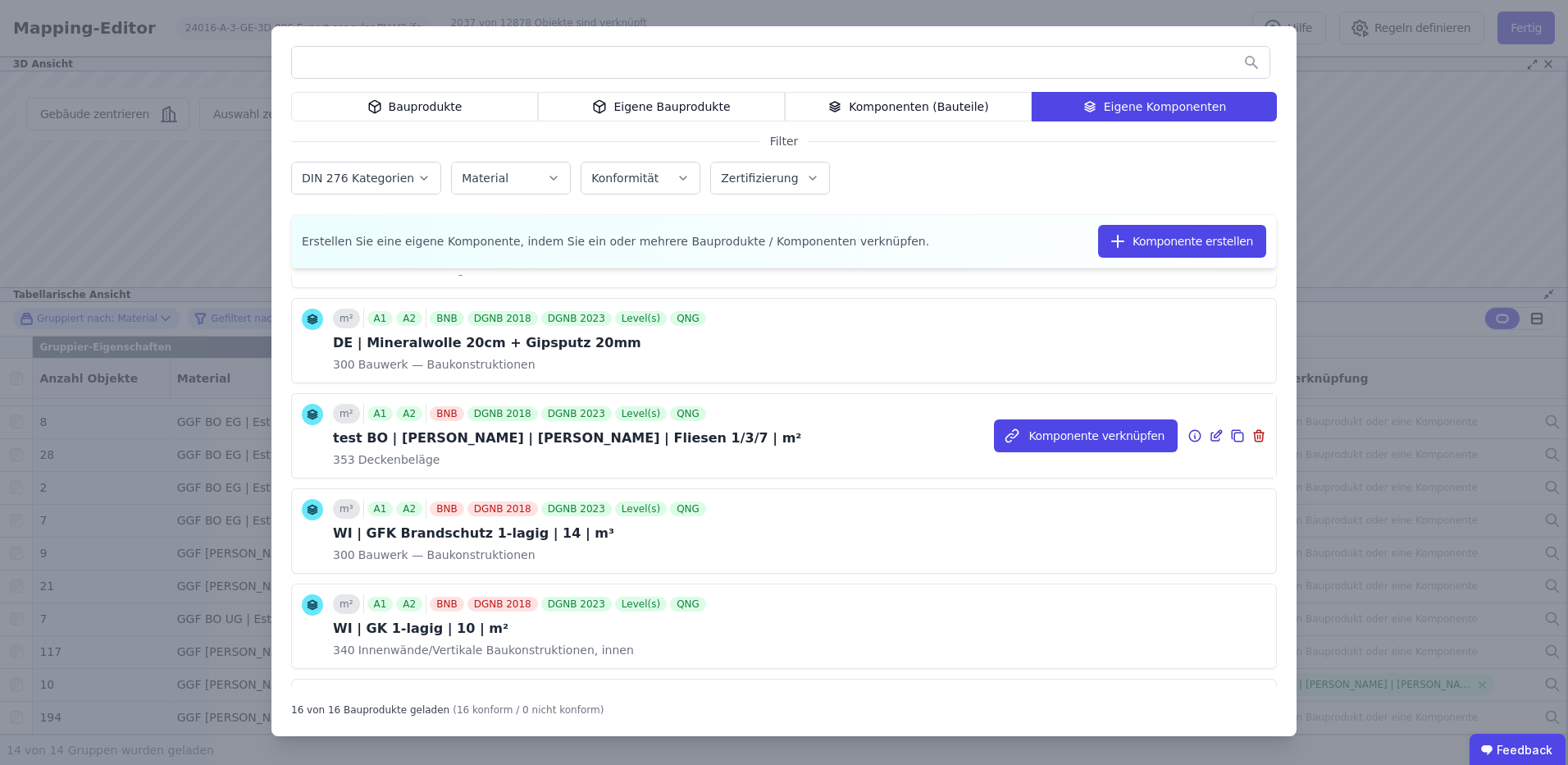
click at [1209, 433] on icon at bounding box center [1217, 435] width 15 height 19
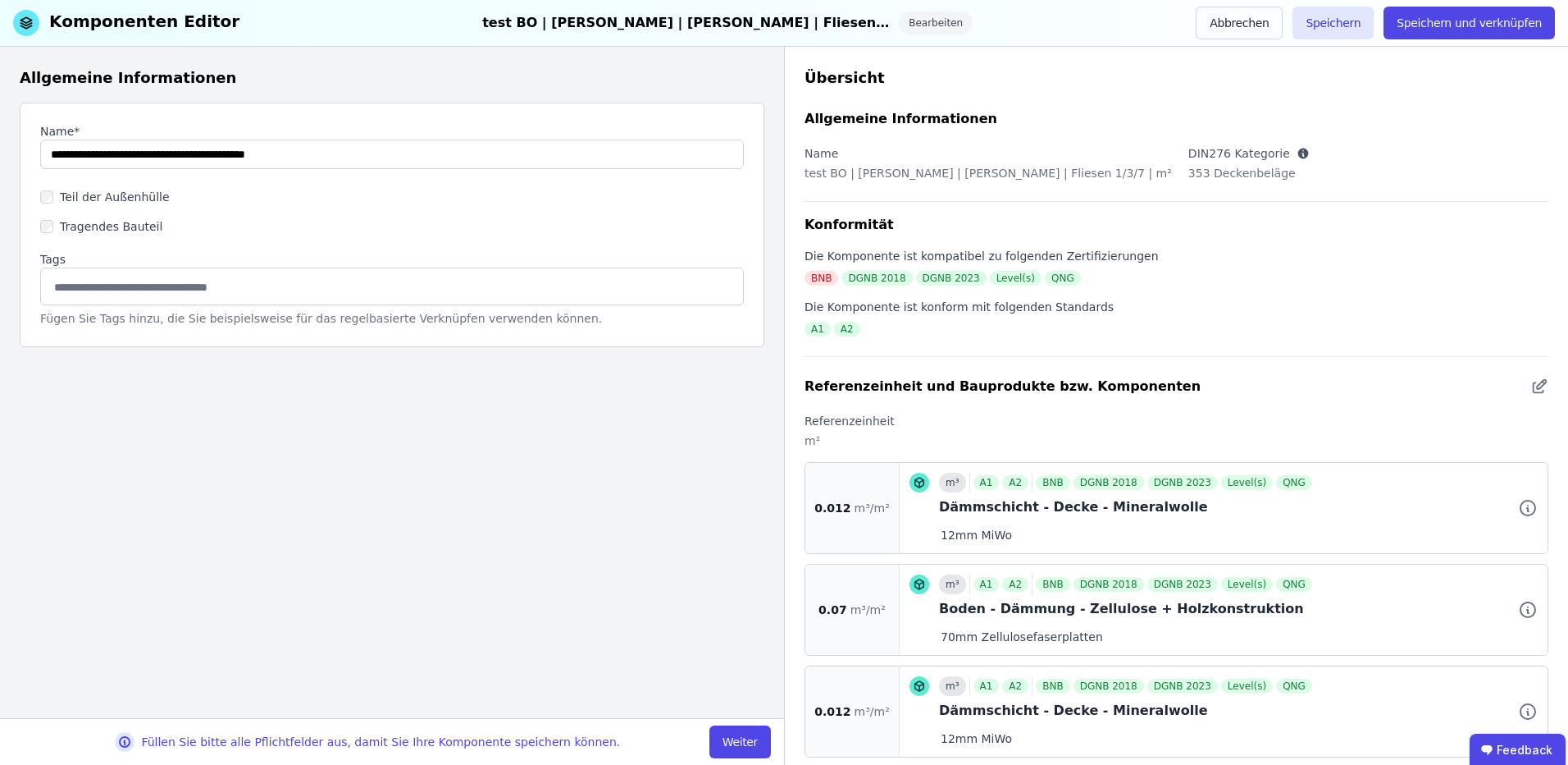
click at [750, 736] on button "Weiter" at bounding box center [739, 741] width 61 height 33
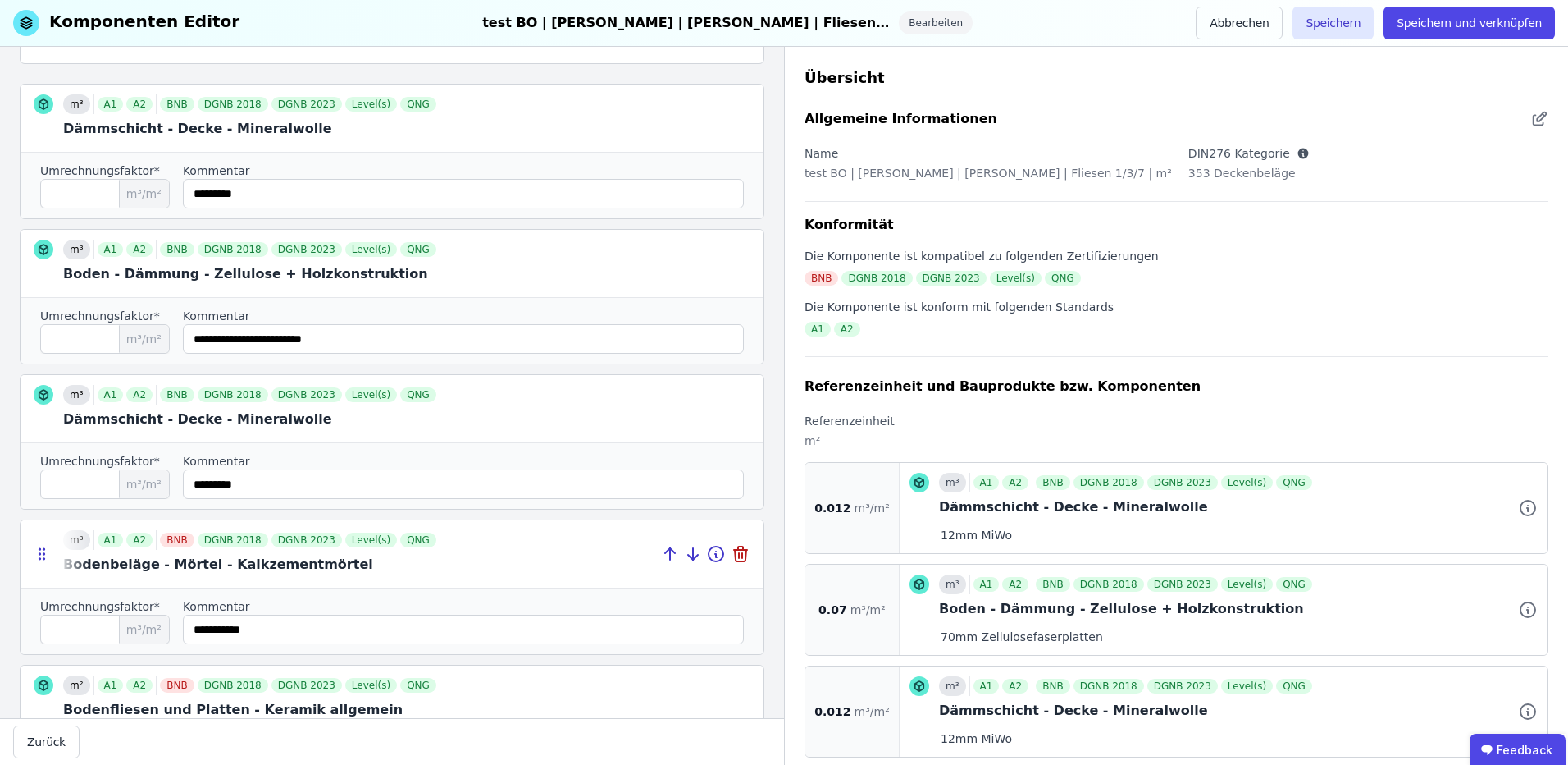
scroll to position [219, 0]
click at [271, 495] on input "string" at bounding box center [464, 485] width 561 height 29
click at [1275, 17] on button "Abbrechen" at bounding box center [1239, 23] width 87 height 33
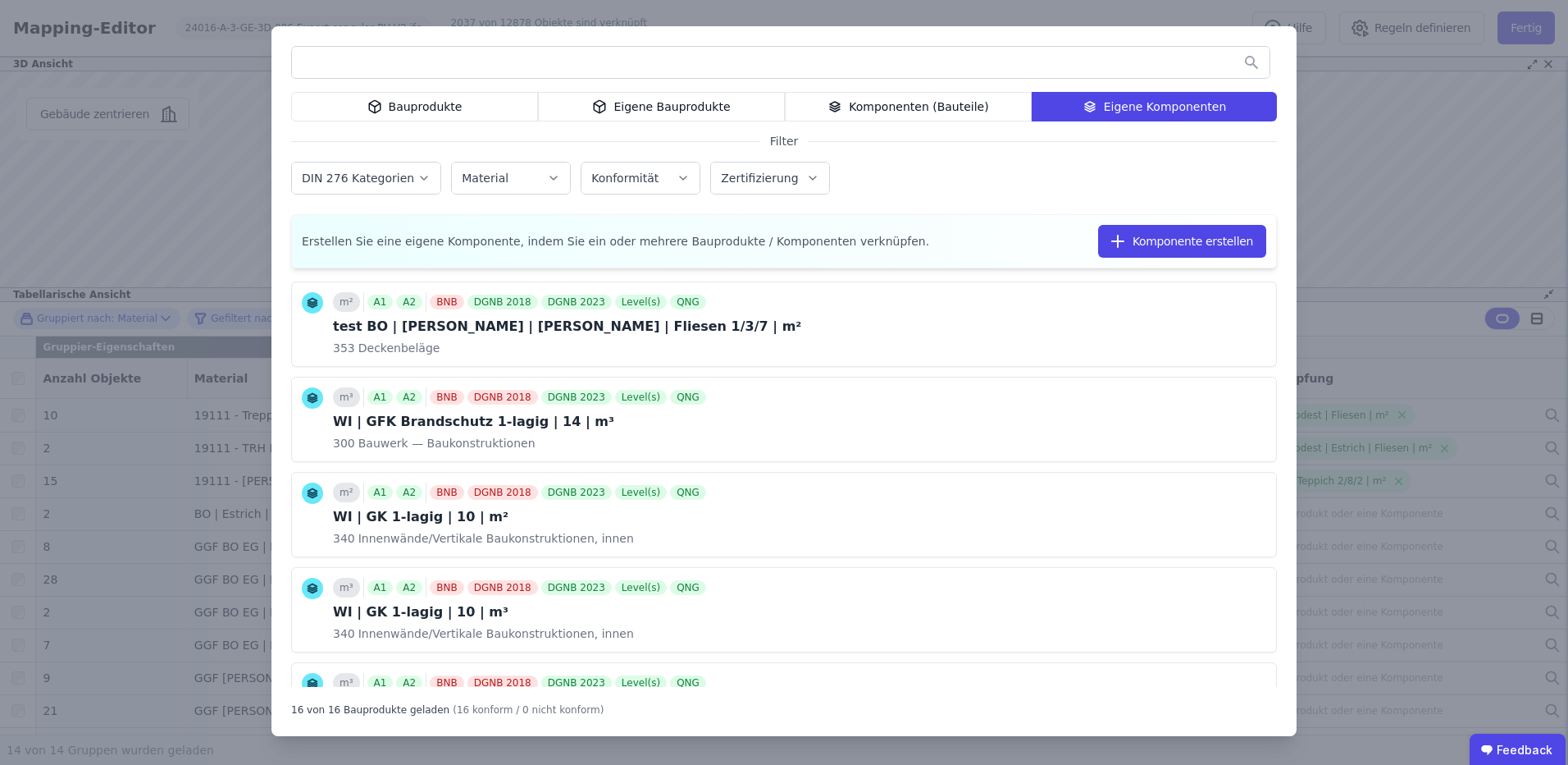
scroll to position [876, 0]
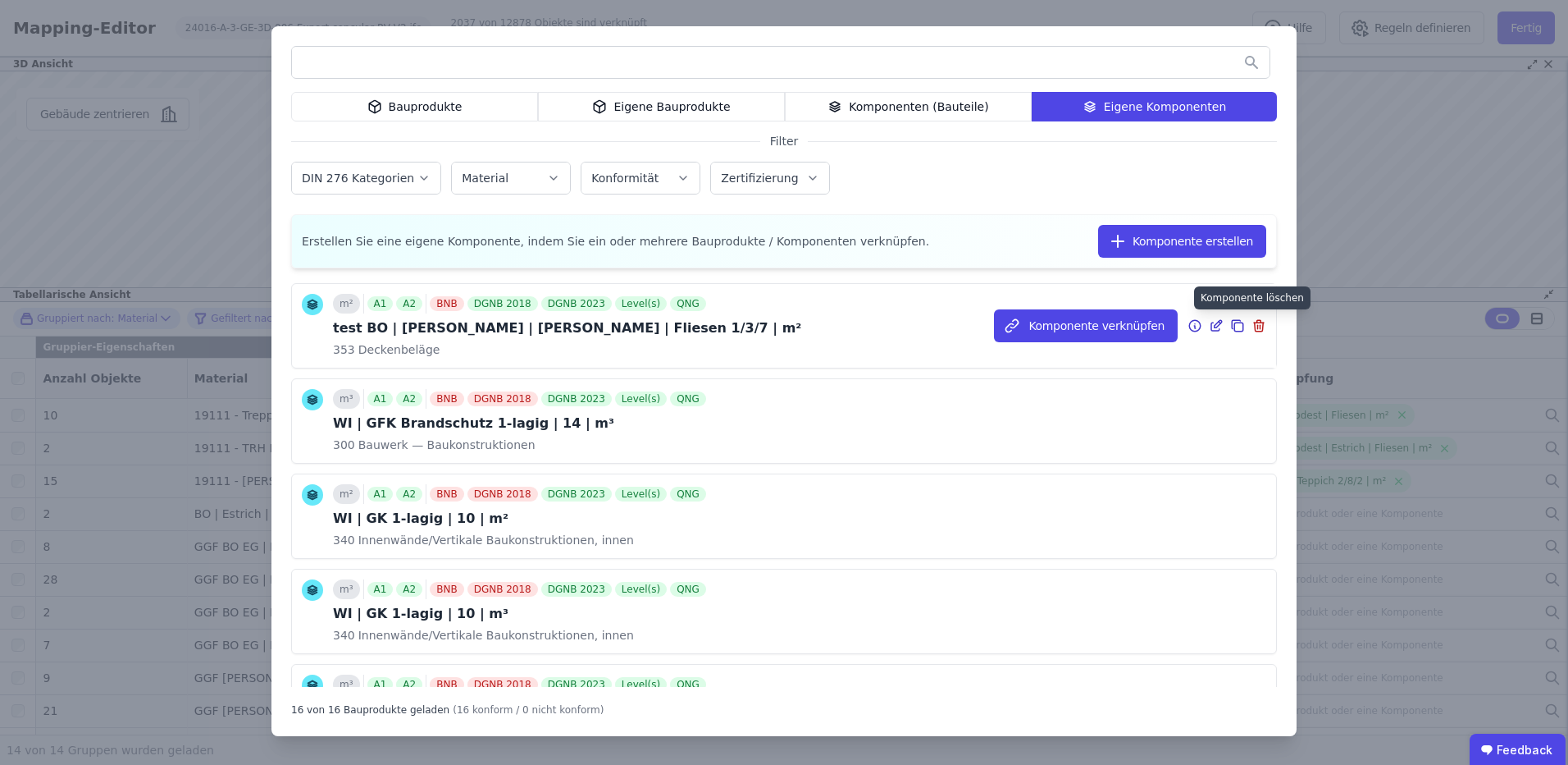
click at [1254, 323] on icon at bounding box center [1259, 323] width 10 height 0
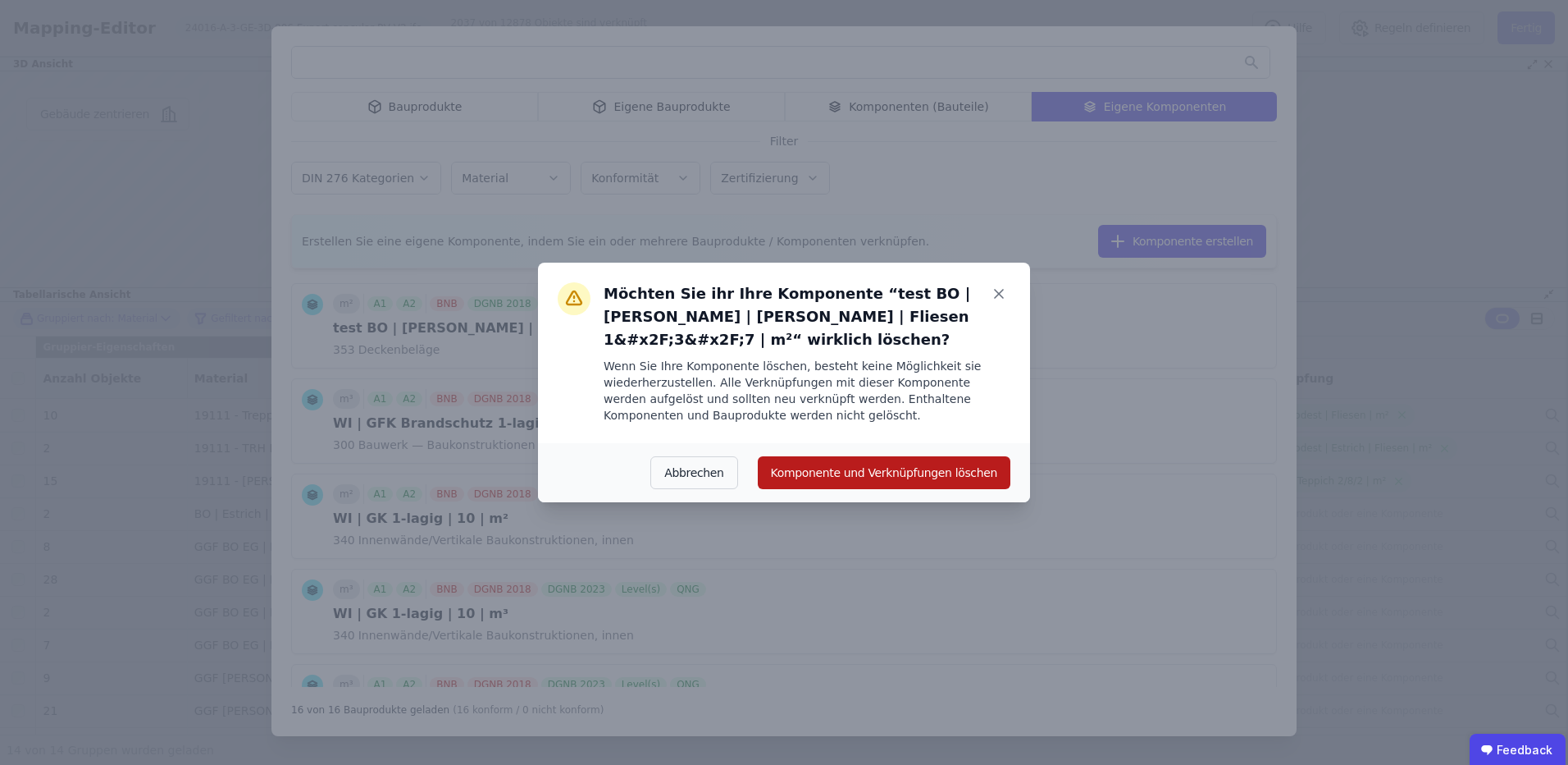
click at [901, 464] on button "Komponente und Verknüpfungen löschen" at bounding box center [884, 472] width 253 height 33
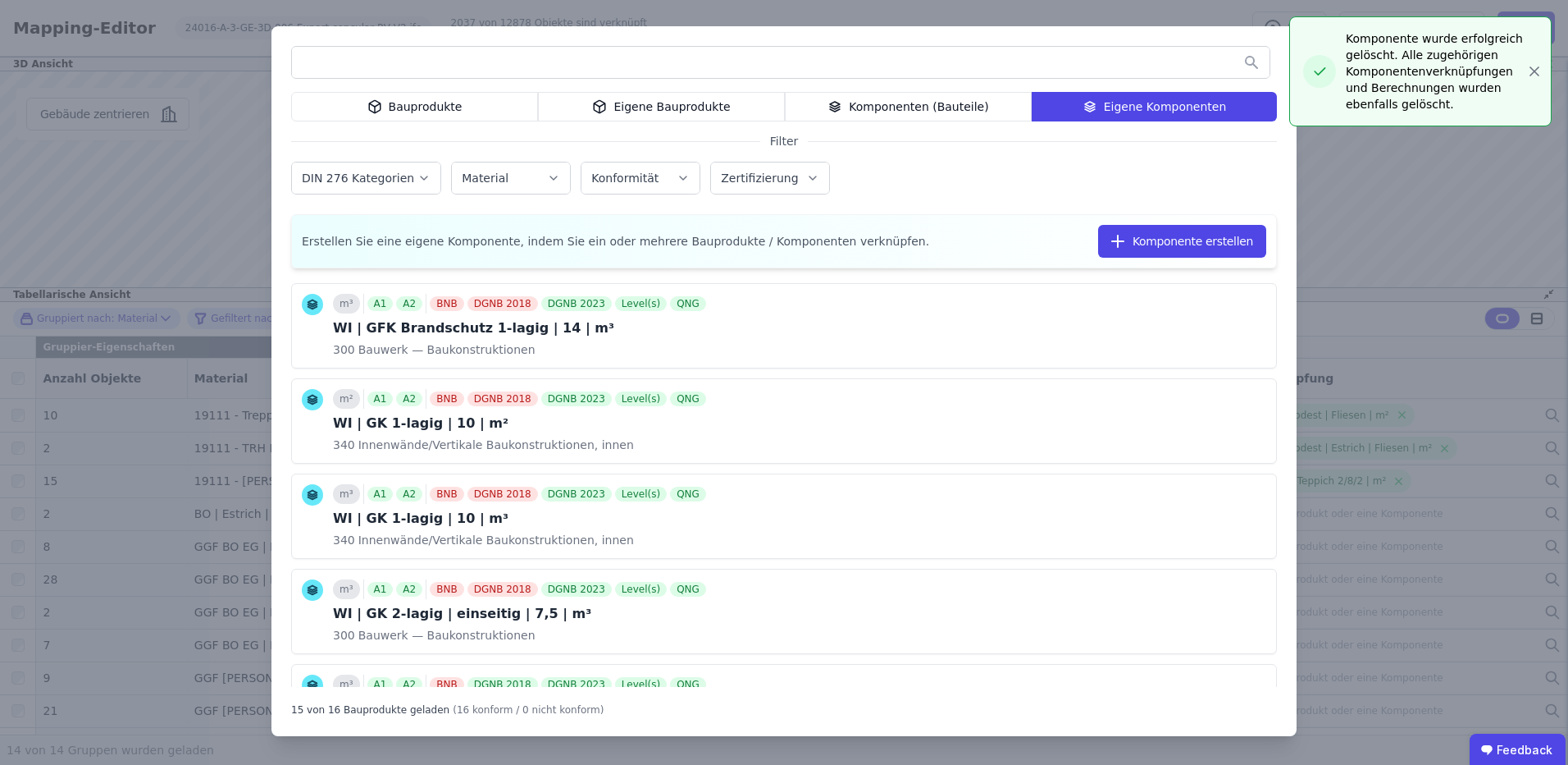
click at [1539, 73] on div "Bauprodukte Eigene Bauprodukte Komponenten (Bauteile) Eigene Komponenten Filter…" at bounding box center [784, 382] width 1568 height 765
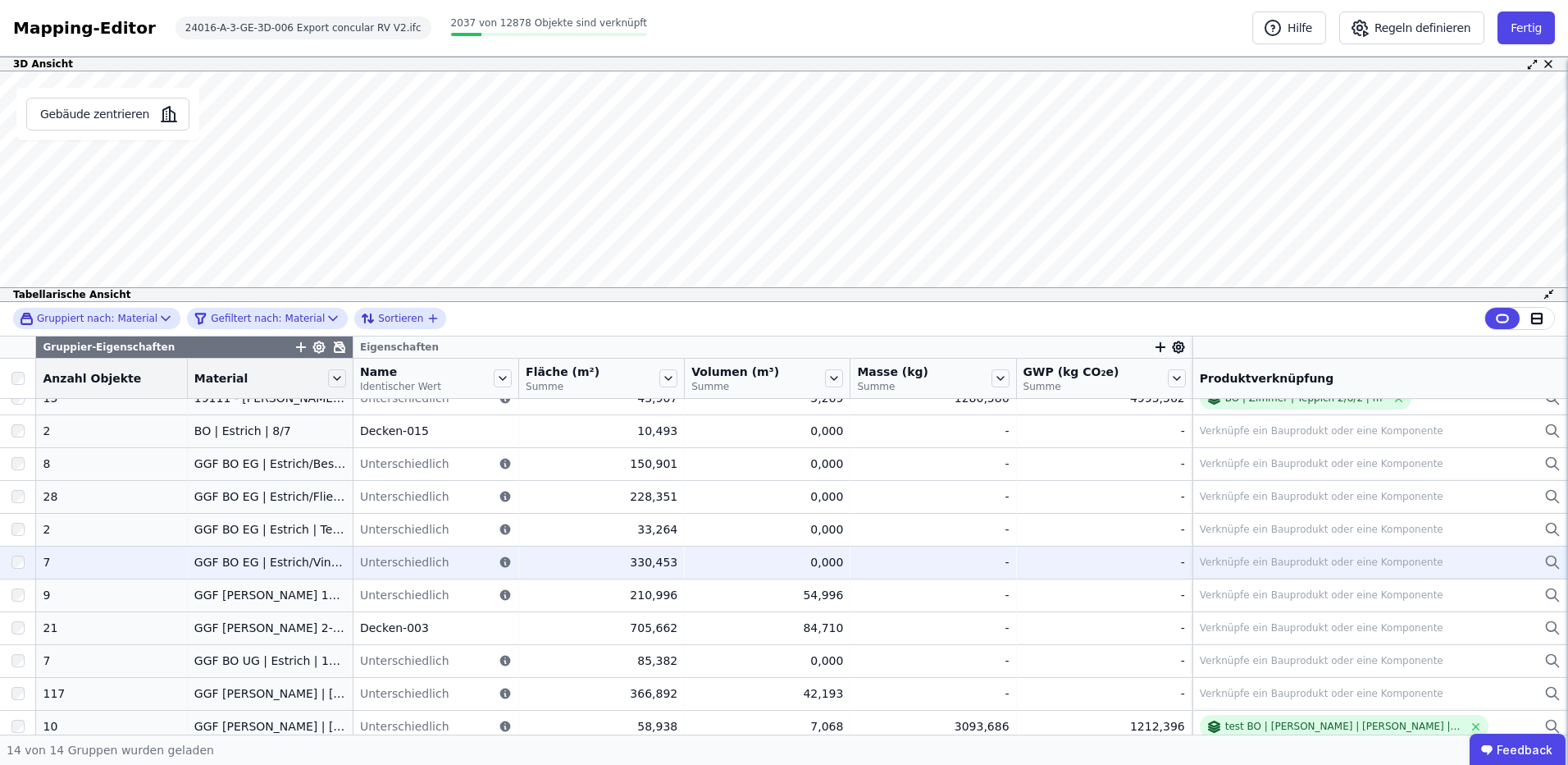
scroll to position [124, 0]
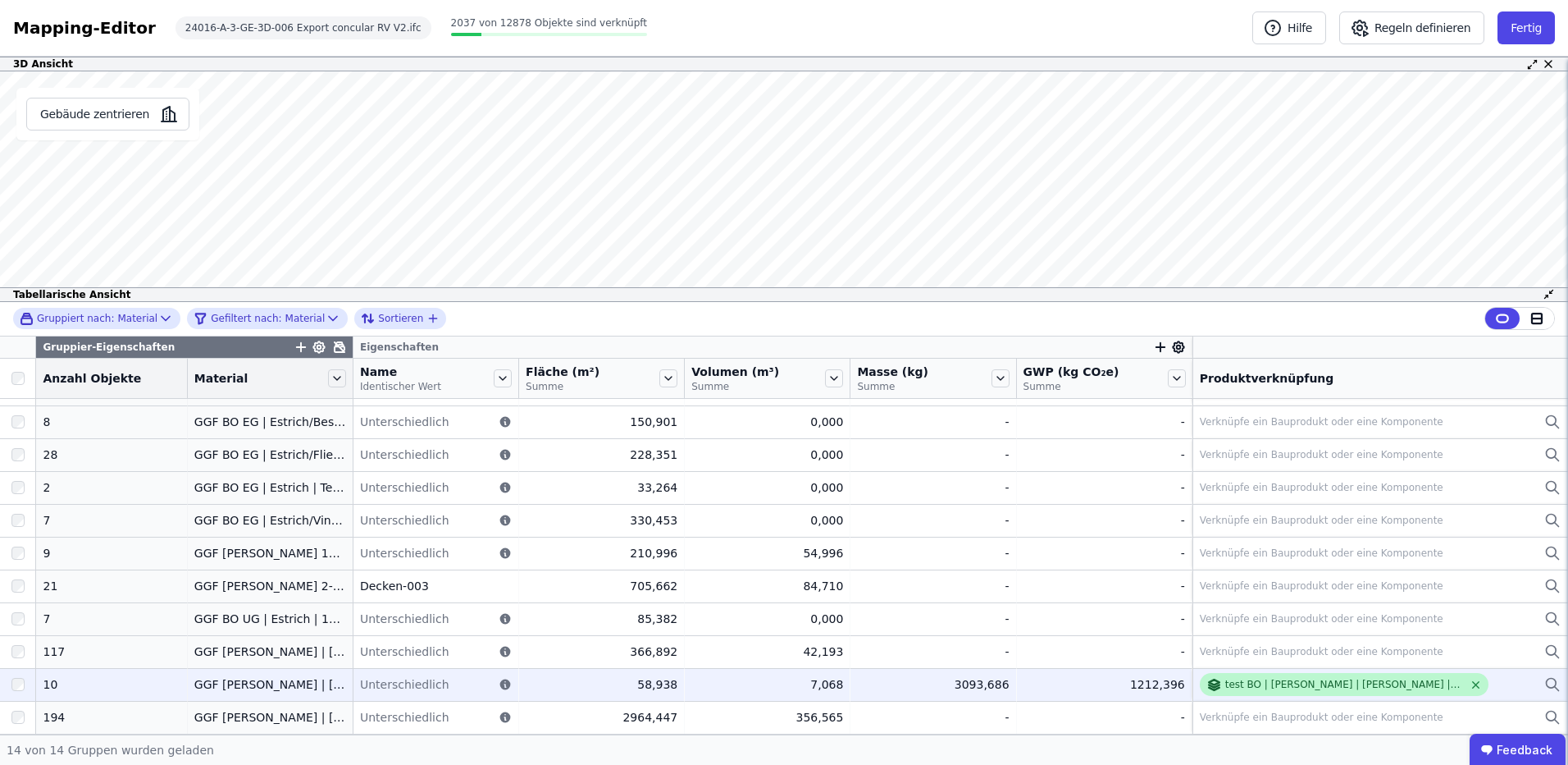
click at [1473, 685] on icon at bounding box center [1476, 685] width 7 height 7
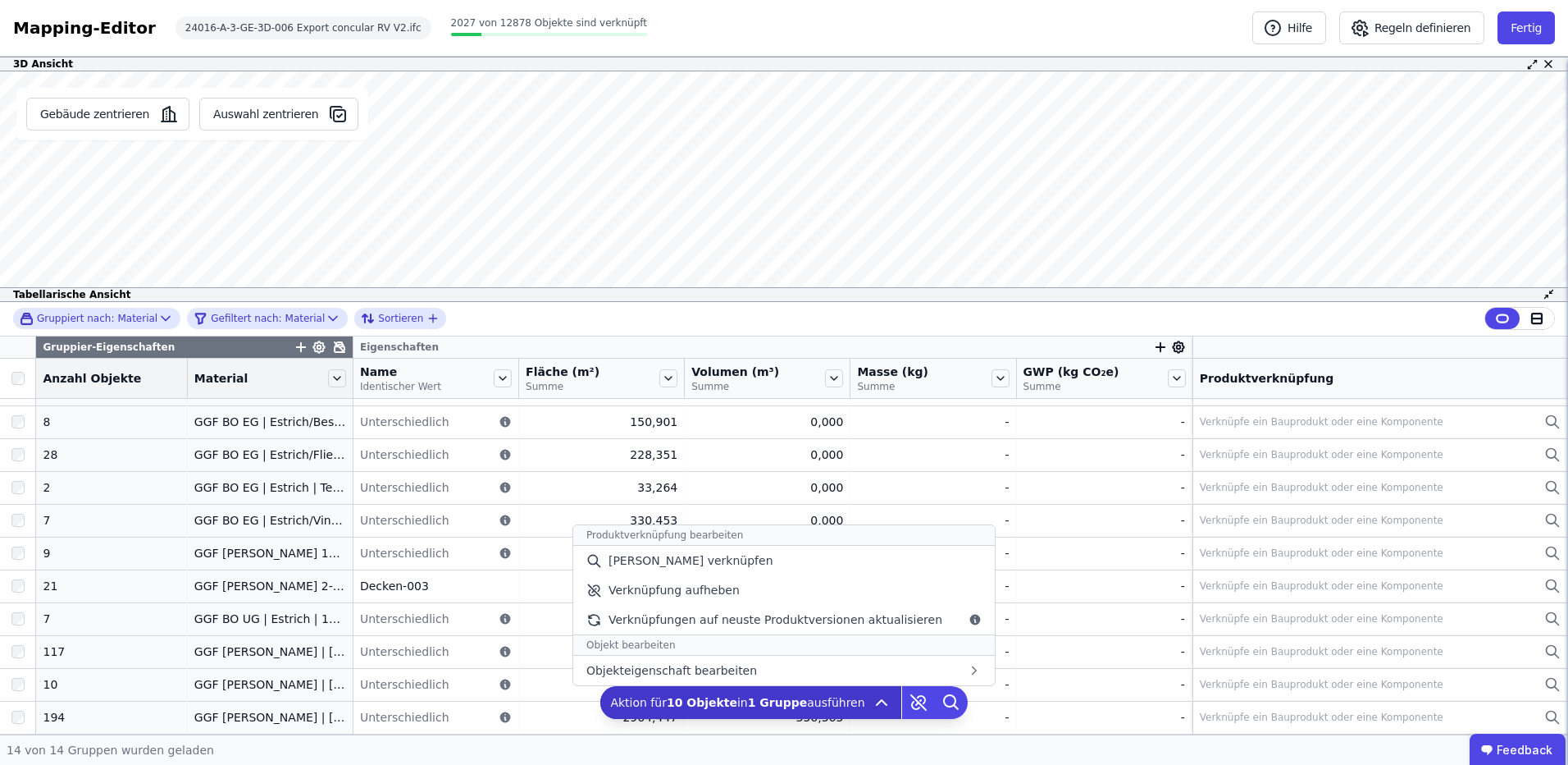
click at [787, 702] on b "1 Gruppe" at bounding box center [777, 703] width 60 height 13
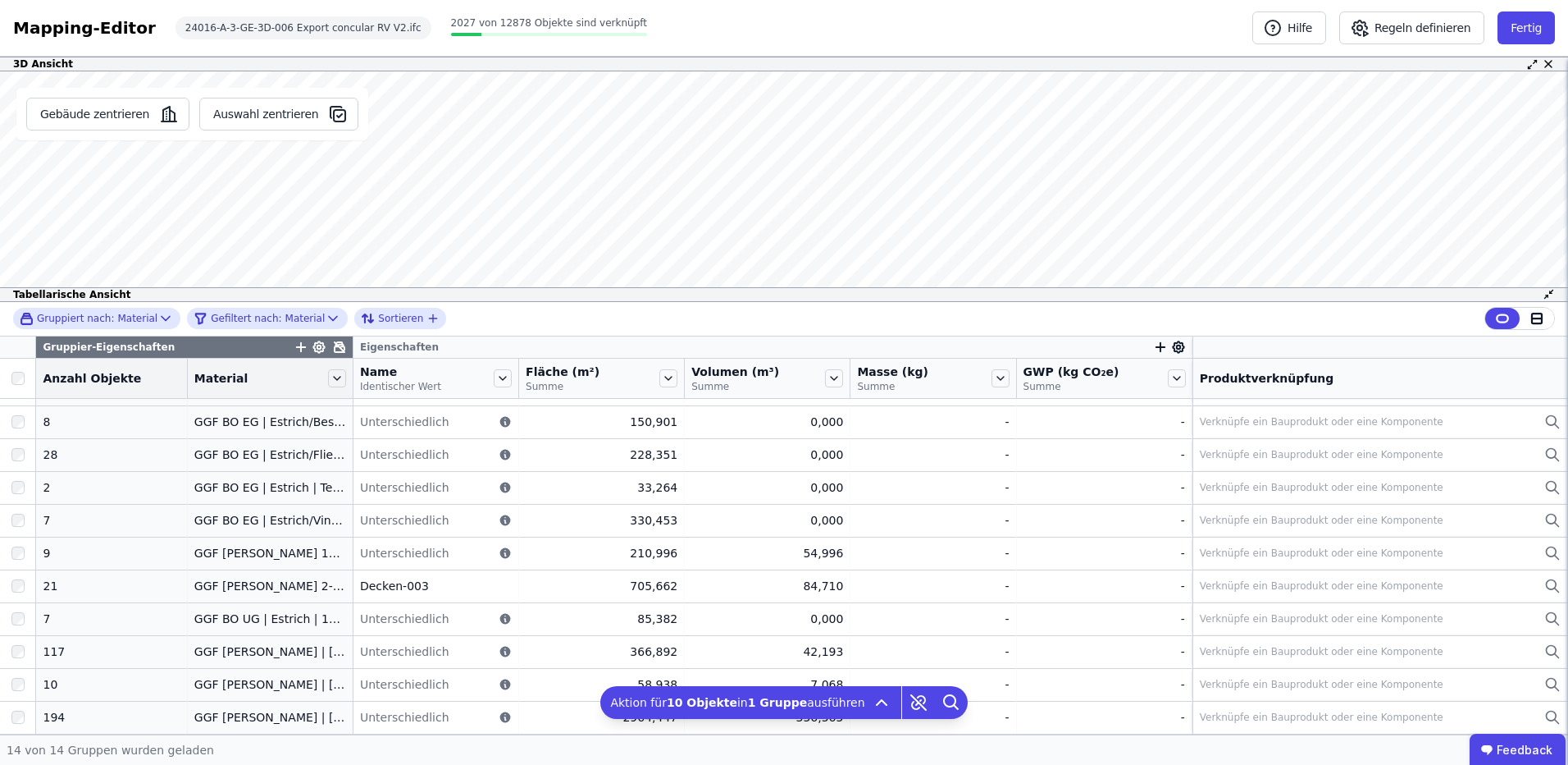
click at [354, 367] on div "Name Identischer Wert" at bounding box center [436, 378] width 165 height 40
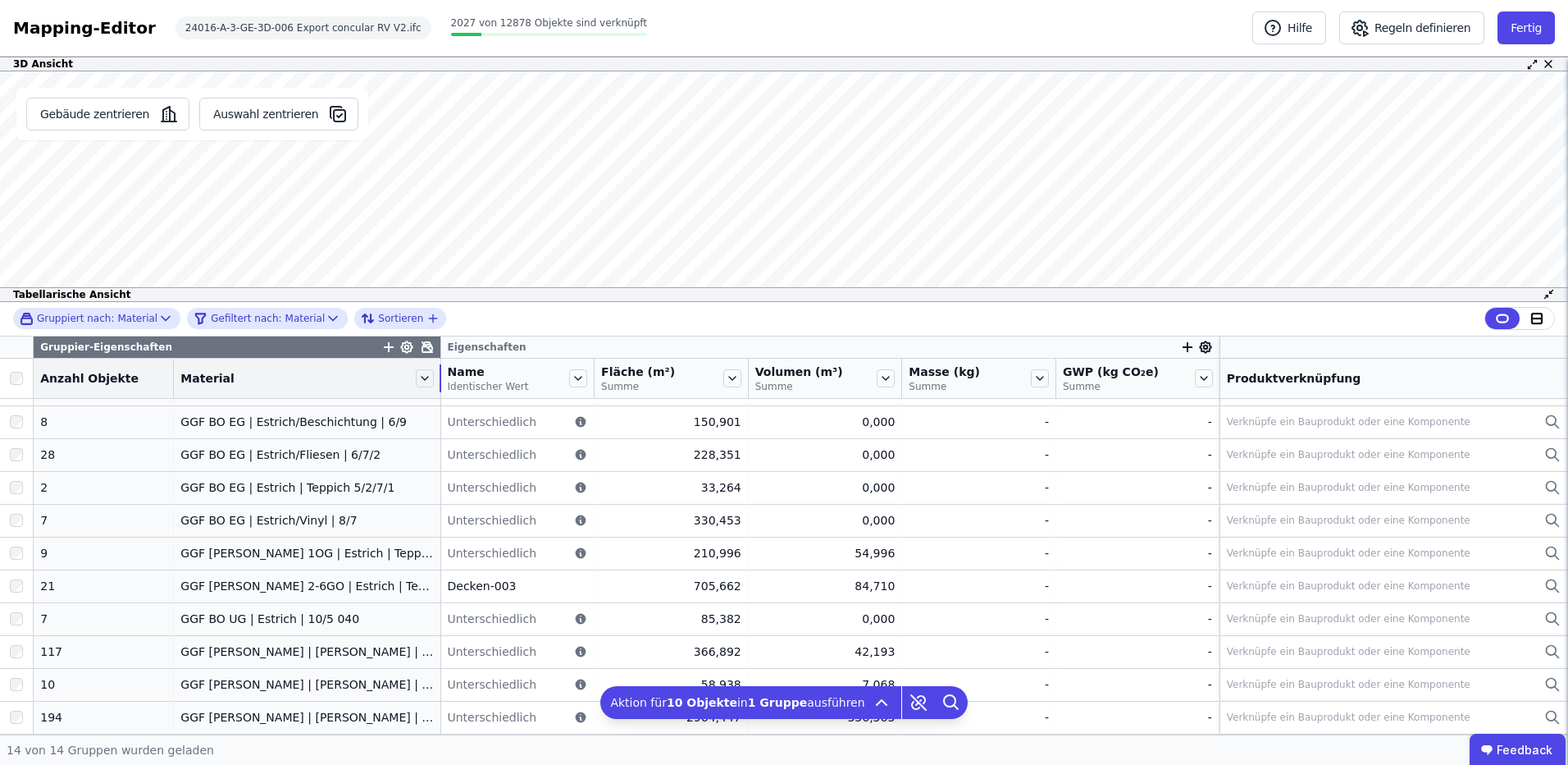
drag, startPoint x: 331, startPoint y: 371, endPoint x: 423, endPoint y: 374, distance: 92.0
click at [423, 374] on tr "Anzahl Objekte Material Name Identischer Wert Fläche (m²) Summe Volumen (m³) Su…" at bounding box center [784, 379] width 1568 height 40
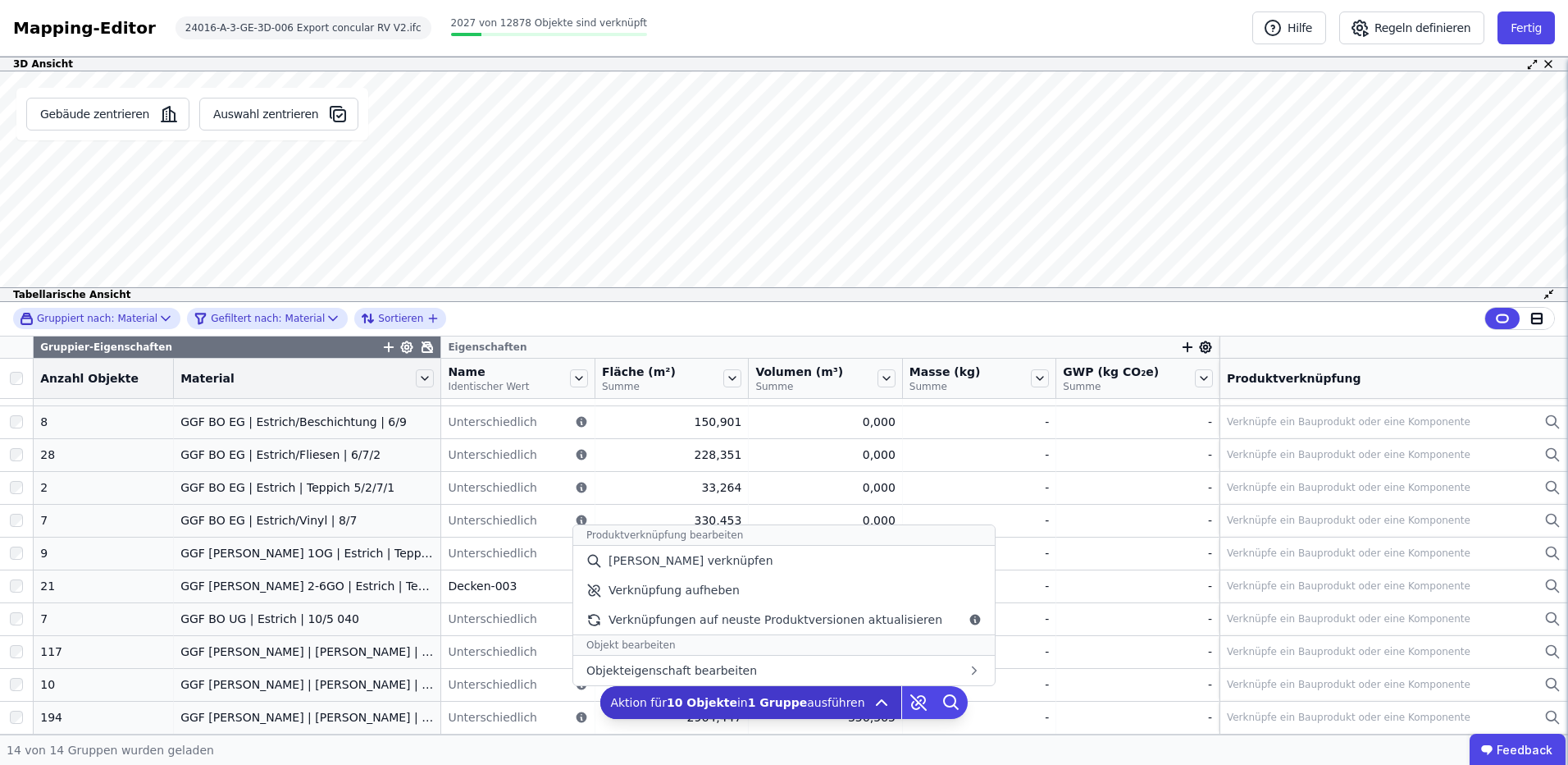
click at [773, 704] on b "1 Gruppe" at bounding box center [777, 703] width 60 height 13
click at [755, 559] on div "[PERSON_NAME] verknüpfen" at bounding box center [784, 560] width 422 height 29
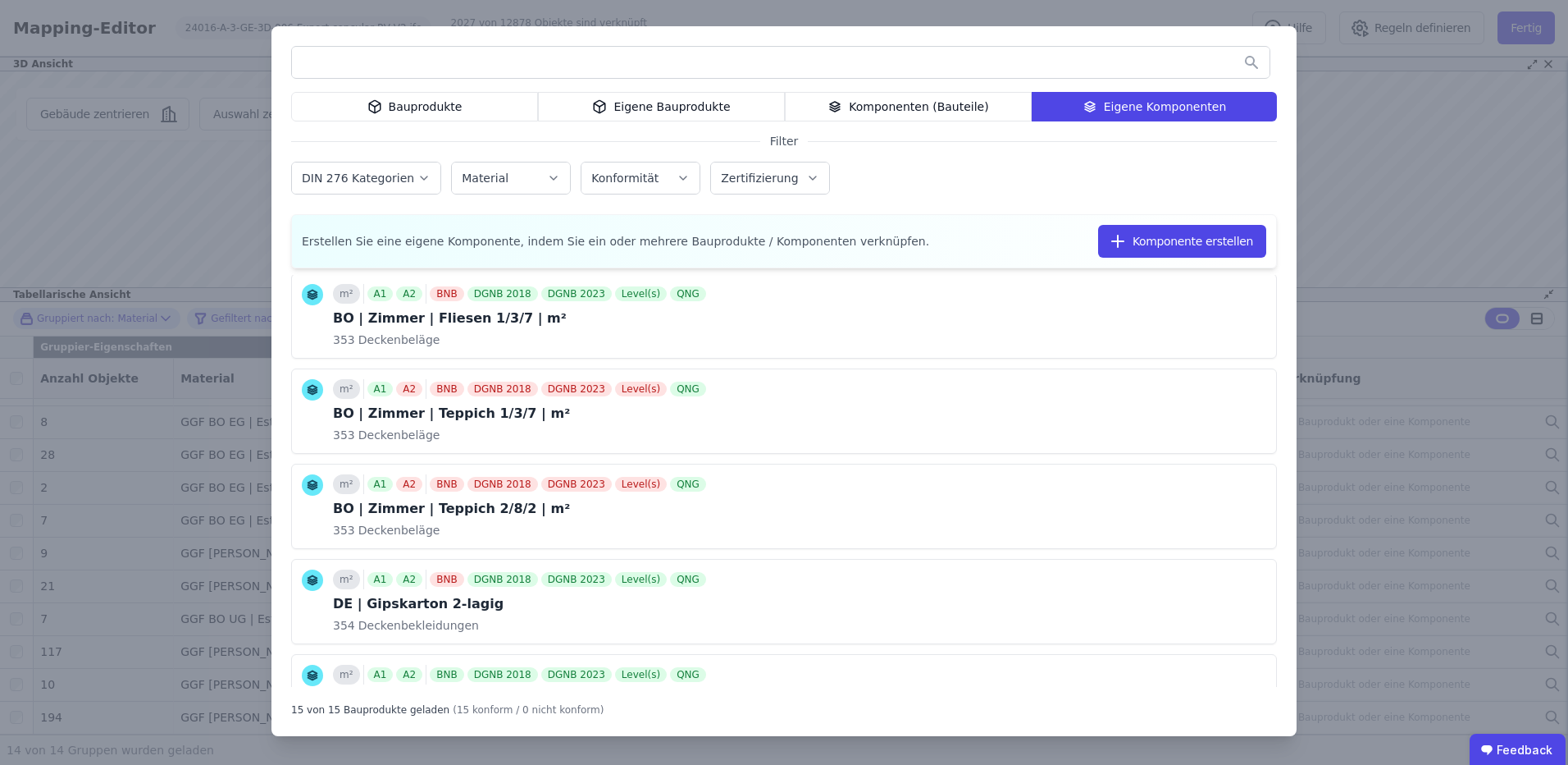
scroll to position [300, 0]
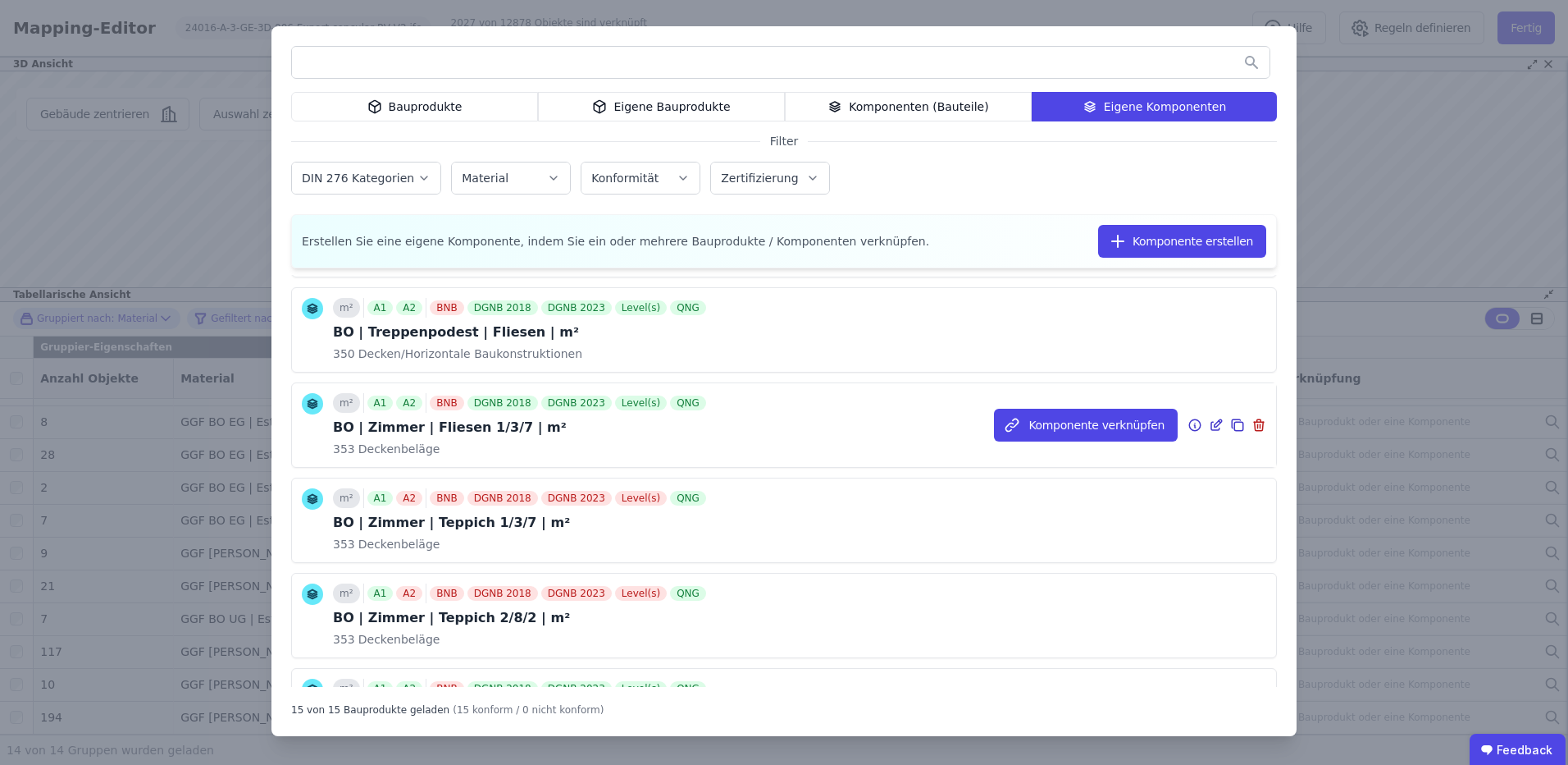
click at [552, 430] on div "BO | Zimmer | Fliesen 1/3/7 | m²" at bounding box center [521, 427] width 376 height 19
click at [1100, 421] on button "Komponente verknüpfen" at bounding box center [1086, 425] width 184 height 33
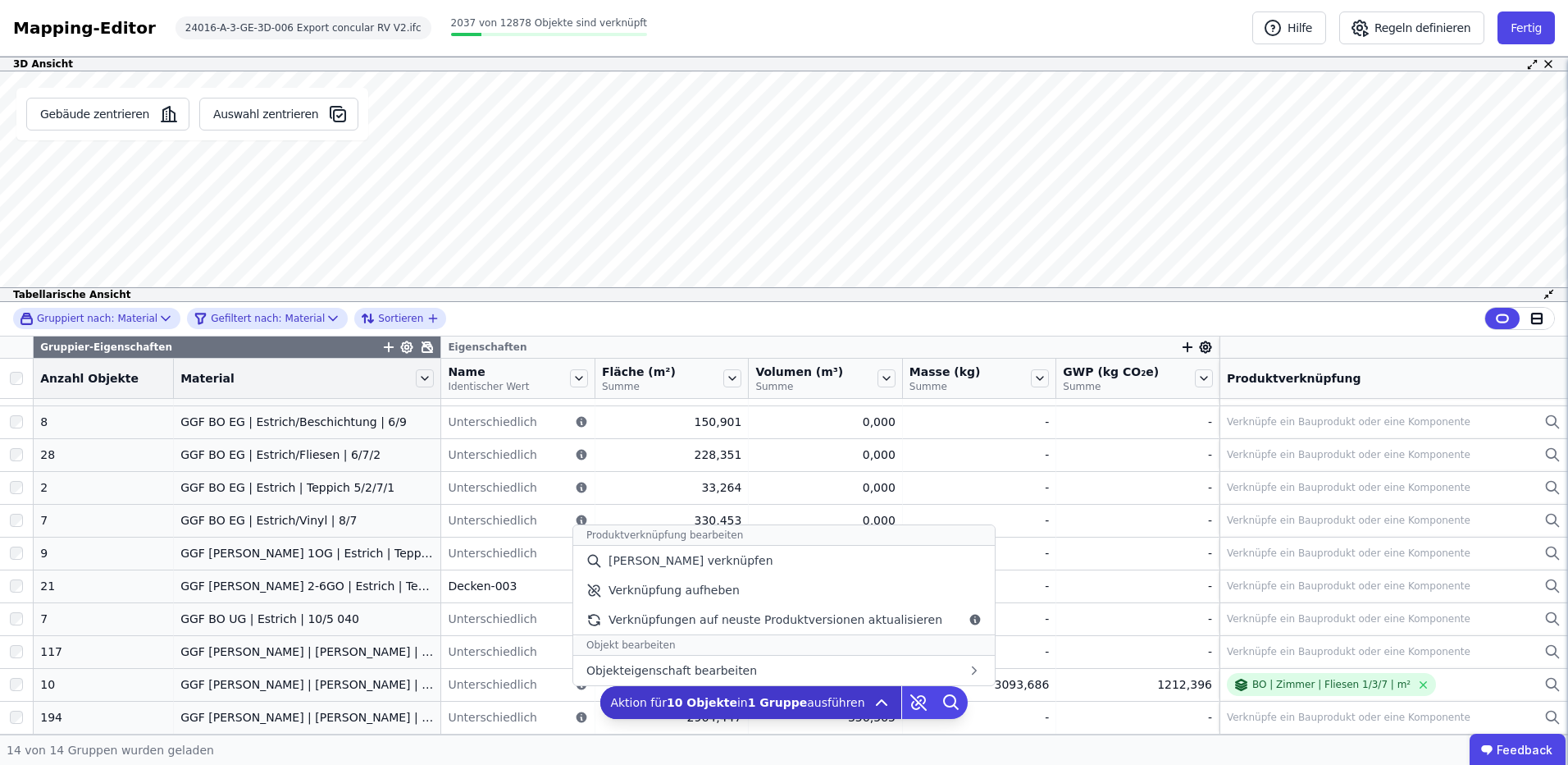
click at [720, 704] on b "10 Objekte" at bounding box center [702, 703] width 71 height 13
click at [718, 567] on span "[PERSON_NAME] verknüpfen" at bounding box center [691, 561] width 165 height 17
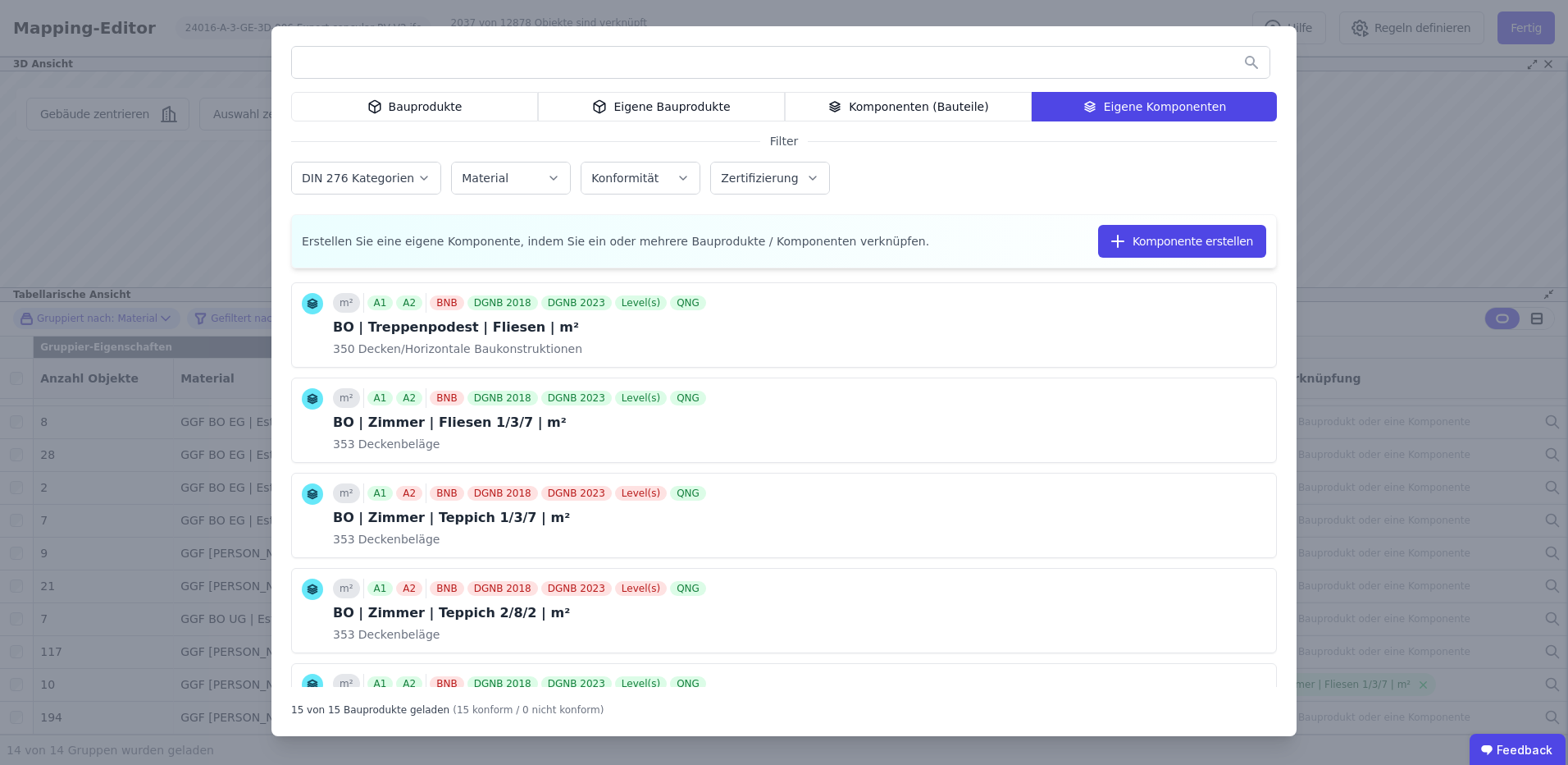
scroll to position [328, 0]
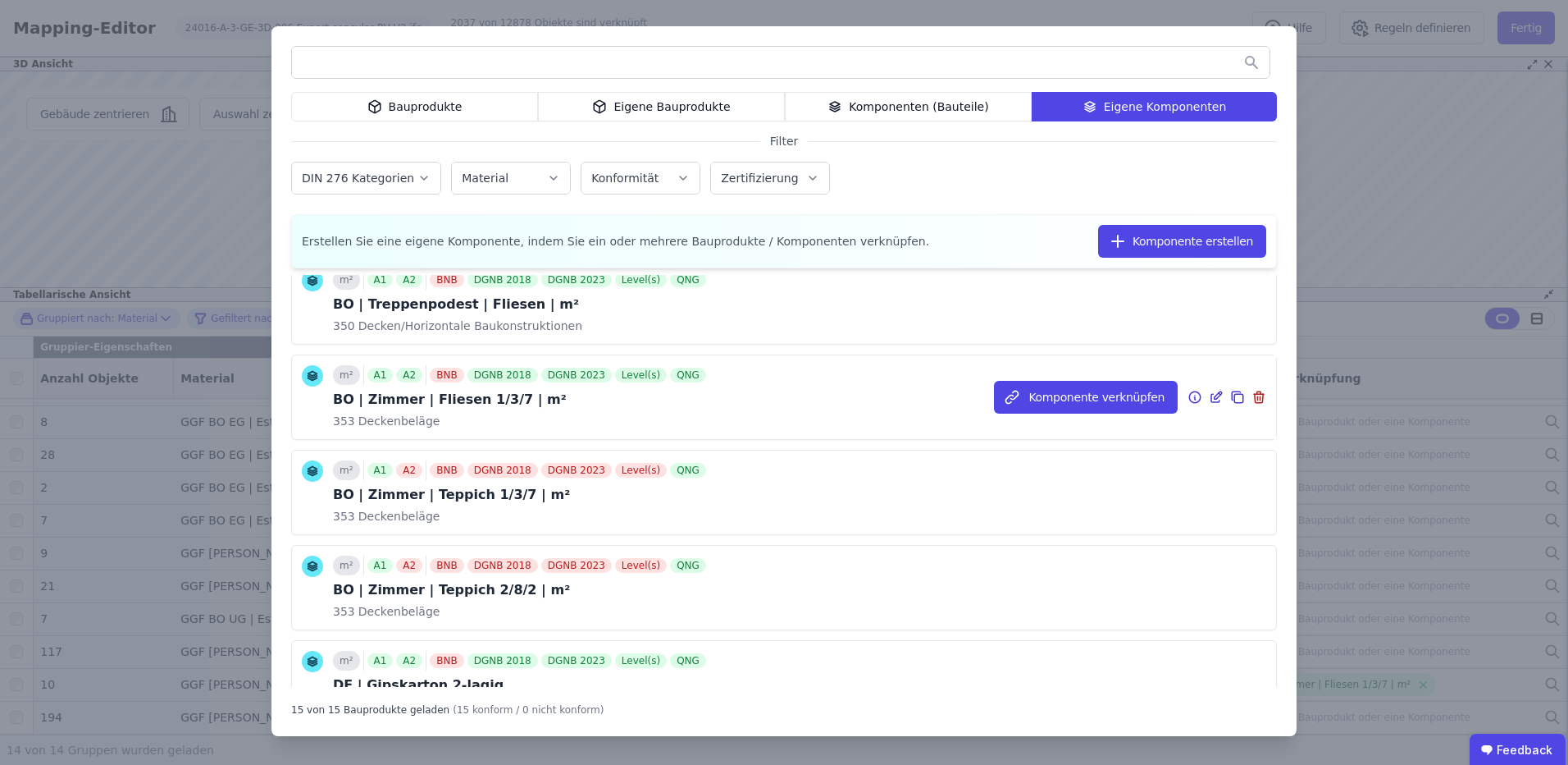
click at [1209, 397] on icon at bounding box center [1217, 397] width 15 height 19
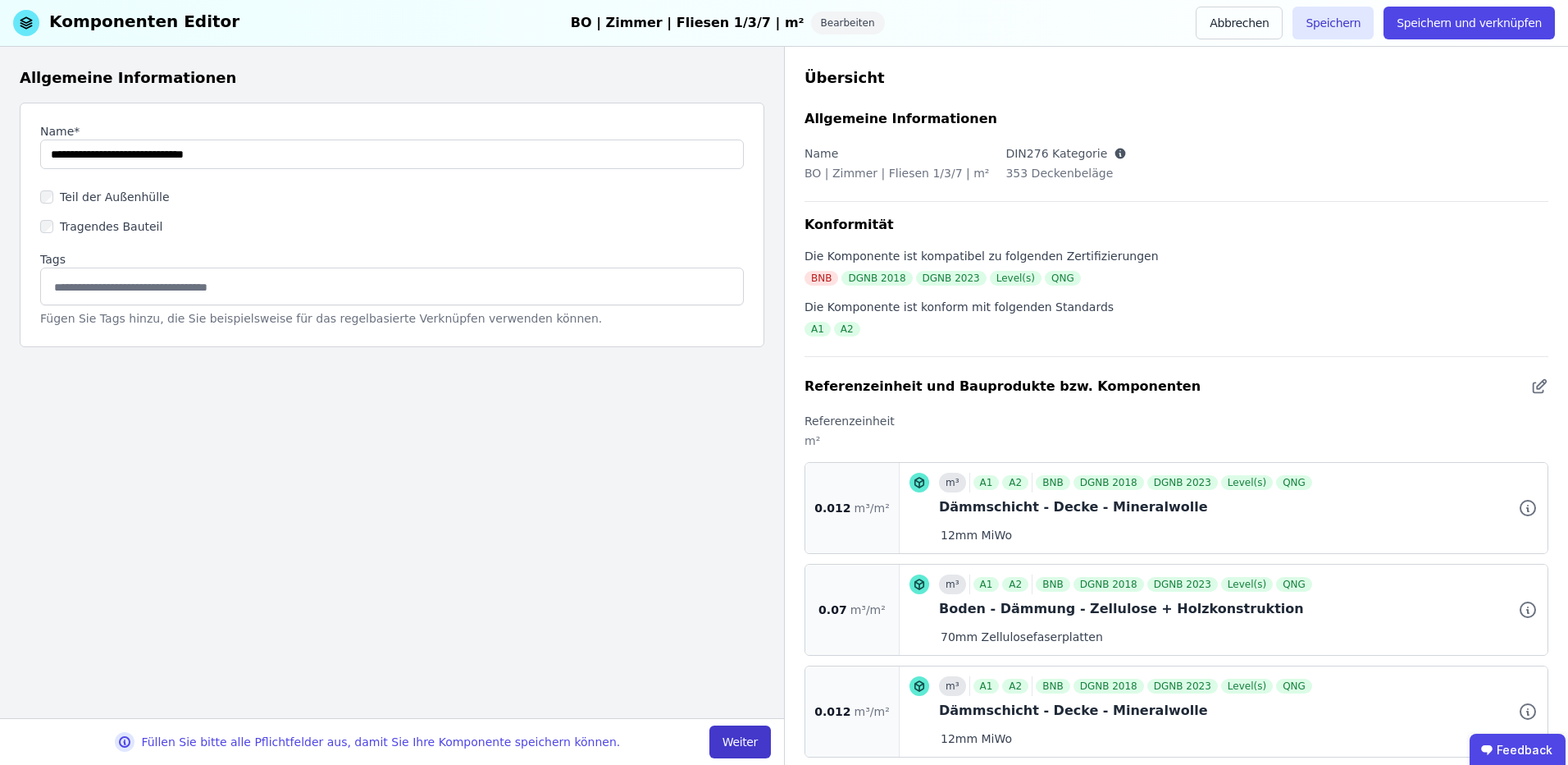
click at [756, 739] on button "Weiter" at bounding box center [739, 741] width 61 height 33
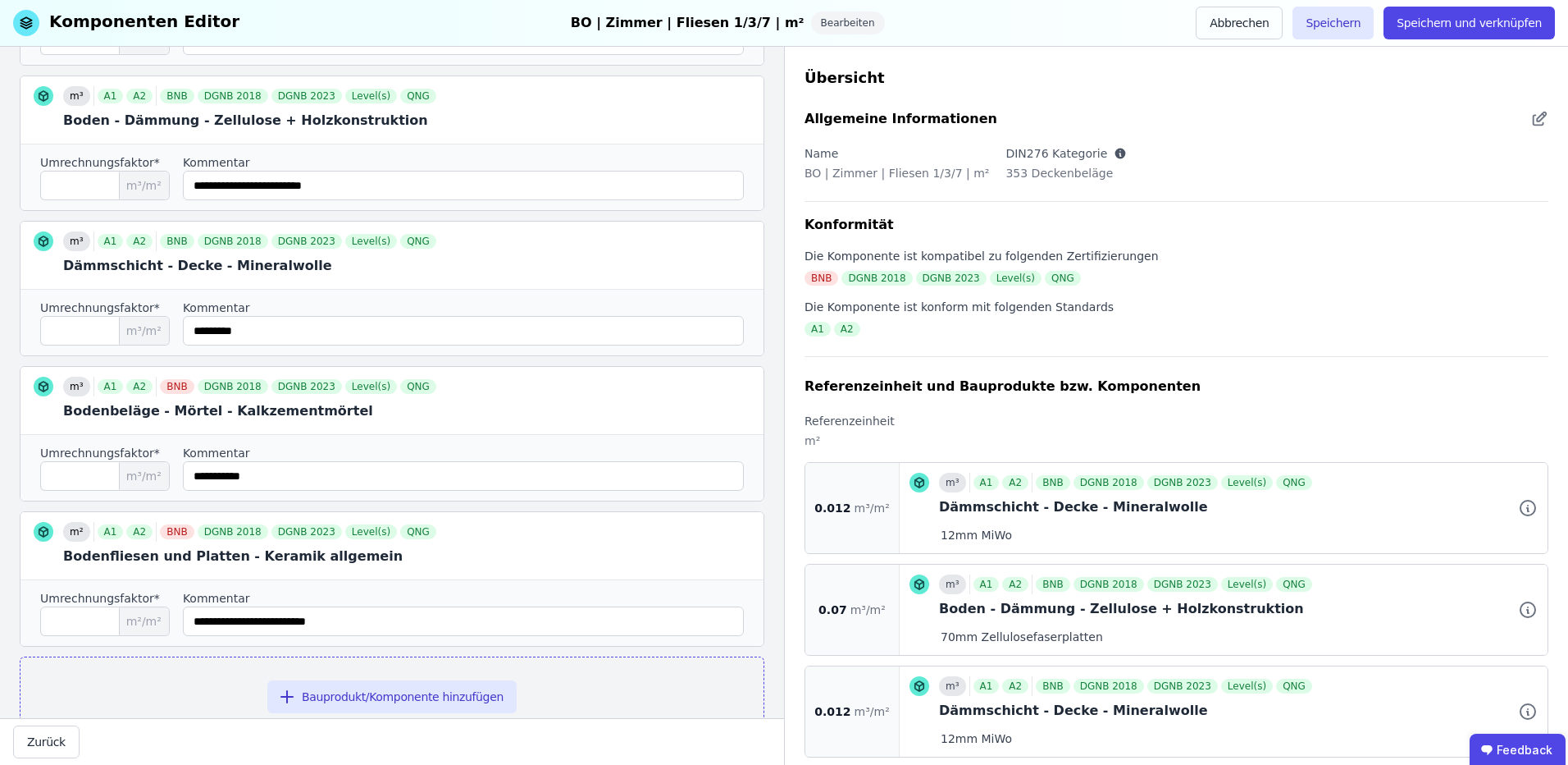
scroll to position [426, 0]
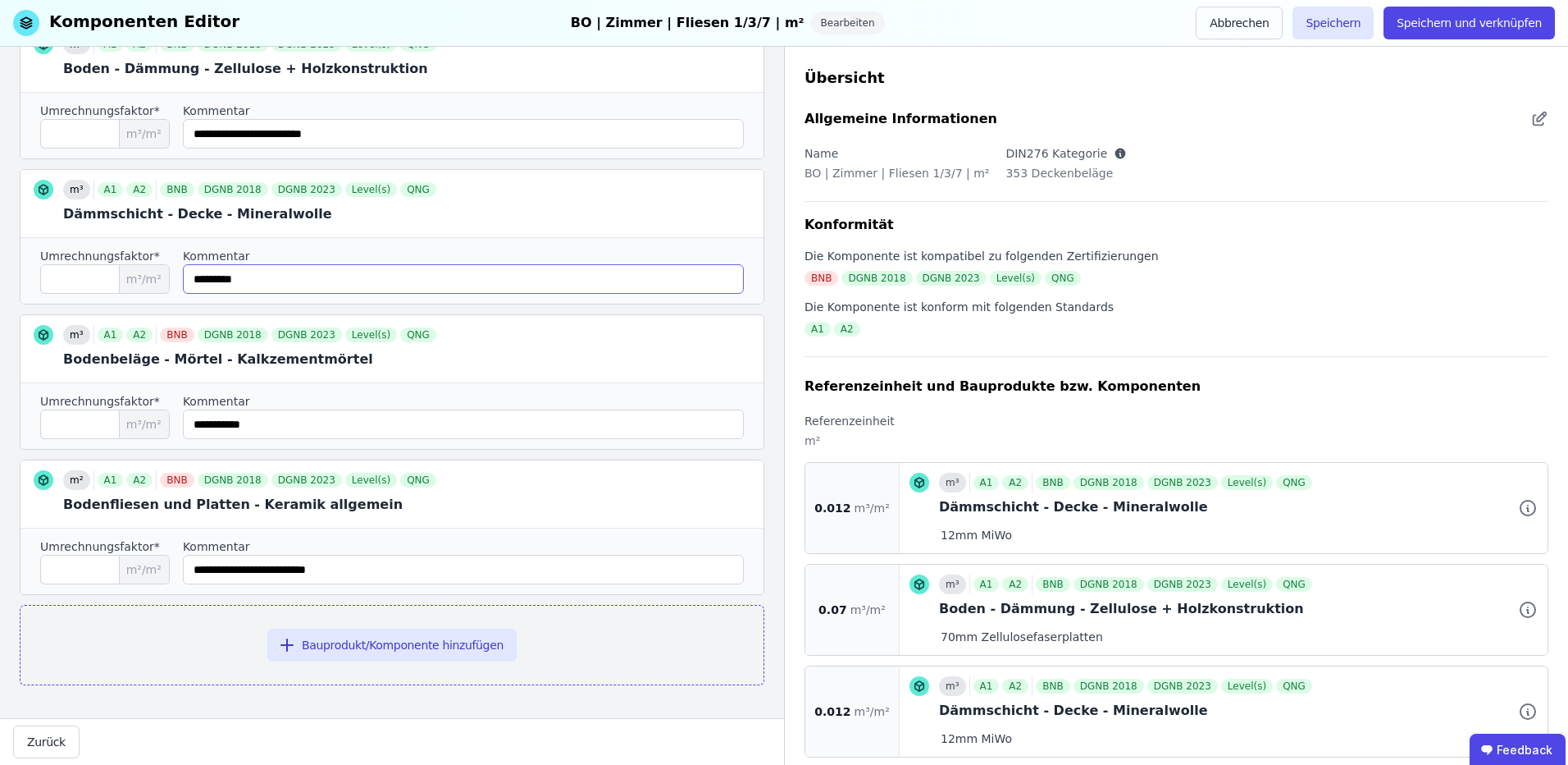
click at [218, 278] on input "string" at bounding box center [464, 278] width 561 height 29
type input "*********"
drag, startPoint x: 71, startPoint y: 265, endPoint x: 87, endPoint y: 281, distance: 22.6
click at [80, 273] on input "*****" at bounding box center [105, 278] width 129 height 29
click at [87, 281] on input "*****" at bounding box center [105, 278] width 129 height 29
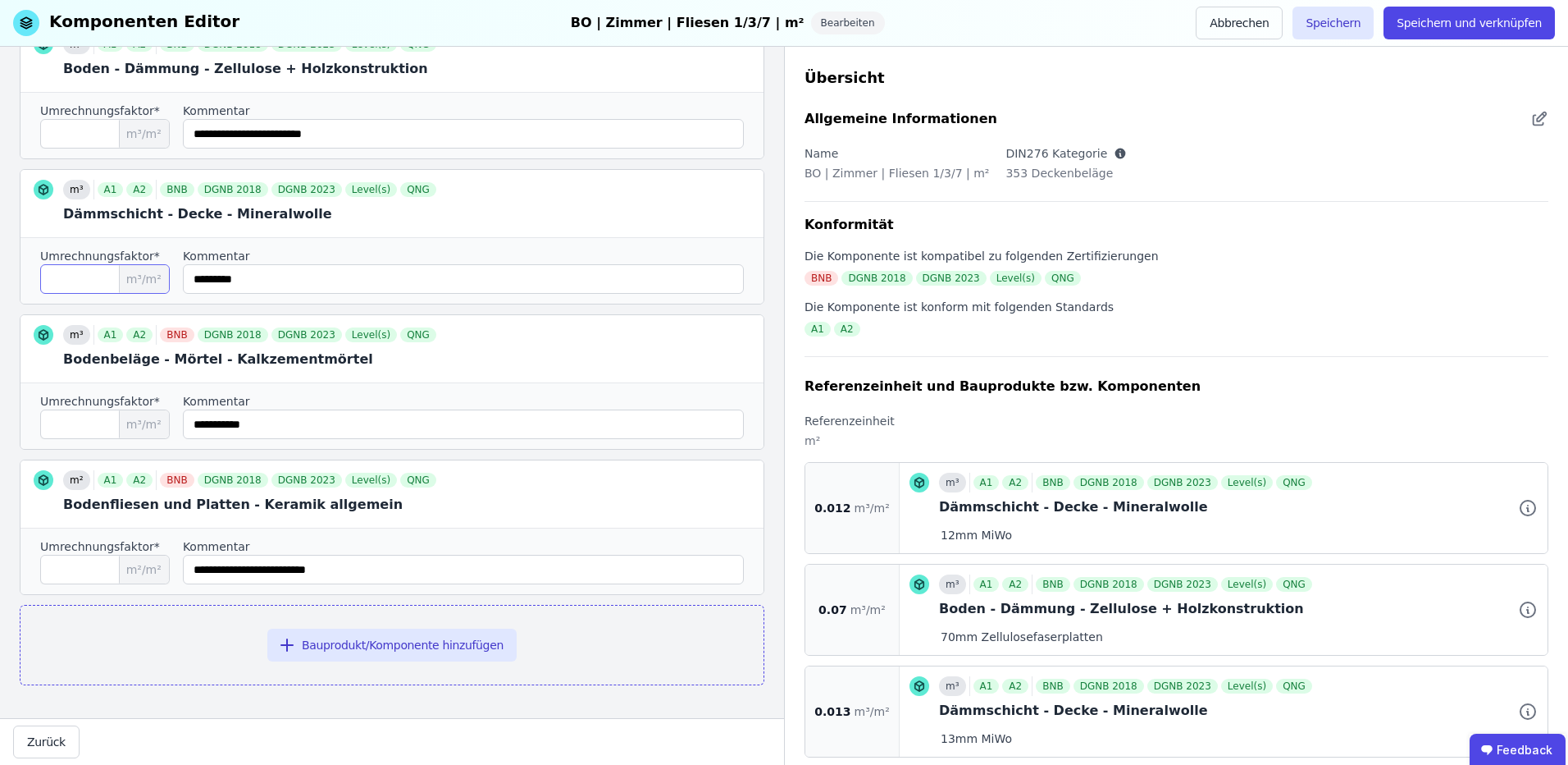
type input "*****"
drag, startPoint x: 337, startPoint y: 429, endPoint x: 345, endPoint y: 441, distance: 14.4
click at [338, 429] on input "string" at bounding box center [464, 424] width 561 height 29
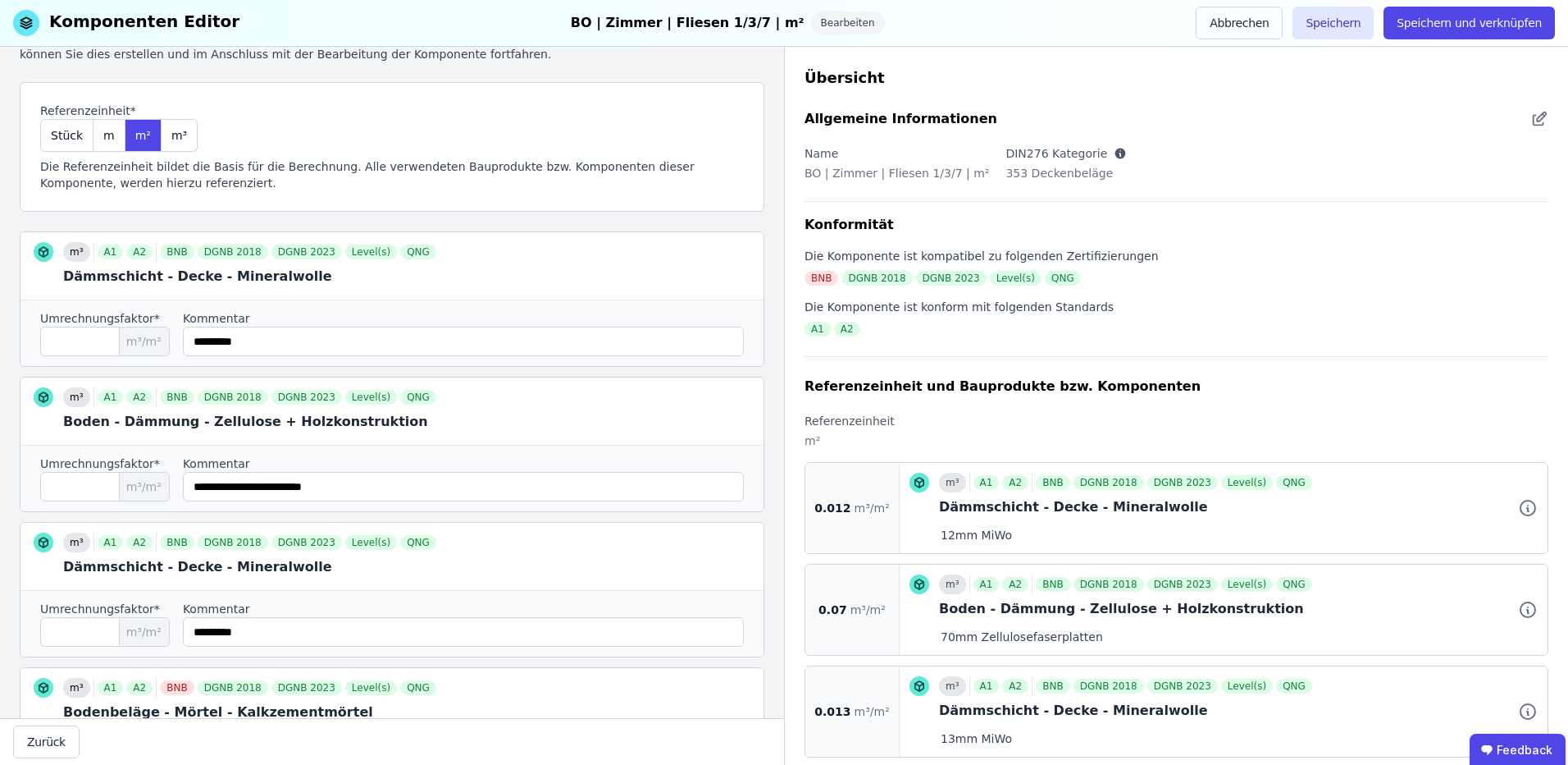
scroll to position [0, 0]
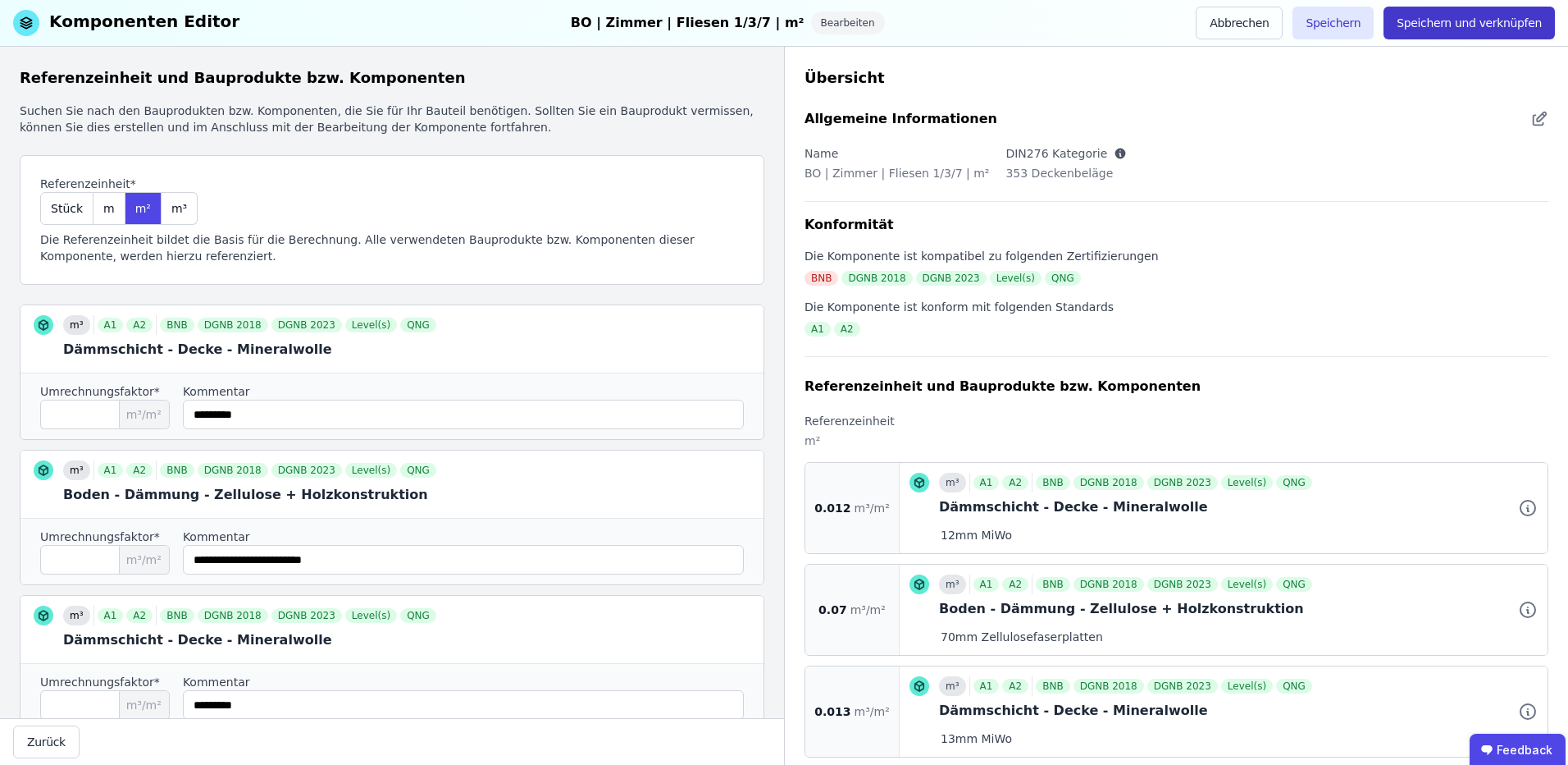
click at [1465, 26] on button "Speichern und verknüpfen" at bounding box center [1470, 23] width 171 height 33
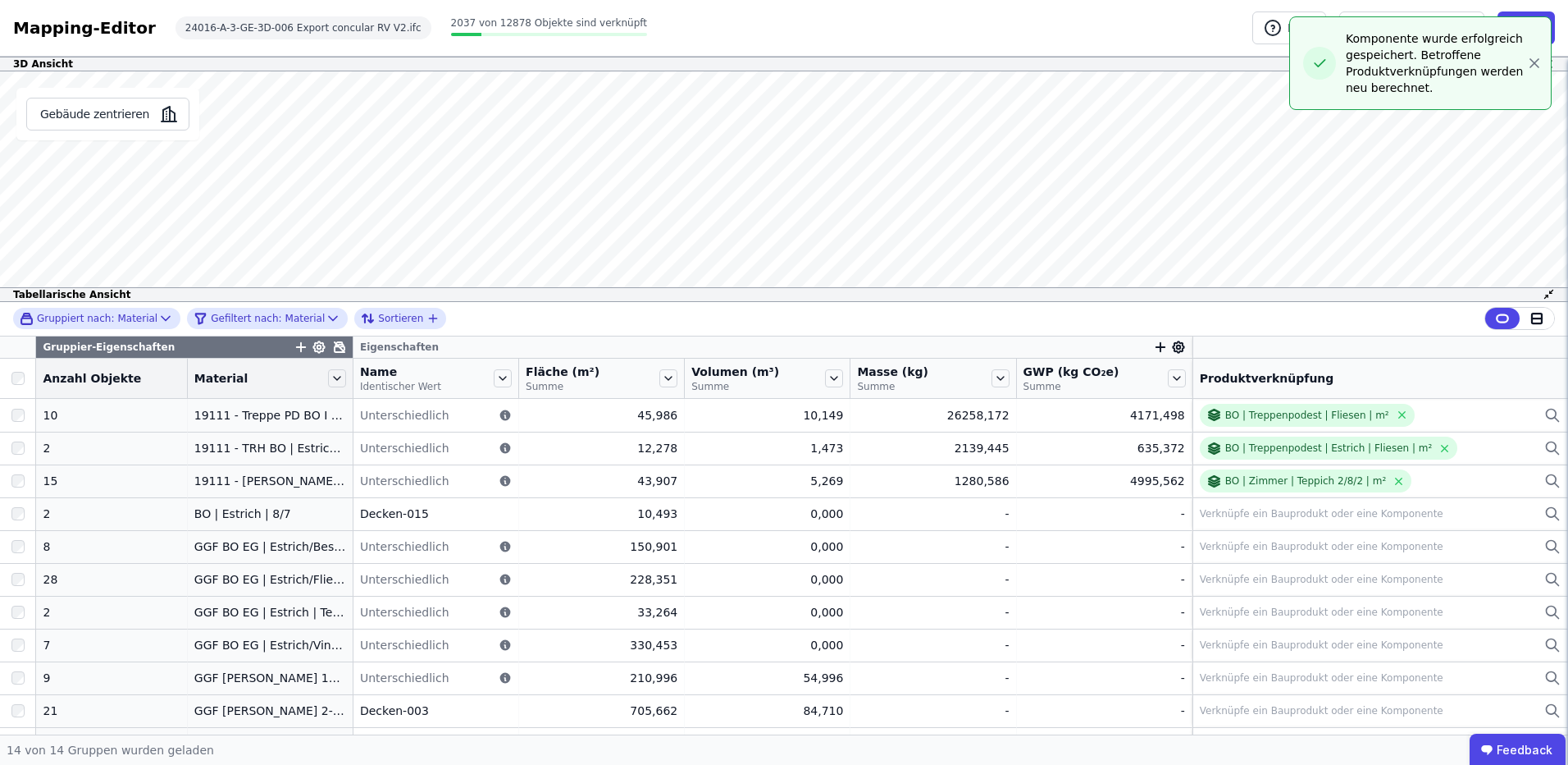
scroll to position [124, 0]
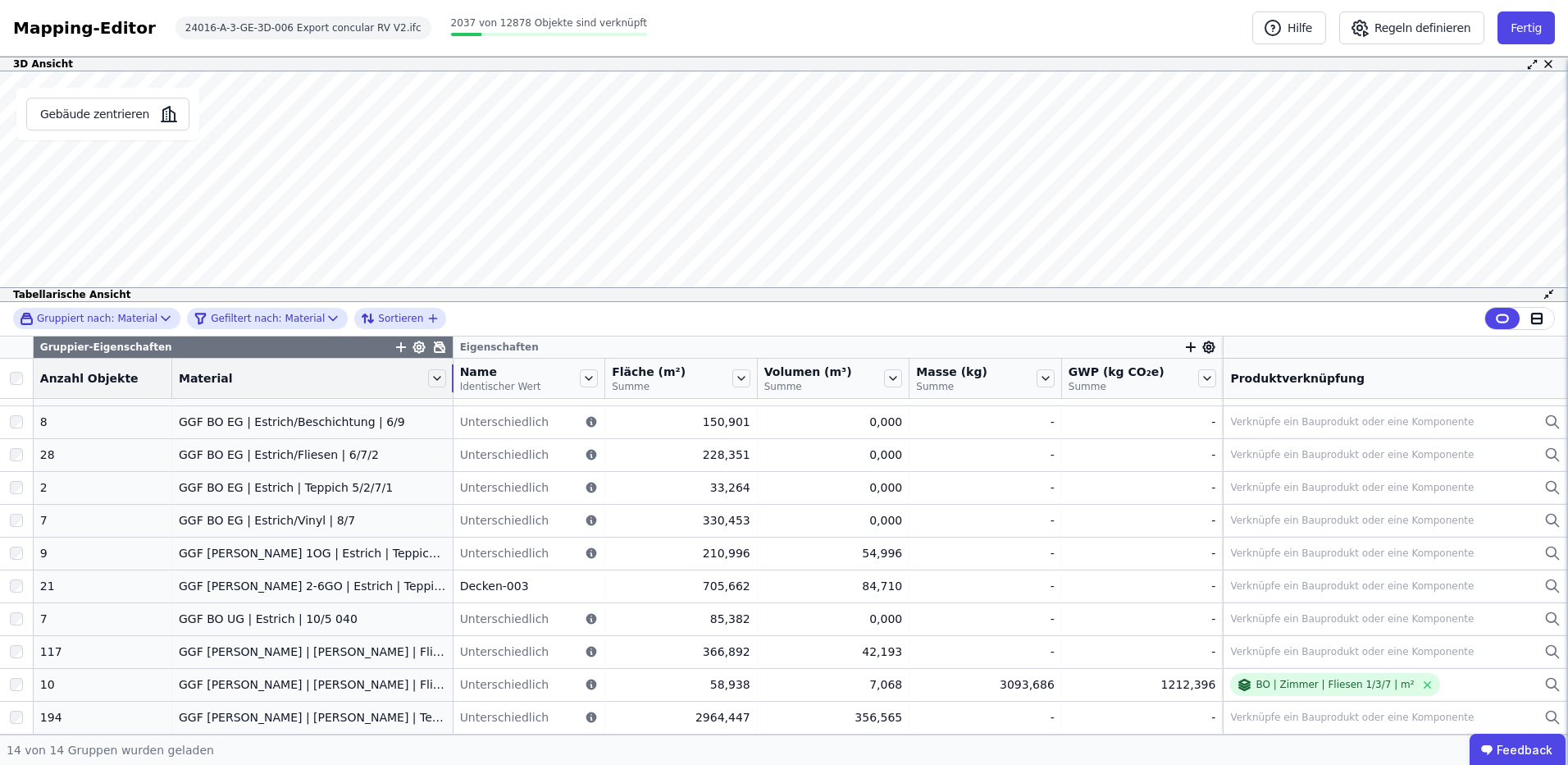
drag, startPoint x: 330, startPoint y: 367, endPoint x: 435, endPoint y: 368, distance: 105.0
click at [435, 368] on tr "Anzahl Objekte Material Name Identischer Wert Fläche (m²) Summe Volumen (m³) Su…" at bounding box center [784, 379] width 1568 height 40
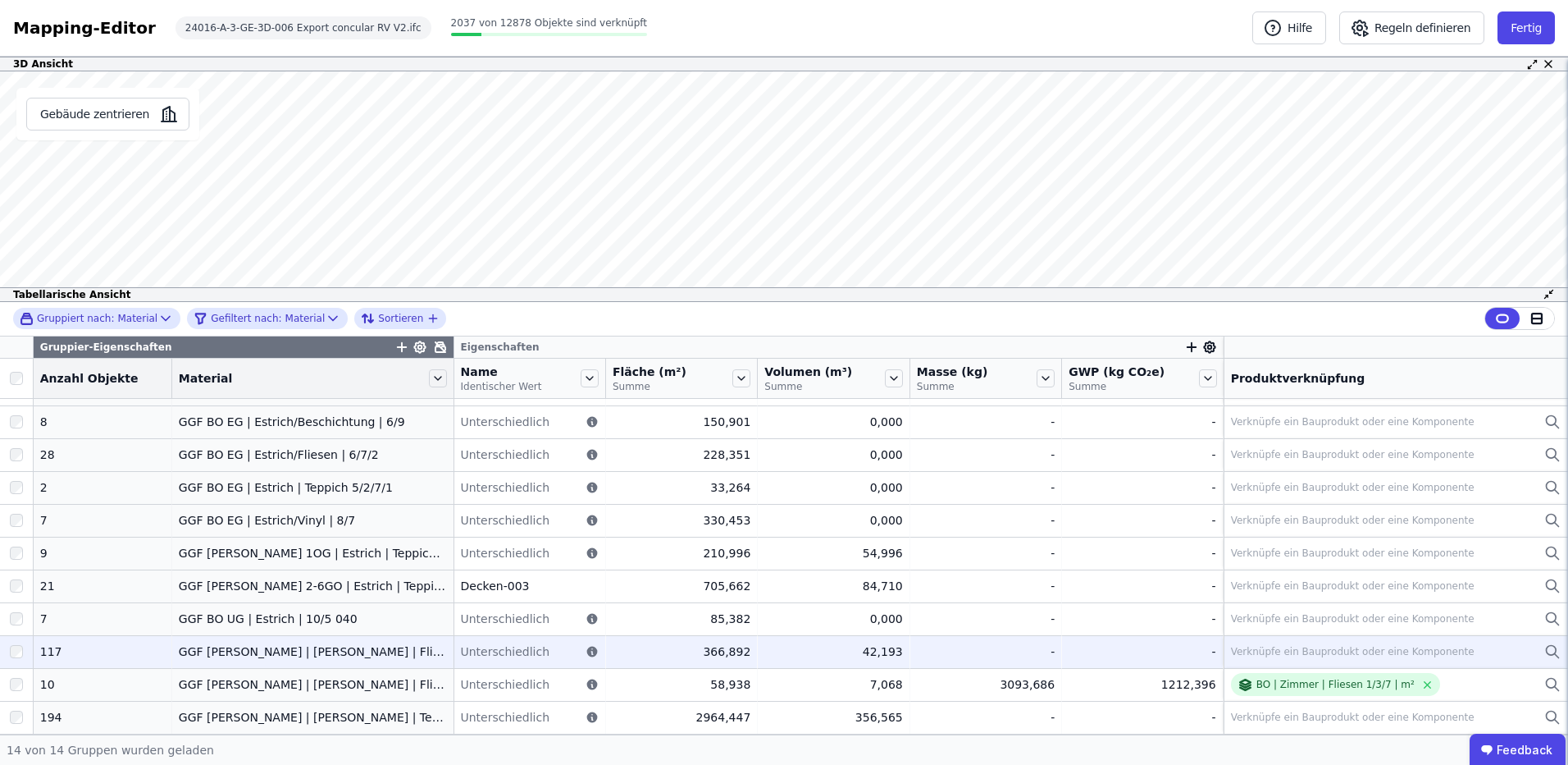
click at [15, 677] on div at bounding box center [16, 684] width 33 height 29
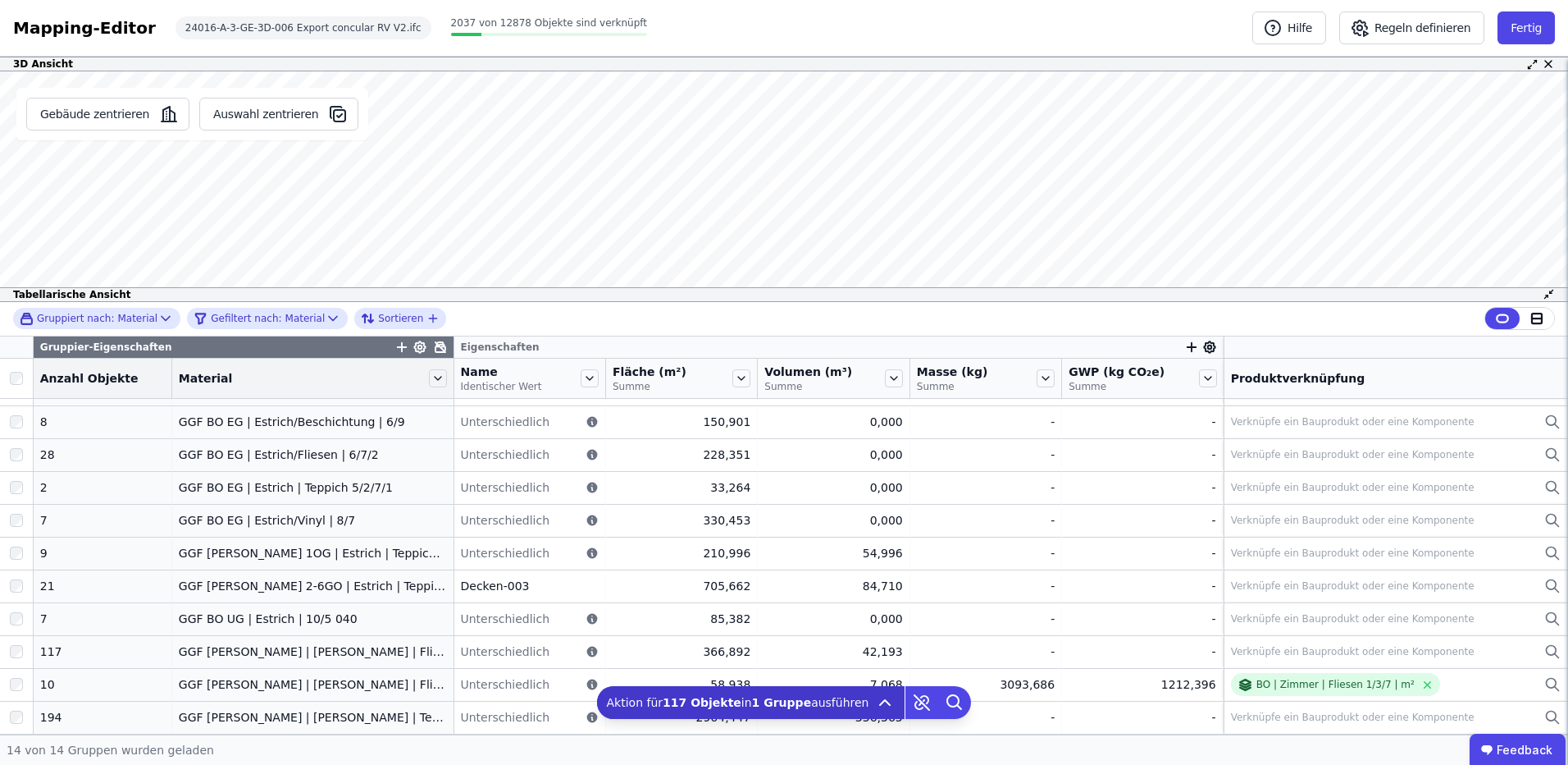
click at [784, 705] on b "1 Gruppe" at bounding box center [781, 703] width 60 height 13
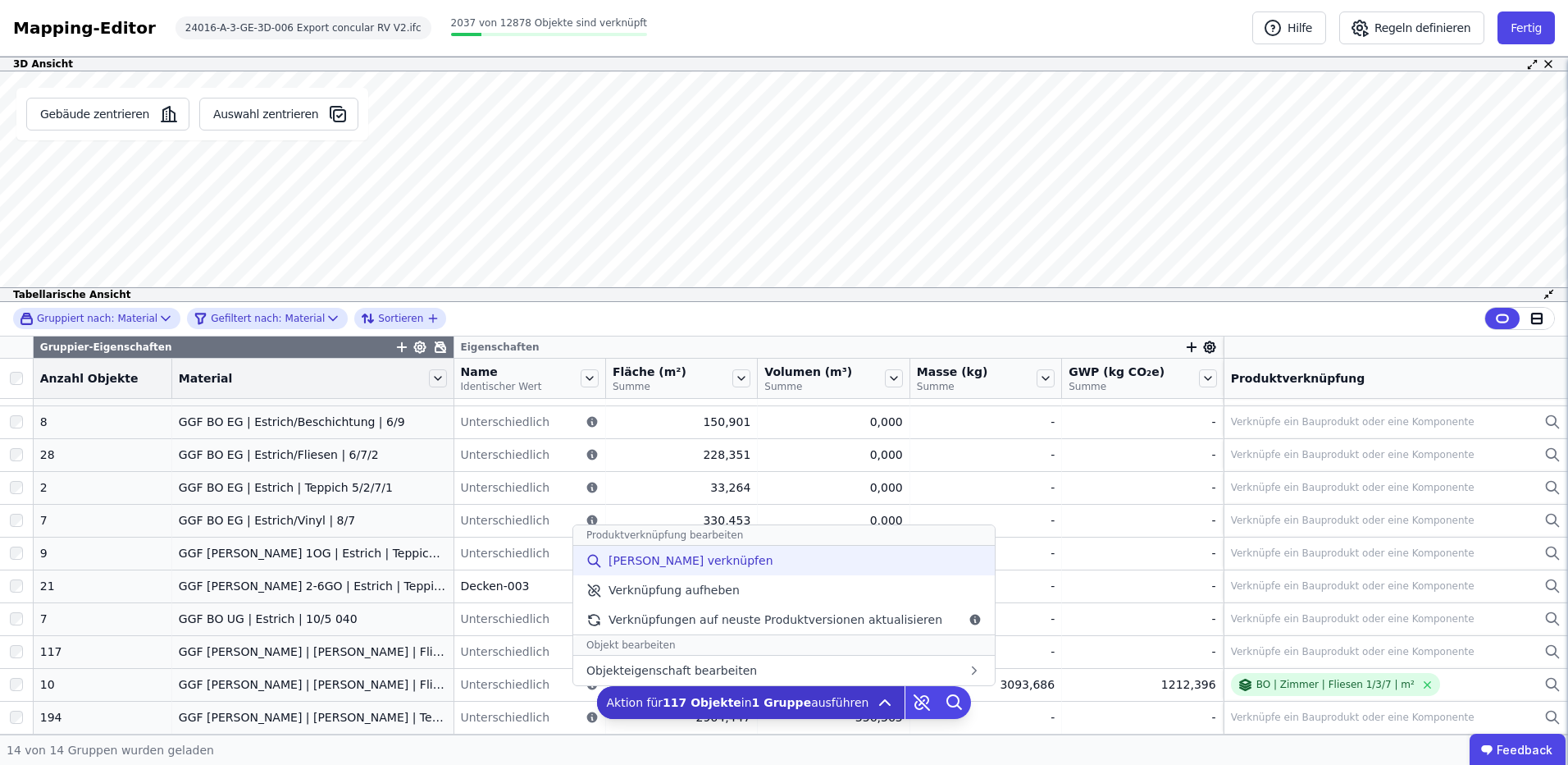
click at [726, 562] on span "[PERSON_NAME] verknüpfen" at bounding box center [691, 561] width 165 height 17
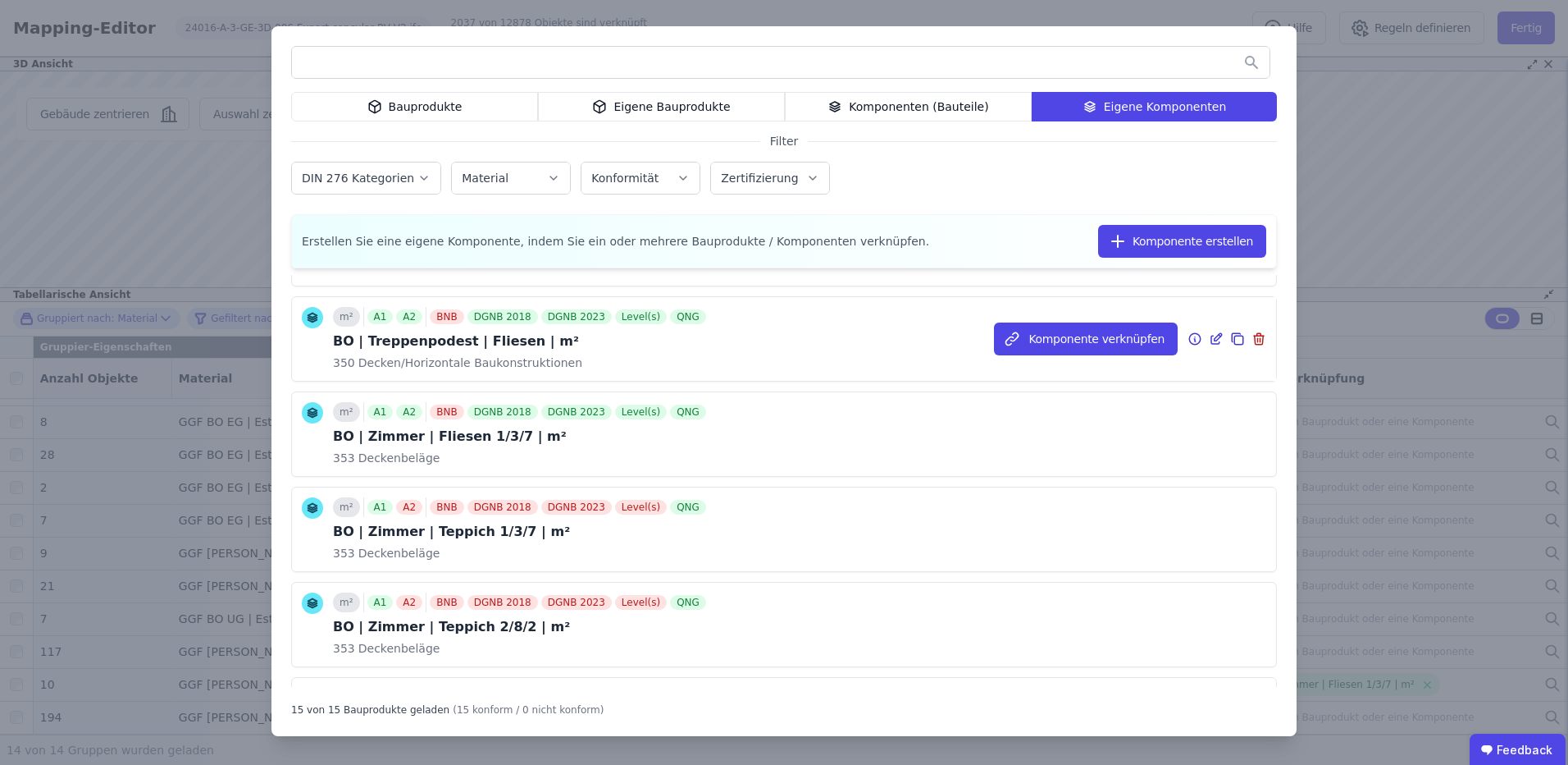
scroll to position [328, 0]
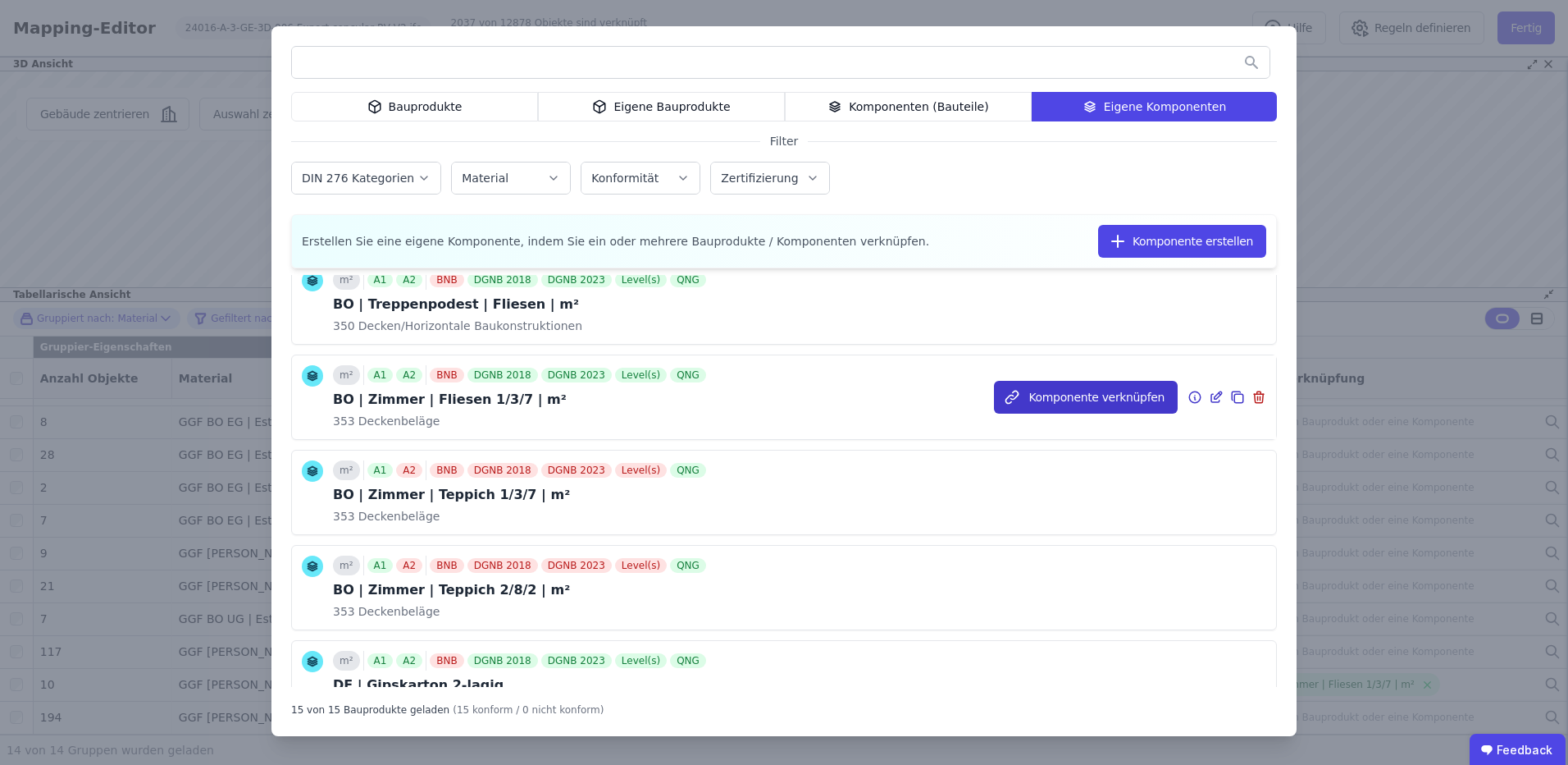
click at [1065, 392] on button "Komponente verknüpfen" at bounding box center [1086, 397] width 184 height 33
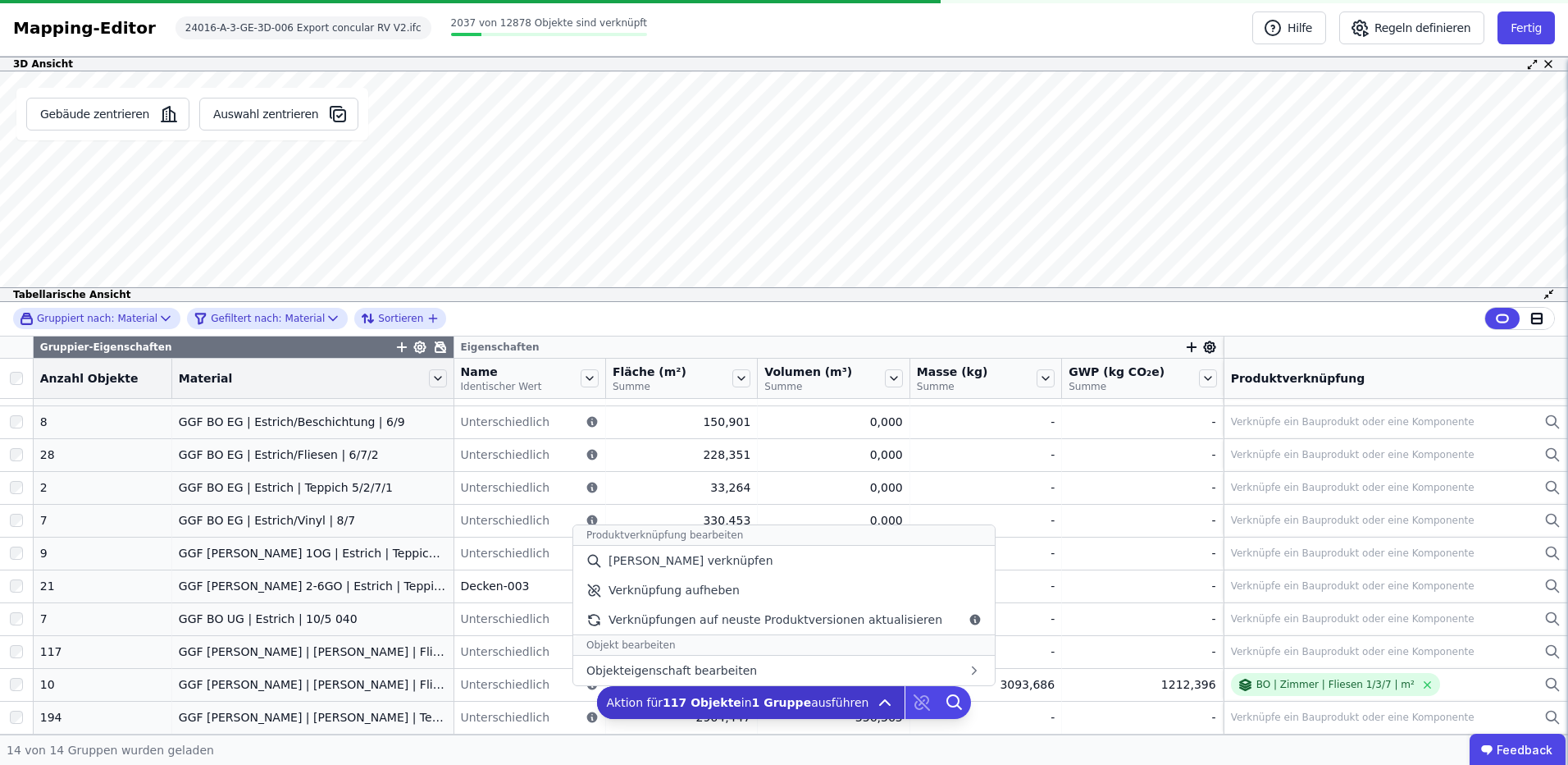
click at [718, 699] on b "117 Objekte" at bounding box center [702, 703] width 79 height 13
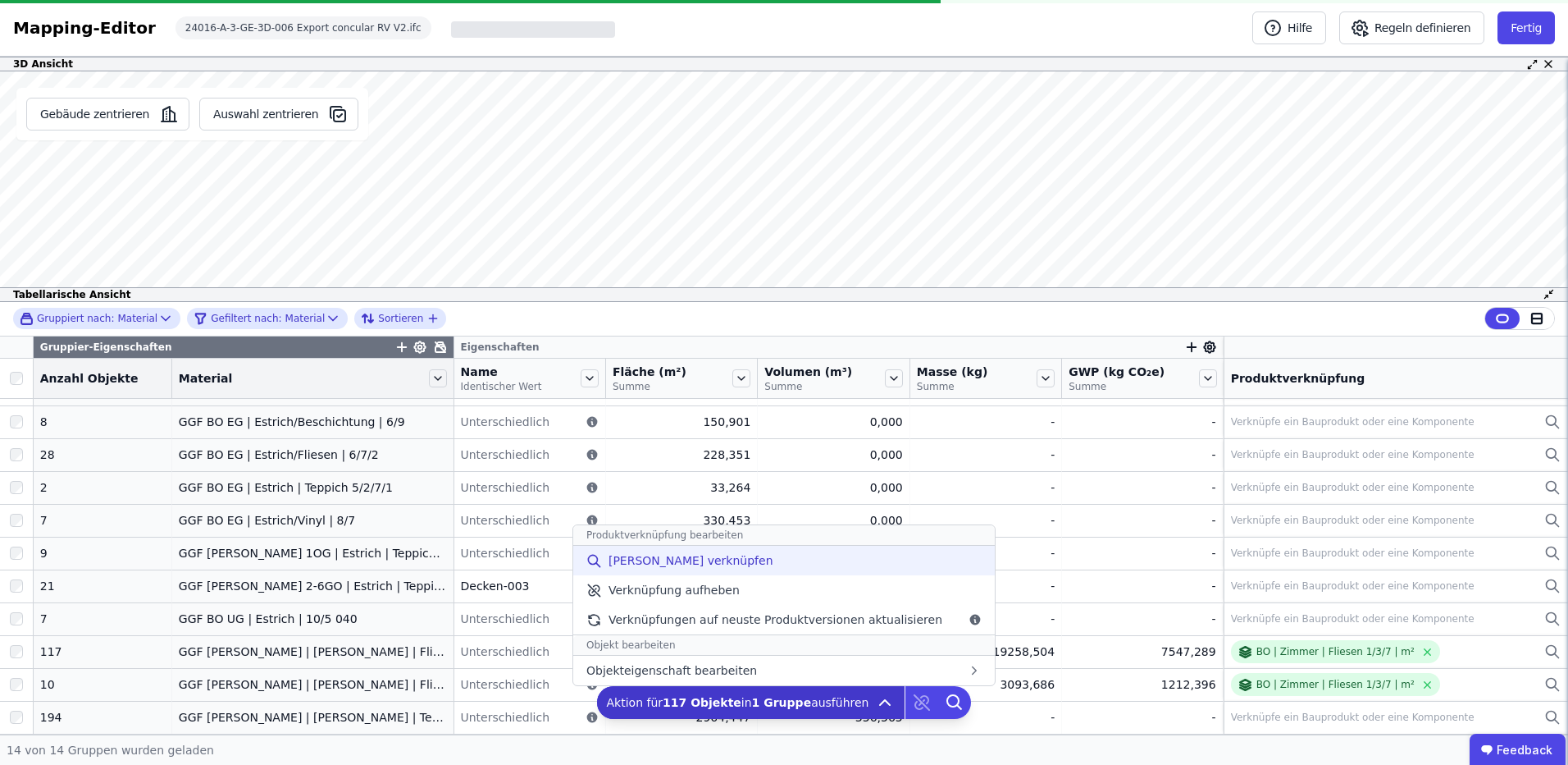
click at [702, 562] on span "[PERSON_NAME] verknüpfen" at bounding box center [691, 561] width 165 height 17
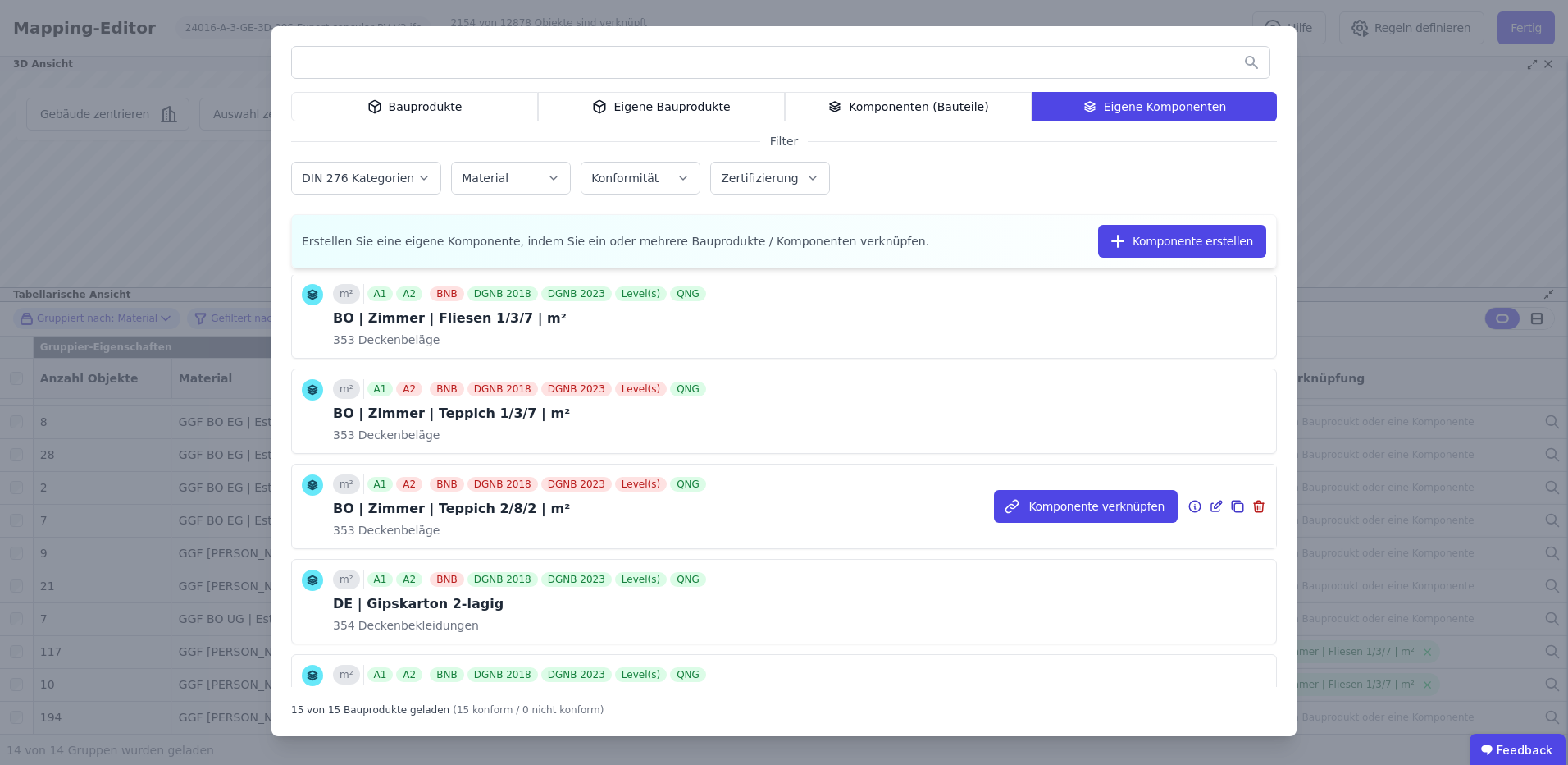
scroll to position [300, 0]
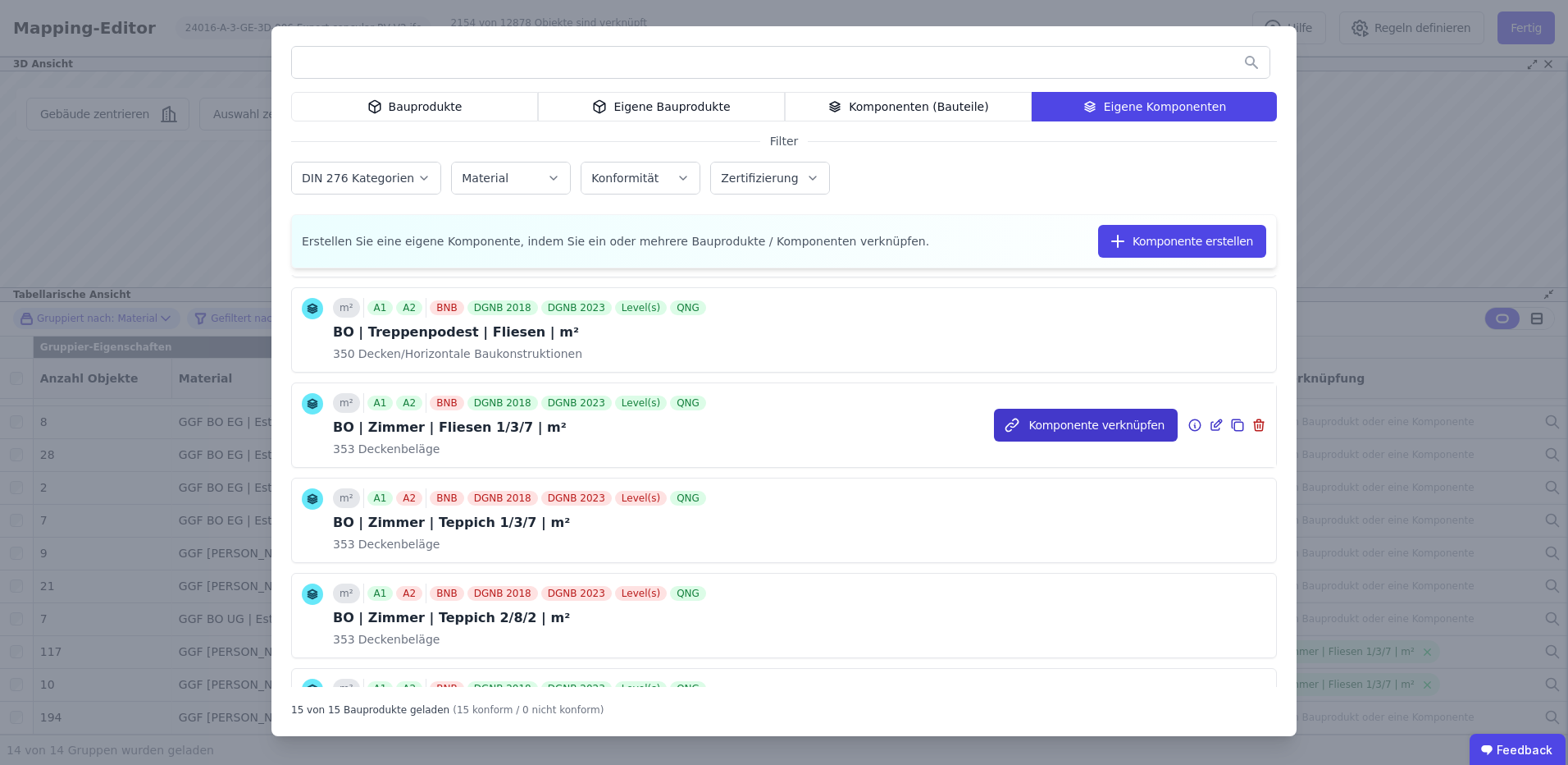
click at [1087, 423] on button "Komponente verknüpfen" at bounding box center [1086, 425] width 184 height 33
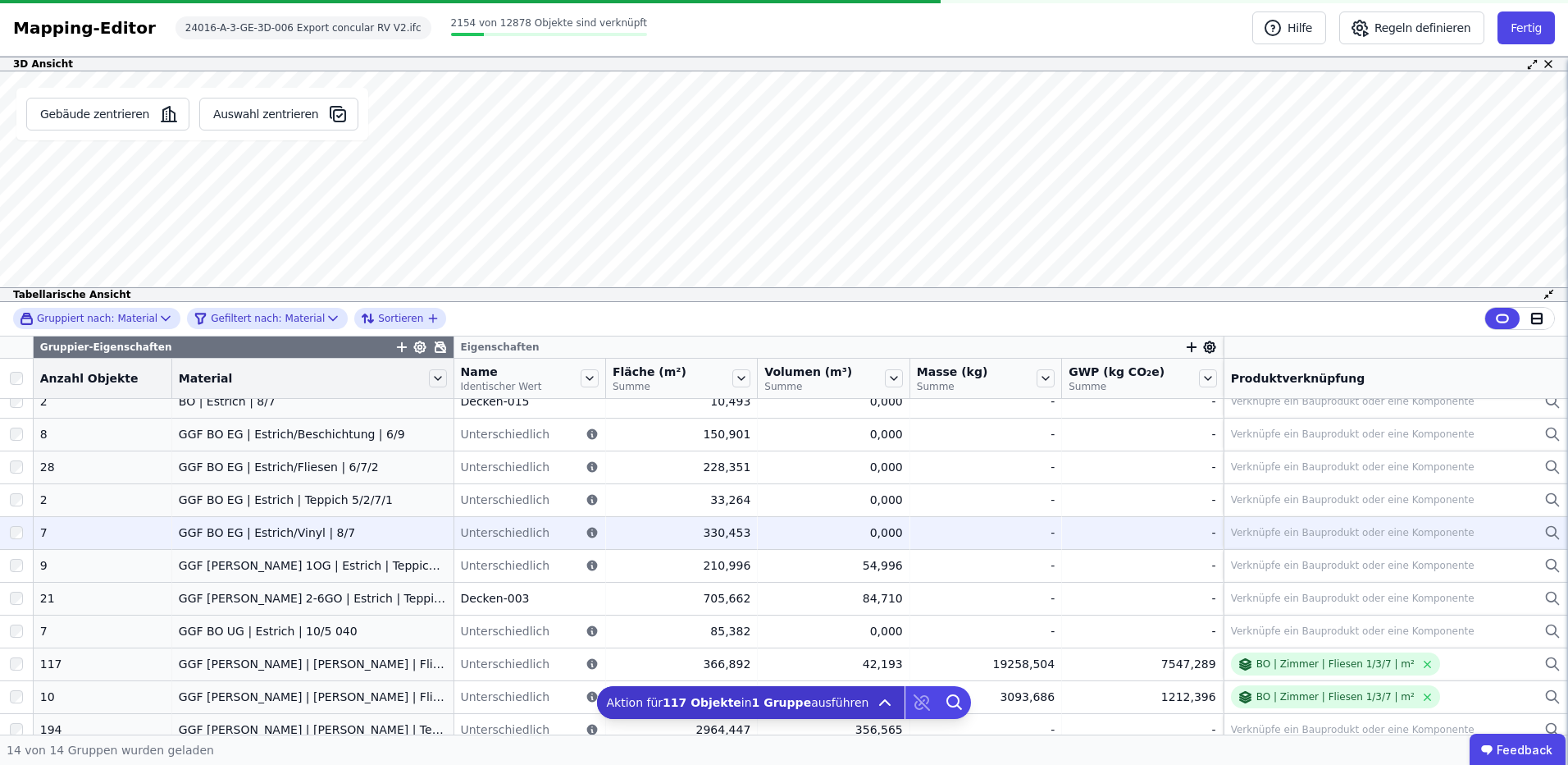
scroll to position [124, 0]
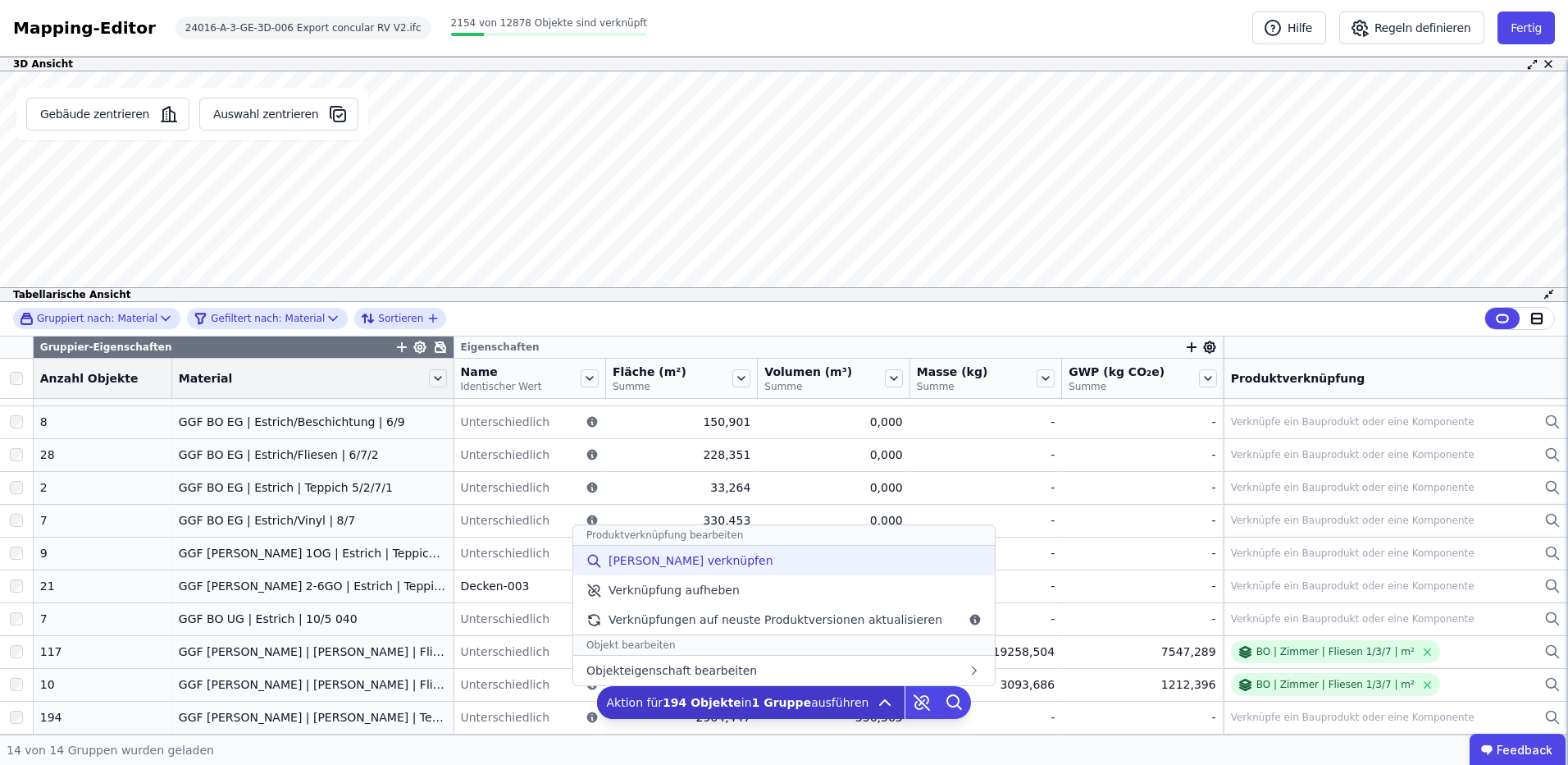
click at [749, 568] on div "[PERSON_NAME] verknüpfen" at bounding box center [784, 560] width 422 height 29
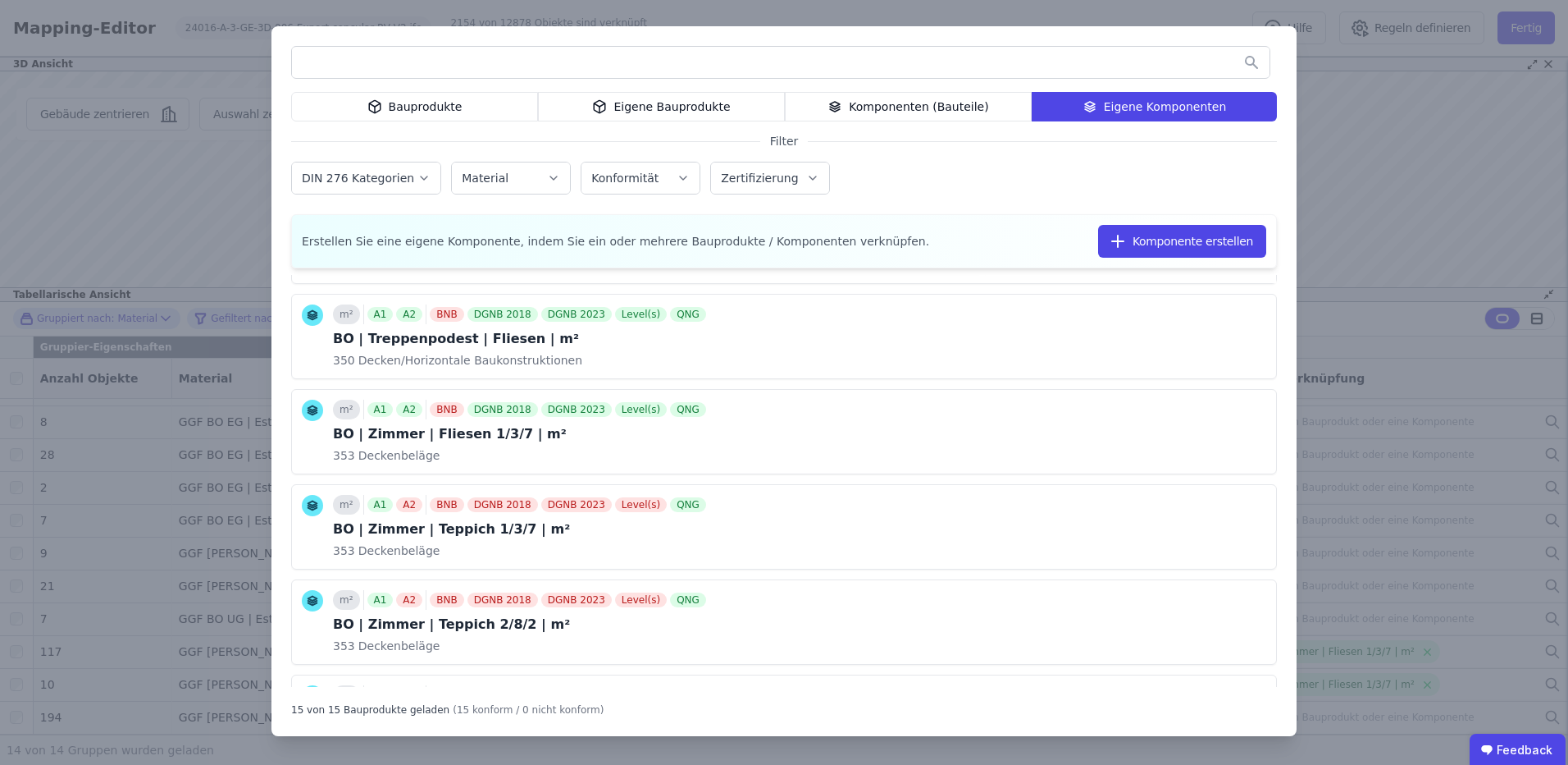
scroll to position [328, 0]
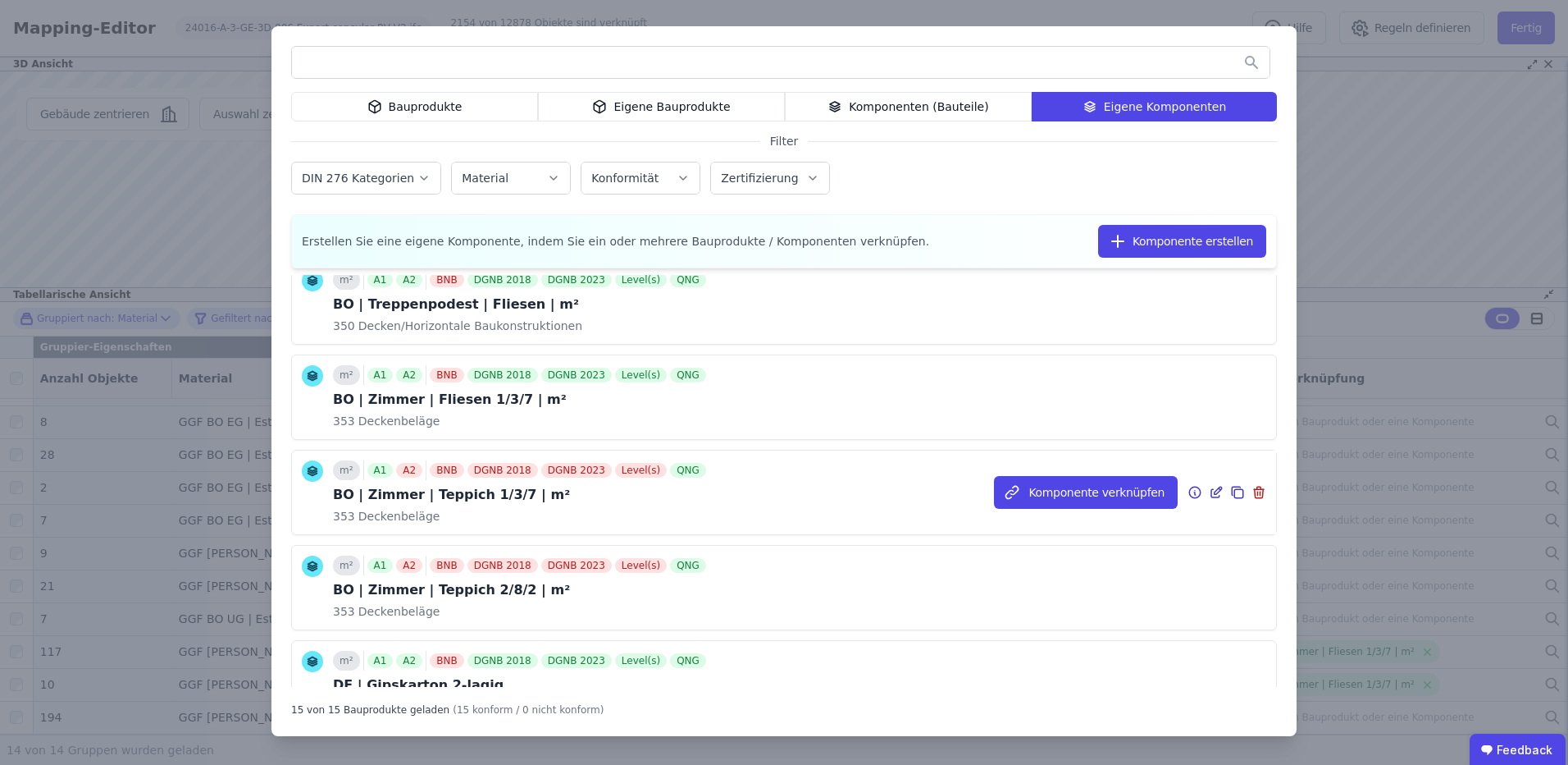
click at [1209, 492] on icon at bounding box center [1217, 492] width 15 height 19
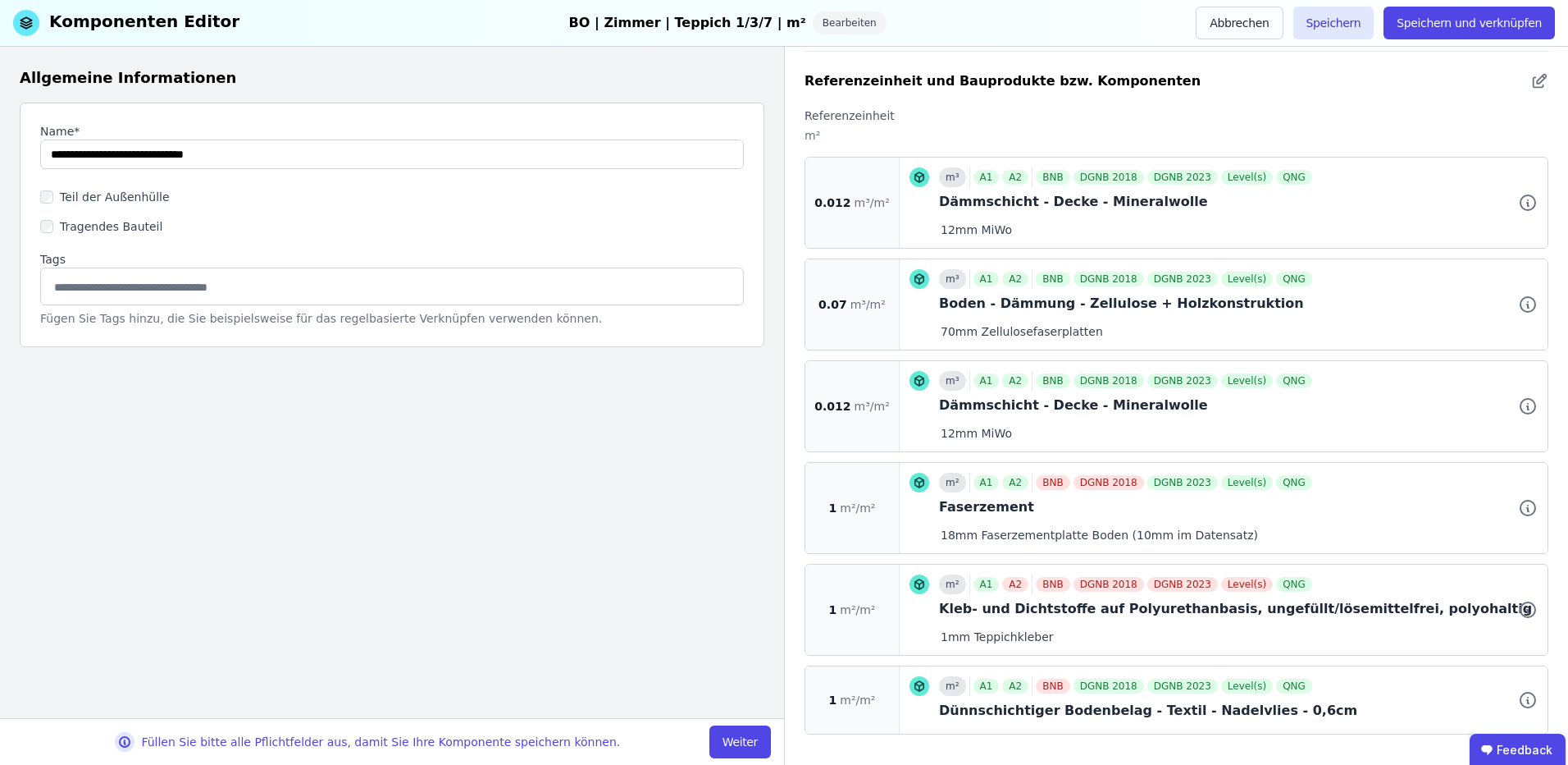
scroll to position [324, 0]
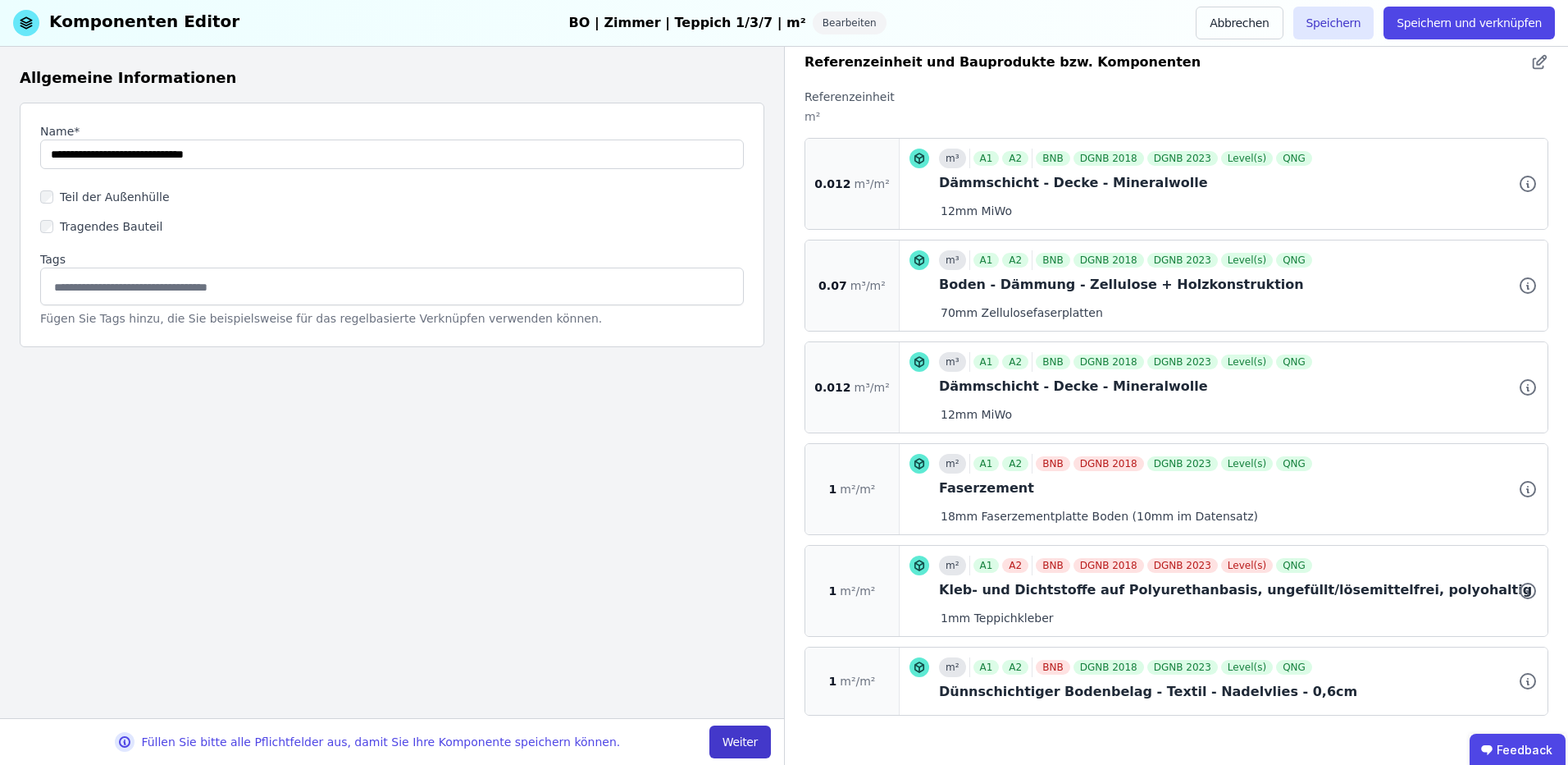
click at [740, 747] on button "Weiter" at bounding box center [739, 741] width 61 height 33
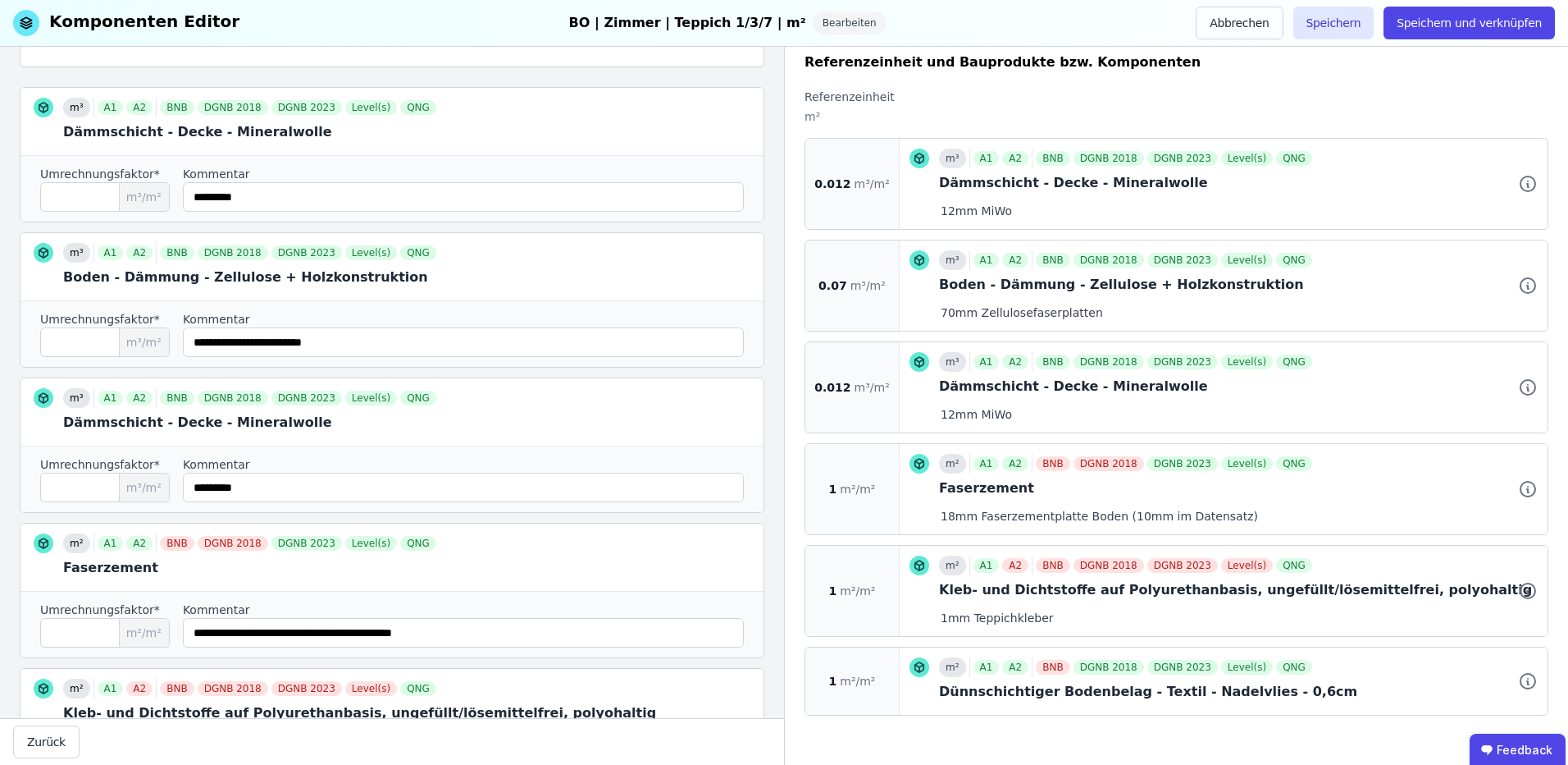
scroll to position [219, 0]
click at [213, 489] on input "string" at bounding box center [464, 485] width 561 height 29
type input "*********"
click at [77, 485] on input "*****" at bounding box center [105, 485] width 129 height 29
type input "*****"
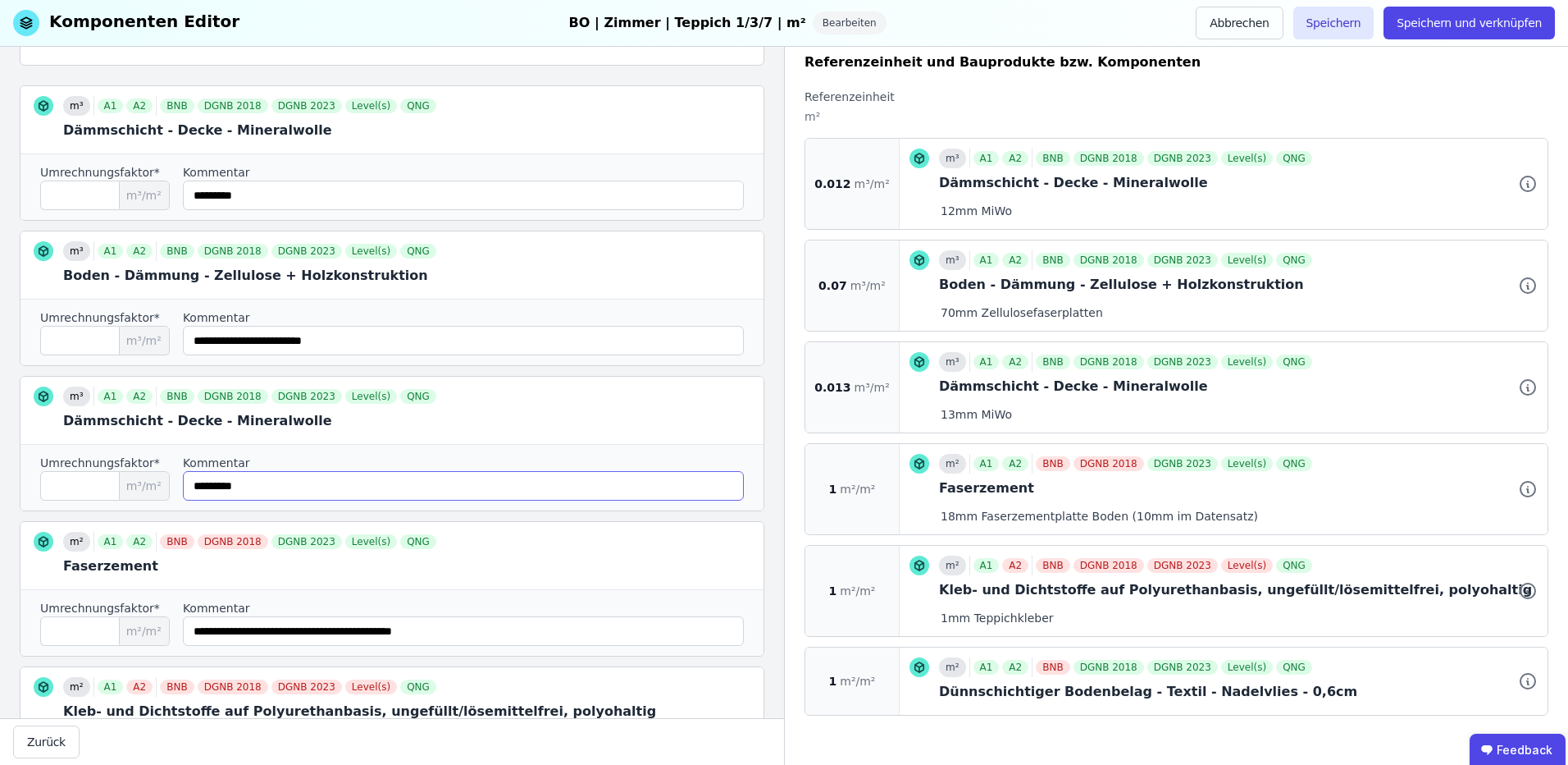
click at [417, 488] on input "string" at bounding box center [464, 485] width 561 height 29
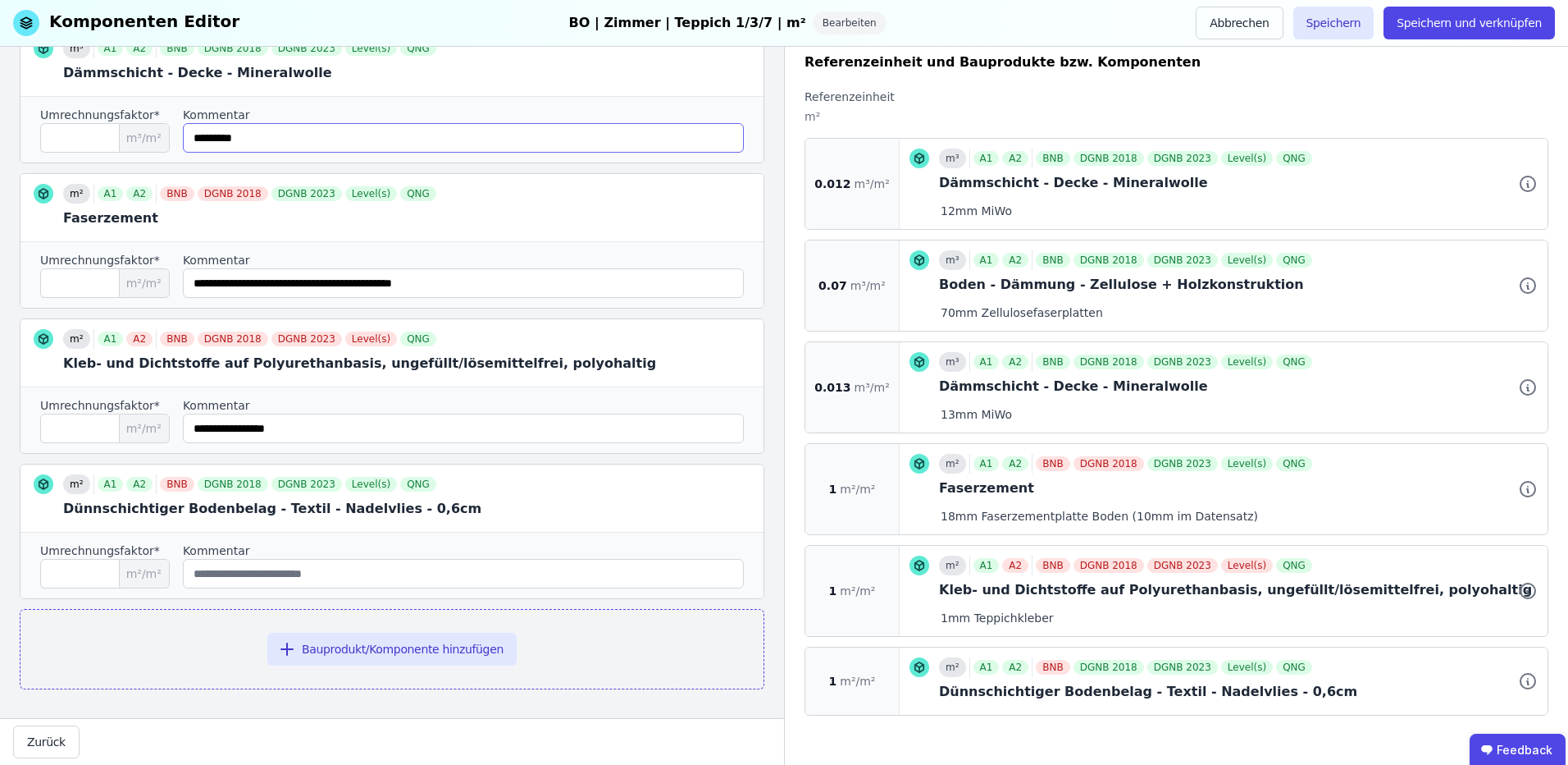
scroll to position [571, 0]
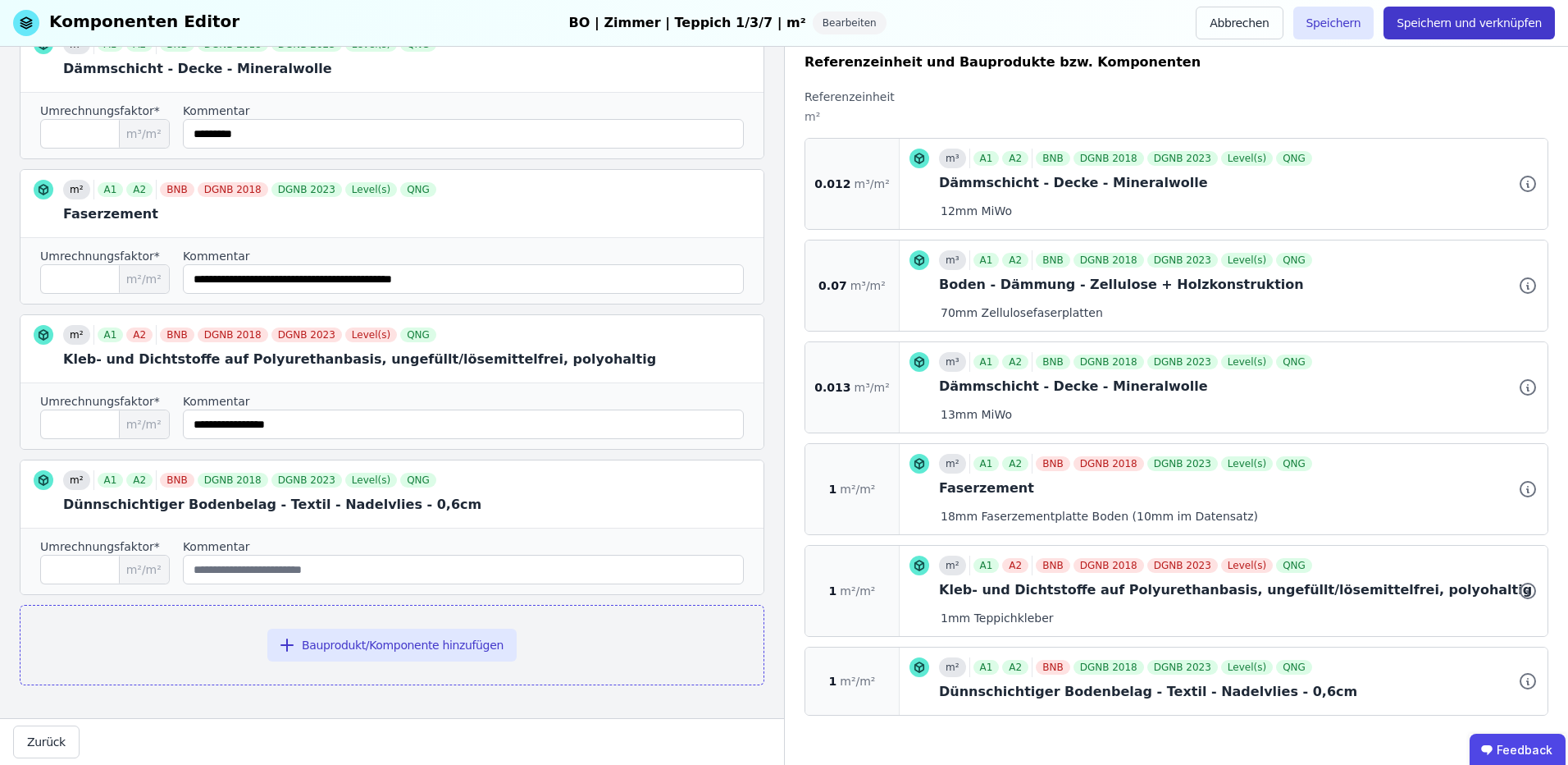
click at [1514, 22] on button "Speichern und verknüpfen" at bounding box center [1470, 23] width 171 height 33
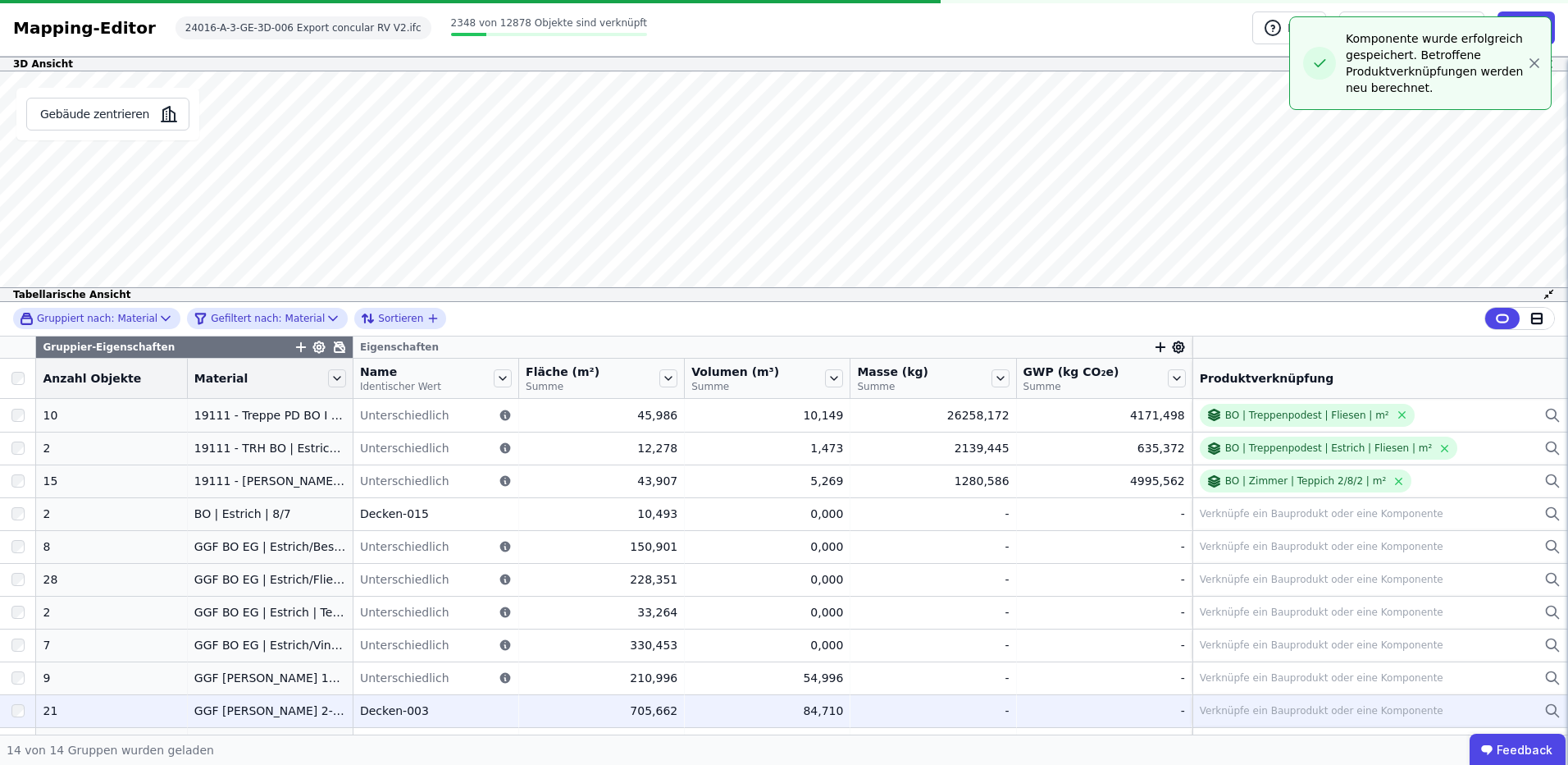
scroll to position [124, 0]
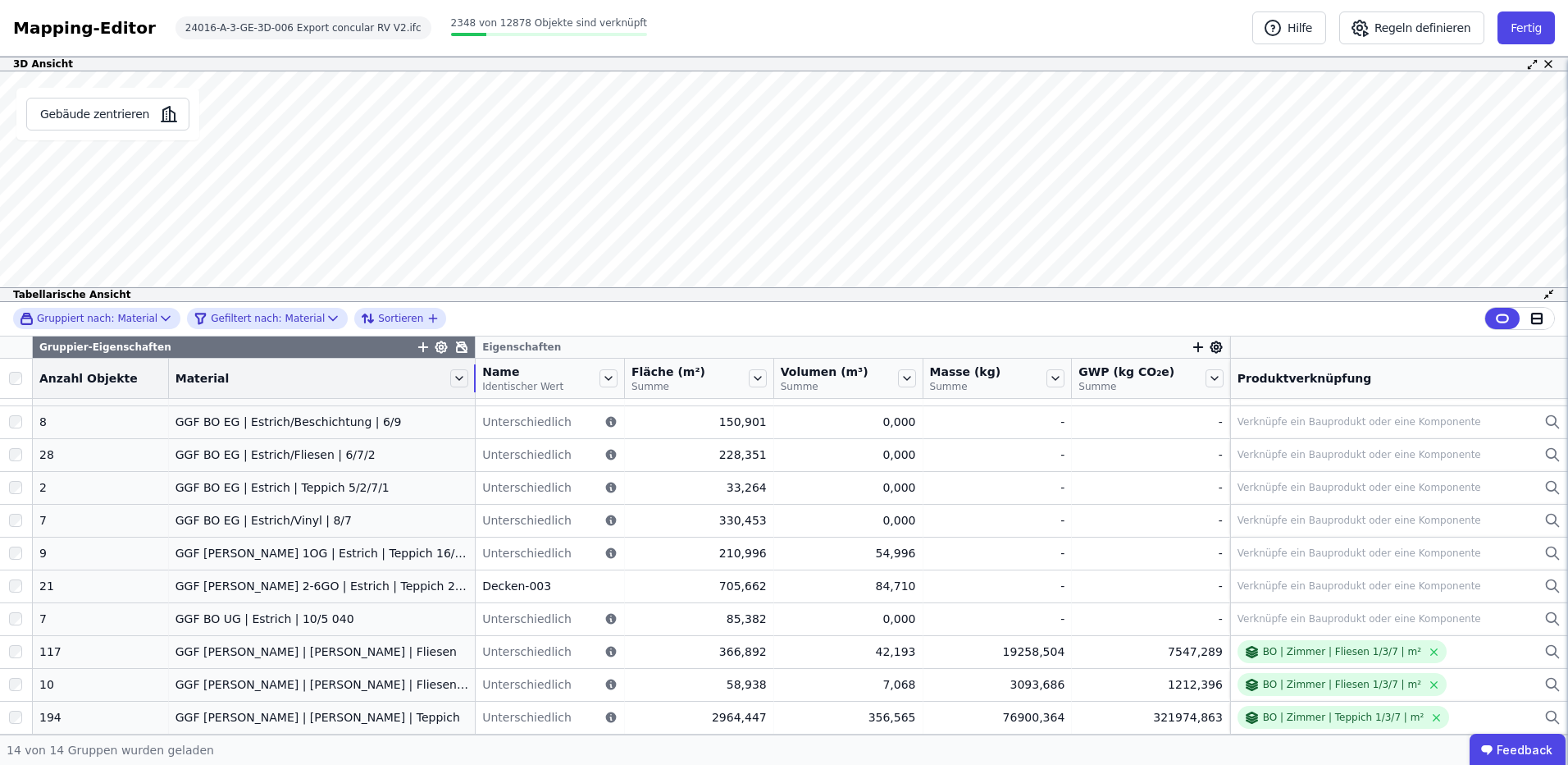
drag, startPoint x: 330, startPoint y: 376, endPoint x: 463, endPoint y: 383, distance: 133.2
click at [463, 383] on tr "Anzahl Objekte Material Name Identischer Wert Fläche (m²) Summe Volumen (m³) Su…" at bounding box center [784, 379] width 1568 height 40
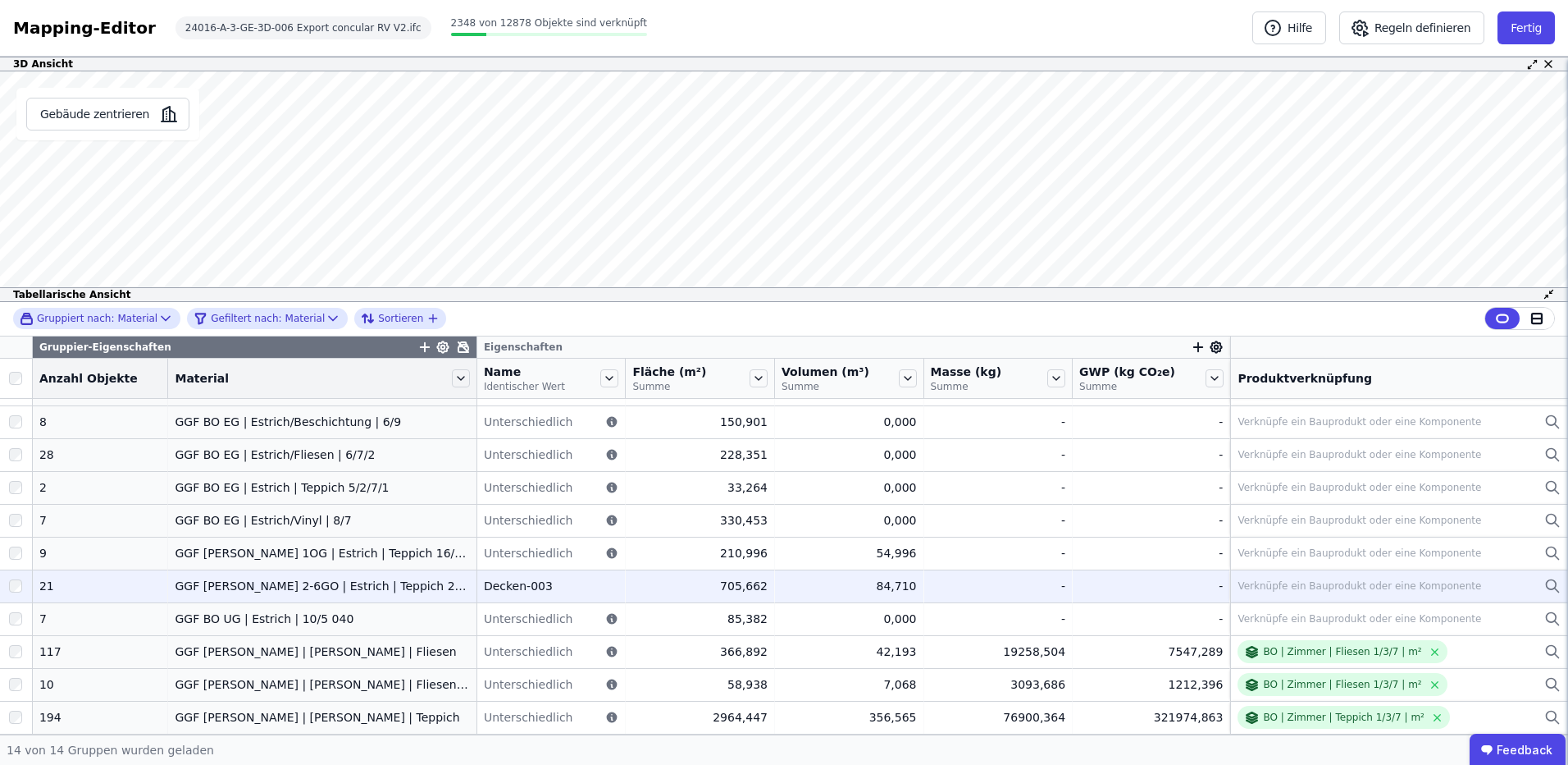
click at [366, 591] on div "GGF [PERSON_NAME] 2-6GO | Estrich | Teppich 2/8/2" at bounding box center [322, 586] width 294 height 17
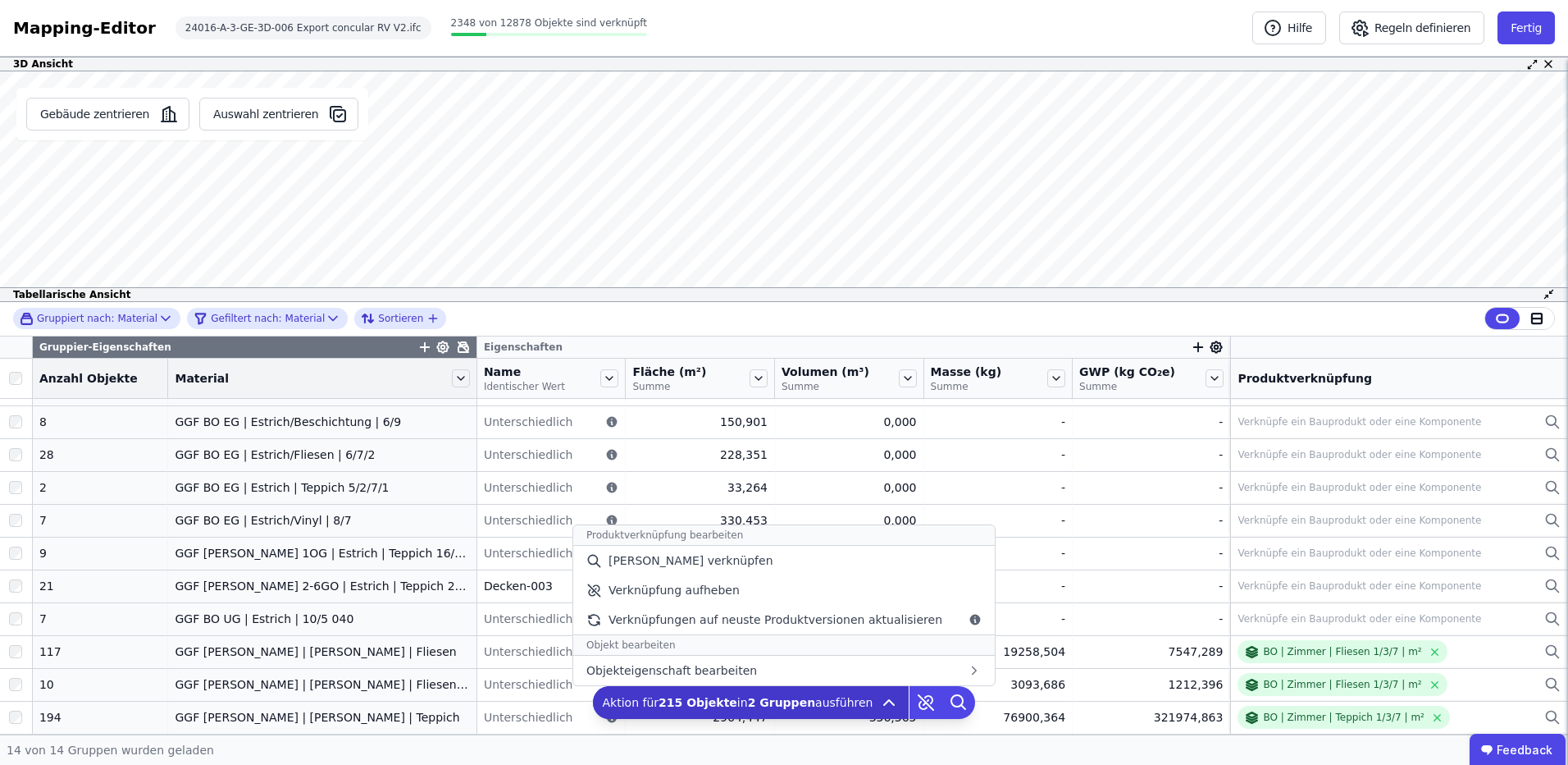
click at [704, 703] on b "215 Objekte" at bounding box center [698, 703] width 79 height 13
click at [718, 700] on b "21 Objekte" at bounding box center [702, 703] width 71 height 13
click at [758, 553] on div "[PERSON_NAME] verknüpfen" at bounding box center [784, 560] width 422 height 29
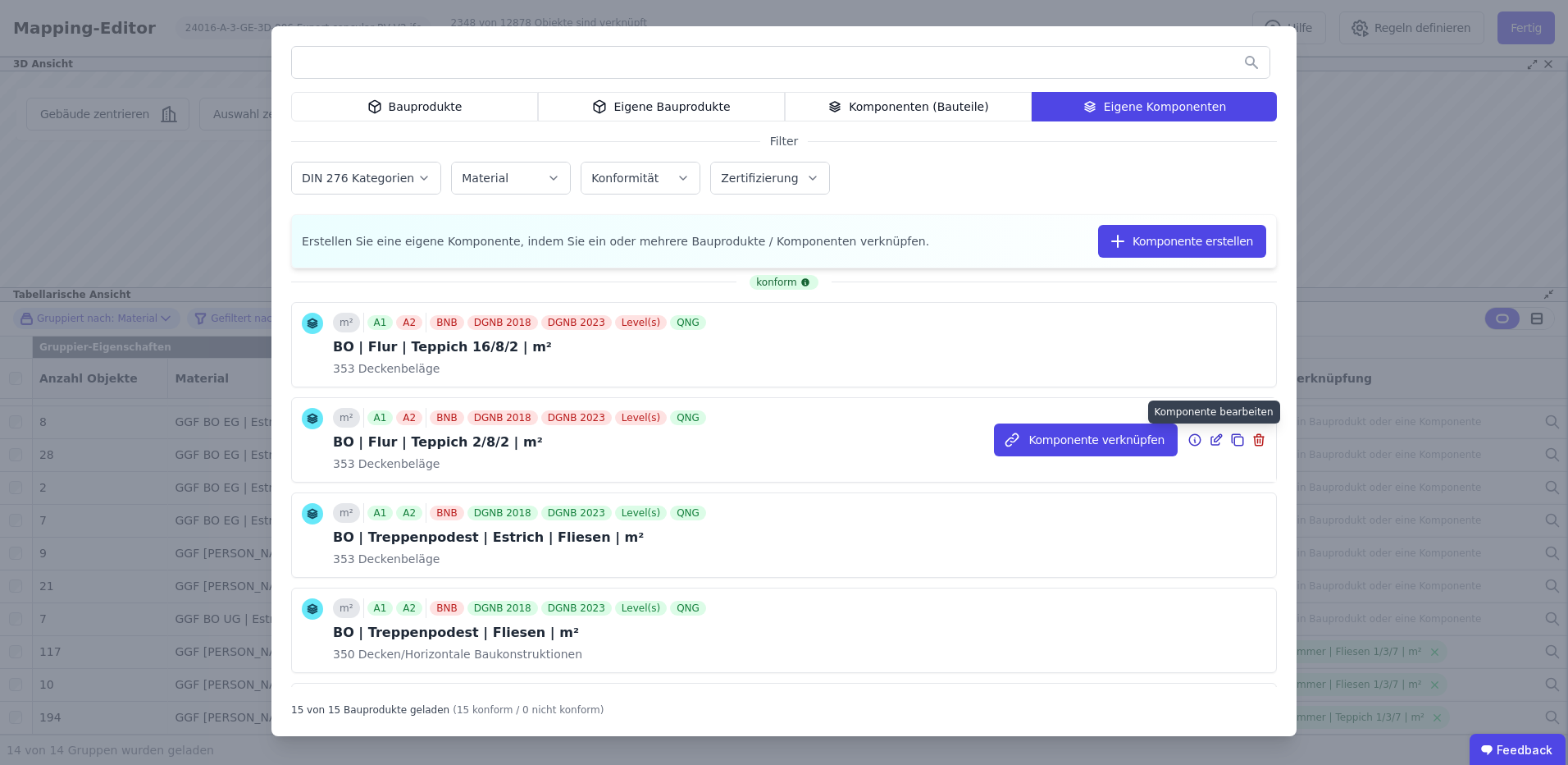
click at [1215, 440] on icon at bounding box center [1218, 437] width 8 height 8
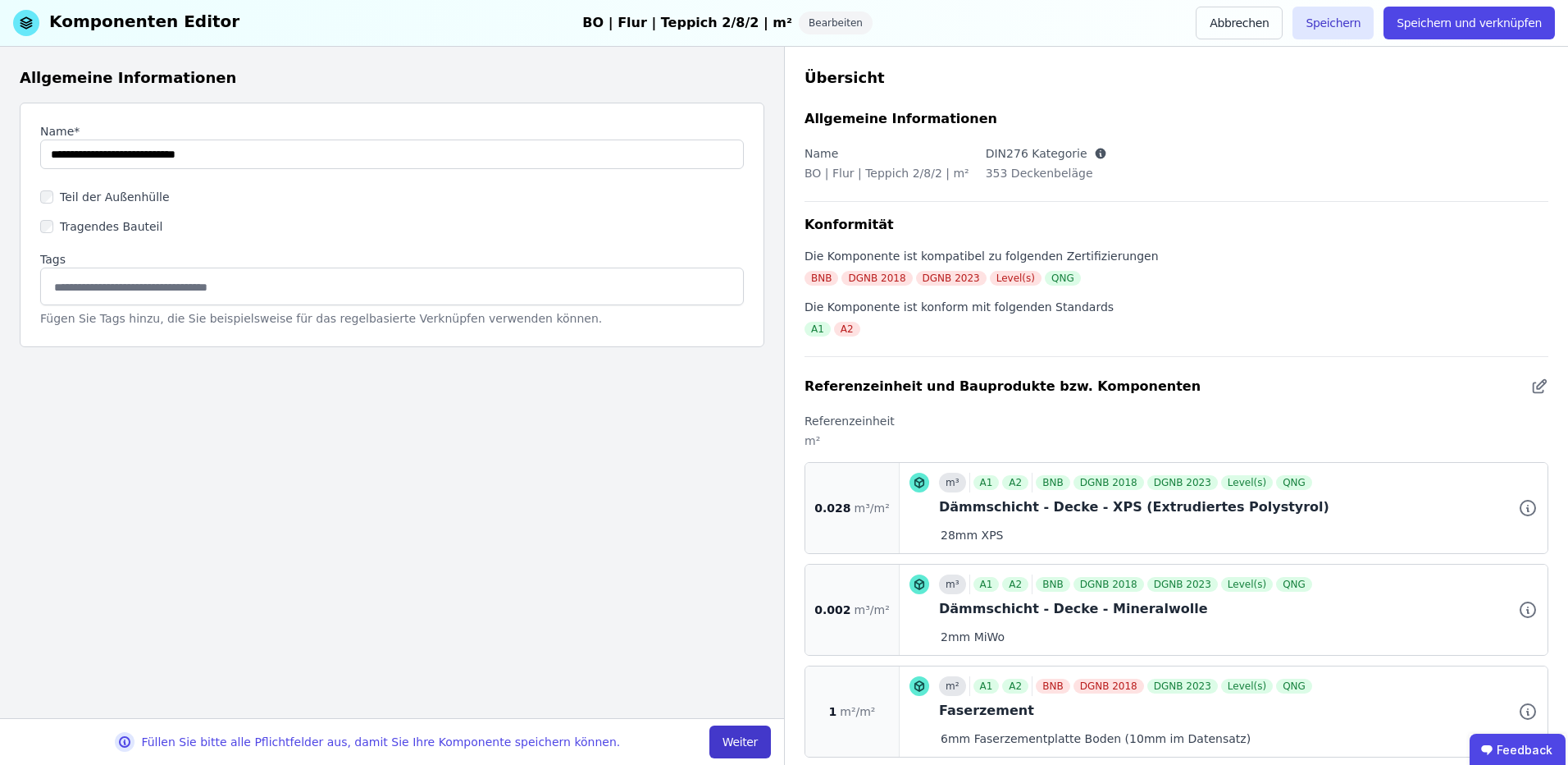
click at [727, 732] on button "Weiter" at bounding box center [739, 741] width 61 height 33
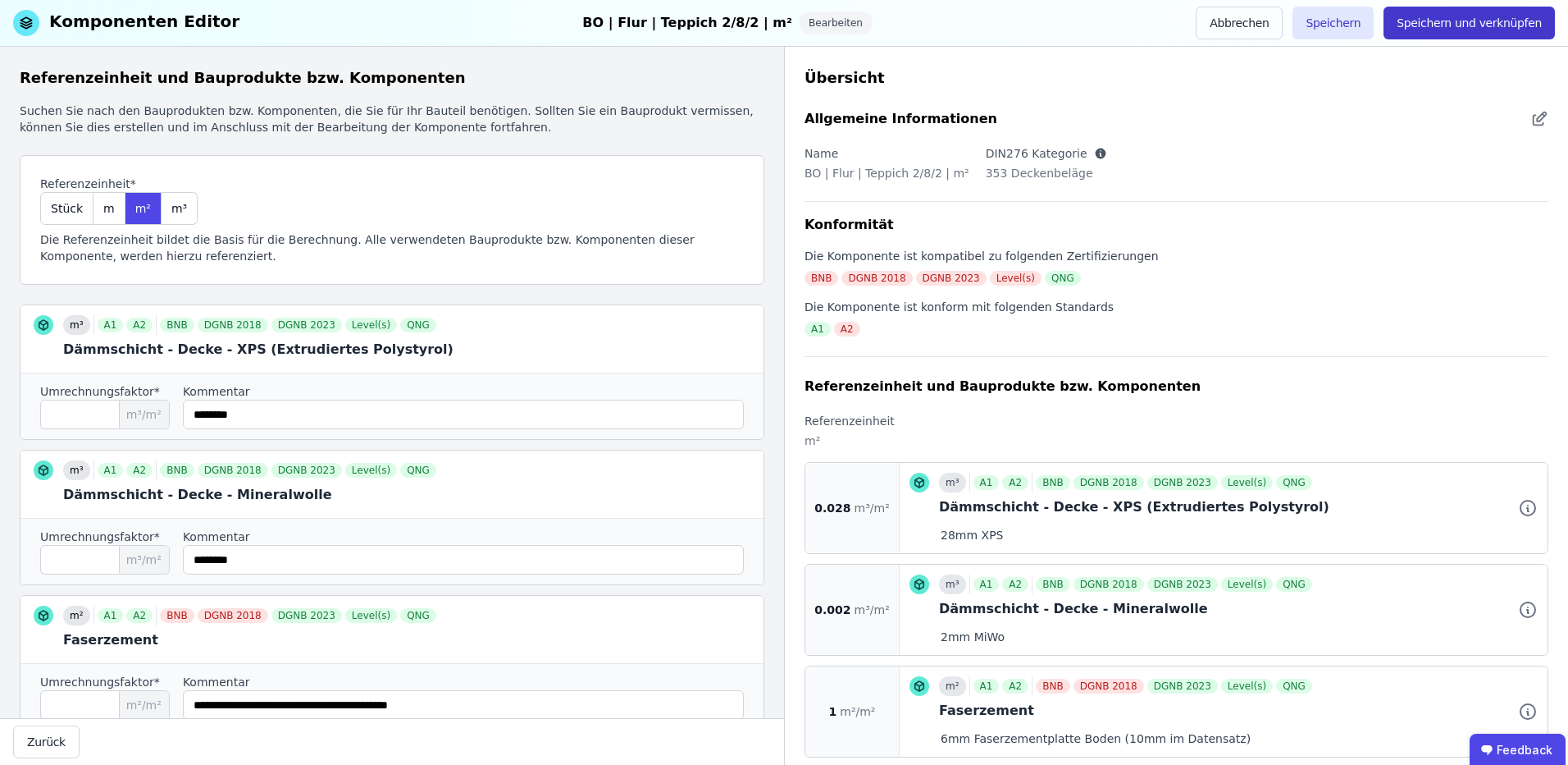
click at [1501, 20] on button "Speichern und verknüpfen" at bounding box center [1470, 23] width 171 height 33
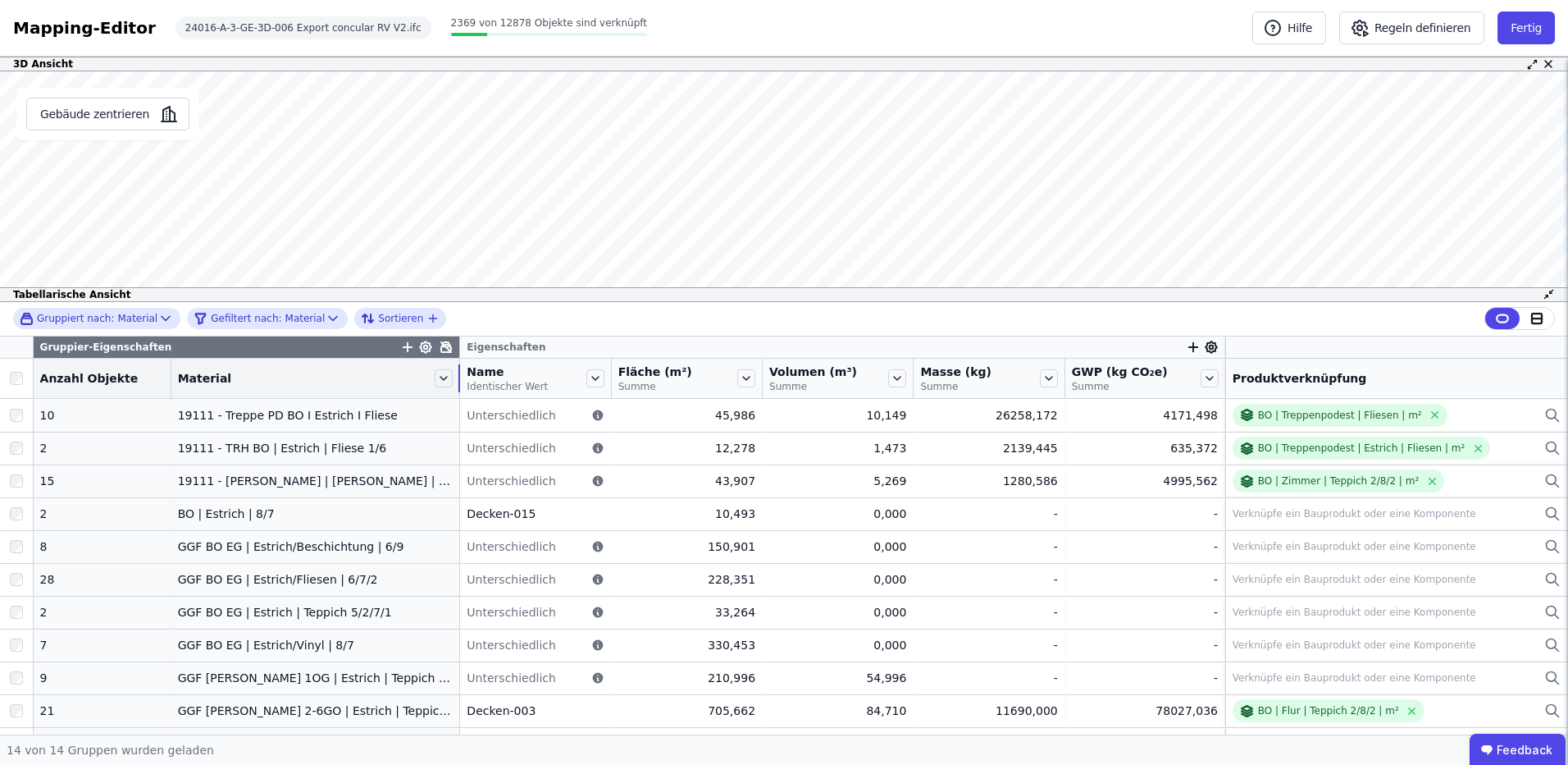
drag, startPoint x: 331, startPoint y: 381, endPoint x: 455, endPoint y: 366, distance: 124.9
click at [455, 366] on tr "Anzahl Objekte Material Name Identischer Wert Fläche (m²) Summe Volumen (m³) Su…" at bounding box center [784, 379] width 1568 height 40
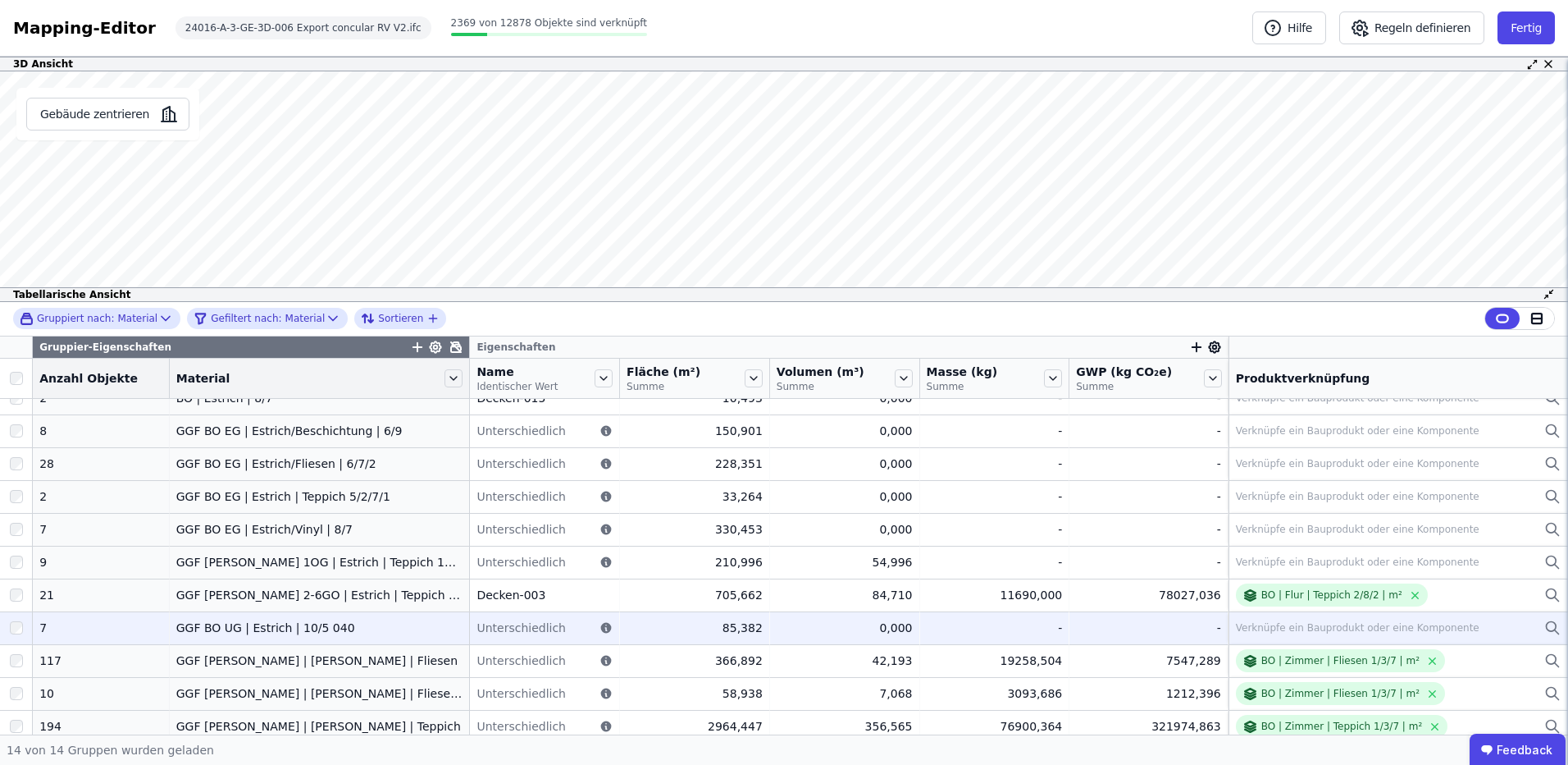
scroll to position [124, 0]
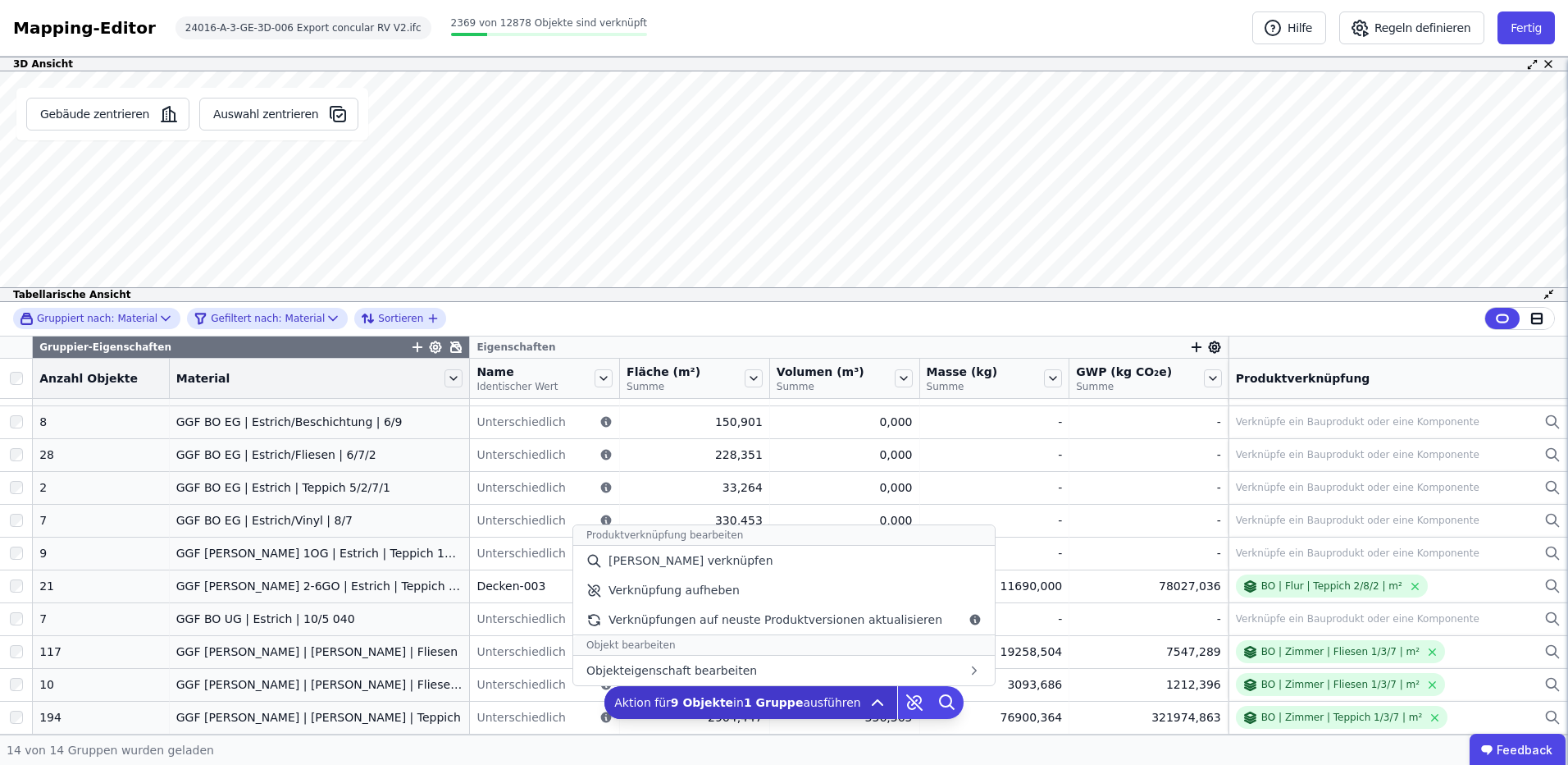
click at [801, 701] on span "Aktion für 9 Objekte in 1 Gruppe ausführen" at bounding box center [738, 703] width 247 height 17
click at [700, 555] on span "[PERSON_NAME] verknüpfen" at bounding box center [691, 561] width 165 height 17
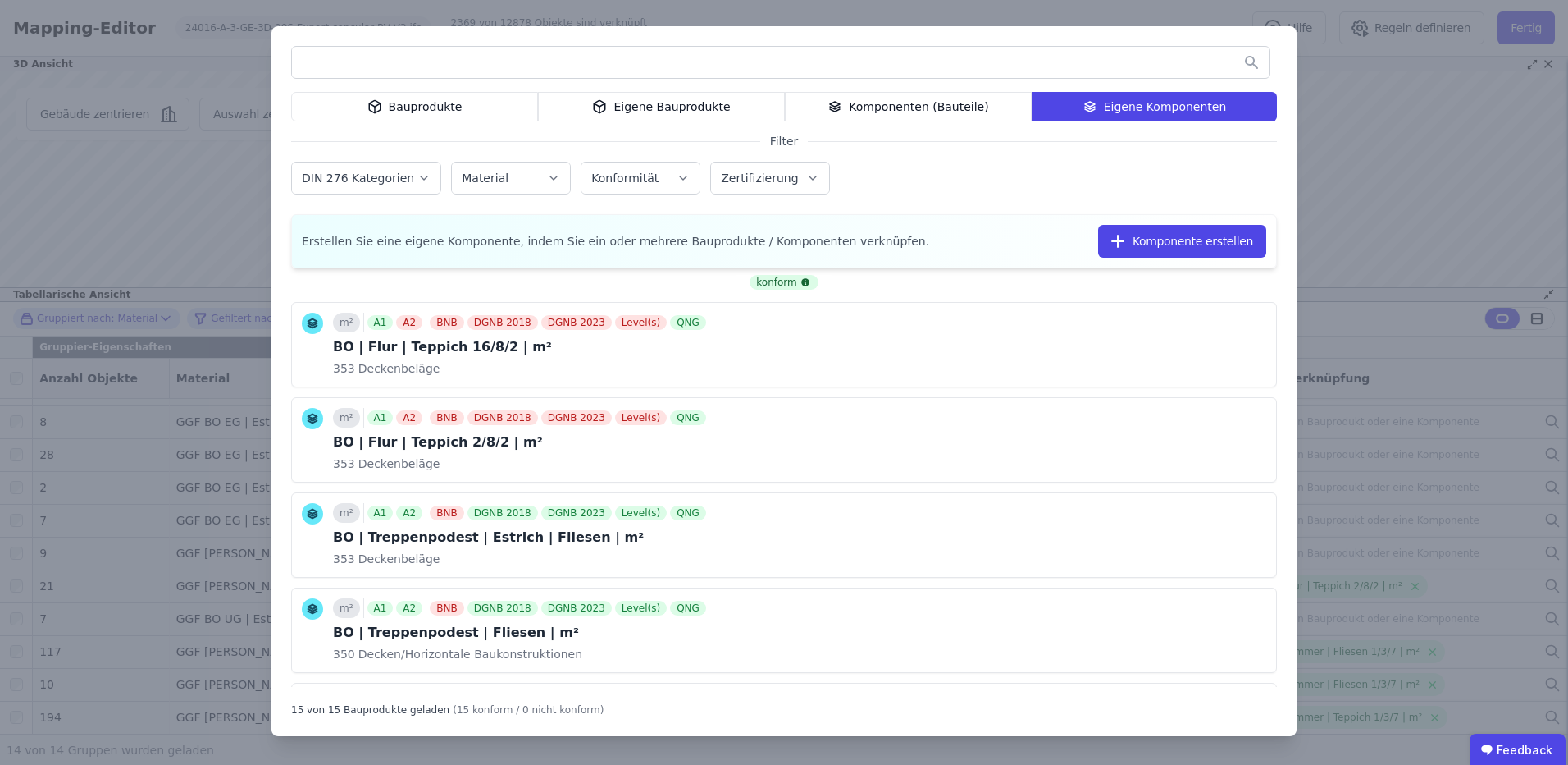
click at [1343, 214] on div "Bauprodukte Eigene Bauprodukte Komponenten (Bauteile) Eigene Komponenten Filter…" at bounding box center [784, 382] width 1568 height 765
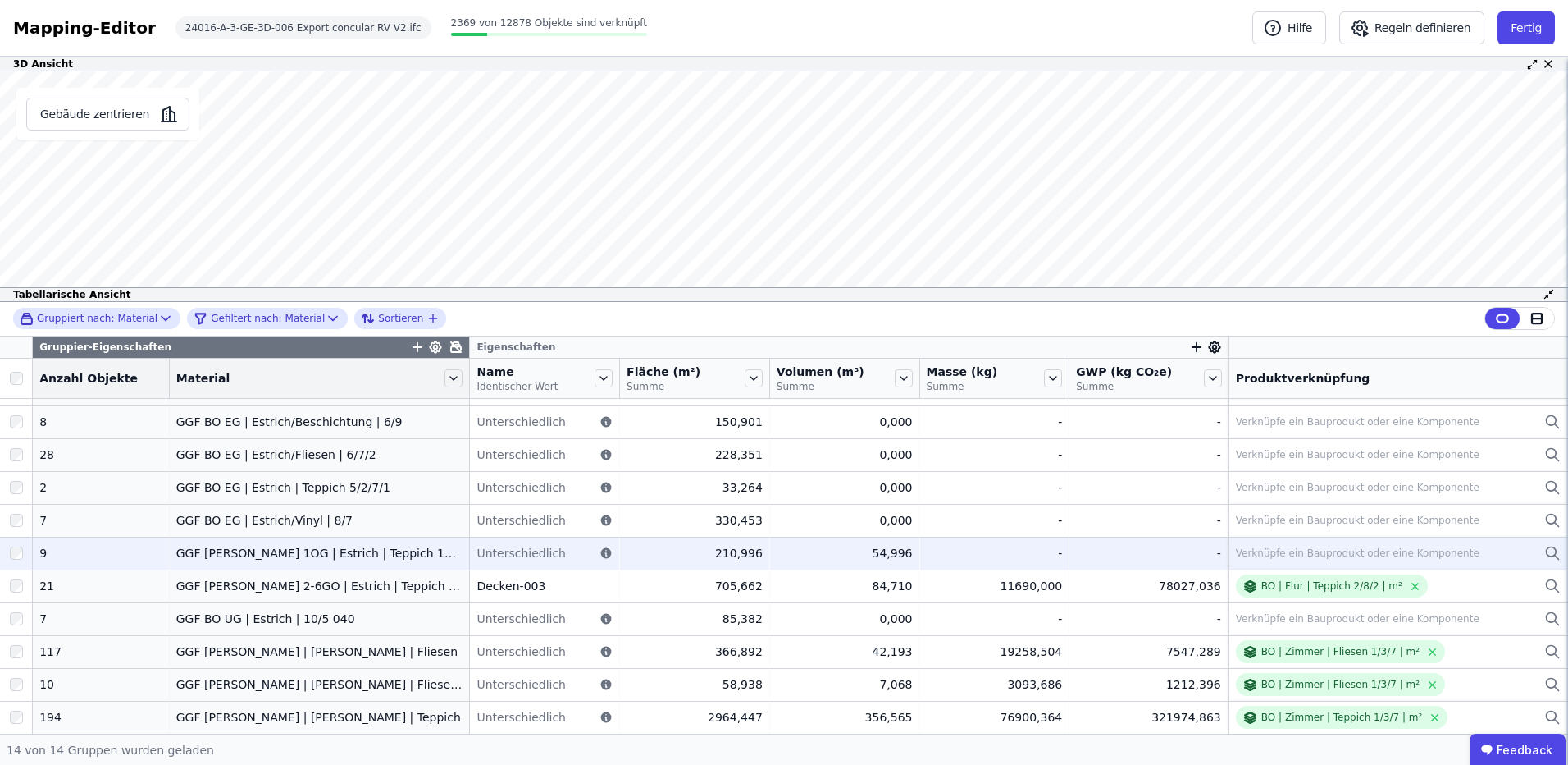
click at [705, 542] on td "210,996 210,996" at bounding box center [695, 552] width 150 height 33
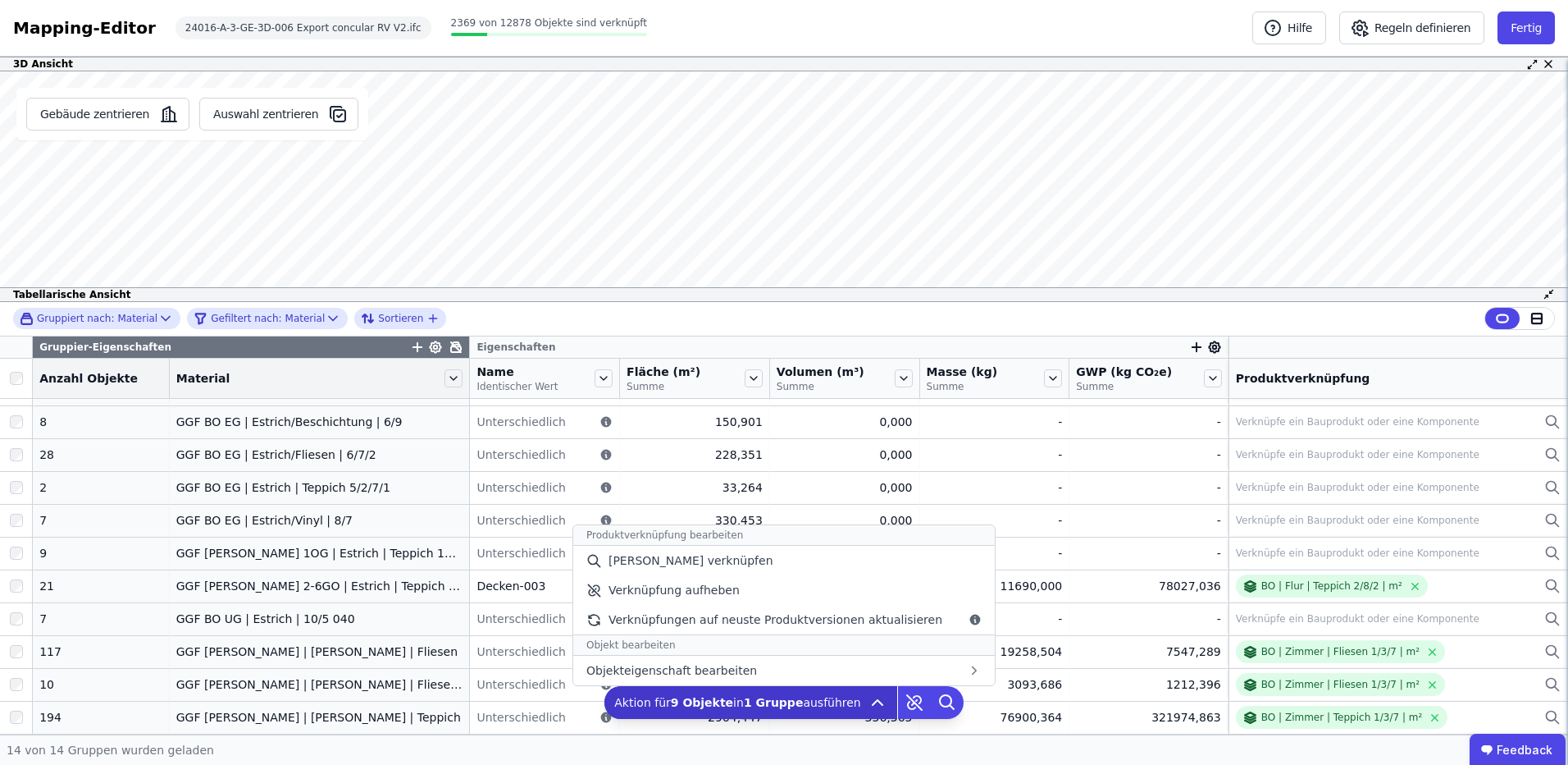
click at [739, 701] on span "Aktion für 9 Objekte in 1 Gruppe ausführen" at bounding box center [738, 703] width 247 height 17
click at [752, 706] on b "1 Gruppe" at bounding box center [773, 703] width 60 height 13
click at [690, 557] on span "[PERSON_NAME] verknüpfen" at bounding box center [691, 561] width 165 height 17
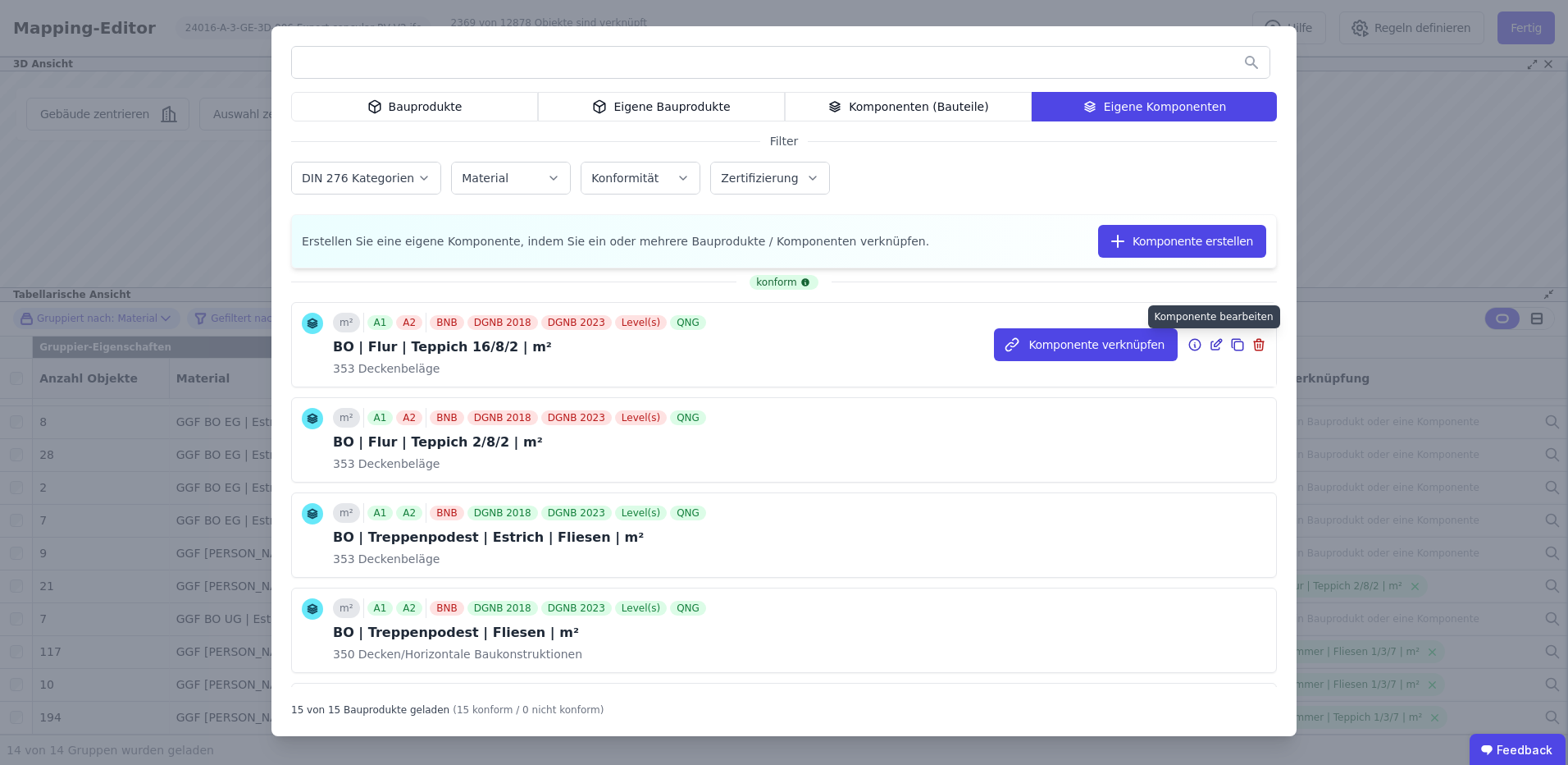
click at [1209, 342] on icon at bounding box center [1217, 344] width 15 height 19
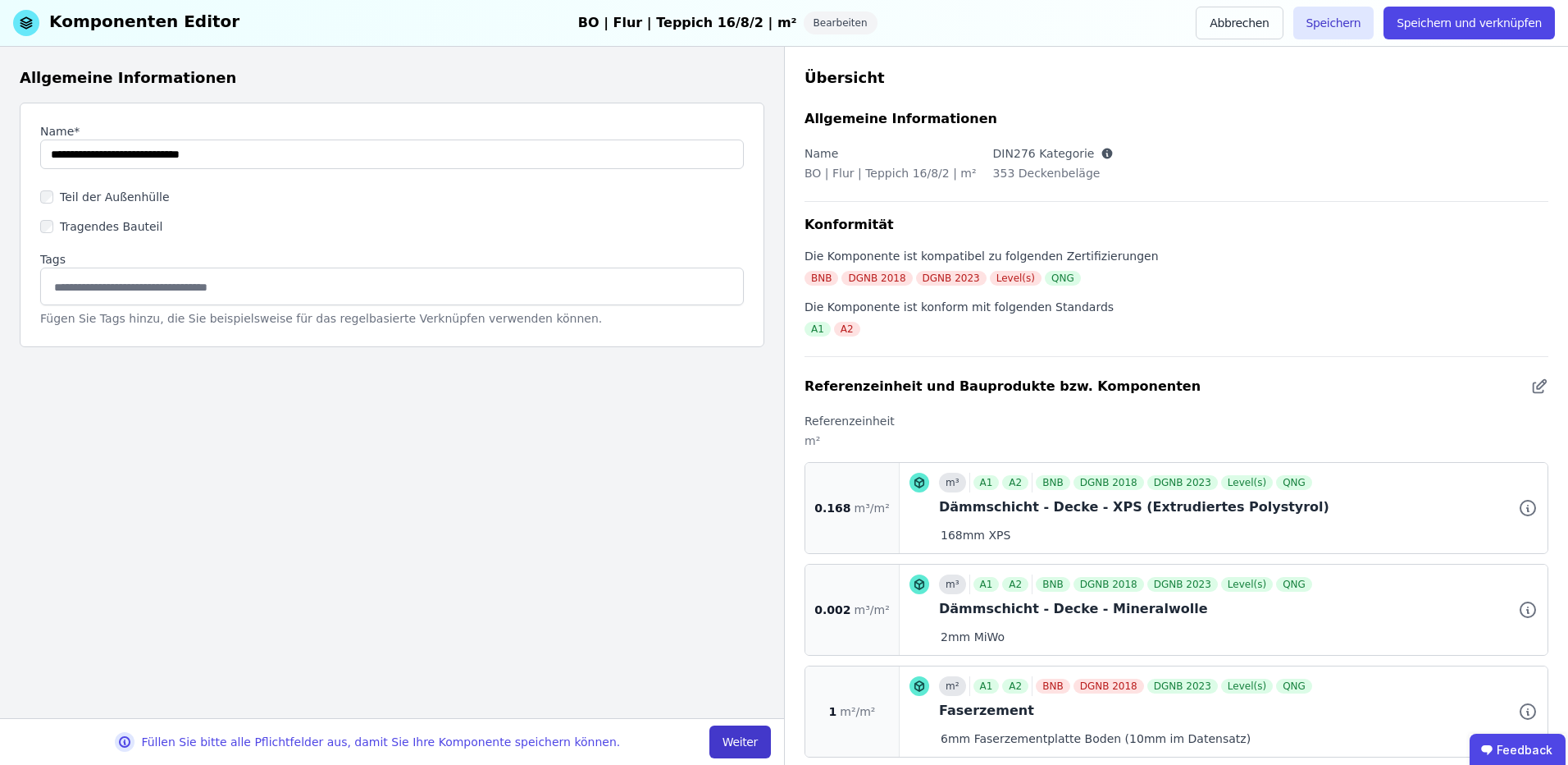
click at [761, 739] on button "Weiter" at bounding box center [739, 741] width 61 height 33
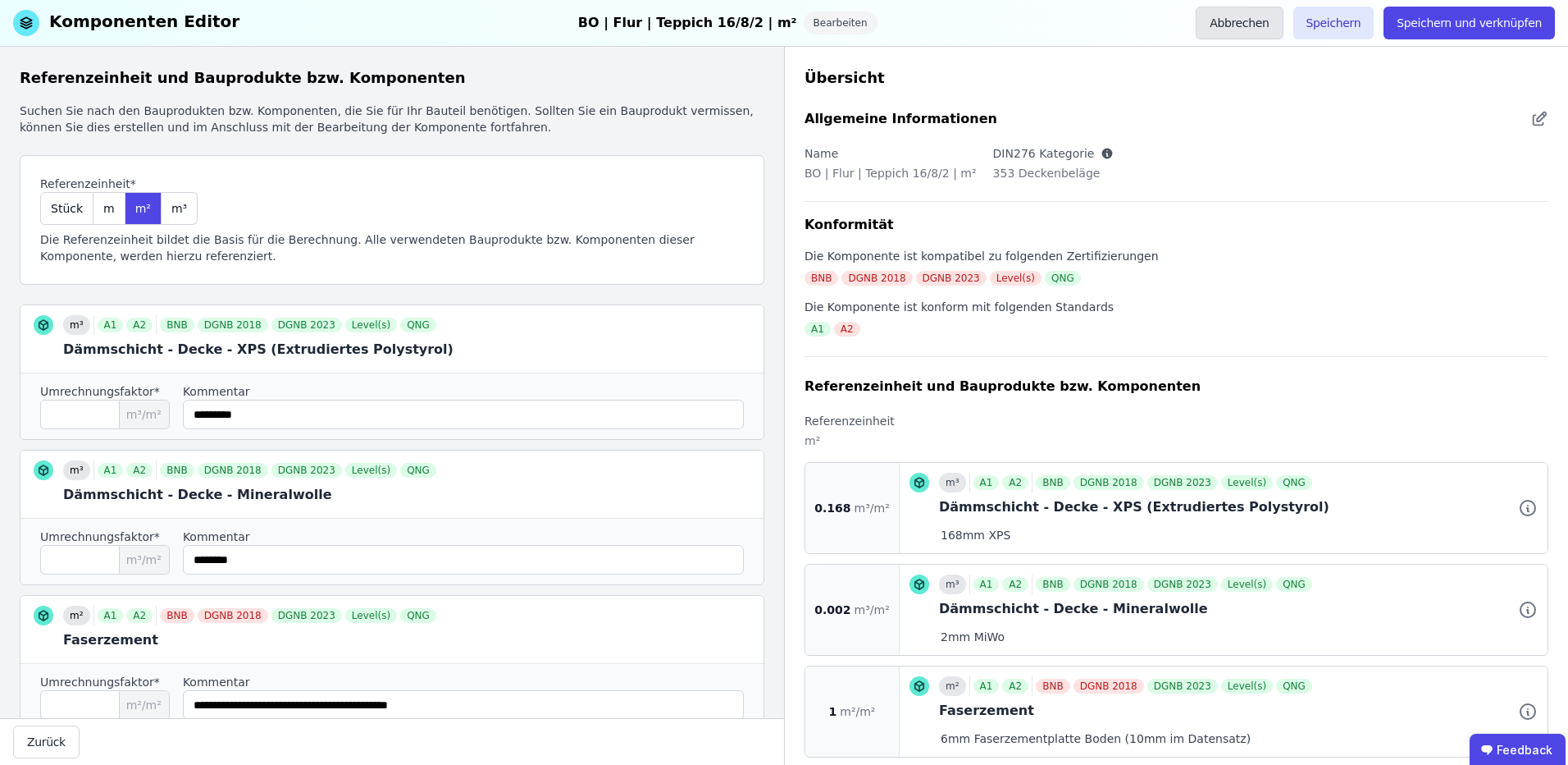
click at [1247, 20] on button "Abbrechen" at bounding box center [1239, 23] width 87 height 33
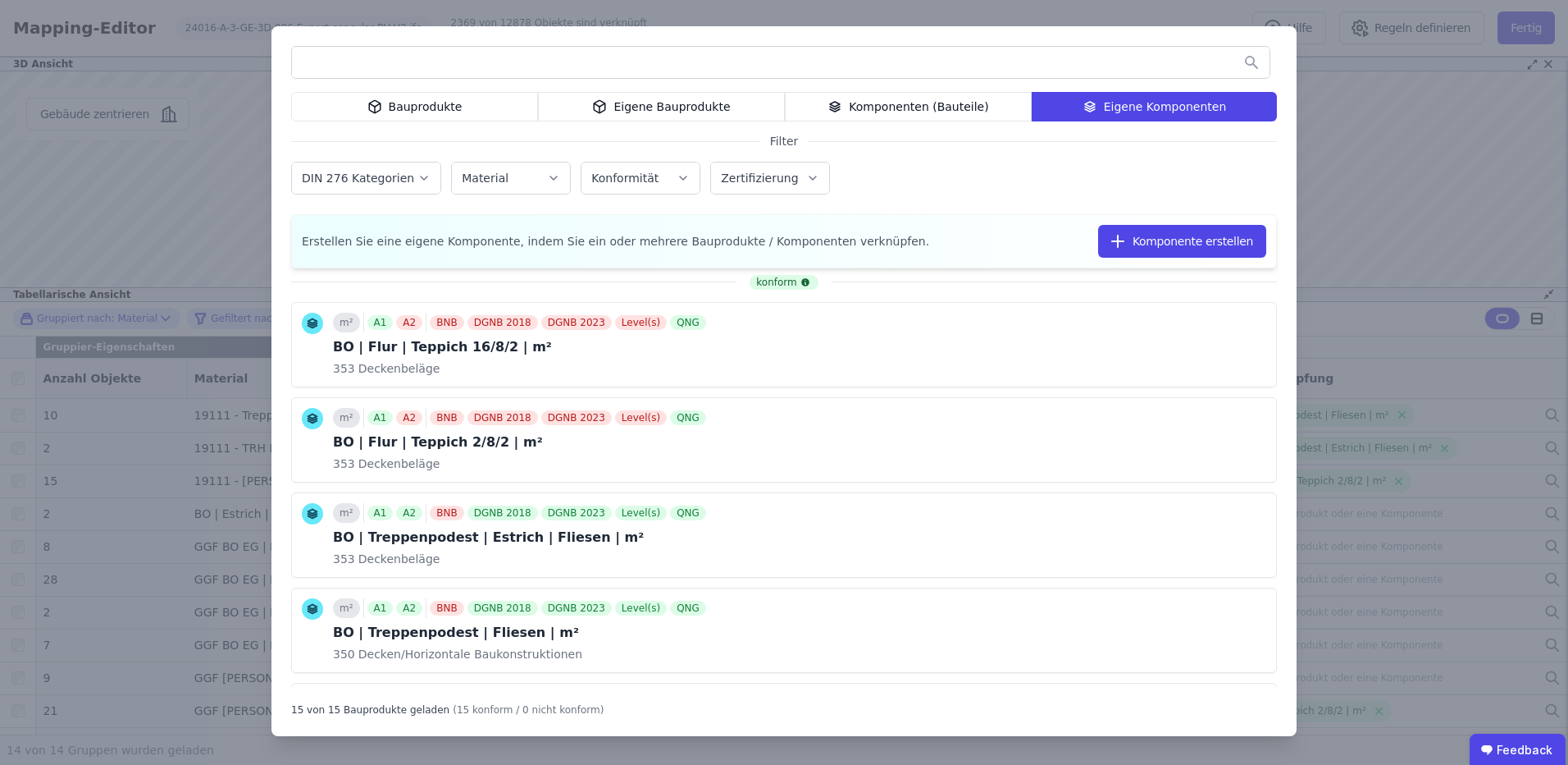
click at [1337, 104] on div "Bauprodukte Eigene Bauprodukte Komponenten (Bauteile) Eigene Komponenten Filter…" at bounding box center [784, 382] width 1568 height 765
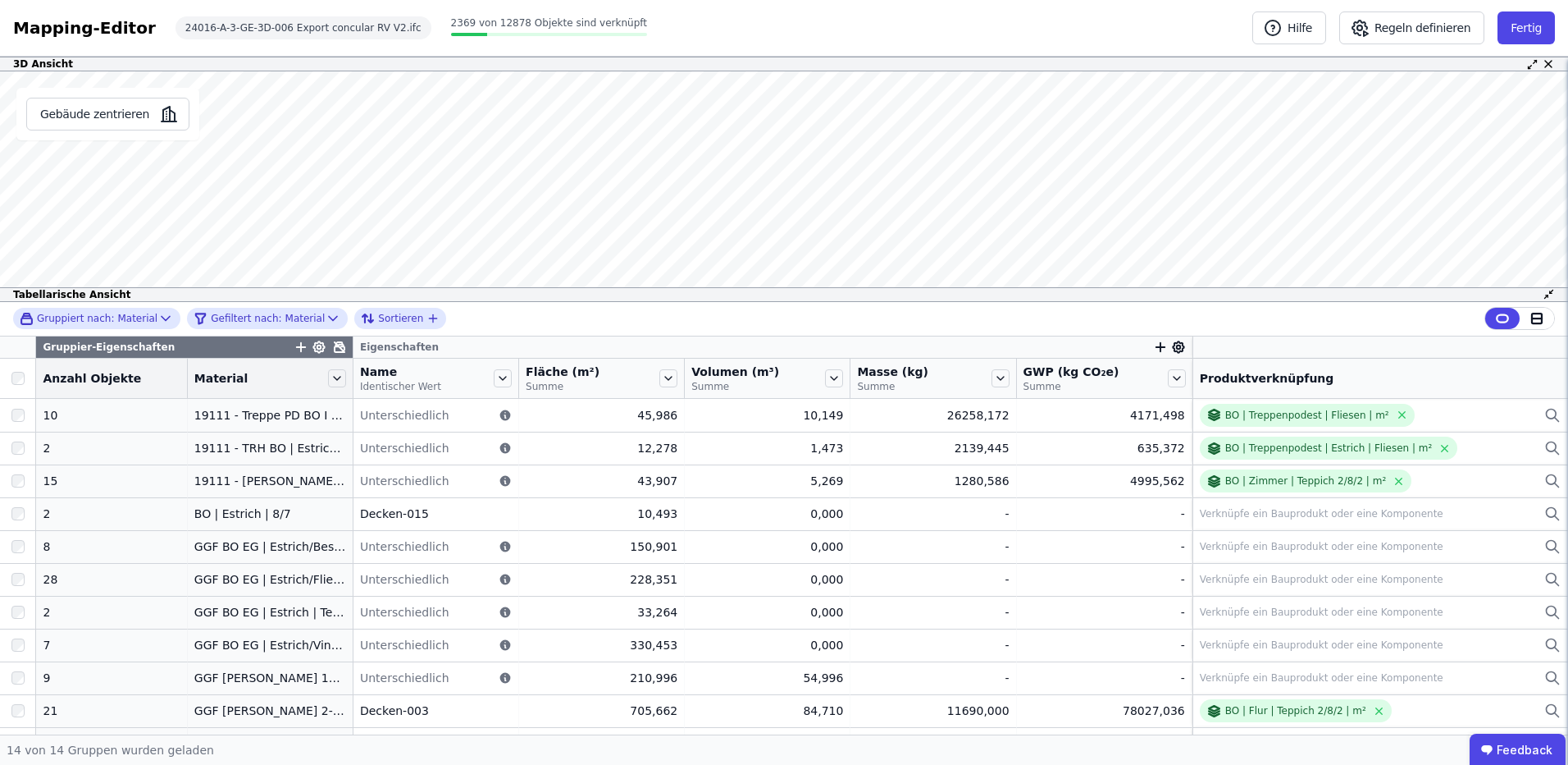
click at [354, 356] on div "Eigenschaften" at bounding box center [773, 346] width 839 height 21
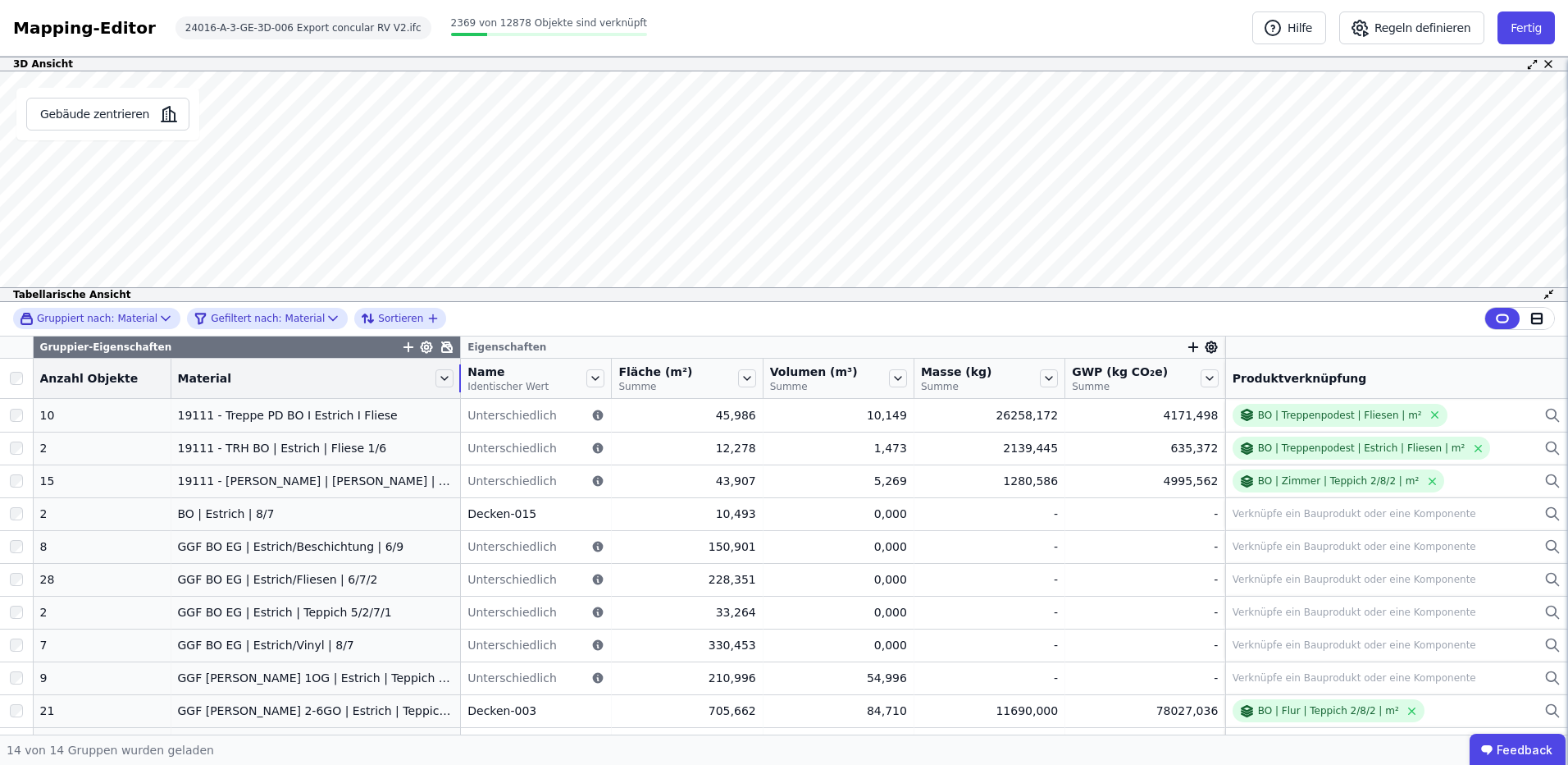
drag, startPoint x: 331, startPoint y: 379, endPoint x: 464, endPoint y: 370, distance: 133.3
click at [464, 370] on tr "Anzahl Objekte Material Name Identischer Wert Fläche (m²) Summe Volumen (m³) Su…" at bounding box center [784, 379] width 1568 height 40
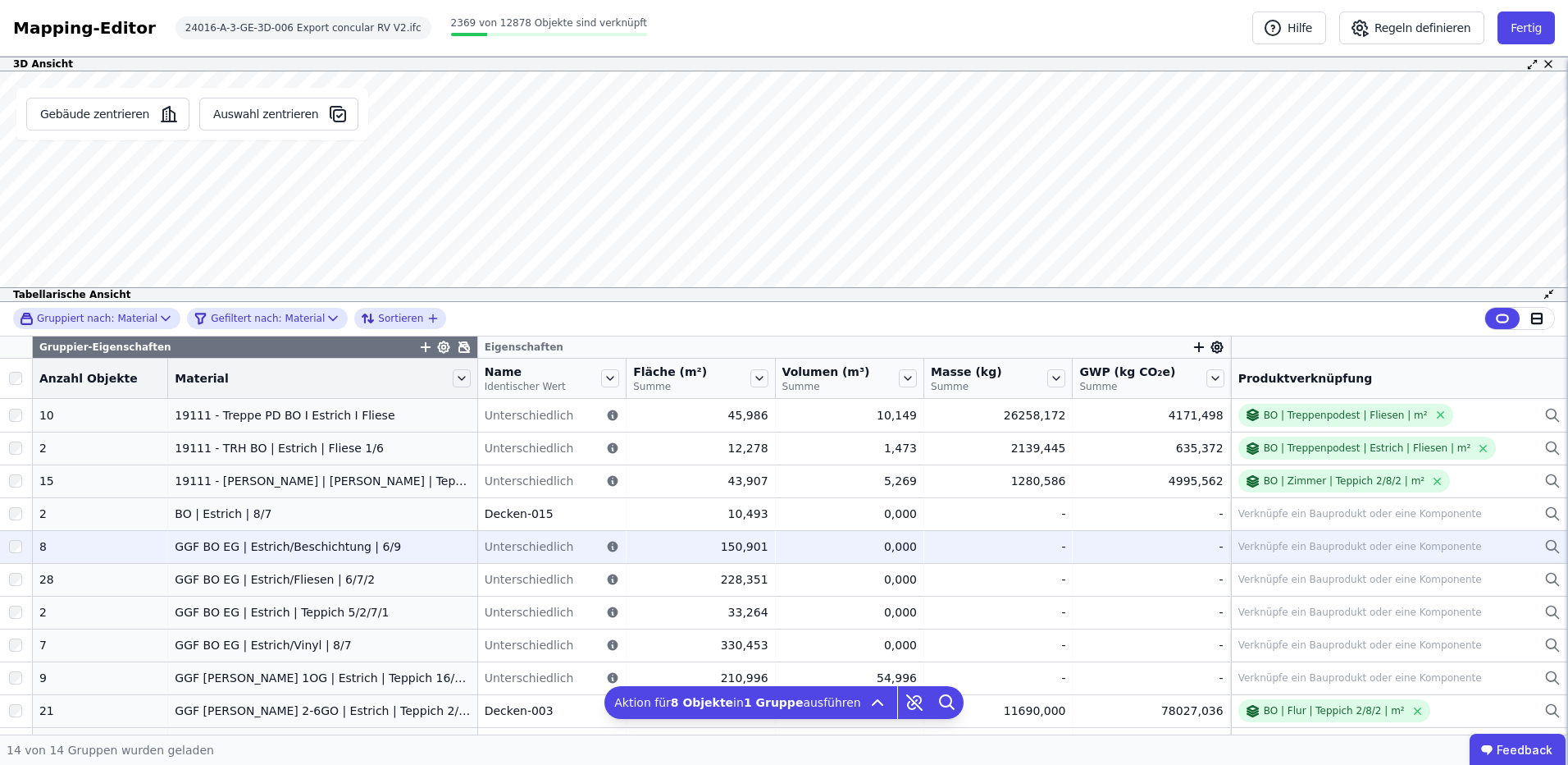
click at [1, 546] on div at bounding box center [16, 546] width 32 height 29
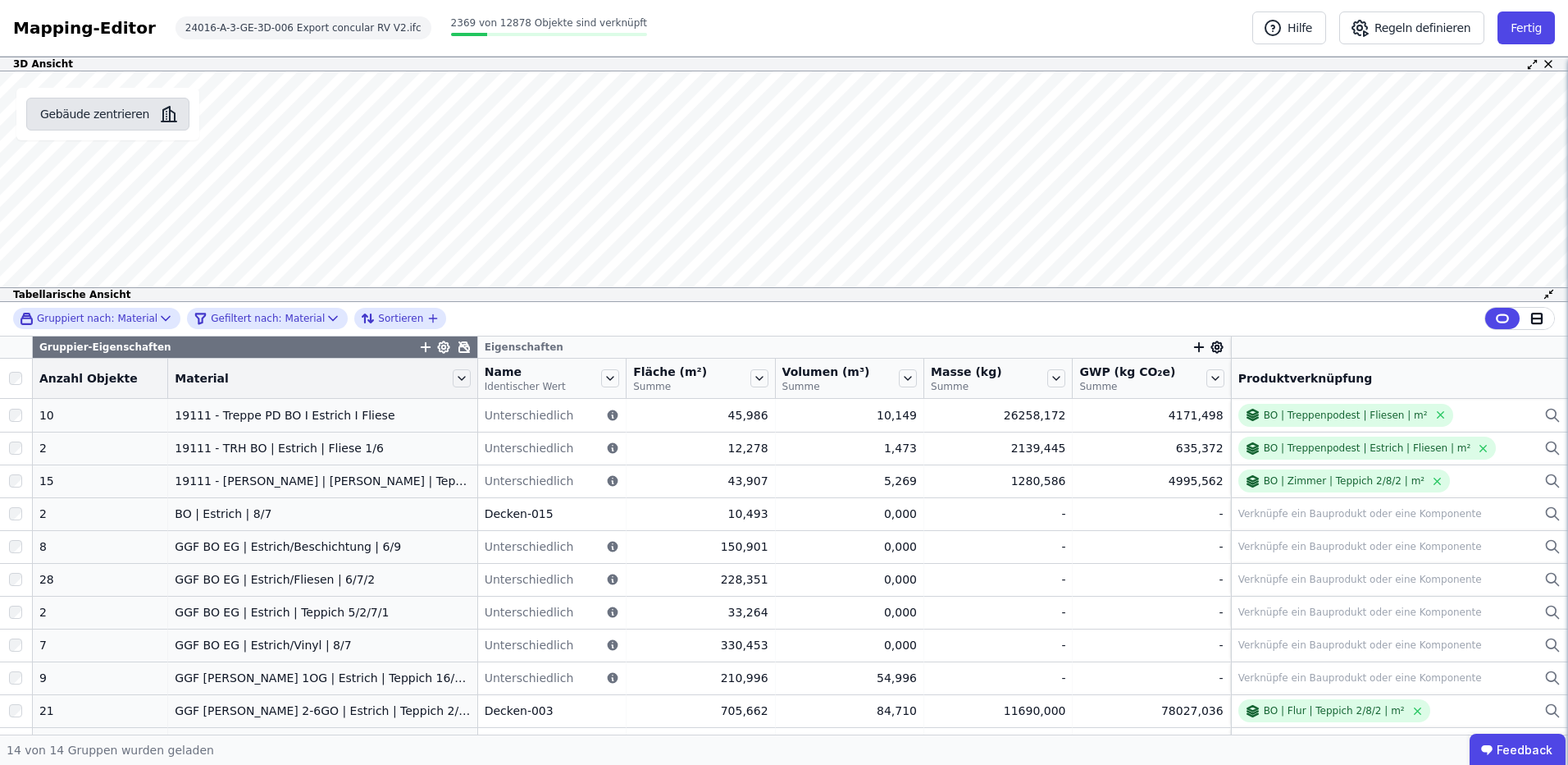
click at [125, 120] on button "Gebäude zentrieren" at bounding box center [108, 113] width 163 height 33
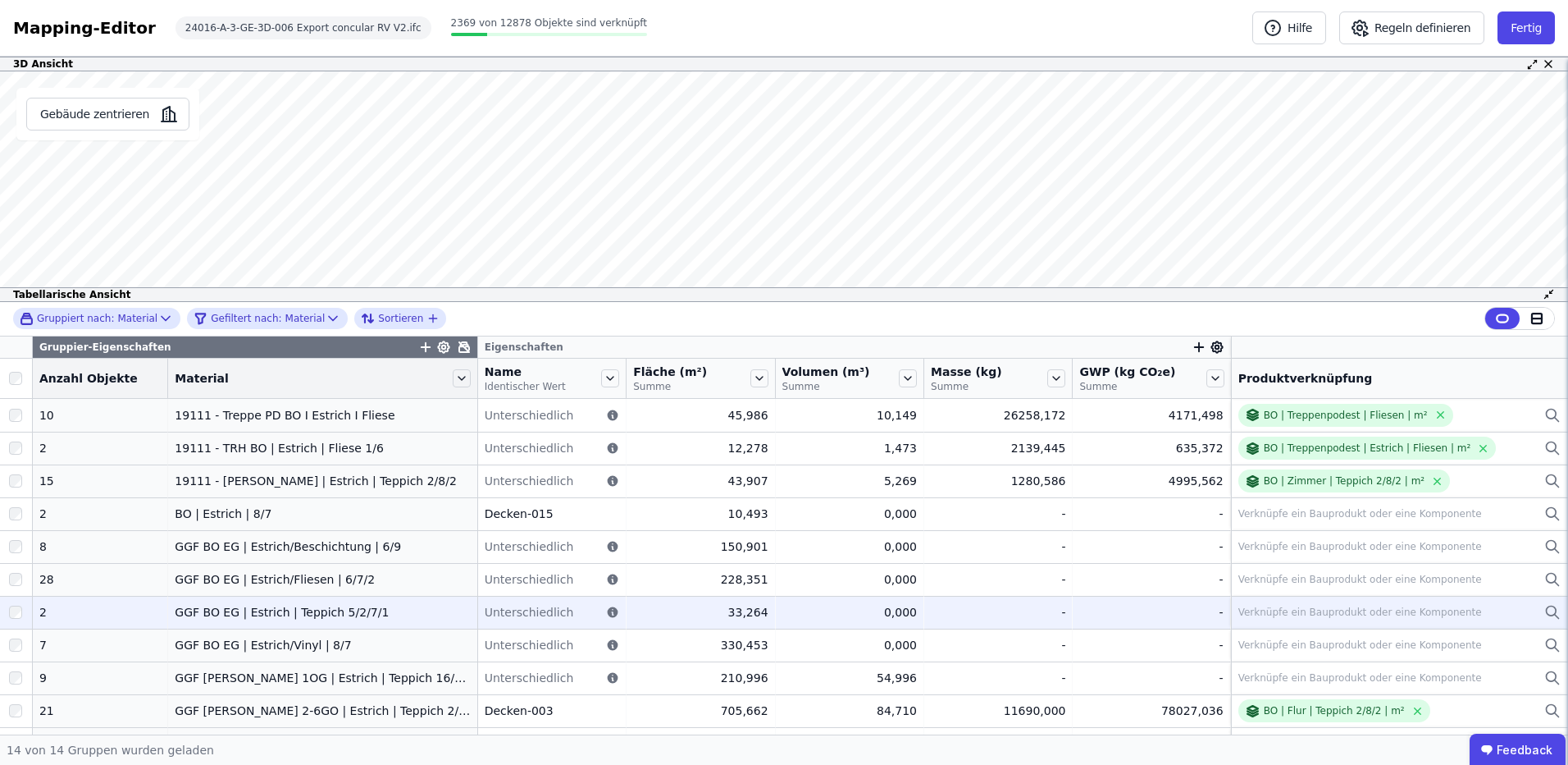
scroll to position [124, 0]
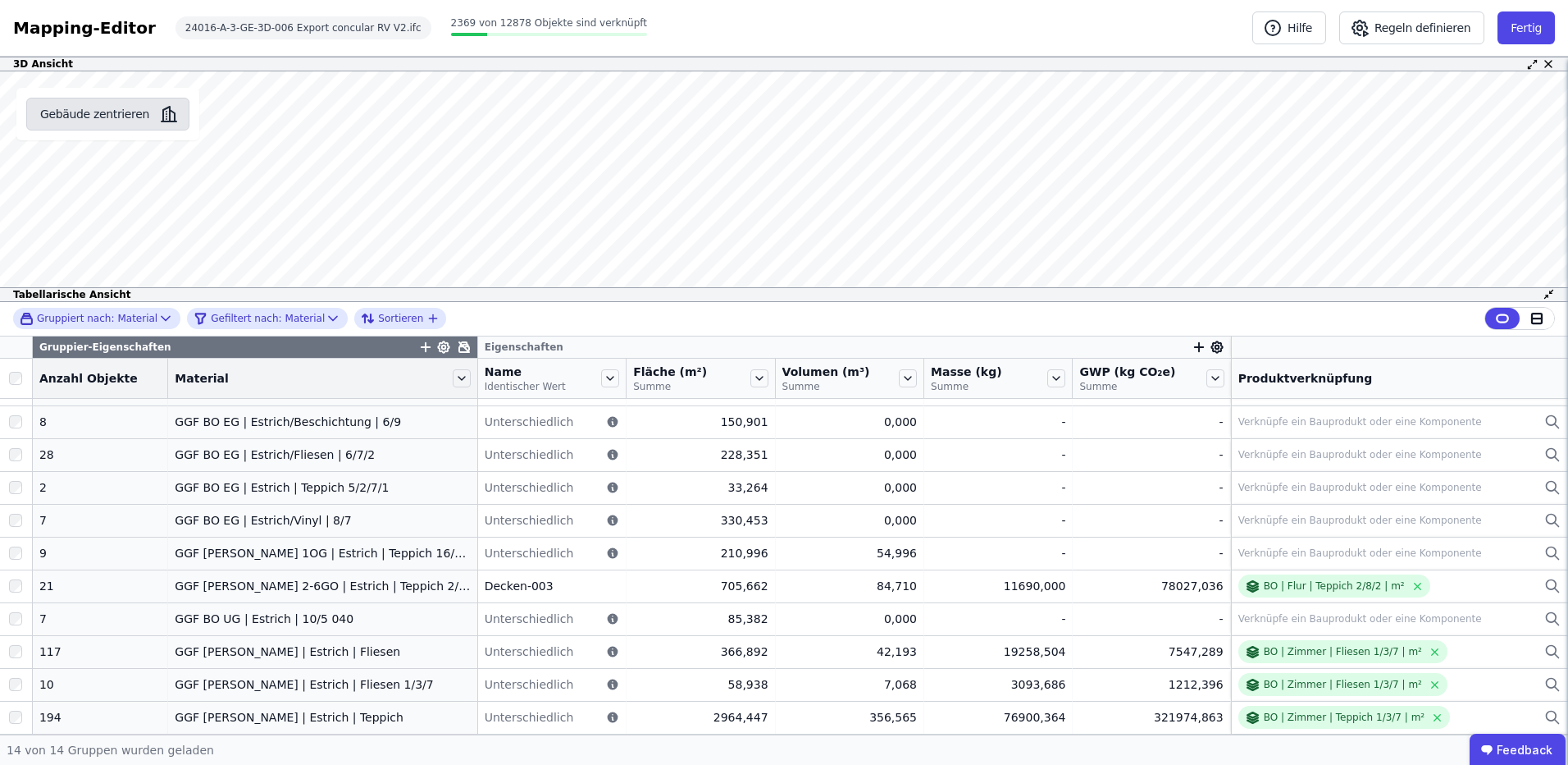
click at [120, 115] on button "Gebäude zentrieren" at bounding box center [108, 113] width 163 height 33
